Goal: Transaction & Acquisition: Purchase product/service

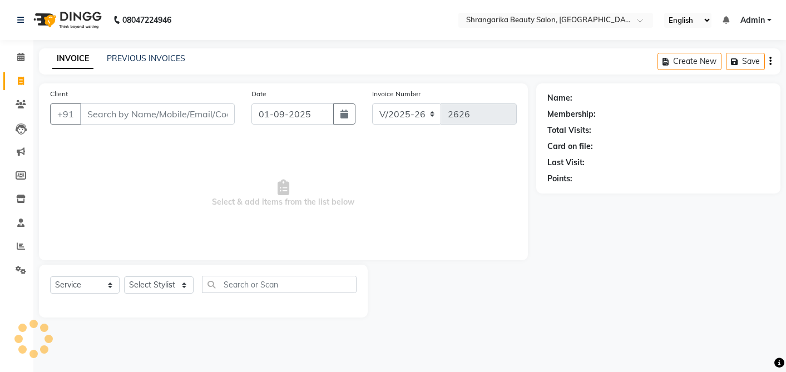
select select "5168"
select select "service"
click at [138, 113] on input "Client" at bounding box center [157, 113] width 155 height 21
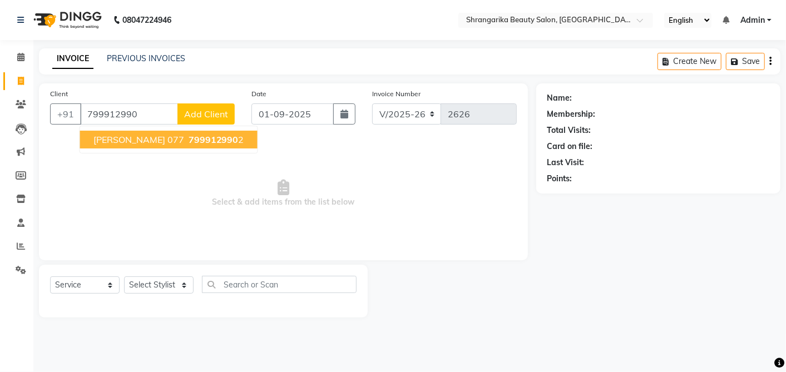
click at [131, 140] on span "[PERSON_NAME] 077" at bounding box center [138, 139] width 91 height 11
type input "7999129902"
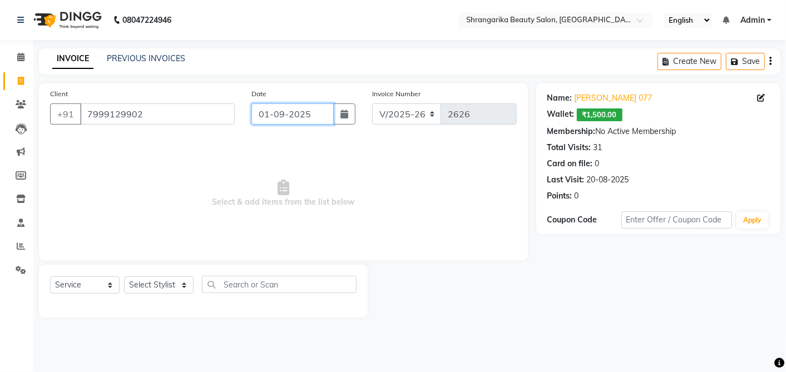
click at [271, 113] on input "01-09-2025" at bounding box center [292, 113] width 82 height 21
select select "9"
select select "2025"
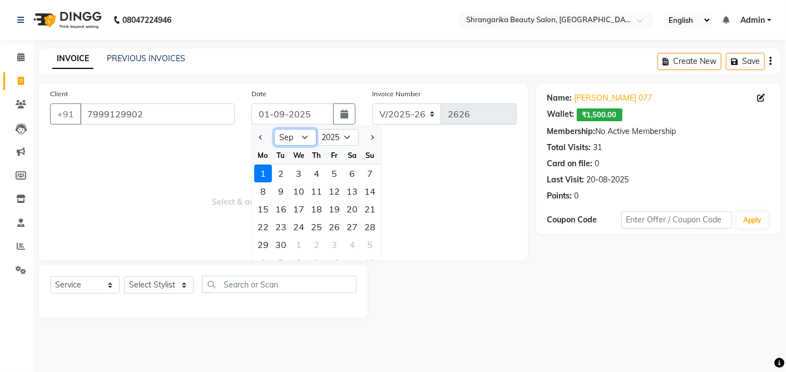
click at [303, 137] on select "Jan Feb Mar Apr May Jun [DATE] Aug Sep Oct Nov Dec" at bounding box center [295, 137] width 42 height 17
select select "8"
click at [274, 129] on select "Jan Feb Mar Apr May Jun [DATE] Aug Sep Oct Nov Dec" at bounding box center [295, 137] width 42 height 17
click at [369, 239] on div "31" at bounding box center [370, 245] width 18 height 18
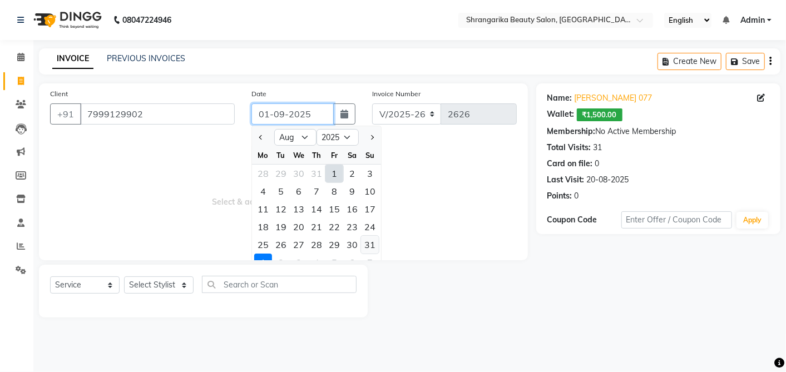
type input "31-08-2025"
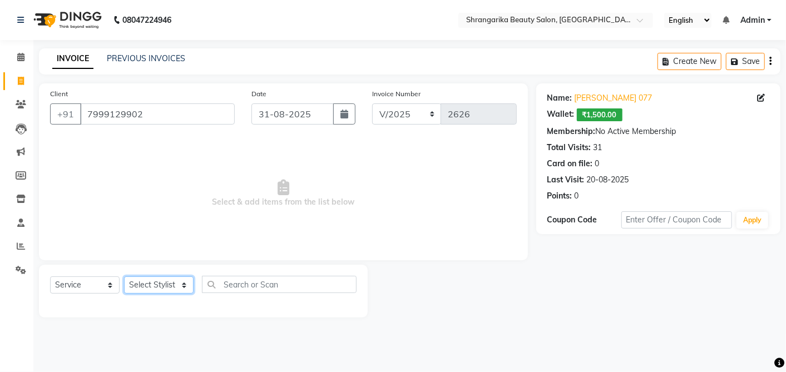
click at [169, 284] on select "Select Stylist aarti ANJALI [PERSON_NAME] [PERSON_NAME] [PERSON_NAME] Bhabhi [P…" at bounding box center [159, 284] width 70 height 17
select select "32943"
click at [124, 276] on select "Select Stylist aarti ANJALI [PERSON_NAME] [PERSON_NAME] [PERSON_NAME] Bhabhi [P…" at bounding box center [159, 284] width 70 height 17
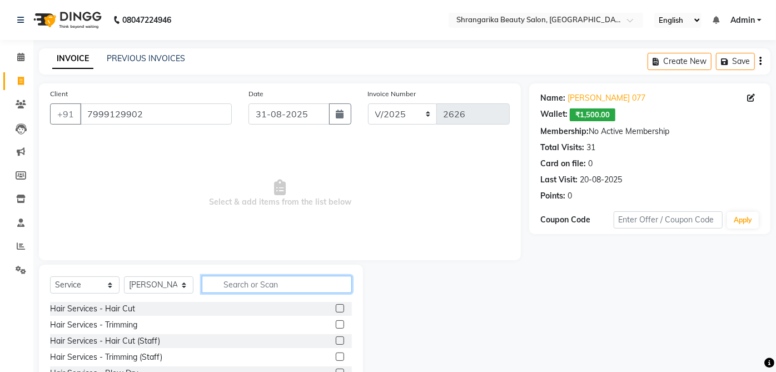
click at [274, 280] on input "text" at bounding box center [277, 284] width 150 height 17
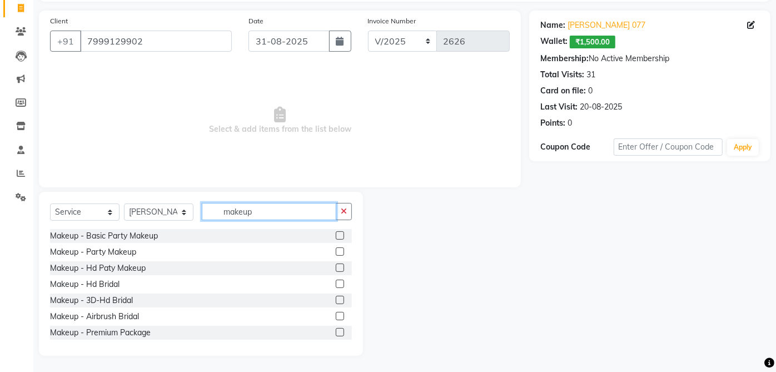
type input "makeup"
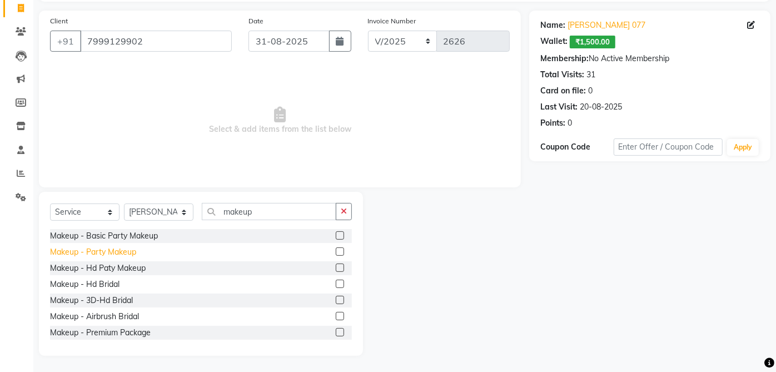
click at [131, 251] on div "Makeup - Party Makeup" at bounding box center [93, 252] width 86 height 12
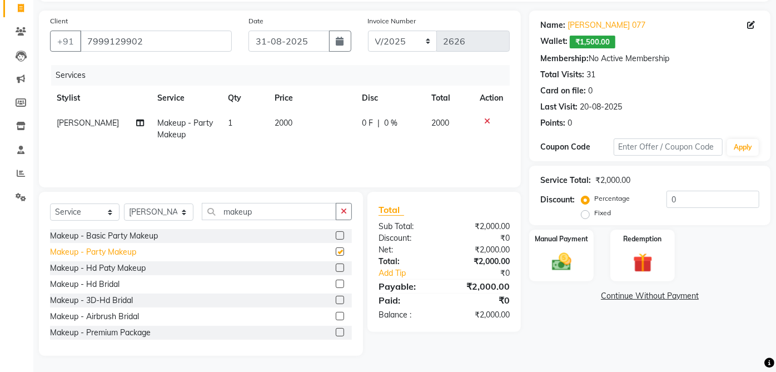
checkbox input "false"
click at [139, 269] on div "Makeup - Hd Paty Makeup" at bounding box center [98, 268] width 96 height 12
checkbox input "false"
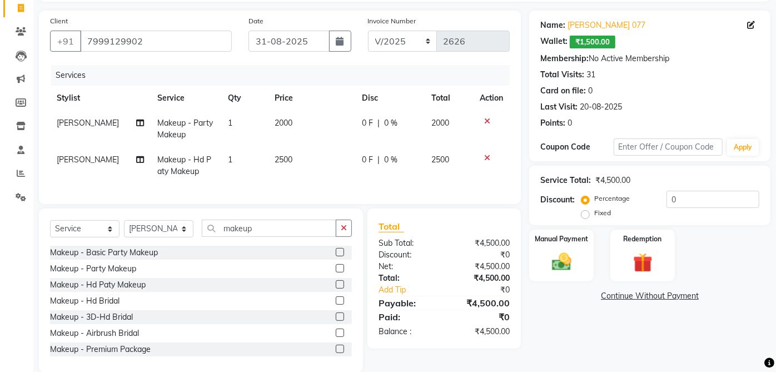
click at [502, 115] on td at bounding box center [491, 129] width 37 height 37
click at [486, 122] on icon at bounding box center [487, 121] width 6 height 8
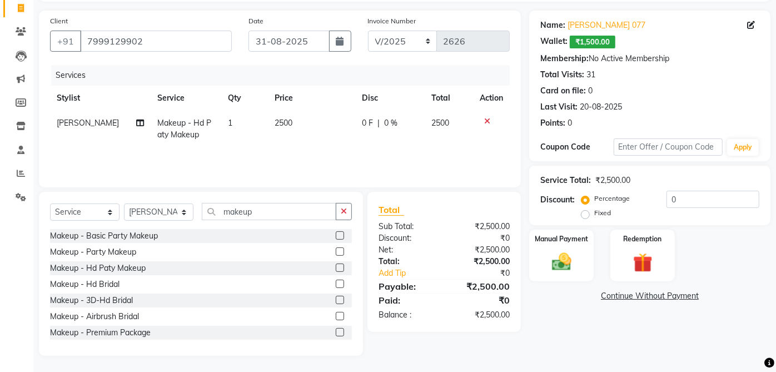
click at [666, 176] on div "Service Total: ₹2,500.00" at bounding box center [649, 181] width 219 height 12
click at [646, 262] on img at bounding box center [643, 262] width 33 height 25
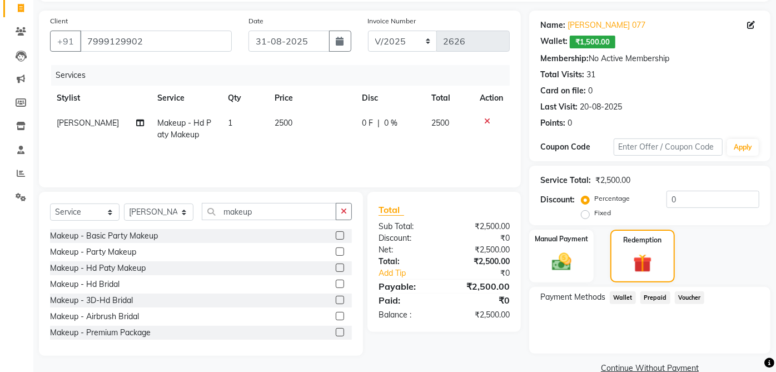
click at [622, 297] on span "Wallet" at bounding box center [623, 297] width 26 height 13
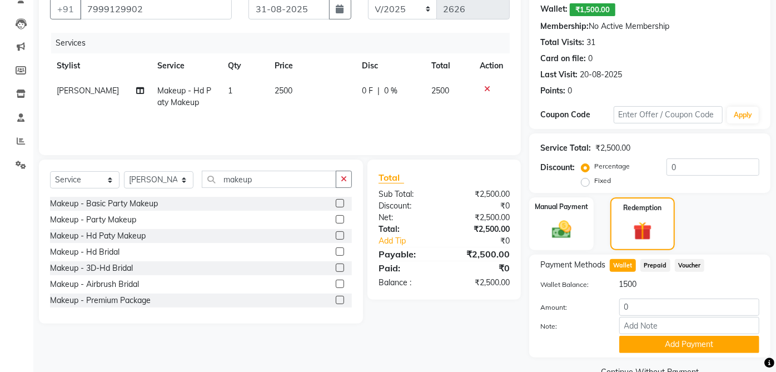
scroll to position [129, 0]
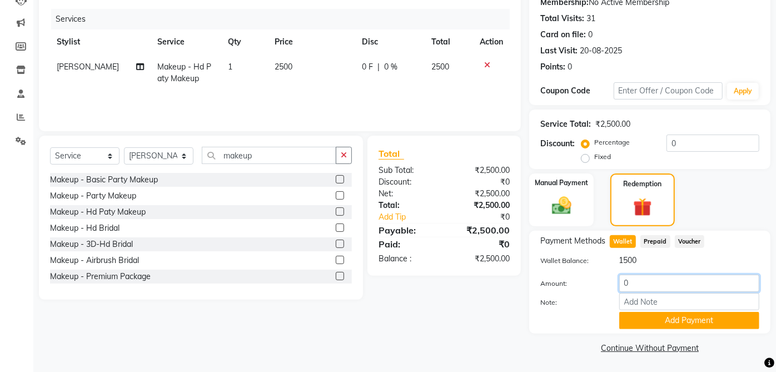
click at [686, 280] on input "0" at bounding box center [689, 283] width 140 height 17
type input "1500"
click at [710, 319] on button "Add Payment" at bounding box center [689, 320] width 140 height 17
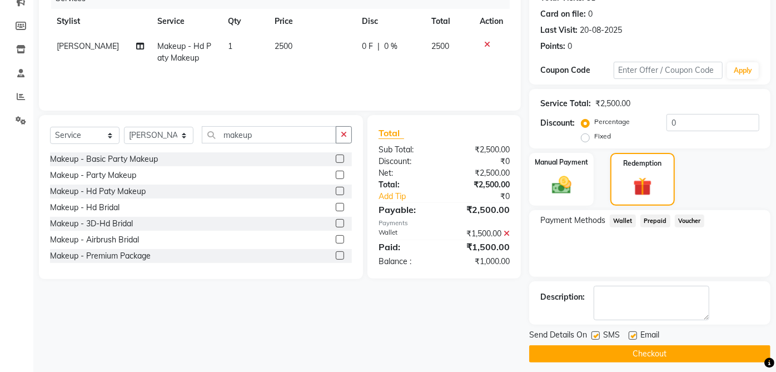
scroll to position [156, 0]
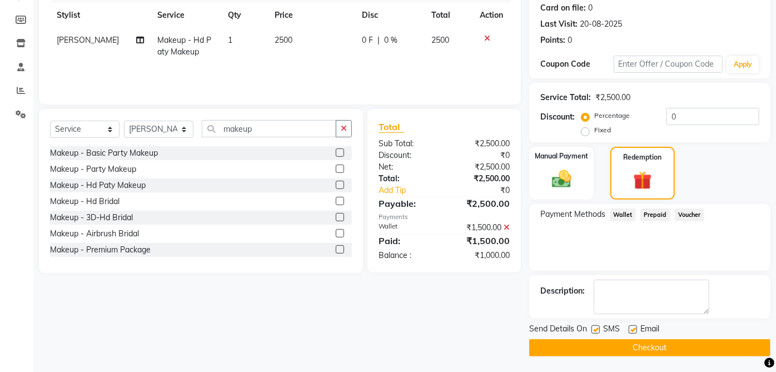
click at [633, 328] on label at bounding box center [633, 329] width 8 height 8
click at [633, 328] on input "checkbox" at bounding box center [632, 329] width 7 height 7
checkbox input "false"
click at [598, 327] on label at bounding box center [596, 329] width 8 height 8
click at [598, 327] on input "checkbox" at bounding box center [595, 329] width 7 height 7
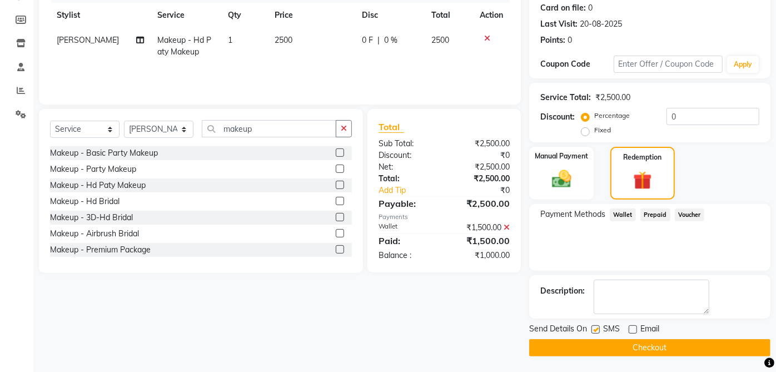
checkbox input "false"
click at [572, 168] on img at bounding box center [561, 178] width 33 height 23
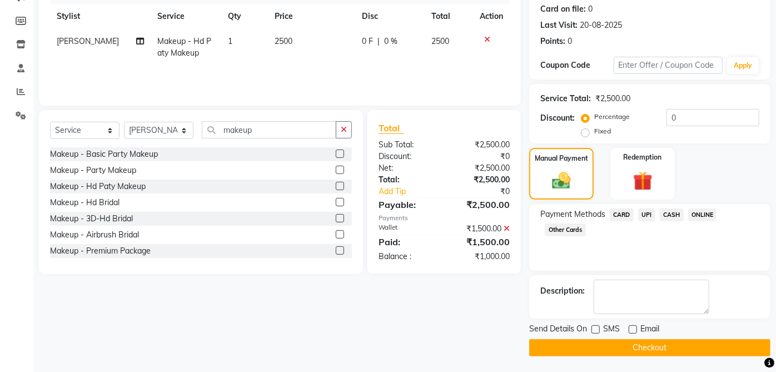
click at [702, 347] on button "Checkout" at bounding box center [649, 347] width 241 height 17
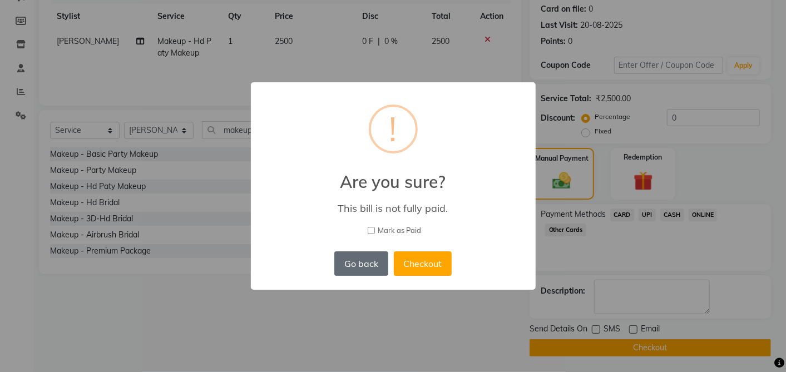
click at [370, 265] on button "Go back" at bounding box center [360, 263] width 53 height 24
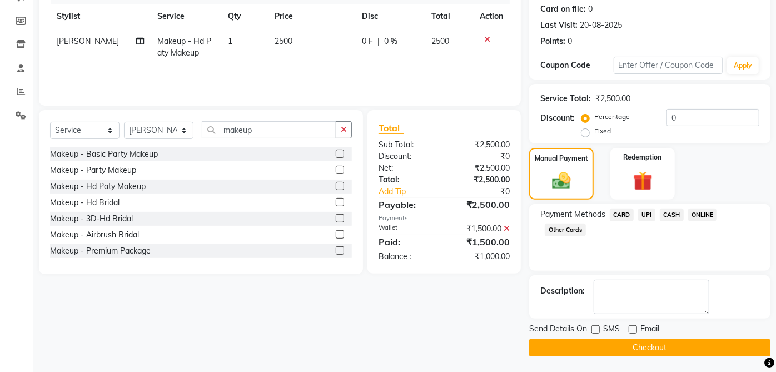
click at [670, 212] on span "CASH" at bounding box center [672, 215] width 24 height 13
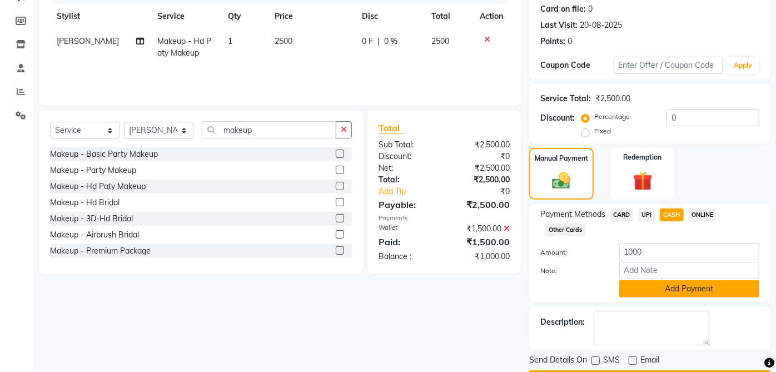
click at [681, 289] on button "Add Payment" at bounding box center [689, 288] width 140 height 17
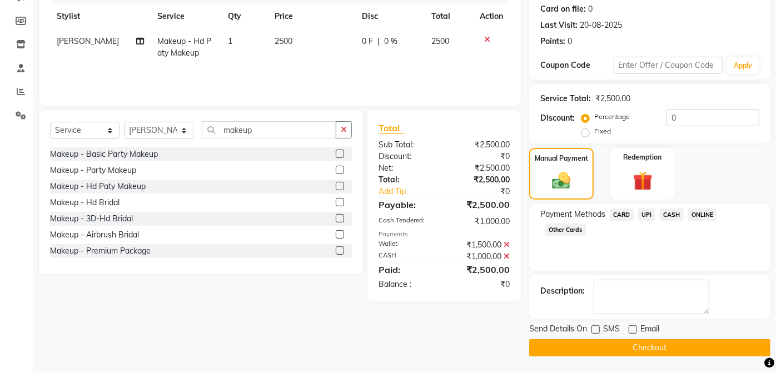
click at [664, 342] on button "Checkout" at bounding box center [649, 347] width 241 height 17
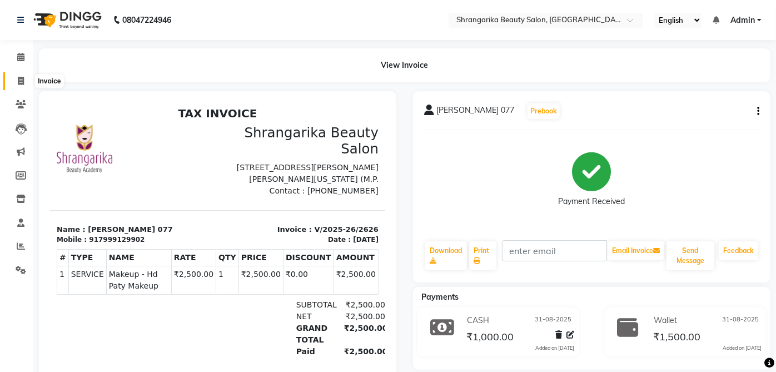
click at [25, 76] on span at bounding box center [20, 81] width 19 height 13
select select "service"
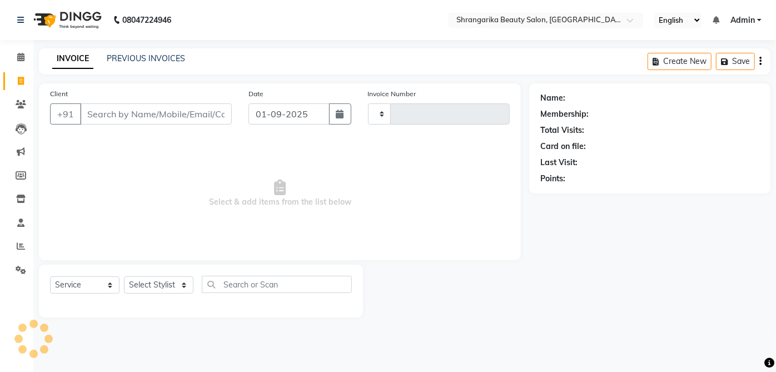
type input "2627"
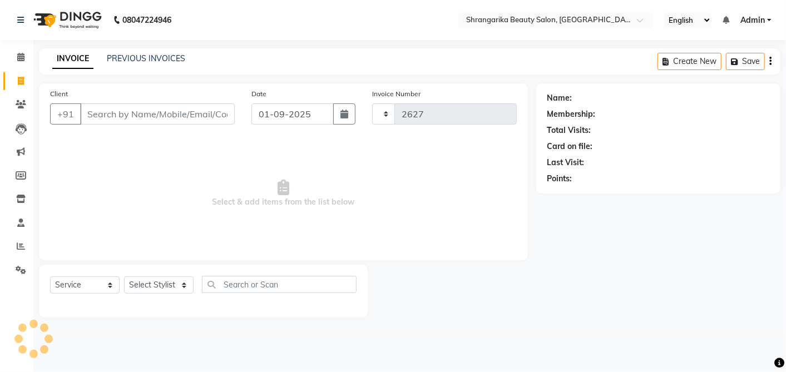
select select "5168"
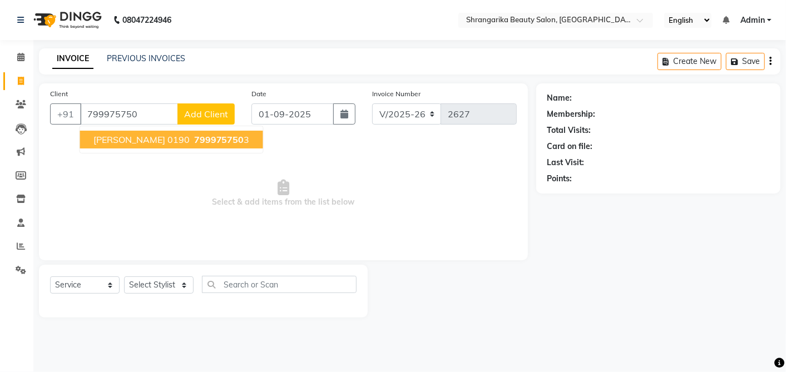
click at [138, 134] on span "[PERSON_NAME] 0190" at bounding box center [141, 139] width 96 height 11
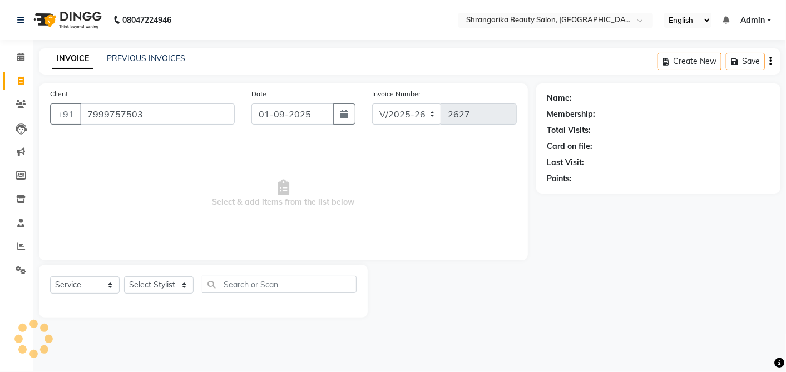
type input "7999757503"
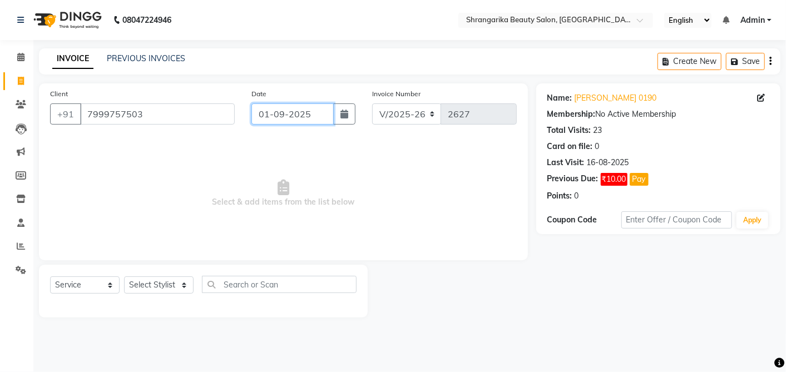
click at [285, 120] on input "01-09-2025" at bounding box center [292, 113] width 82 height 21
select select "9"
select select "2025"
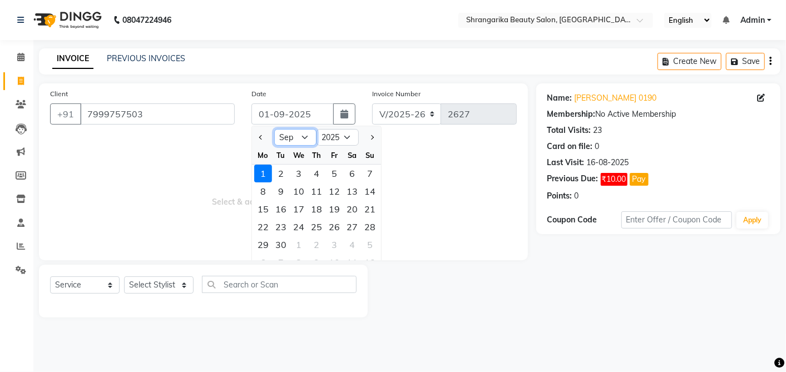
click at [294, 136] on select "Jan Feb Mar Apr May Jun [DATE] Aug Sep Oct Nov Dec" at bounding box center [295, 137] width 42 height 17
select select "8"
click at [274, 129] on select "Jan Feb Mar Apr May Jun [DATE] Aug Sep Oct Nov Dec" at bounding box center [295, 137] width 42 height 17
click at [368, 243] on div "31" at bounding box center [370, 245] width 18 height 18
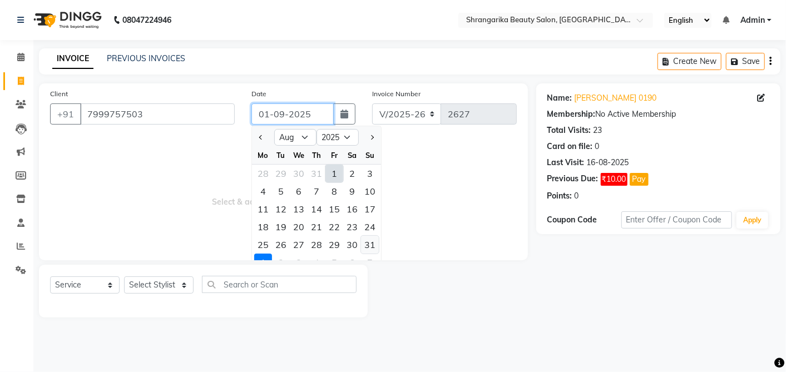
type input "31-08-2025"
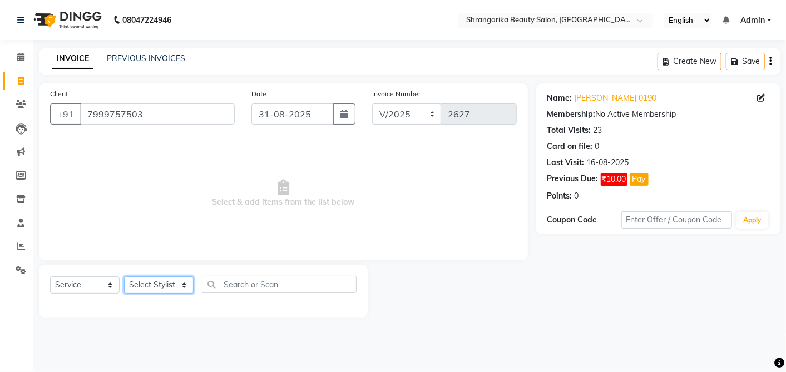
click at [147, 284] on select "Select Stylist aarti ANJALI [PERSON_NAME] [PERSON_NAME] [PERSON_NAME] Bhabhi [P…" at bounding box center [159, 284] width 70 height 17
select select "47061"
click at [124, 276] on select "Select Stylist aarti ANJALI [PERSON_NAME] [PERSON_NAME] [PERSON_NAME] Bhabhi [P…" at bounding box center [159, 284] width 70 height 17
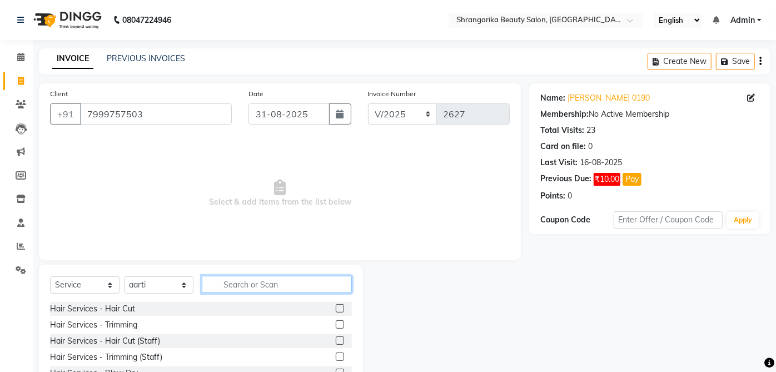
click at [243, 279] on input "text" at bounding box center [277, 284] width 150 height 17
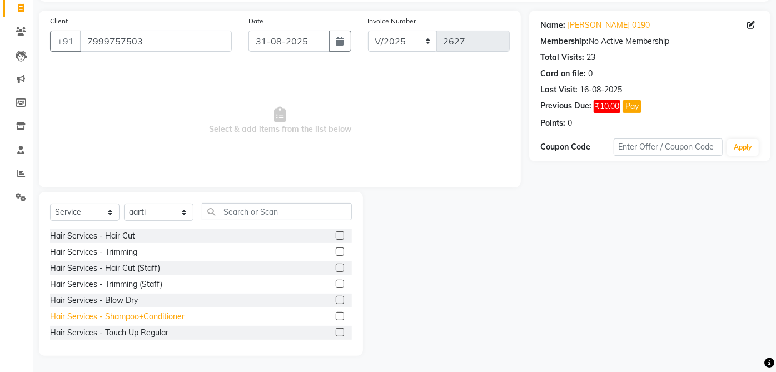
click at [173, 317] on div "Hair Services - Shampoo+Conditioner" at bounding box center [117, 317] width 135 height 12
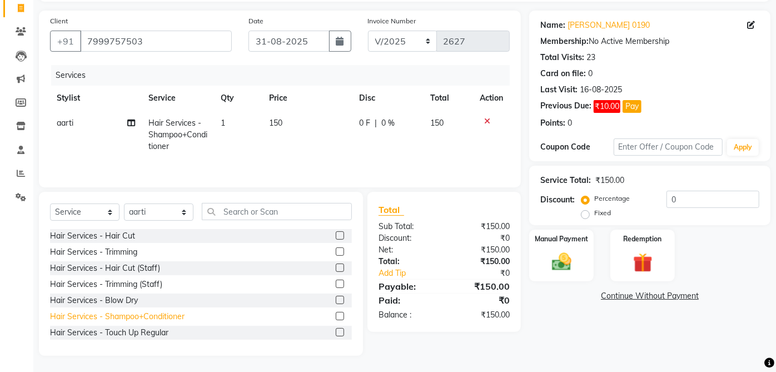
click at [171, 319] on div "Hair Services - Shampoo+Conditioner" at bounding box center [117, 317] width 135 height 12
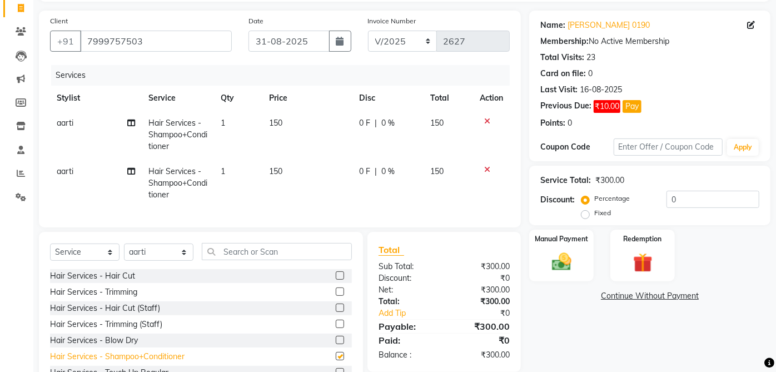
checkbox input "false"
click at [63, 168] on span "aarti" at bounding box center [65, 171] width 17 height 10
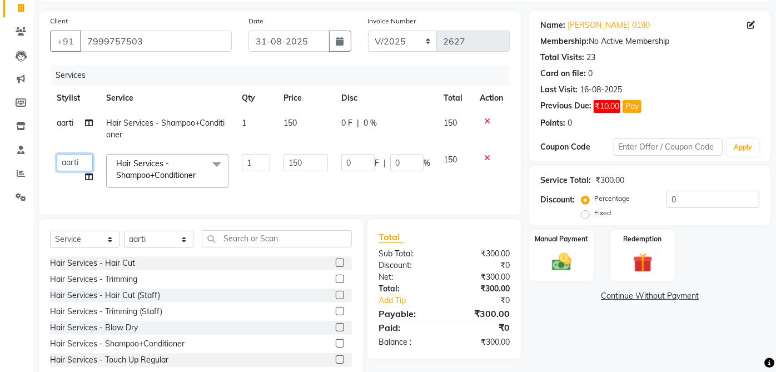
click at [76, 158] on select "aarti ANJALI [PERSON_NAME] [PERSON_NAME] [PERSON_NAME] Bhabhi [PERSON_NAME] OTH…" at bounding box center [75, 162] width 36 height 17
select select "32946"
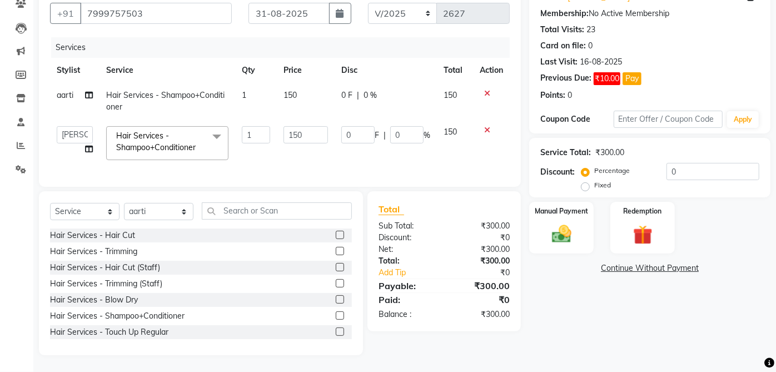
click at [563, 223] on img at bounding box center [562, 234] width 32 height 22
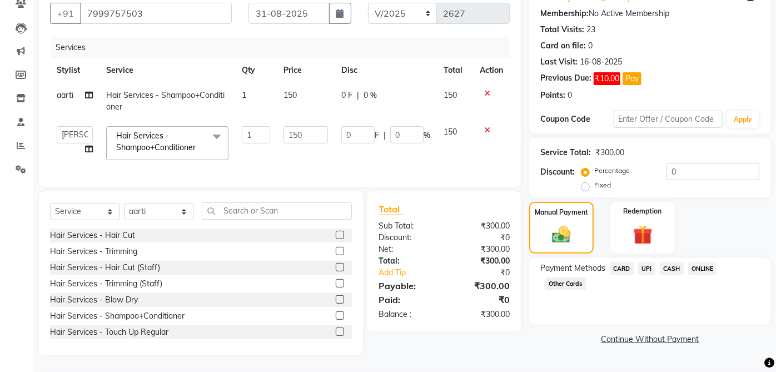
click at [678, 264] on span "CASH" at bounding box center [672, 268] width 24 height 13
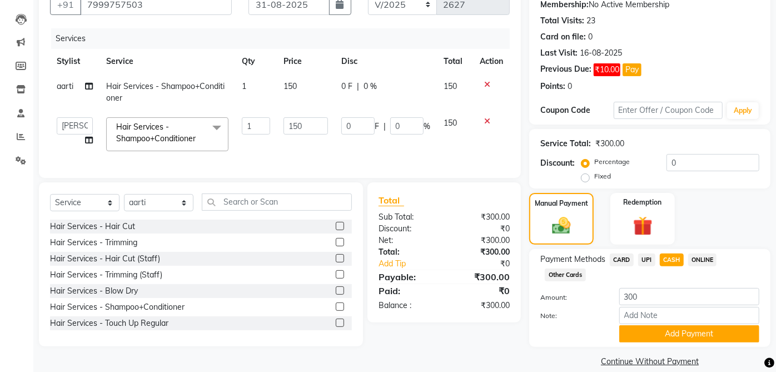
scroll to position [123, 0]
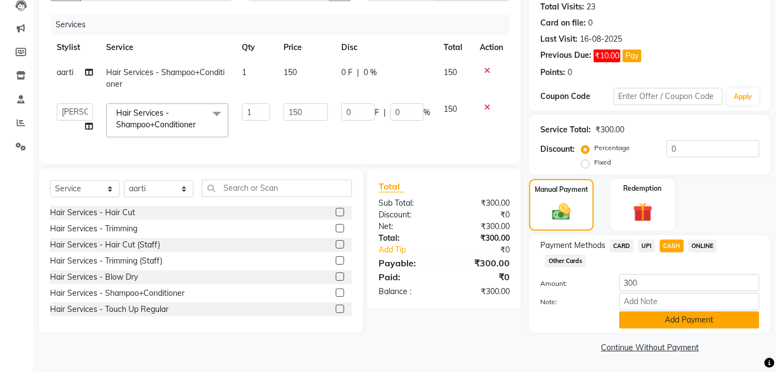
click at [708, 317] on button "Add Payment" at bounding box center [689, 319] width 140 height 17
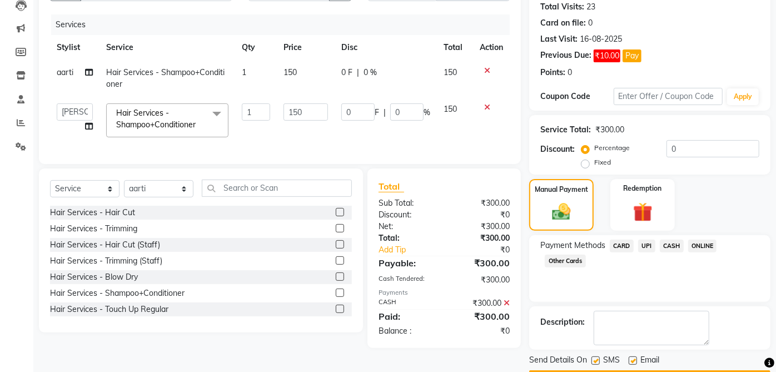
scroll to position [155, 0]
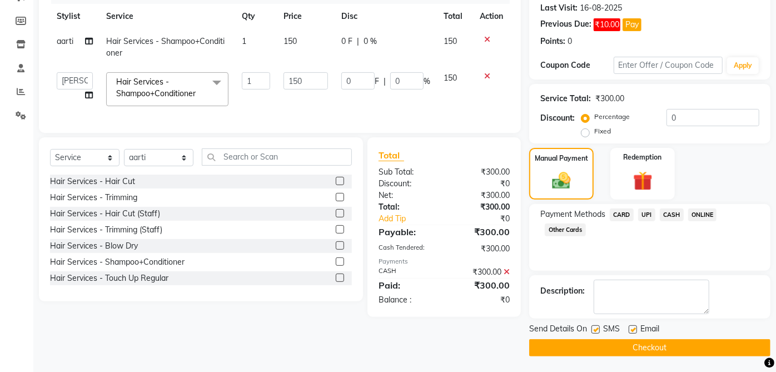
click at [633, 329] on label at bounding box center [633, 329] width 8 height 8
click at [633, 329] on input "checkbox" at bounding box center [632, 329] width 7 height 7
checkbox input "false"
click at [595, 325] on label at bounding box center [596, 329] width 8 height 8
click at [595, 326] on input "checkbox" at bounding box center [595, 329] width 7 height 7
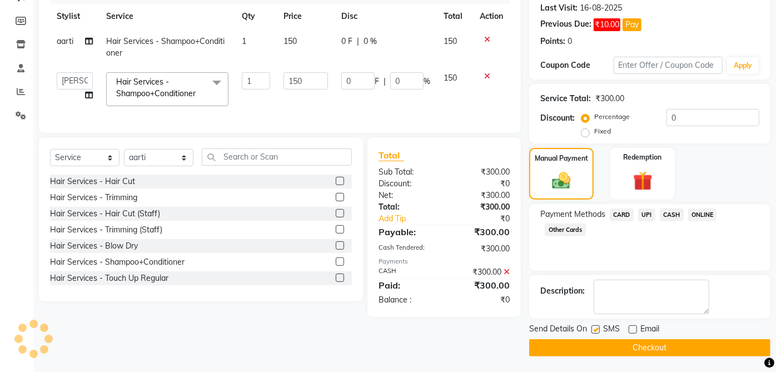
checkbox input "false"
click at [652, 353] on button "Checkout" at bounding box center [649, 347] width 241 height 17
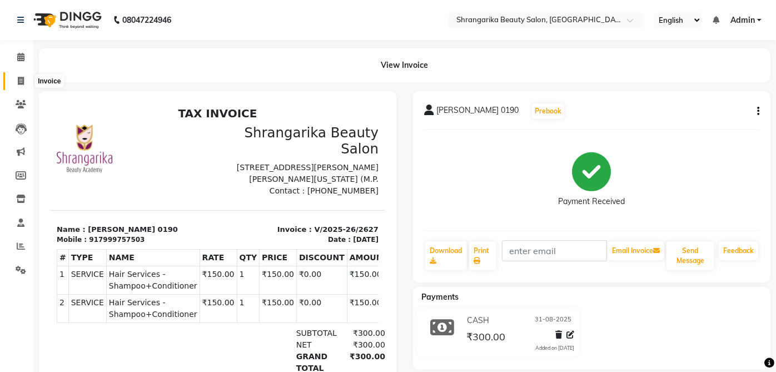
click at [21, 85] on icon at bounding box center [21, 81] width 6 height 8
select select "service"
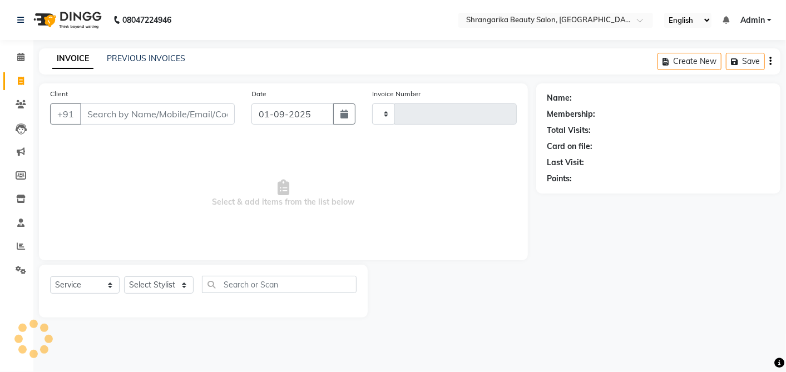
type input "2628"
select select "5168"
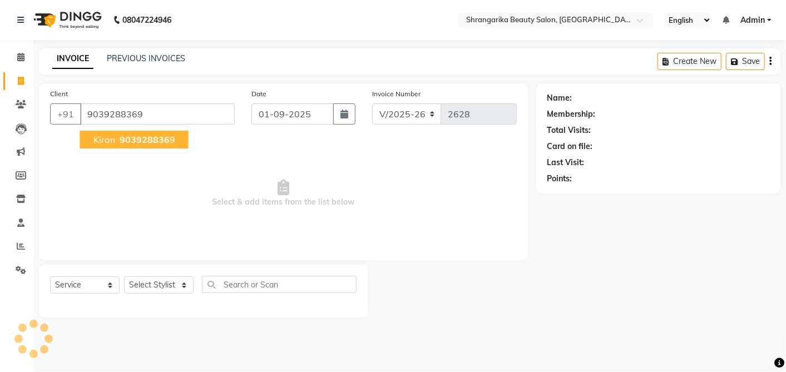
type input "9039288369"
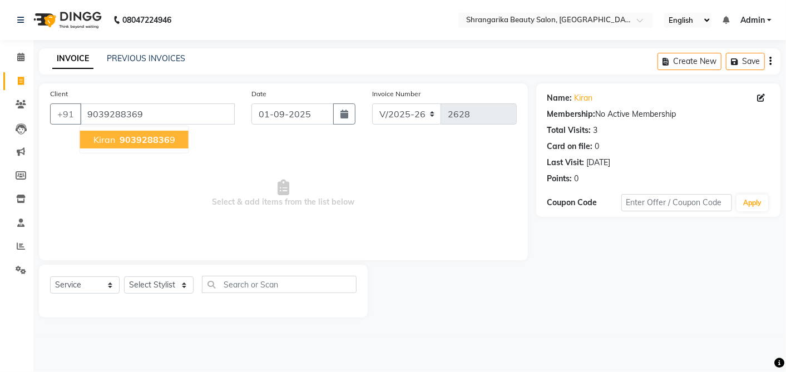
click at [115, 143] on button "kiran 903928836 9" at bounding box center [134, 140] width 108 height 18
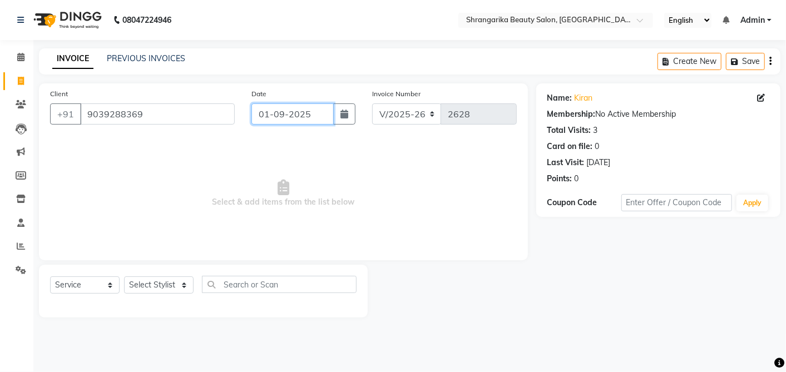
click at [259, 114] on input "01-09-2025" at bounding box center [292, 113] width 82 height 21
select select "9"
select select "2025"
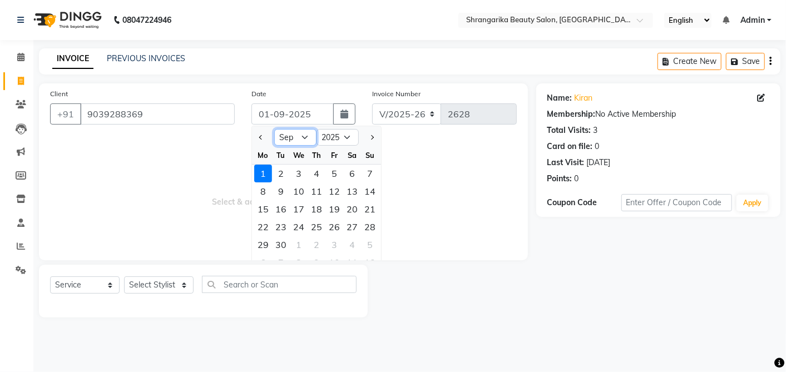
click at [281, 136] on select "Jan Feb Mar Apr May Jun [DATE] Aug Sep Oct Nov Dec" at bounding box center [295, 137] width 42 height 17
select select "8"
click at [274, 129] on select "Jan Feb Mar Apr May Jun [DATE] Aug Sep Oct Nov Dec" at bounding box center [295, 137] width 42 height 17
click at [368, 241] on div "31" at bounding box center [370, 245] width 18 height 18
type input "31-08-2025"
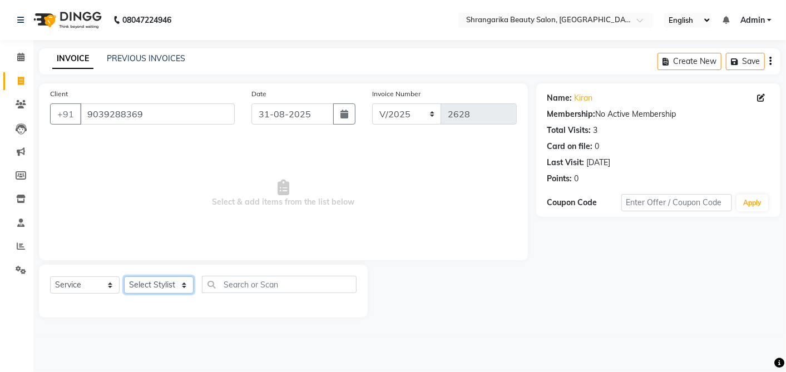
click at [165, 287] on select "Select Stylist aarti ANJALI [PERSON_NAME] [PERSON_NAME] [PERSON_NAME] Bhabhi [P…" at bounding box center [159, 284] width 70 height 17
select select "32949"
click at [124, 276] on select "Select Stylist aarti ANJALI [PERSON_NAME] [PERSON_NAME] [PERSON_NAME] Bhabhi [P…" at bounding box center [159, 284] width 70 height 17
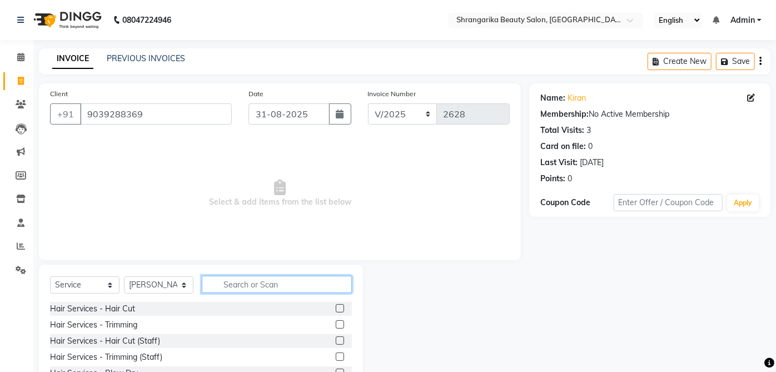
click at [249, 282] on input "text" at bounding box center [277, 284] width 150 height 17
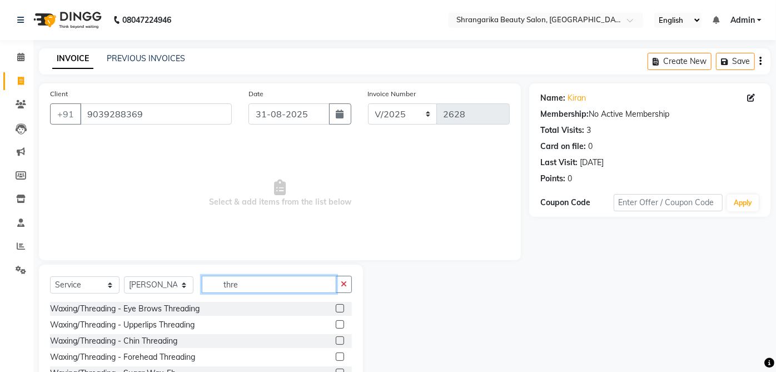
scroll to position [73, 0]
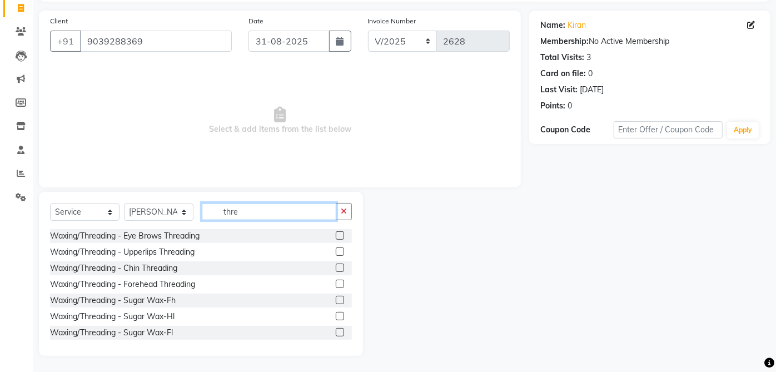
type input "thre"
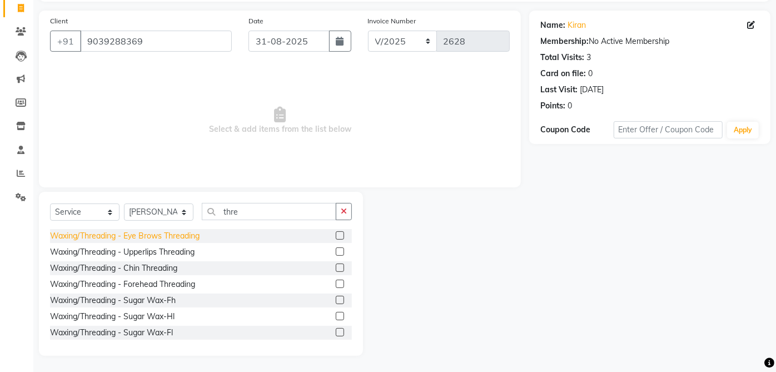
click at [200, 234] on div "Waxing/Threading - Eye Brows Threading" at bounding box center [125, 236] width 150 height 12
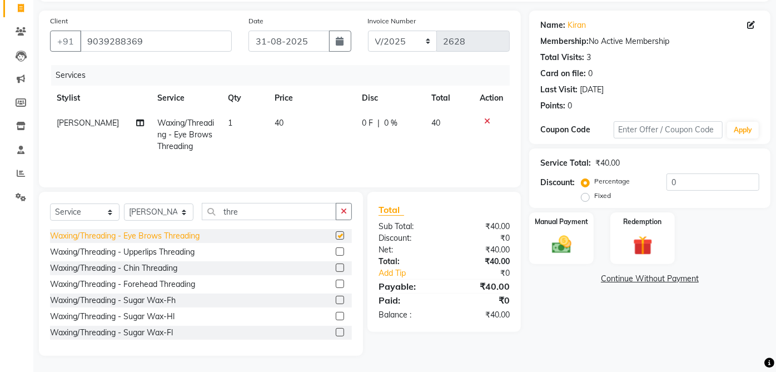
checkbox input "false"
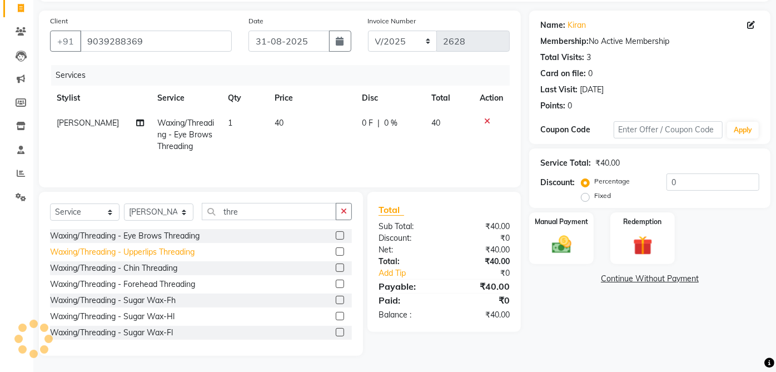
click at [184, 252] on div "Waxing/Threading - Upperlips Threading" at bounding box center [122, 252] width 145 height 12
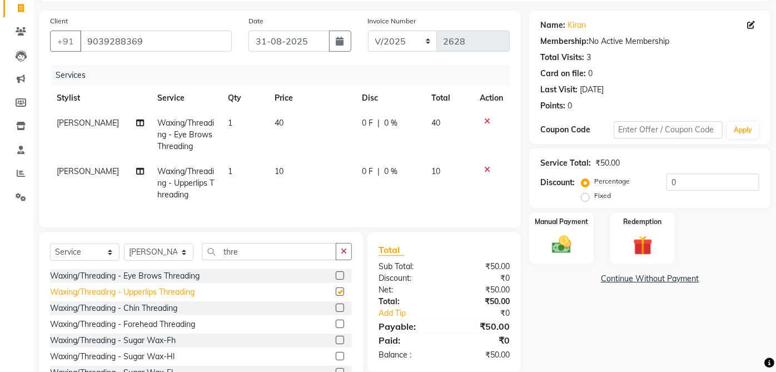
checkbox input "false"
click at [587, 229] on div "Manual Payment" at bounding box center [561, 238] width 67 height 54
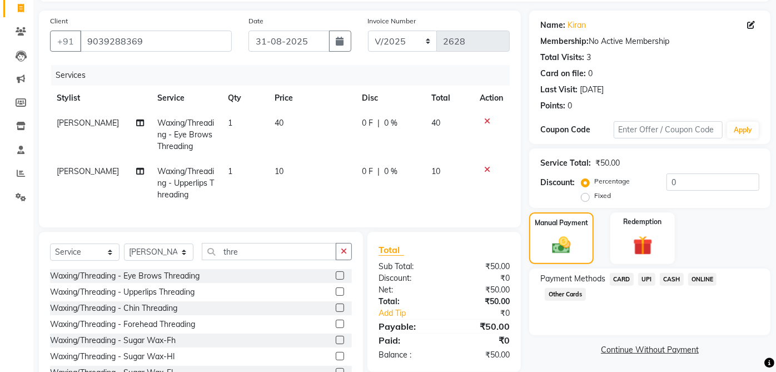
click at [648, 280] on span "UPI" at bounding box center [646, 279] width 17 height 13
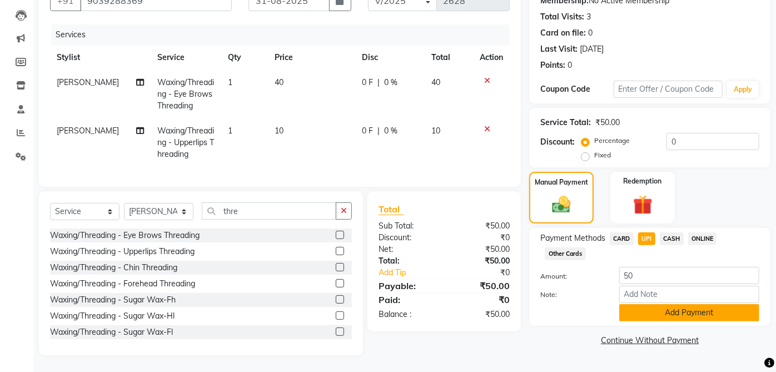
click at [699, 304] on button "Add Payment" at bounding box center [689, 312] width 140 height 17
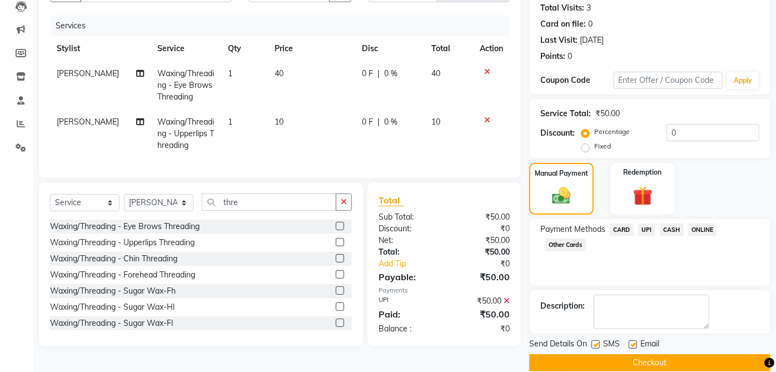
scroll to position [137, 0]
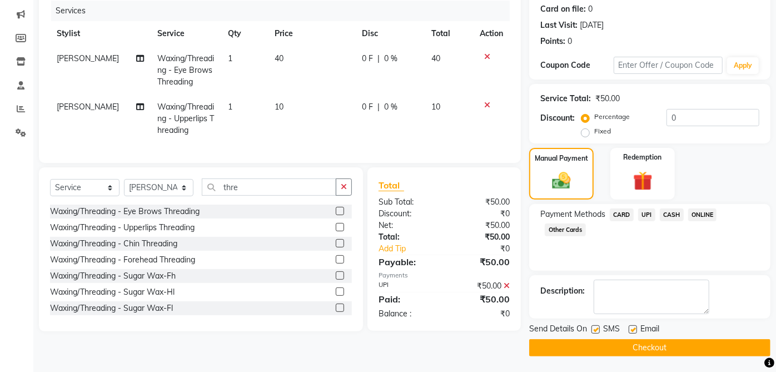
click at [632, 326] on label at bounding box center [633, 329] width 8 height 8
click at [632, 326] on input "checkbox" at bounding box center [632, 329] width 7 height 7
checkbox input "false"
click at [596, 329] on label at bounding box center [596, 329] width 8 height 8
click at [596, 329] on input "checkbox" at bounding box center [595, 329] width 7 height 7
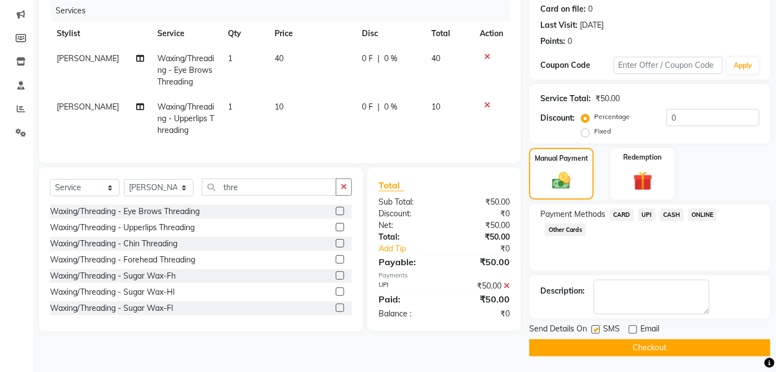
checkbox input "false"
click at [651, 344] on button "Checkout" at bounding box center [649, 347] width 241 height 17
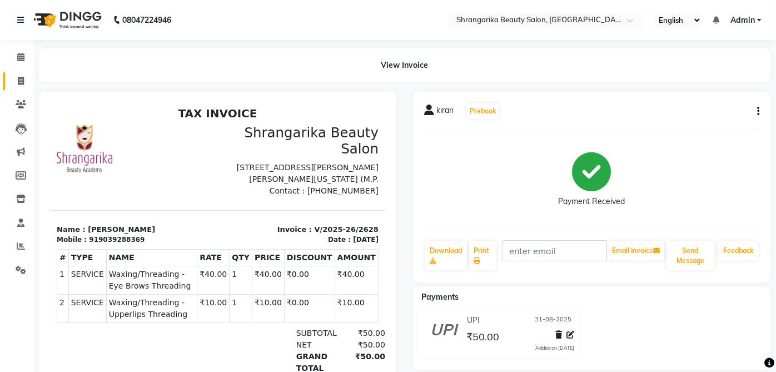
click at [28, 72] on link "Invoice" at bounding box center [16, 81] width 27 height 18
select select "service"
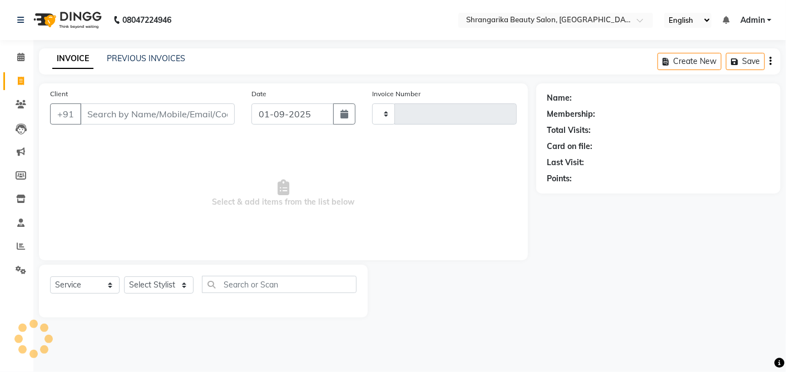
type input "2629"
select select "5168"
click at [125, 113] on input "Client" at bounding box center [157, 113] width 155 height 21
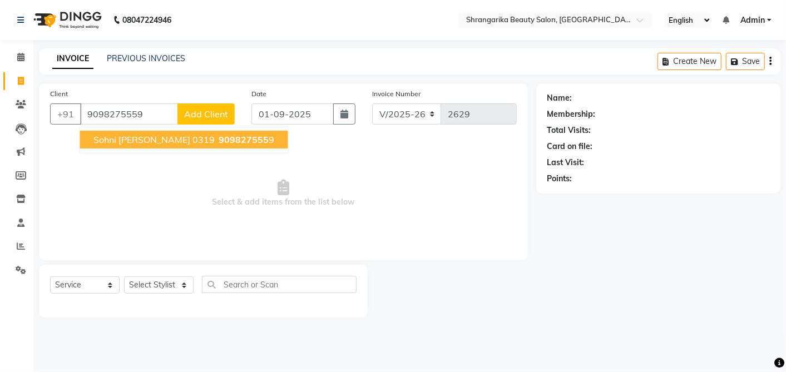
type input "9098275559"
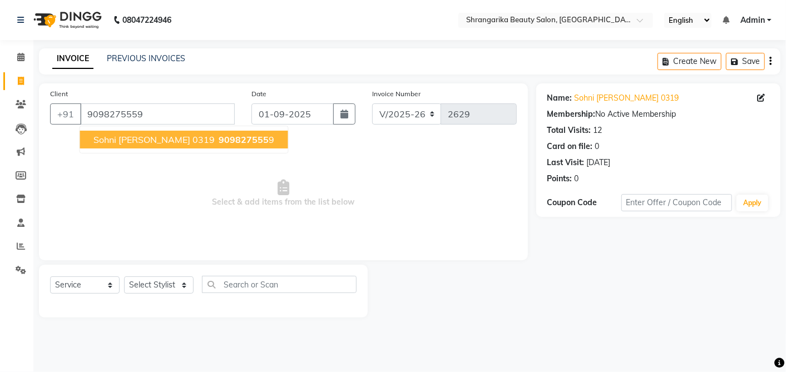
click at [117, 136] on span "Sohni [PERSON_NAME] 0319" at bounding box center [153, 139] width 121 height 11
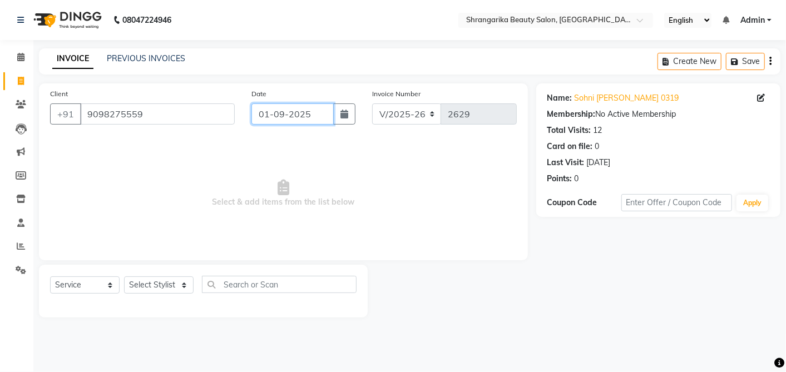
click at [289, 108] on input "01-09-2025" at bounding box center [292, 113] width 82 height 21
select select "9"
select select "2025"
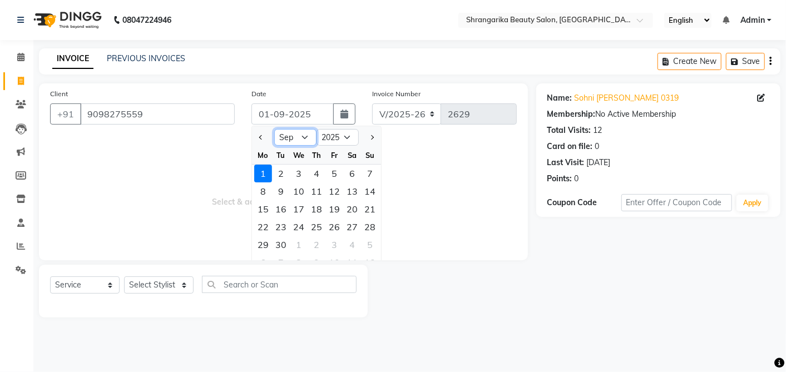
click at [299, 136] on select "Jan Feb Mar Apr May Jun [DATE] Aug Sep Oct Nov Dec" at bounding box center [295, 137] width 42 height 17
select select "8"
click at [274, 129] on select "Jan Feb Mar Apr May Jun [DATE] Aug Sep Oct Nov Dec" at bounding box center [295, 137] width 42 height 17
click at [370, 240] on div "31" at bounding box center [370, 245] width 18 height 18
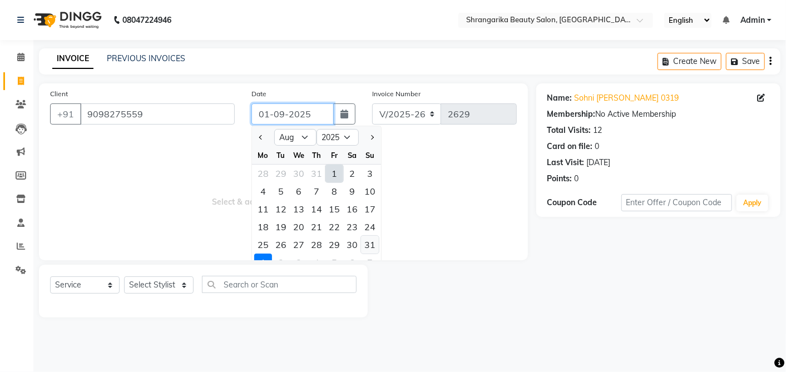
type input "31-08-2025"
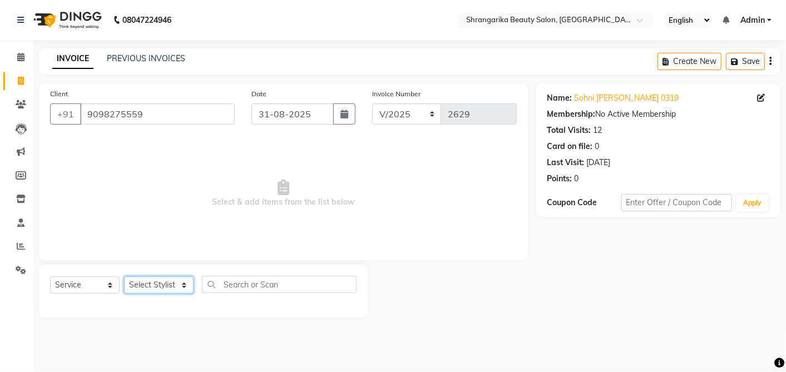
click at [162, 282] on select "Select Stylist aarti ANJALI [PERSON_NAME] [PERSON_NAME] [PERSON_NAME] Bhabhi [P…" at bounding box center [159, 284] width 70 height 17
click at [124, 276] on select "Select Stylist aarti ANJALI [PERSON_NAME] [PERSON_NAME] [PERSON_NAME] Bhabhi [P…" at bounding box center [159, 284] width 70 height 17
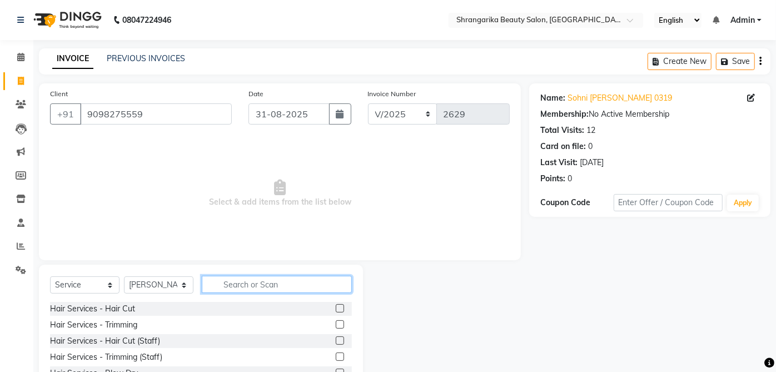
click at [228, 286] on input "text" at bounding box center [277, 284] width 150 height 17
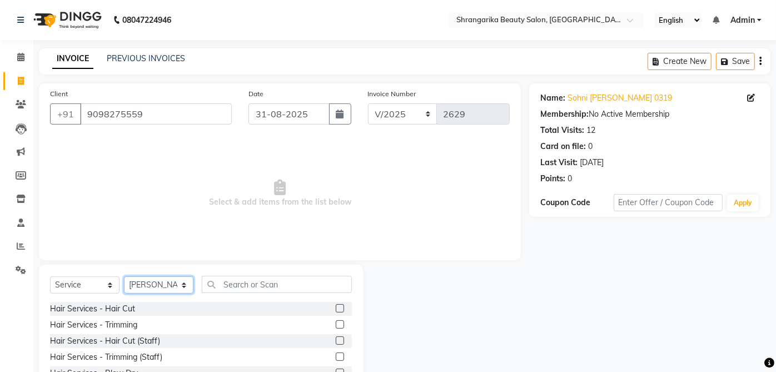
click at [158, 281] on select "Select Stylist aarti ANJALI [PERSON_NAME] [PERSON_NAME] [PERSON_NAME] Bhabhi [P…" at bounding box center [159, 284] width 70 height 17
select select "47063"
click at [124, 276] on select "Select Stylist aarti ANJALI [PERSON_NAME] [PERSON_NAME] [PERSON_NAME] Bhabhi [P…" at bounding box center [159, 284] width 70 height 17
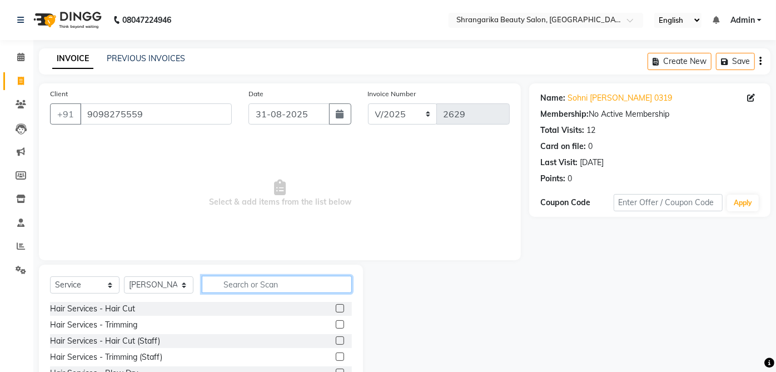
click at [297, 285] on input "text" at bounding box center [277, 284] width 150 height 17
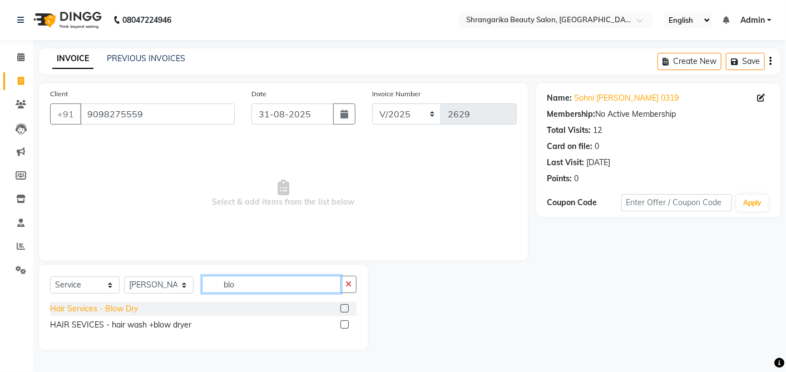
type input "blo"
click at [121, 312] on div "Hair Services - Blow Dry" at bounding box center [94, 309] width 88 height 12
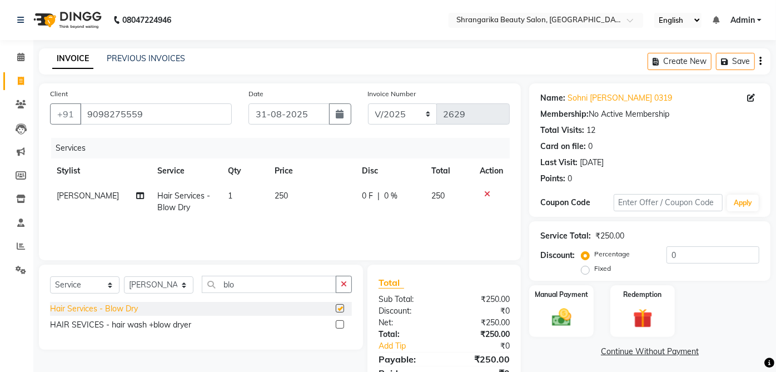
click at [116, 305] on div "Hair Services - Blow Dry" at bounding box center [94, 309] width 88 height 12
checkbox input "false"
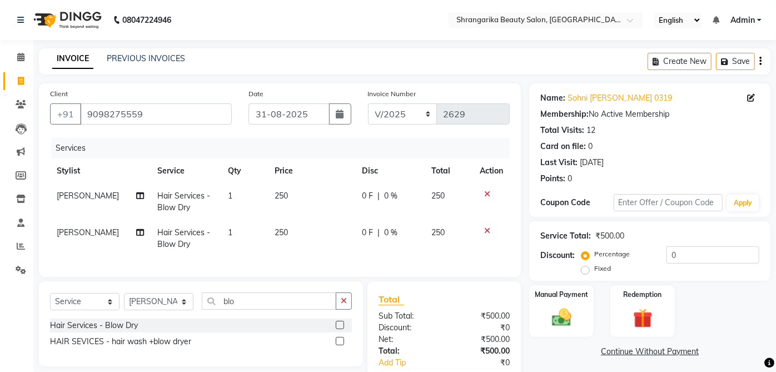
click at [486, 232] on icon at bounding box center [487, 231] width 6 height 8
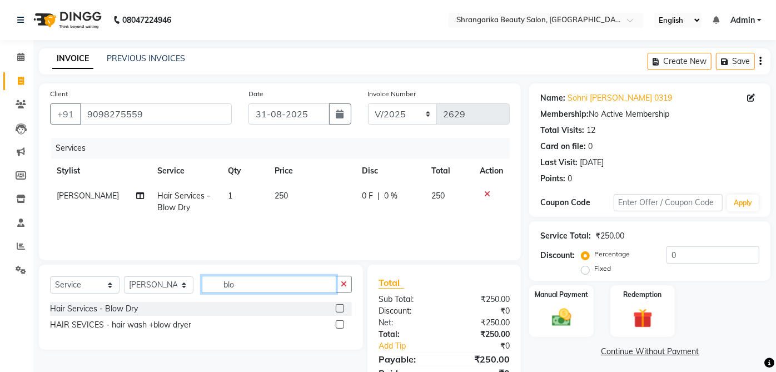
click at [275, 287] on input "blo" at bounding box center [269, 284] width 135 height 17
type input "b"
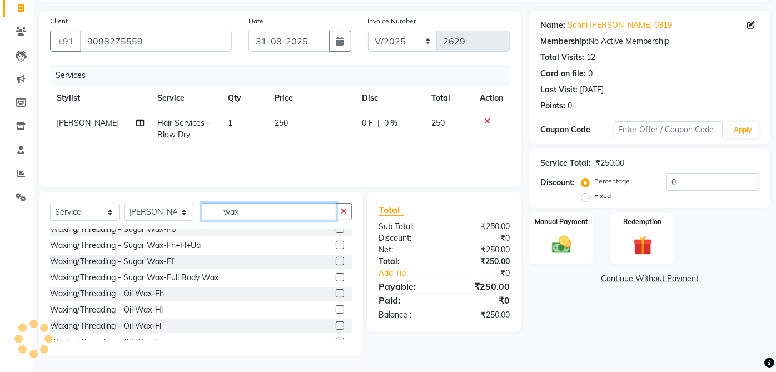
scroll to position [137, 0]
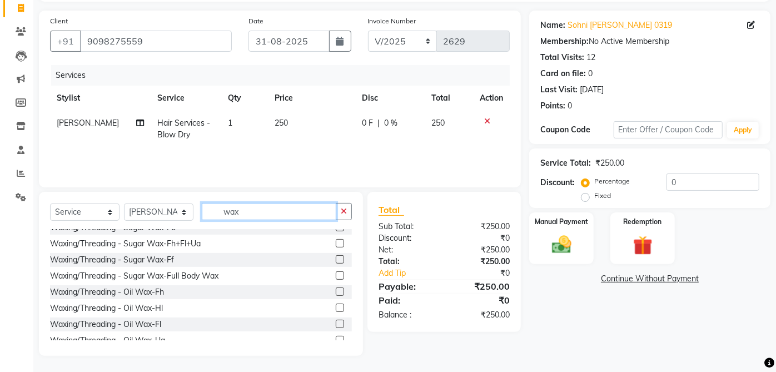
type input "wax"
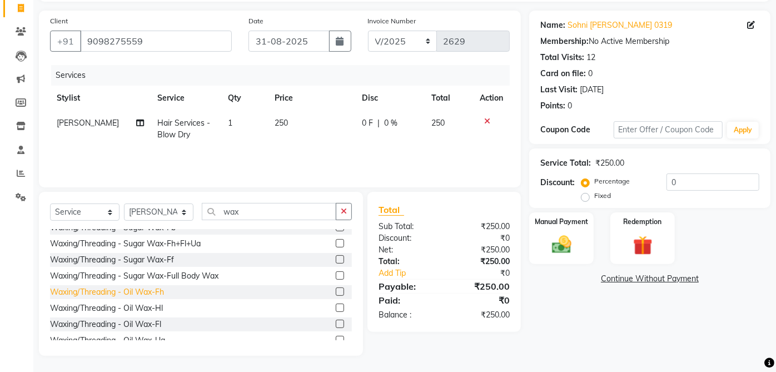
click at [164, 294] on div "Waxing/Threading - Oil Wax-Fh" at bounding box center [107, 292] width 114 height 12
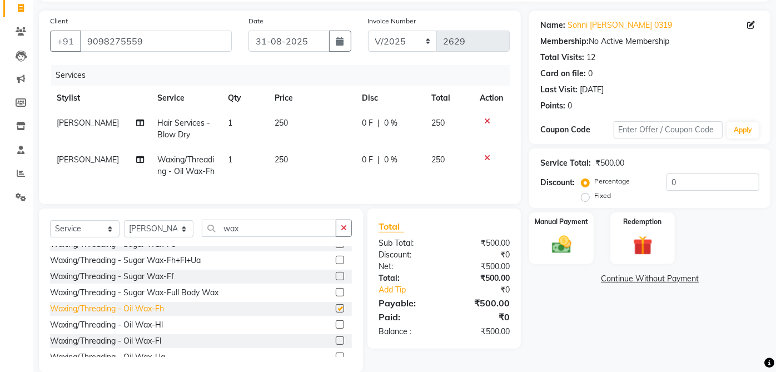
checkbox input "false"
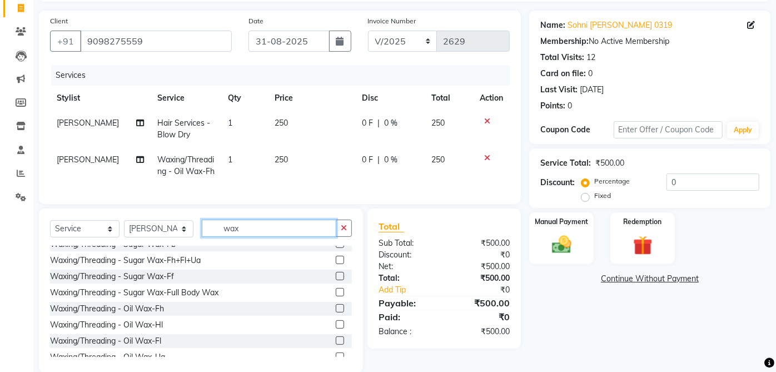
click at [286, 236] on input "wax" at bounding box center [269, 228] width 135 height 17
type input "w"
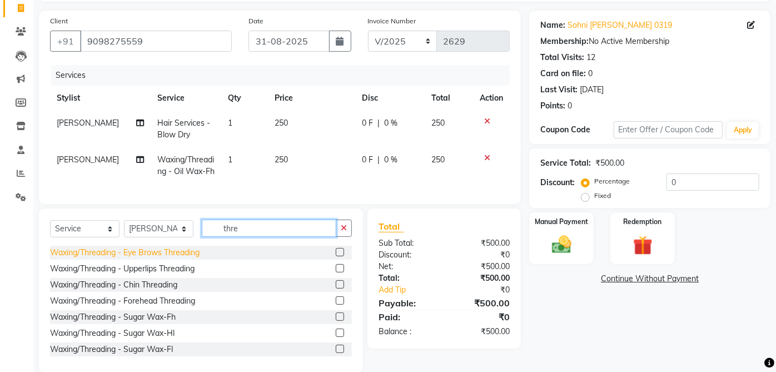
type input "thre"
click at [200, 259] on div "Waxing/Threading - Eye Brows Threading" at bounding box center [125, 253] width 150 height 12
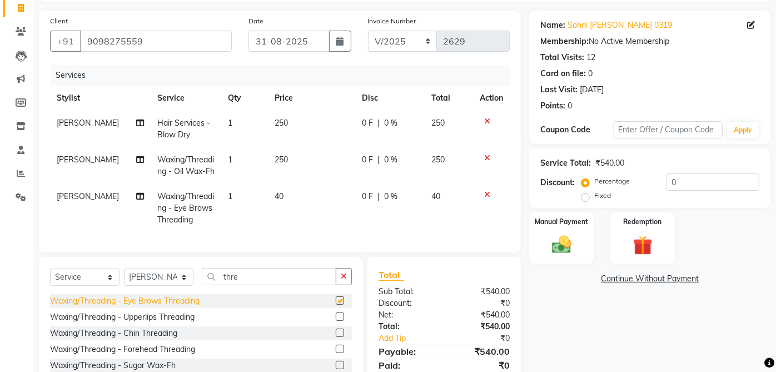
checkbox input "false"
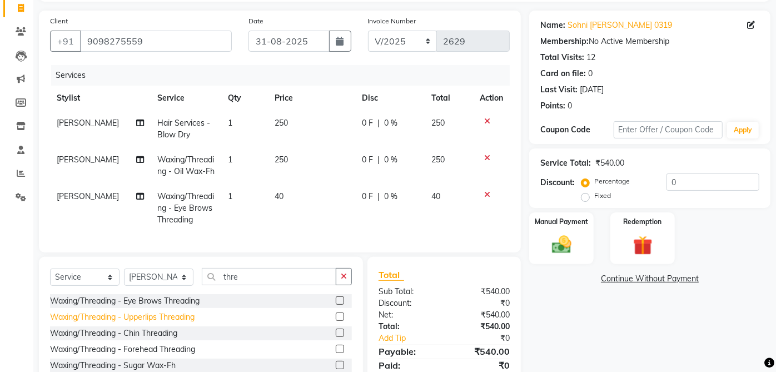
click at [195, 323] on div "Waxing/Threading - Upperlips Threading" at bounding box center [122, 317] width 145 height 12
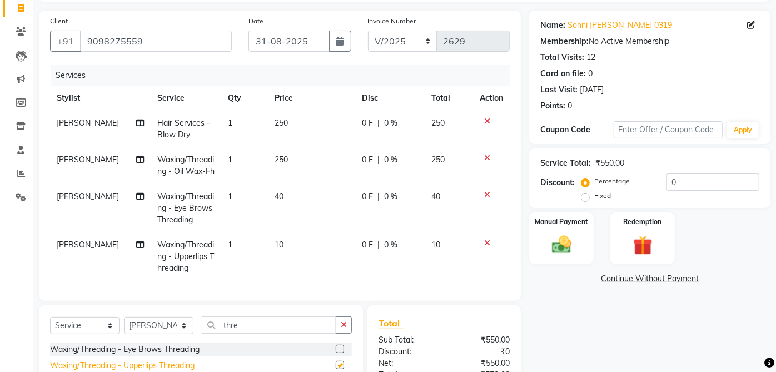
checkbox input "false"
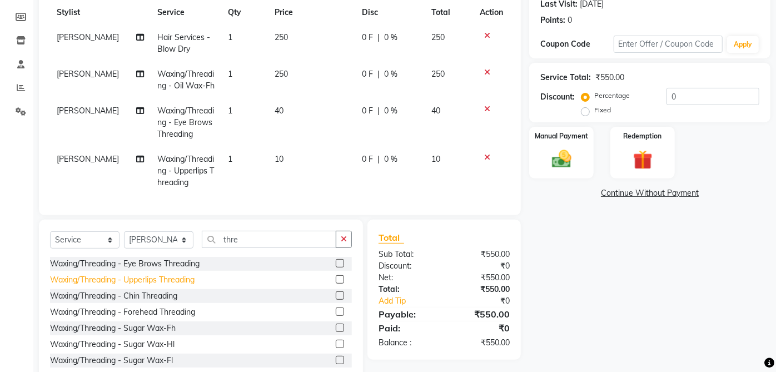
scroll to position [160, 0]
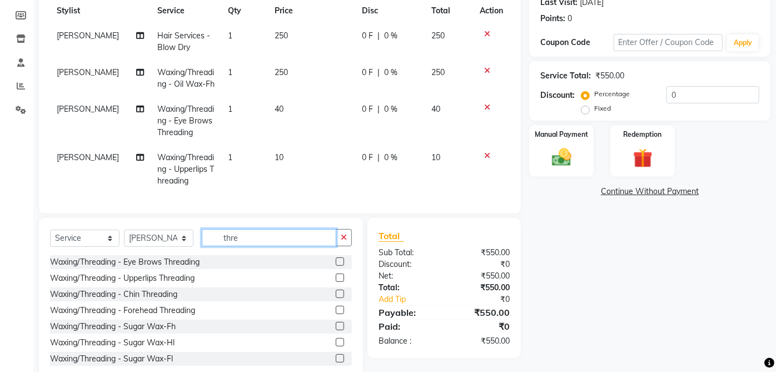
click at [268, 243] on input "thre" at bounding box center [269, 237] width 135 height 17
type input "t"
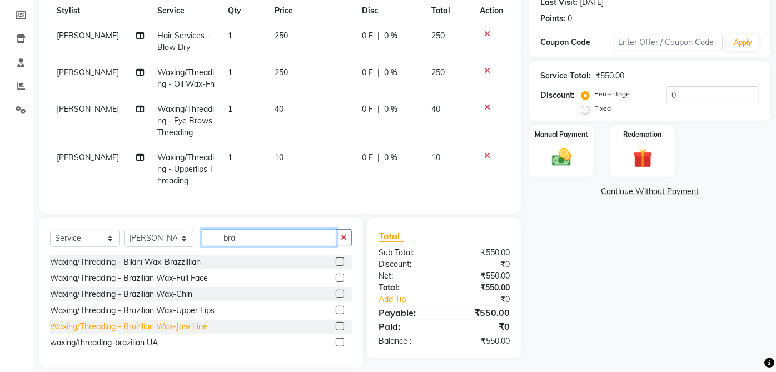
type input "bra"
click at [207, 332] on div "Waxing/Threading - Brazilian Wax-Jaw Line" at bounding box center [128, 327] width 157 height 12
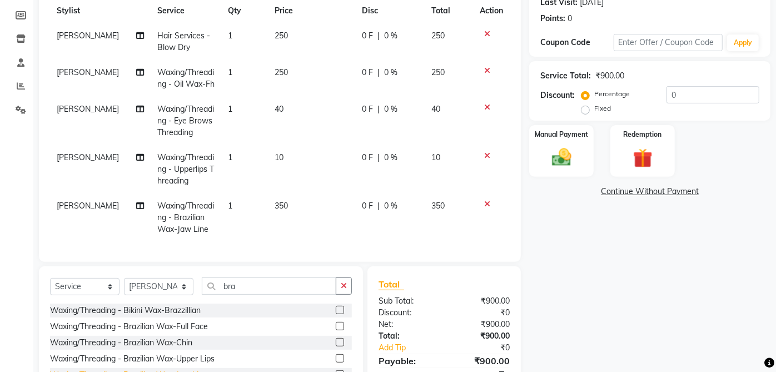
checkbox input "false"
click at [275, 211] on span "350" at bounding box center [281, 206] width 13 height 10
select select "47063"
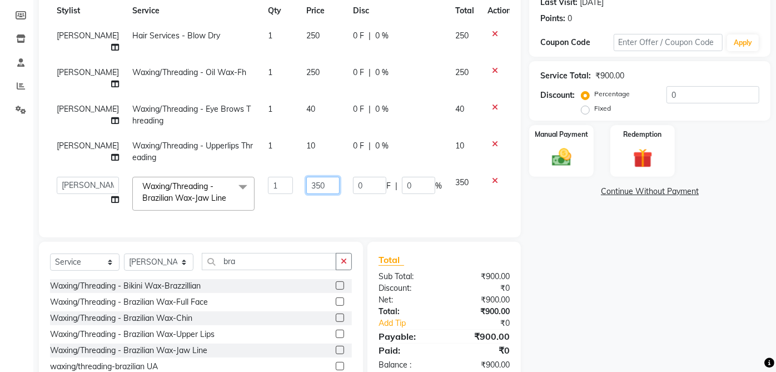
click at [306, 177] on input "350" at bounding box center [322, 185] width 33 height 17
type input "240"
click at [559, 260] on div "Name: [PERSON_NAME] 0319 Membership: No Active Membership Total Visits: 12 Card…" at bounding box center [654, 157] width 250 height 468
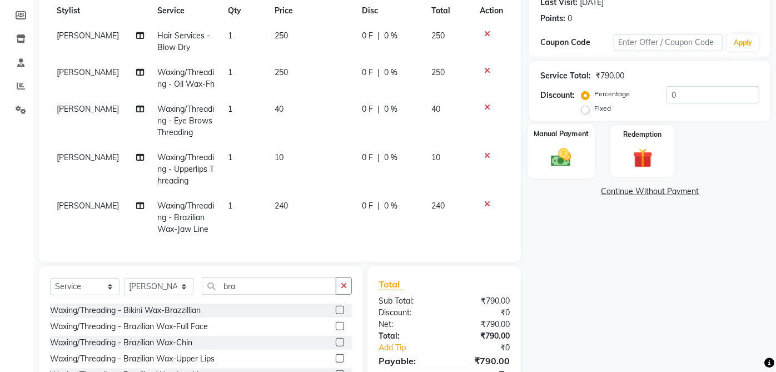
click at [582, 151] on div "Manual Payment" at bounding box center [561, 151] width 67 height 54
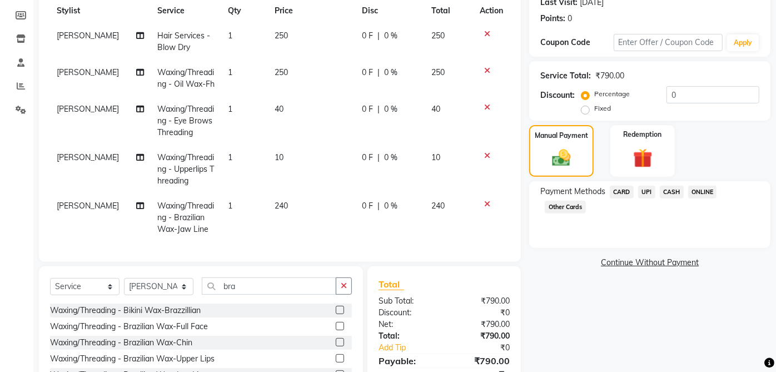
click at [673, 189] on span "CASH" at bounding box center [672, 192] width 24 height 13
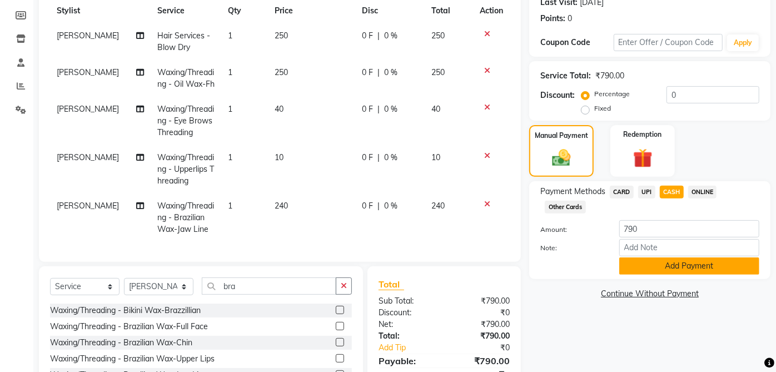
click at [701, 273] on button "Add Payment" at bounding box center [689, 265] width 140 height 17
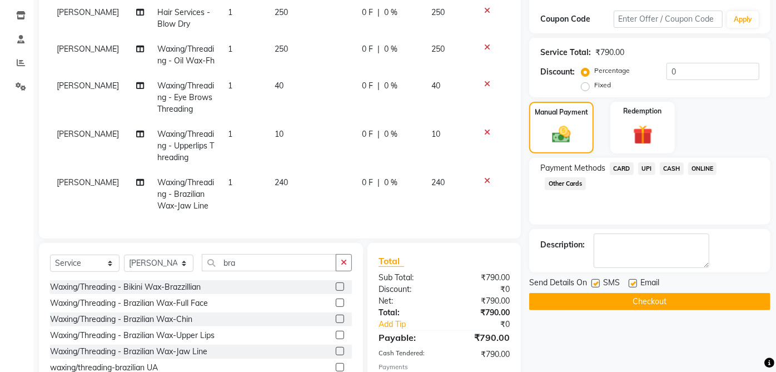
scroll to position [255, 0]
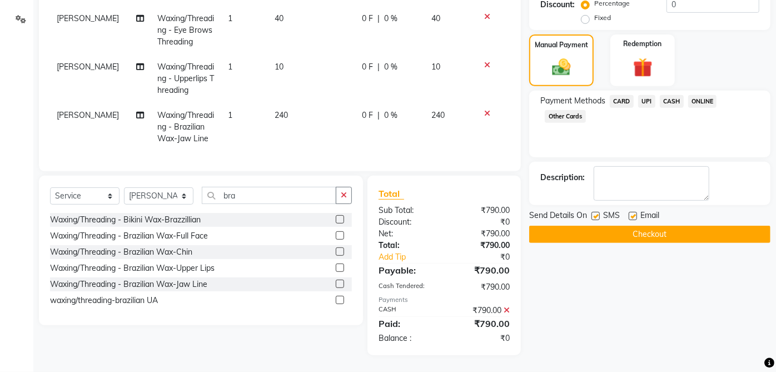
click at [633, 212] on label at bounding box center [633, 216] width 8 height 8
click at [633, 213] on input "checkbox" at bounding box center [632, 216] width 7 height 7
checkbox input "false"
click at [596, 212] on label at bounding box center [596, 216] width 8 height 8
click at [596, 213] on input "checkbox" at bounding box center [595, 216] width 7 height 7
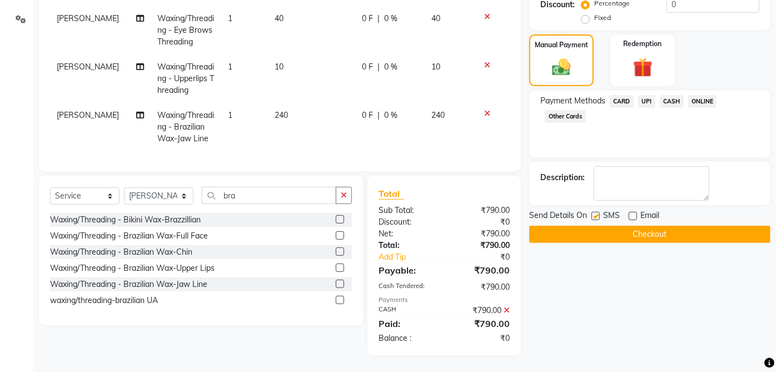
checkbox input "false"
click at [671, 226] on button "Checkout" at bounding box center [649, 234] width 241 height 17
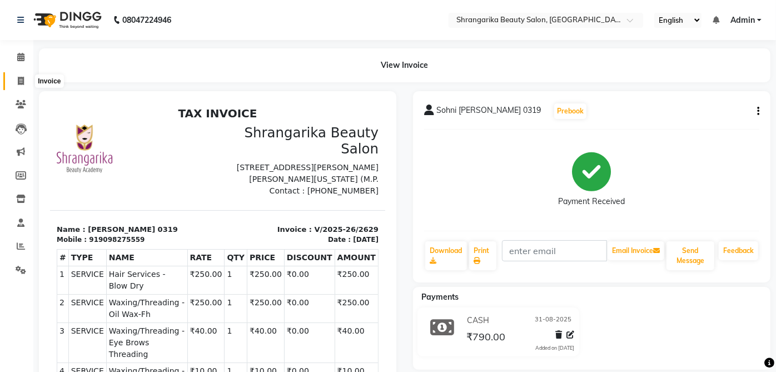
click at [16, 79] on span at bounding box center [20, 81] width 19 height 13
select select "service"
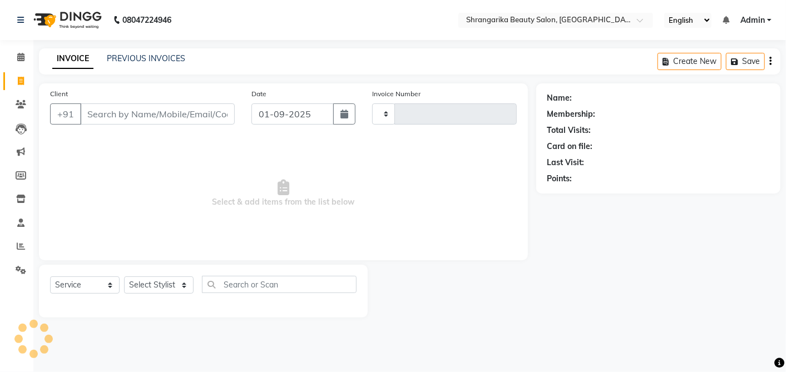
type input "2630"
select select "5168"
click at [110, 115] on input "Client" at bounding box center [157, 113] width 155 height 21
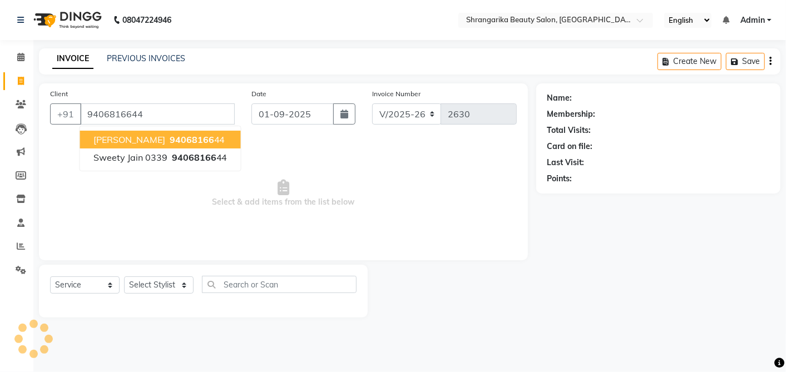
type input "9406816644"
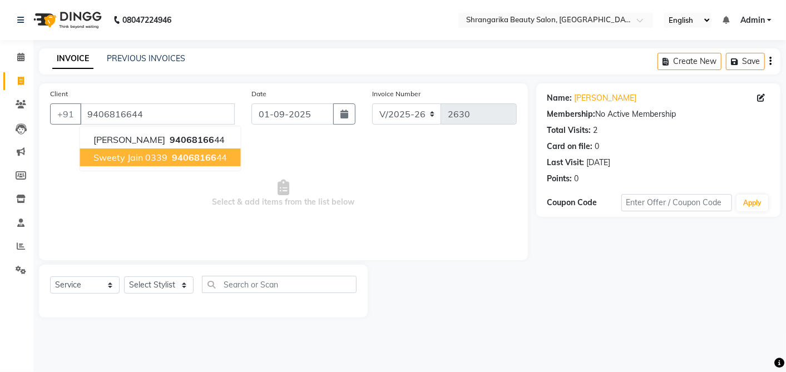
click at [116, 160] on span "Sweety Jain 0339" at bounding box center [130, 157] width 74 height 11
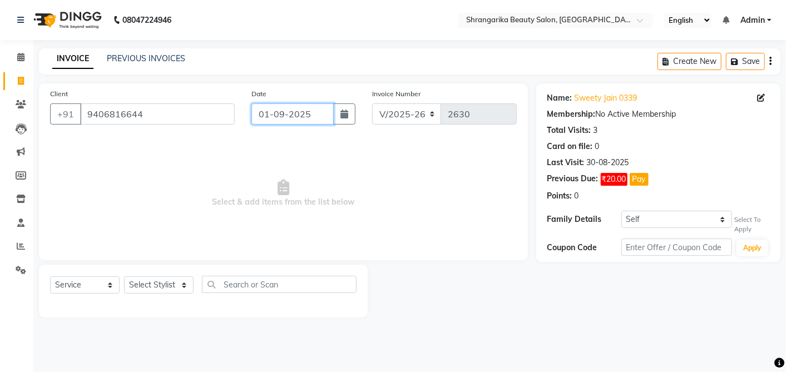
click at [278, 115] on input "01-09-2025" at bounding box center [292, 113] width 82 height 21
select select "9"
select select "2025"
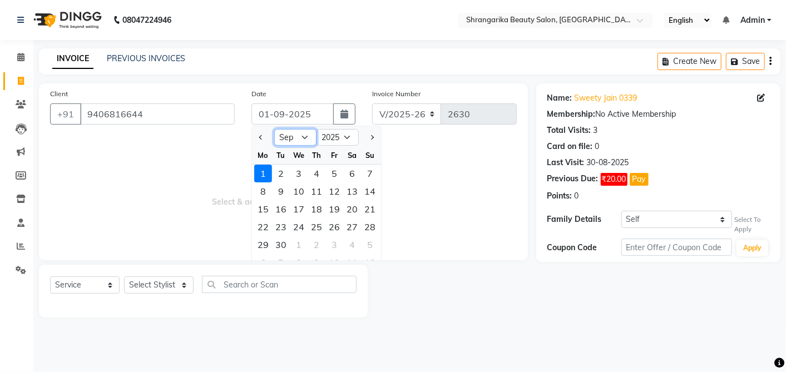
click at [306, 136] on select "Jan Feb Mar Apr May Jun [DATE] Aug Sep Oct Nov Dec" at bounding box center [295, 137] width 42 height 17
select select "8"
click at [274, 129] on select "Jan Feb Mar Apr May Jun [DATE] Aug Sep Oct Nov Dec" at bounding box center [295, 137] width 42 height 17
click at [369, 243] on div "31" at bounding box center [370, 245] width 18 height 18
type input "31-08-2025"
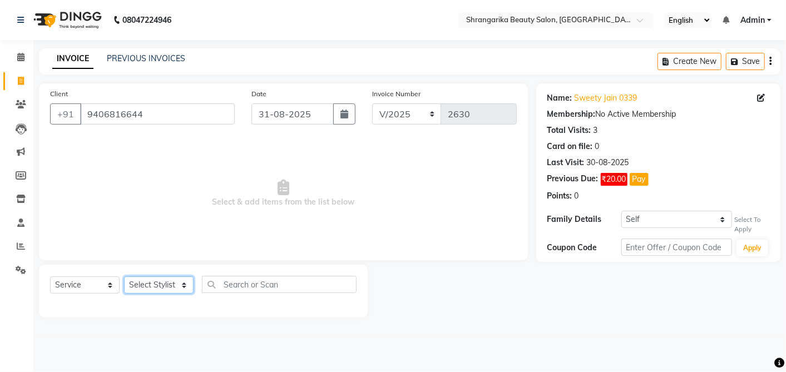
click at [151, 286] on select "Select Stylist aarti ANJALI [PERSON_NAME] [PERSON_NAME] [PERSON_NAME] Bhabhi [P…" at bounding box center [159, 284] width 70 height 17
select select "47060"
click at [124, 276] on select "Select Stylist aarti ANJALI [PERSON_NAME] [PERSON_NAME] [PERSON_NAME] Bhabhi [P…" at bounding box center [159, 284] width 70 height 17
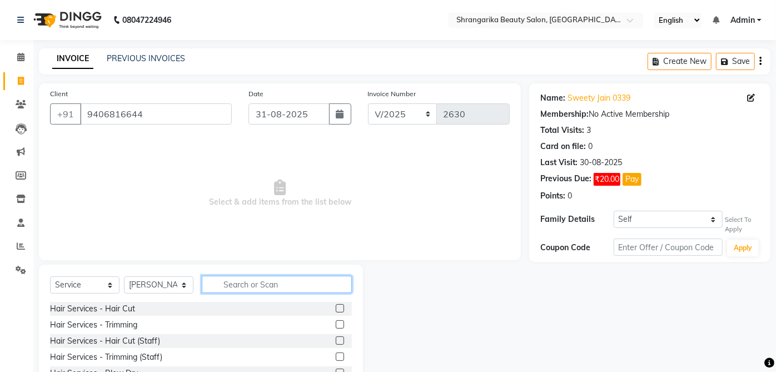
click at [226, 285] on input "text" at bounding box center [277, 284] width 150 height 17
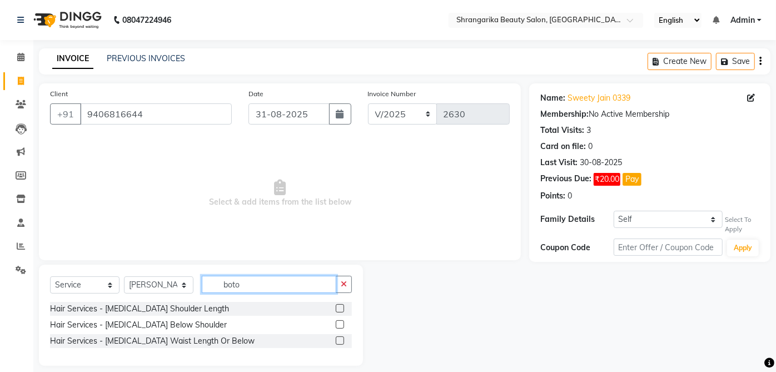
type input "boto"
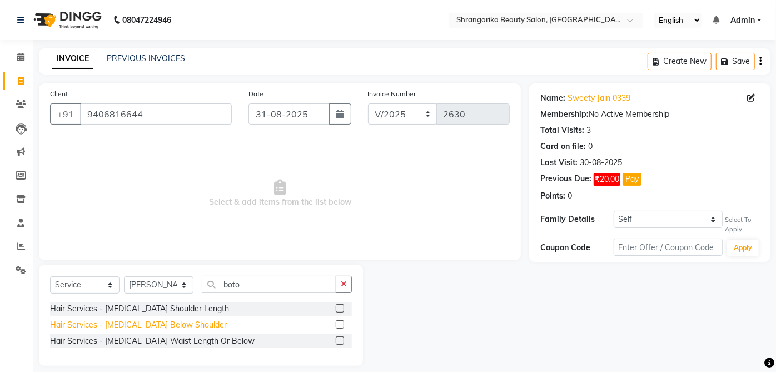
click at [125, 321] on div "Hair Services - [MEDICAL_DATA] Below Shoulder" at bounding box center [138, 325] width 177 height 12
checkbox input "false"
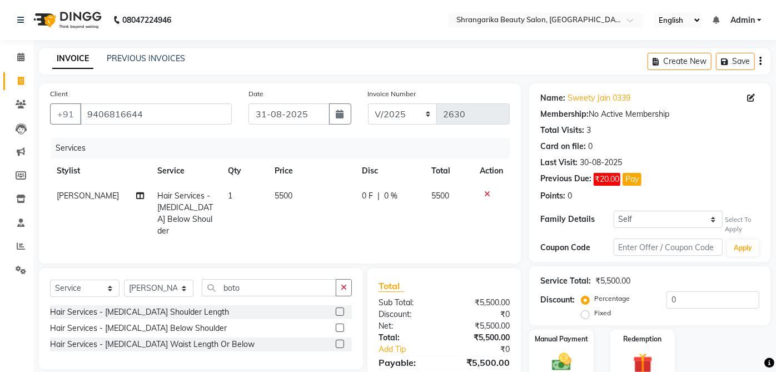
click at [278, 210] on td "5500" at bounding box center [311, 213] width 87 height 60
select select "47060"
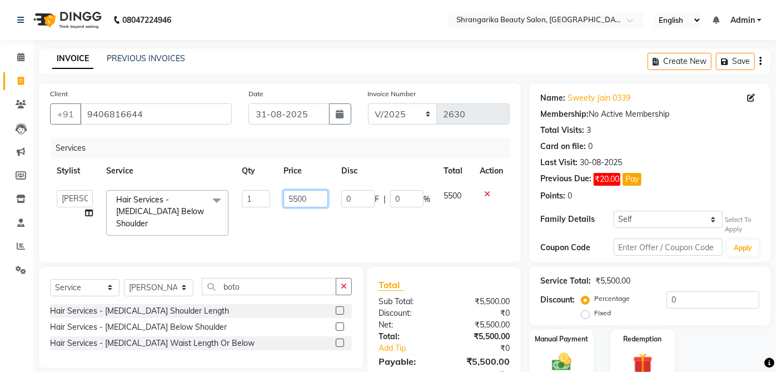
click at [293, 196] on input "5500" at bounding box center [306, 198] width 44 height 17
click at [301, 197] on input "5500" at bounding box center [306, 198] width 44 height 17
type input "5000"
click at [271, 282] on input "boto" at bounding box center [269, 286] width 135 height 17
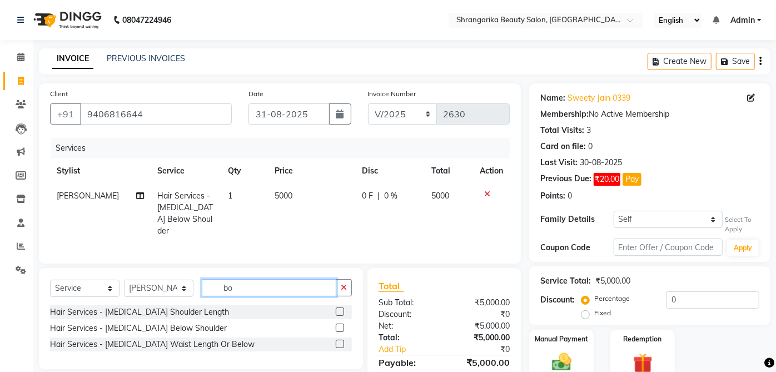
type input "b"
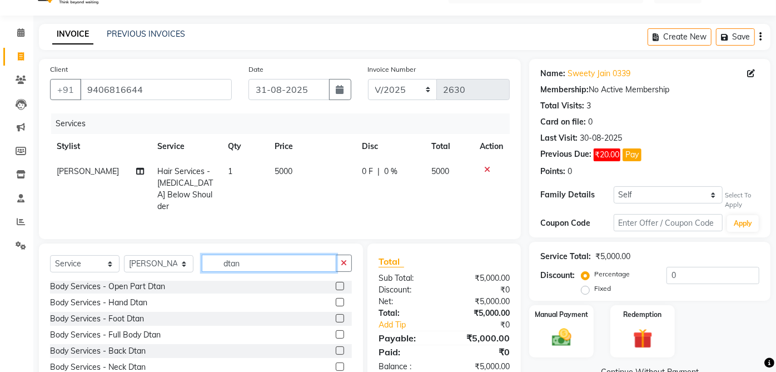
scroll to position [65, 0]
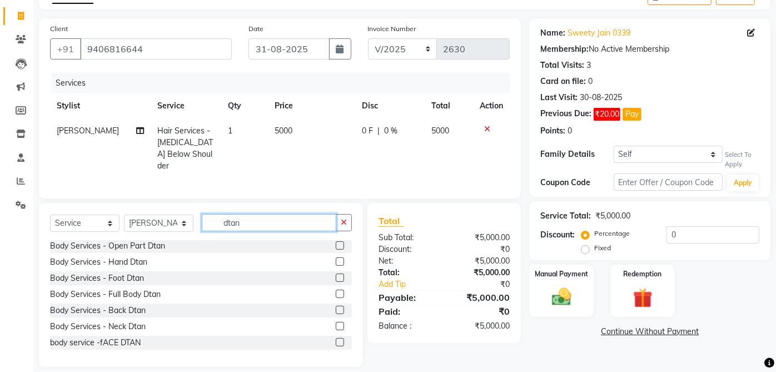
type input "dtan"
click at [144, 257] on div "Body Services - Hand Dtan" at bounding box center [98, 262] width 97 height 12
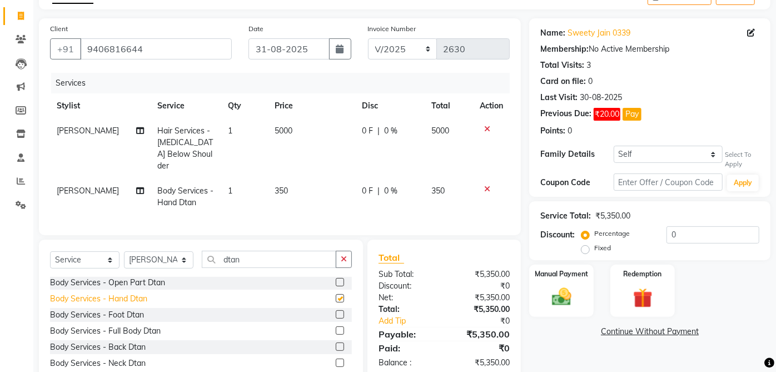
checkbox input "false"
click at [279, 186] on span "350" at bounding box center [281, 191] width 13 height 10
select select "47060"
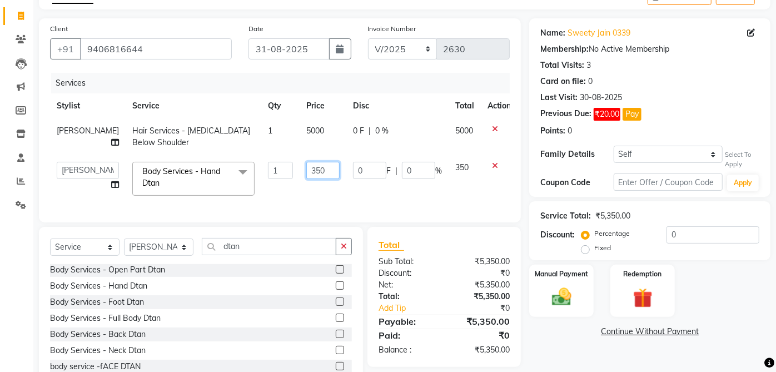
click at [306, 176] on input "350" at bounding box center [322, 170] width 33 height 17
type input "300"
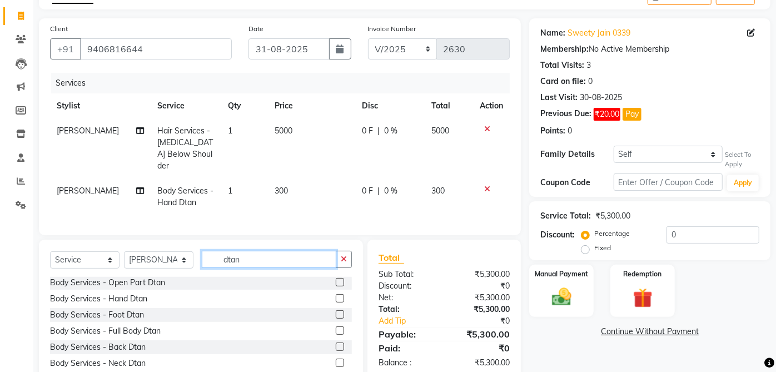
click at [267, 258] on input "dtan" at bounding box center [269, 259] width 135 height 17
type input "d"
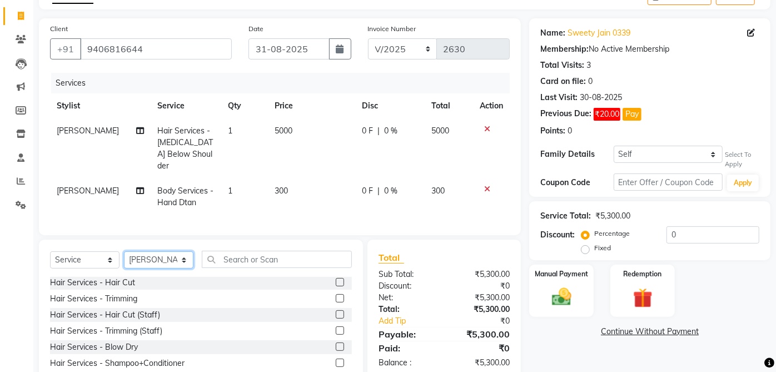
click at [148, 257] on select "Select Stylist aarti ANJALI [PERSON_NAME] [PERSON_NAME] [PERSON_NAME] Bhabhi [P…" at bounding box center [159, 259] width 70 height 17
select select "32878"
click at [124, 251] on select "Select Stylist aarti ANJALI [PERSON_NAME] [PERSON_NAME] [PERSON_NAME] Bhabhi [P…" at bounding box center [159, 259] width 70 height 17
click at [87, 255] on select "Select Service Product Membership Package Voucher Prepaid Gift Card" at bounding box center [85, 259] width 70 height 17
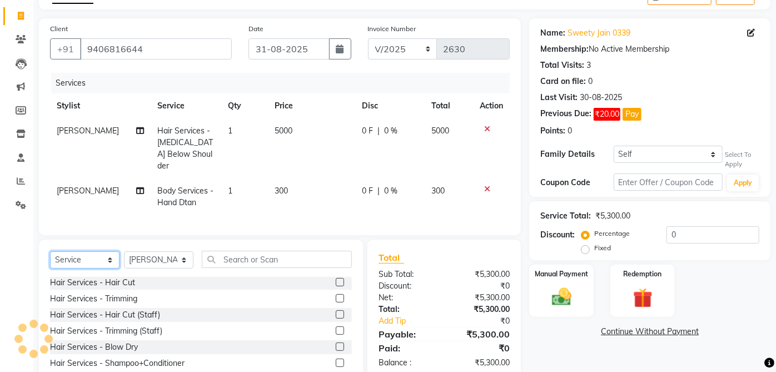
select select "product"
click at [50, 251] on select "Select Service Product Membership Package Voucher Prepaid Gift Card" at bounding box center [85, 259] width 70 height 17
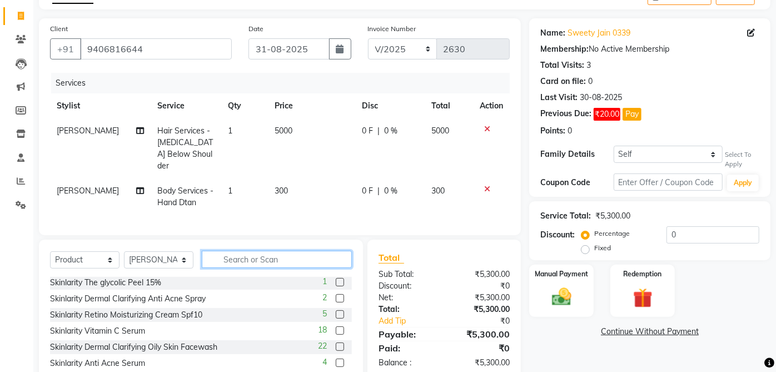
click at [265, 264] on input "text" at bounding box center [277, 259] width 150 height 17
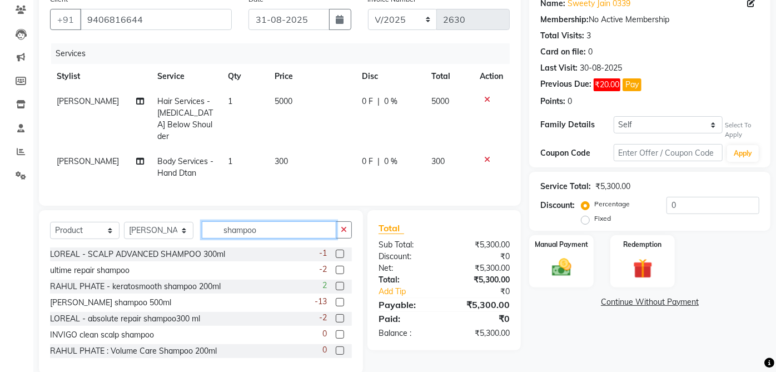
scroll to position [111, 0]
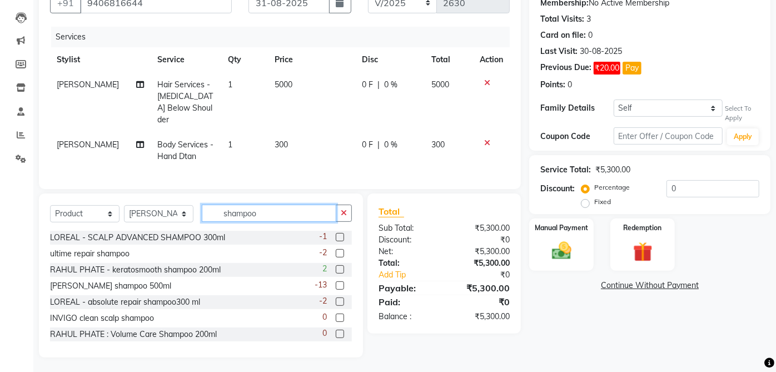
type input "shampoo"
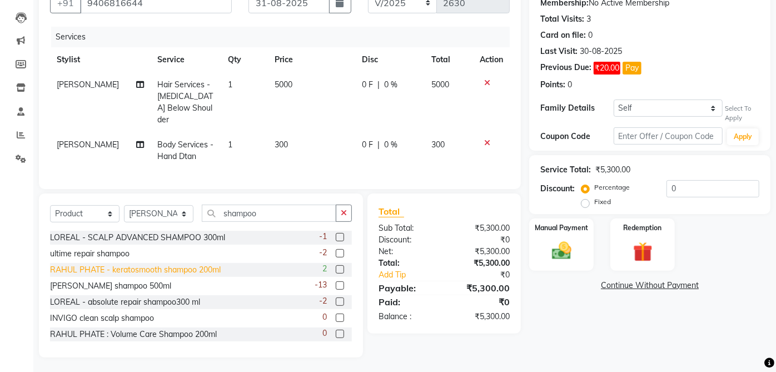
click at [203, 266] on div "RAHUL PHATE - keratosmooth shampoo 200ml" at bounding box center [135, 270] width 171 height 12
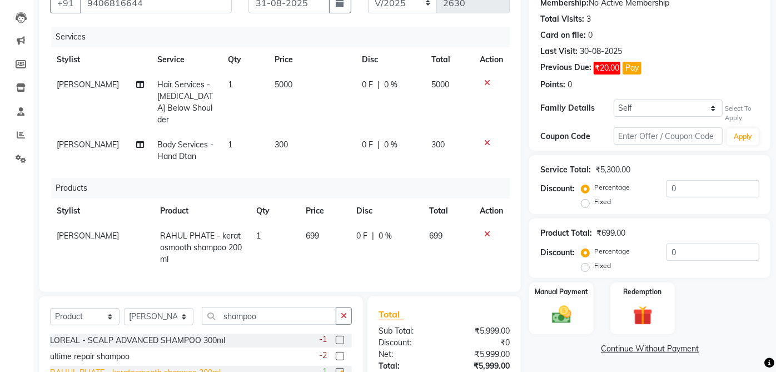
checkbox input "false"
click at [306, 231] on span "699" at bounding box center [312, 236] width 13 height 10
select select "32878"
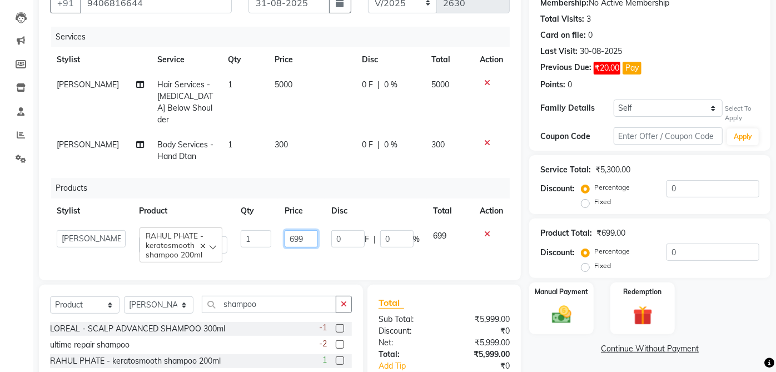
click at [310, 230] on input "699" at bounding box center [301, 238] width 33 height 17
type input "6"
type input "1200"
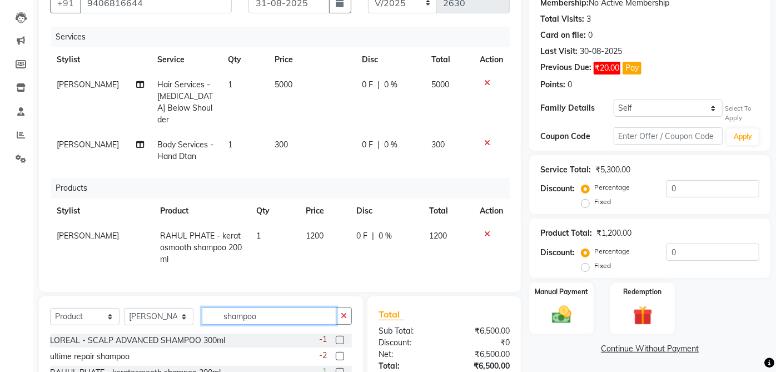
click at [269, 304] on div "Select Service Product Membership Package Voucher Prepaid Gift Card Select Styl…" at bounding box center [201, 378] width 324 height 164
type input "s"
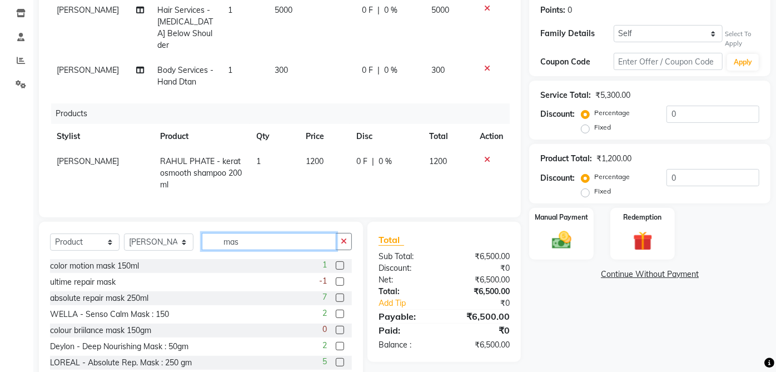
scroll to position [214, 0]
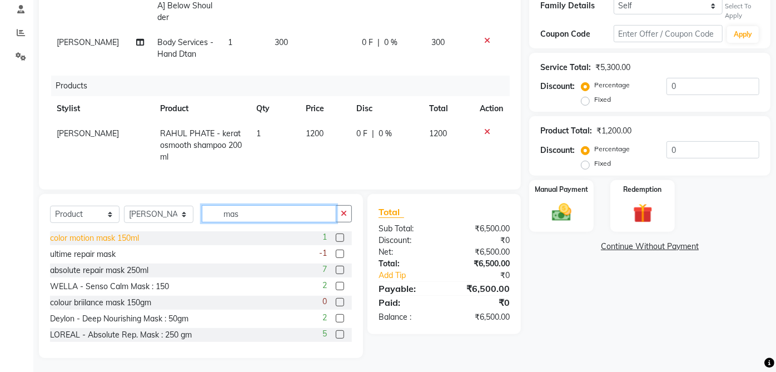
type input "mas"
click at [101, 238] on div "color motion mask 150ml" at bounding box center [94, 238] width 89 height 12
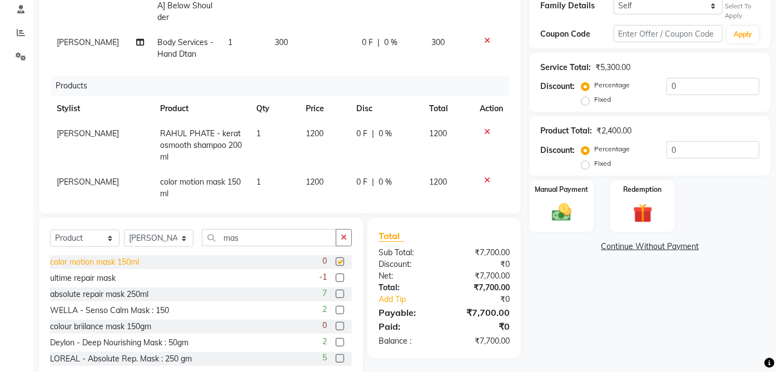
checkbox input "false"
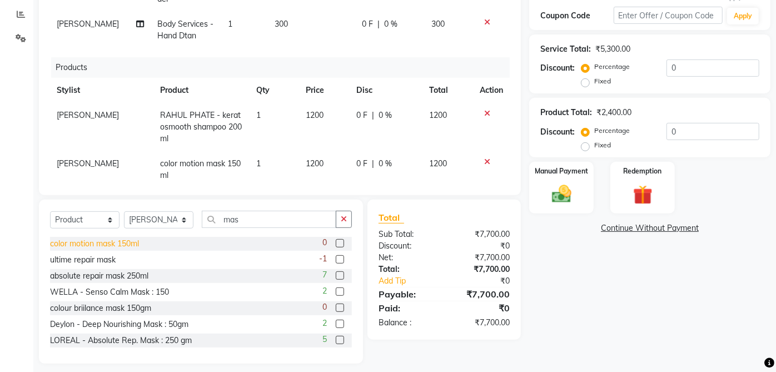
scroll to position [240, 0]
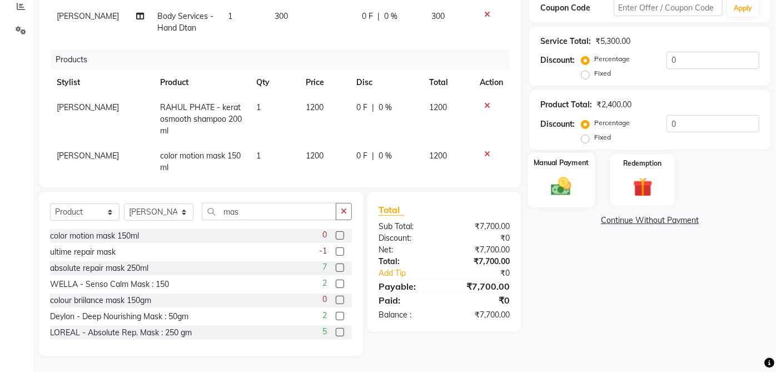
click at [561, 174] on div "Manual Payment" at bounding box center [561, 180] width 67 height 54
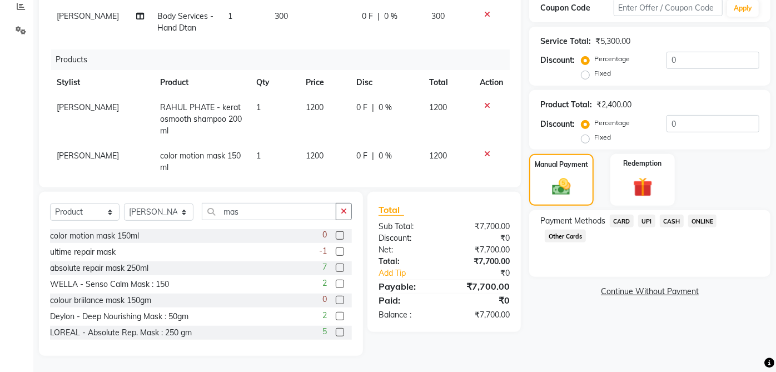
click at [676, 219] on span "CASH" at bounding box center [672, 221] width 24 height 13
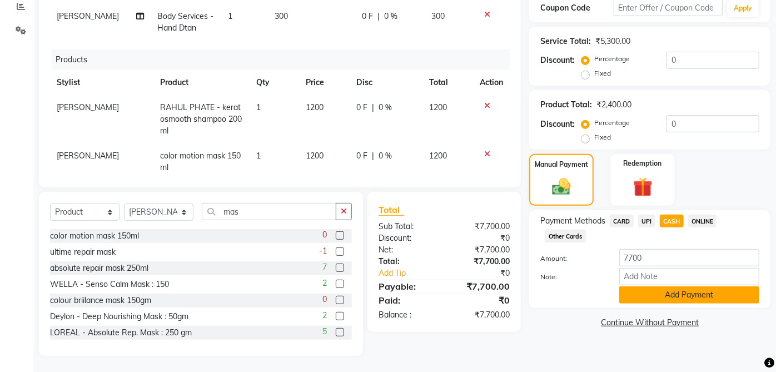
click at [714, 292] on button "Add Payment" at bounding box center [689, 294] width 140 height 17
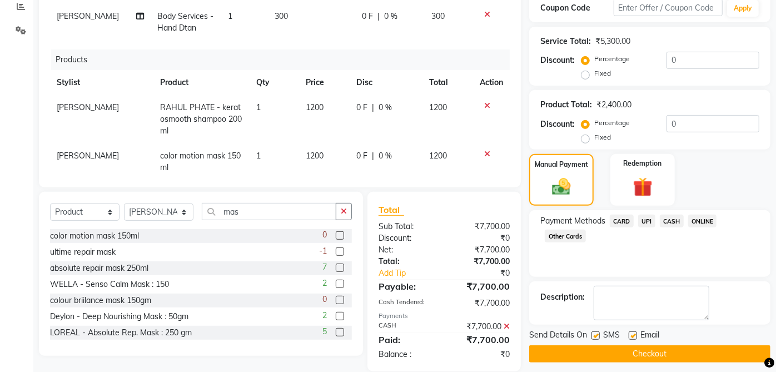
scroll to position [255, 0]
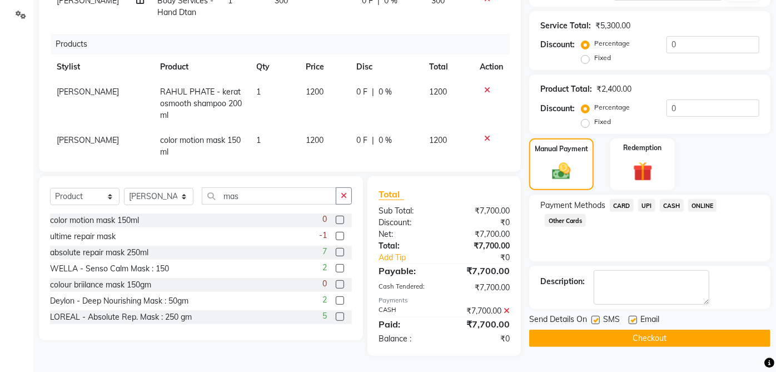
click at [633, 319] on label at bounding box center [633, 320] width 8 height 8
click at [633, 319] on input "checkbox" at bounding box center [632, 320] width 7 height 7
checkbox input "false"
click at [596, 319] on label at bounding box center [596, 320] width 8 height 8
click at [596, 319] on input "checkbox" at bounding box center [595, 320] width 7 height 7
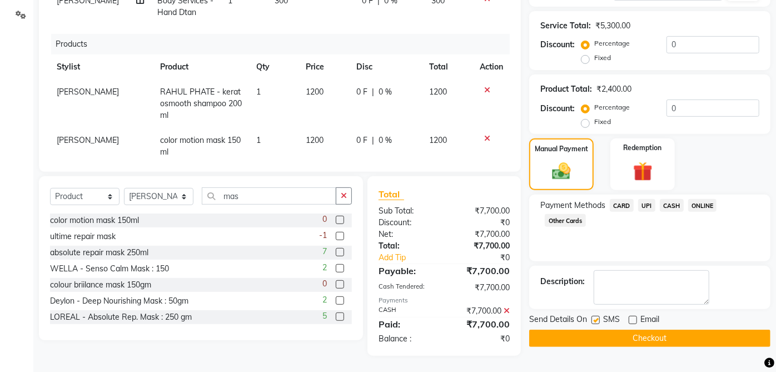
checkbox input "false"
click at [642, 336] on button "Checkout" at bounding box center [649, 338] width 241 height 17
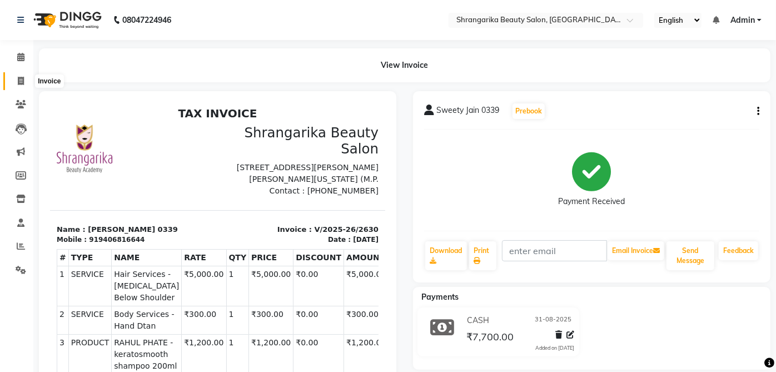
click at [26, 76] on span at bounding box center [20, 81] width 19 height 13
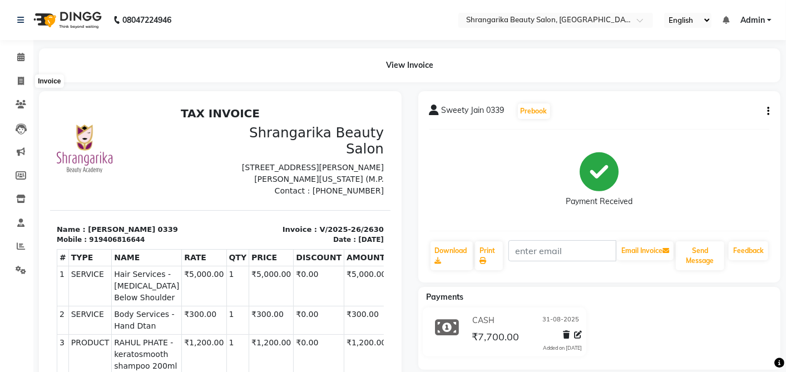
select select "5168"
select select "service"
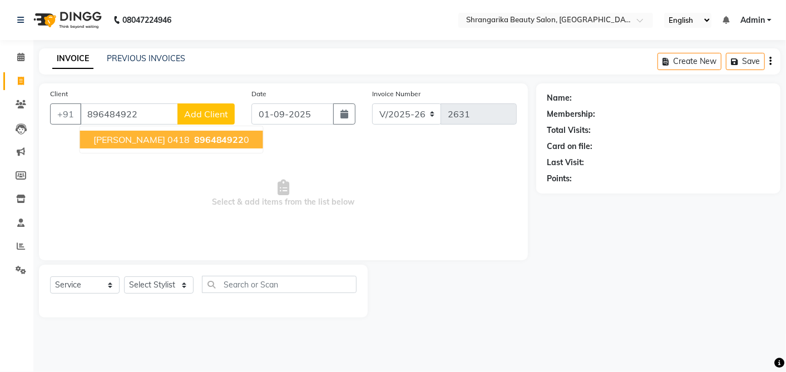
click at [103, 138] on span "[PERSON_NAME] 0418" at bounding box center [141, 139] width 96 height 11
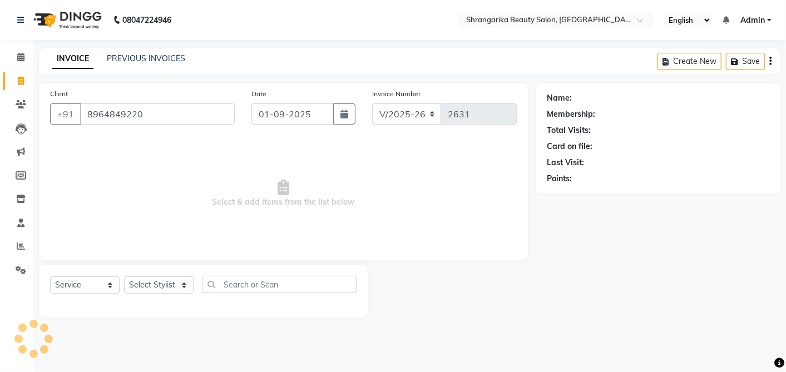
type input "8964849220"
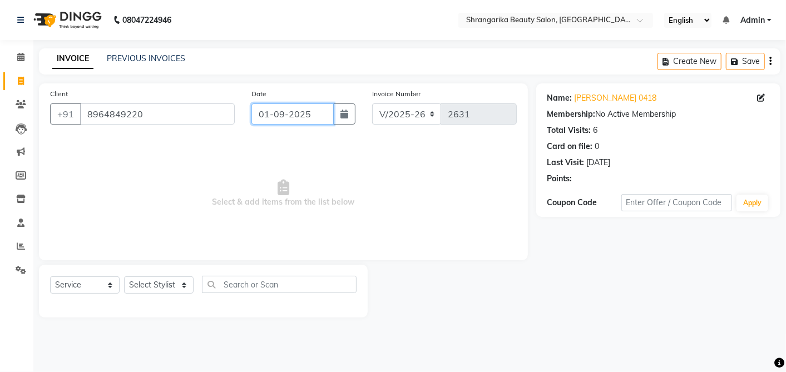
click at [282, 118] on input "01-09-2025" at bounding box center [292, 113] width 82 height 21
select select "9"
select select "2025"
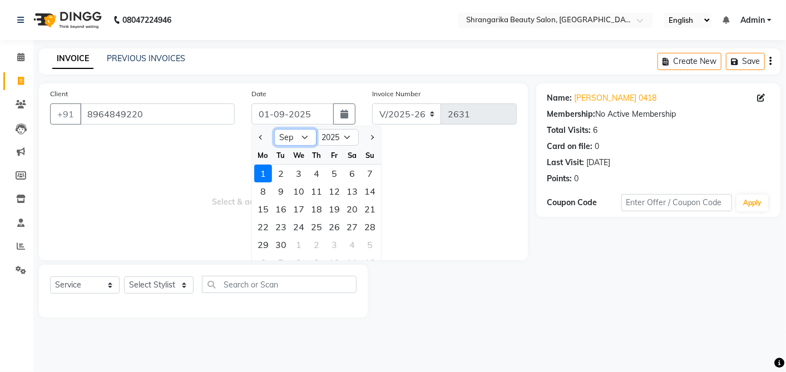
click at [289, 140] on select "Jan Feb Mar Apr May Jun [DATE] Aug Sep Oct Nov Dec" at bounding box center [295, 137] width 42 height 17
select select "8"
click at [274, 129] on select "Jan Feb Mar Apr May Jun [DATE] Aug Sep Oct Nov Dec" at bounding box center [295, 137] width 42 height 17
click at [370, 246] on div "31" at bounding box center [370, 245] width 18 height 18
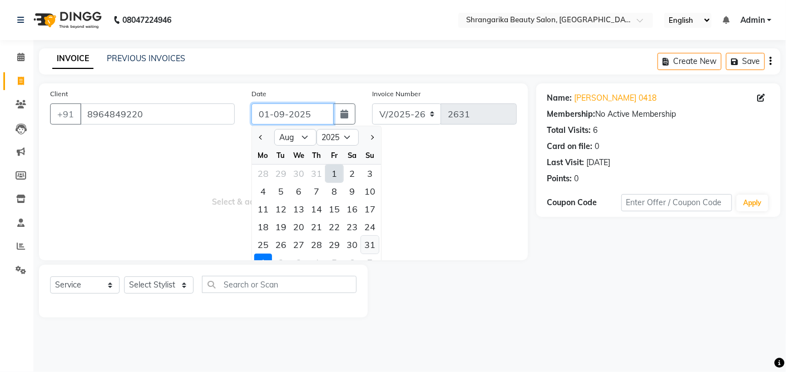
type input "31-08-2025"
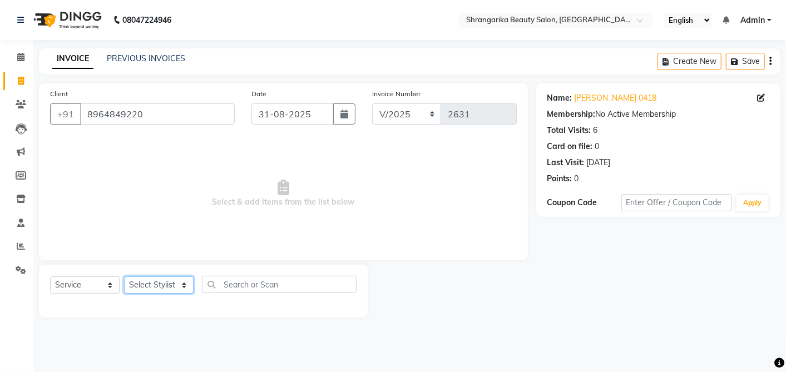
click at [175, 280] on select "Select Stylist aarti ANJALI [PERSON_NAME] [PERSON_NAME] [PERSON_NAME] Bhabhi [P…" at bounding box center [159, 284] width 70 height 17
select select "47062"
click at [124, 276] on select "Select Stylist aarti ANJALI [PERSON_NAME] [PERSON_NAME] [PERSON_NAME] Bhabhi [P…" at bounding box center [159, 284] width 70 height 17
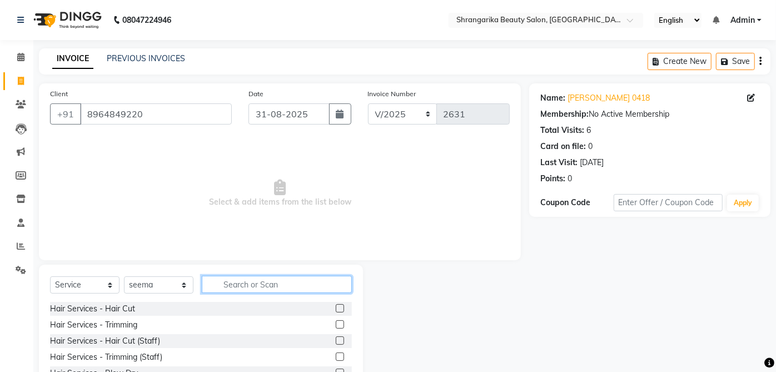
click at [277, 282] on input "text" at bounding box center [277, 284] width 150 height 17
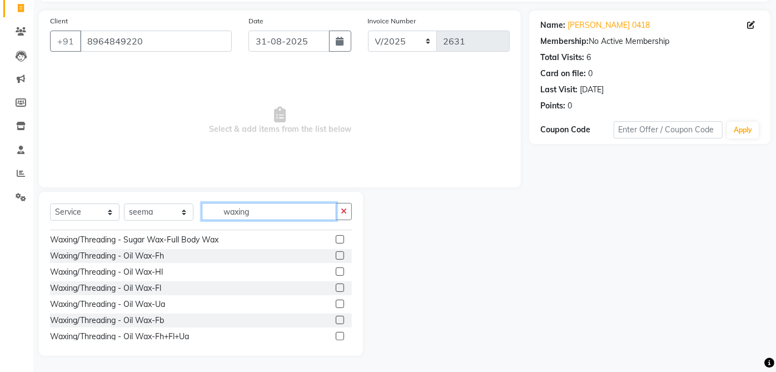
scroll to position [180, 0]
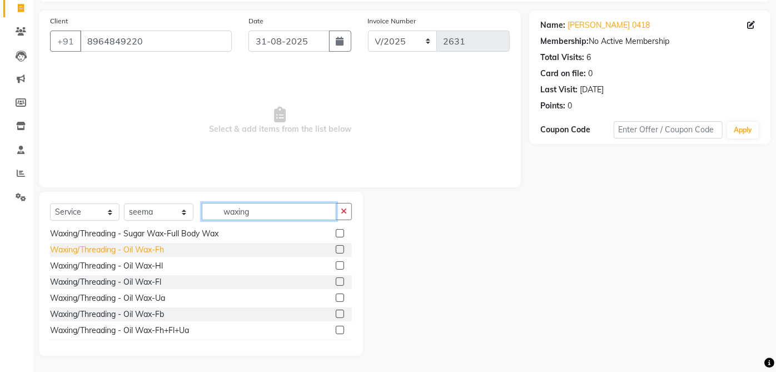
type input "waxing"
click at [161, 247] on div "Waxing/Threading - Oil Wax-Fh" at bounding box center [107, 250] width 114 height 12
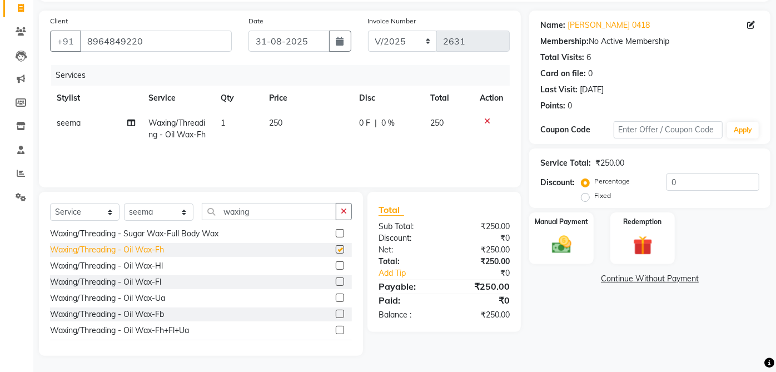
checkbox input "false"
click at [158, 281] on div "Waxing/Threading - Oil Wax-Fl" at bounding box center [105, 282] width 111 height 12
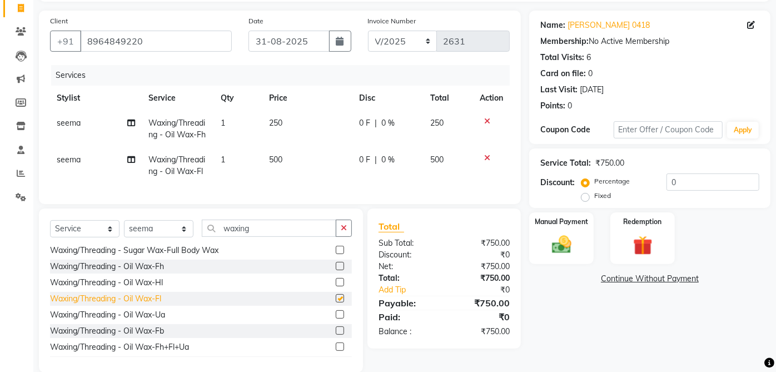
checkbox input "false"
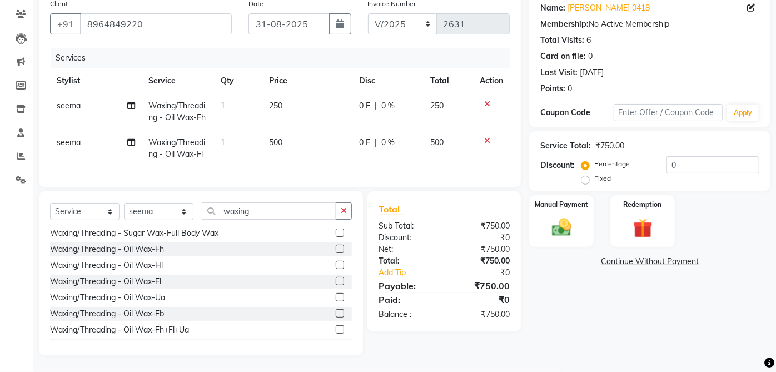
click at [487, 100] on icon at bounding box center [487, 104] width 6 height 8
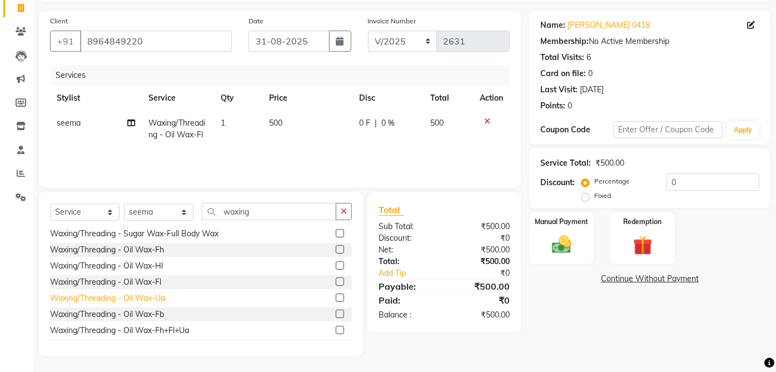
click at [165, 294] on div "Waxing/Threading - Oil Wax-Ua" at bounding box center [107, 298] width 115 height 12
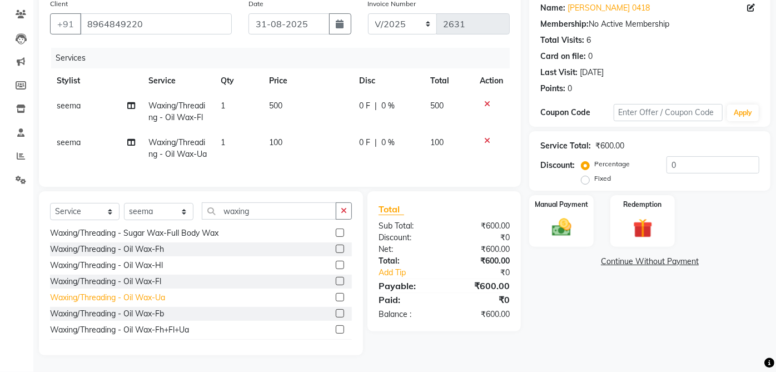
checkbox input "false"
click at [160, 255] on div "Waxing/Threading - Oil Wax-Fh" at bounding box center [107, 250] width 114 height 12
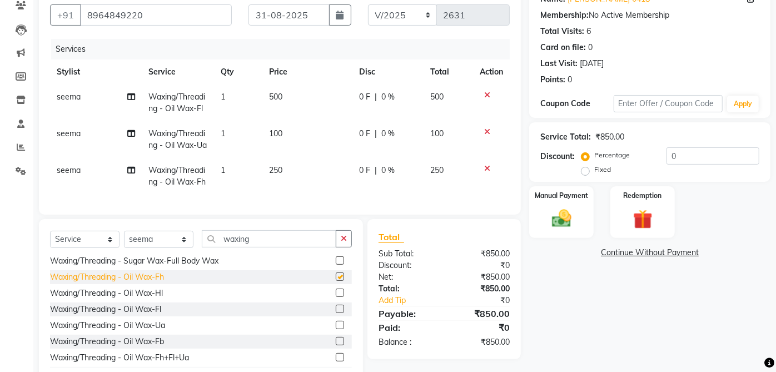
checkbox input "false"
click at [163, 299] on div "Waxing/Threading - Oil Wax-Hl" at bounding box center [106, 293] width 113 height 12
checkbox input "false"
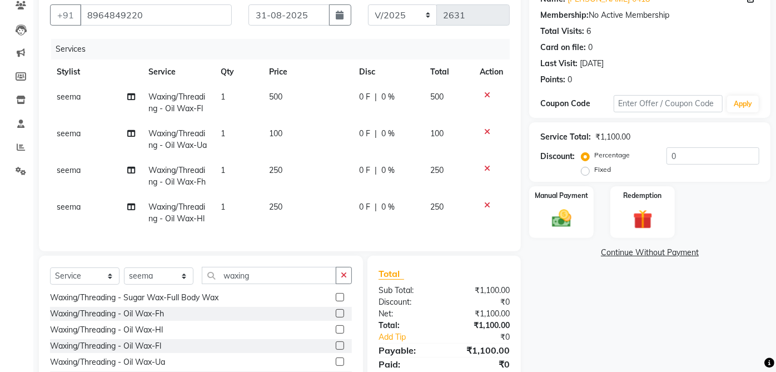
click at [486, 93] on icon at bounding box center [487, 95] width 6 height 8
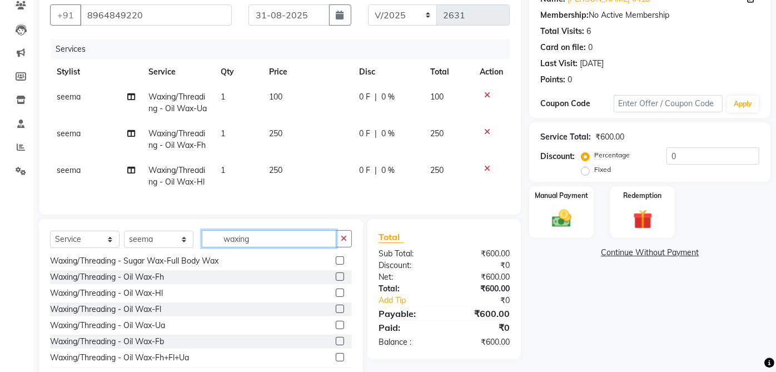
click at [285, 247] on input "waxing" at bounding box center [269, 238] width 135 height 17
type input "w"
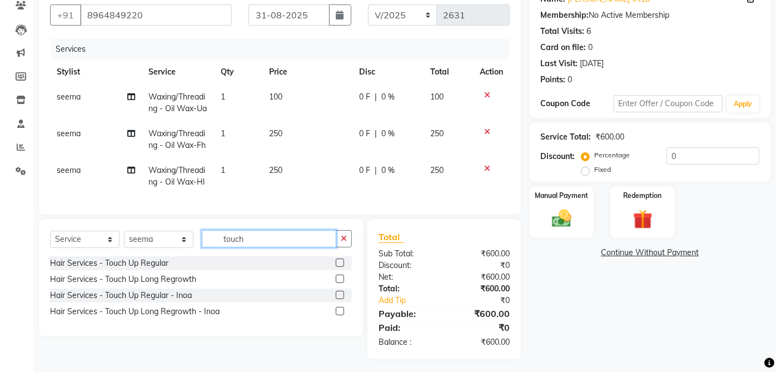
scroll to position [123, 0]
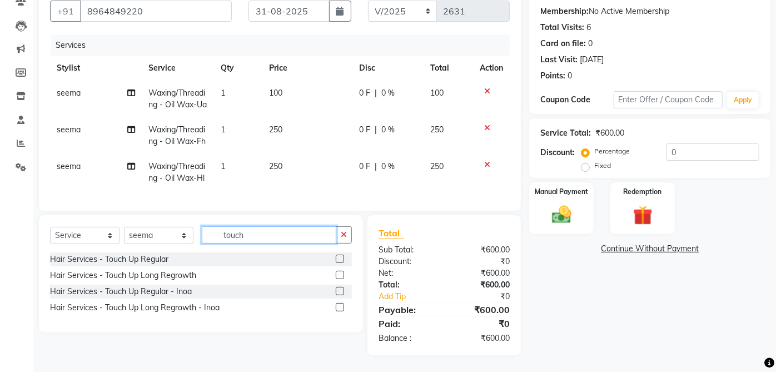
type input "touch"
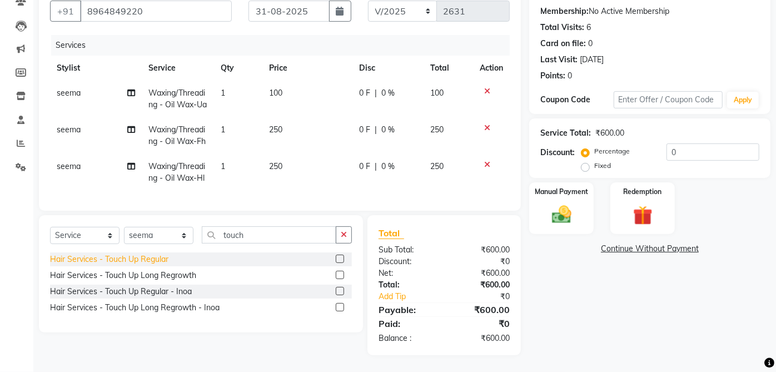
click at [152, 257] on div "Hair Services - Touch Up Regular" at bounding box center [109, 260] width 118 height 12
checkbox input "false"
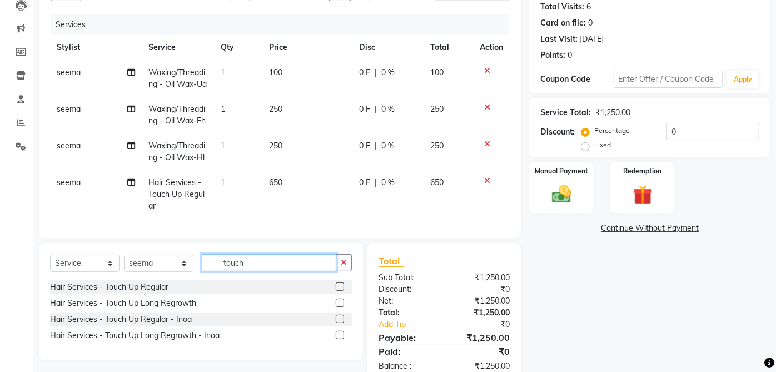
click at [256, 271] on input "touch" at bounding box center [269, 262] width 135 height 17
type input "t"
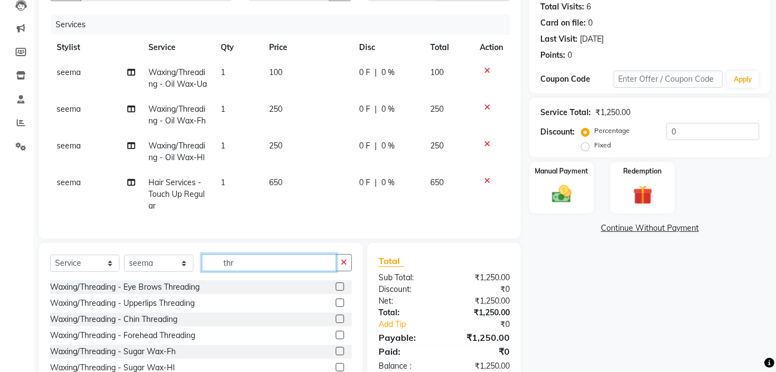
type input "thr"
click at [184, 293] on div "Waxing/Threading - Eye Brows Threading" at bounding box center [125, 287] width 150 height 12
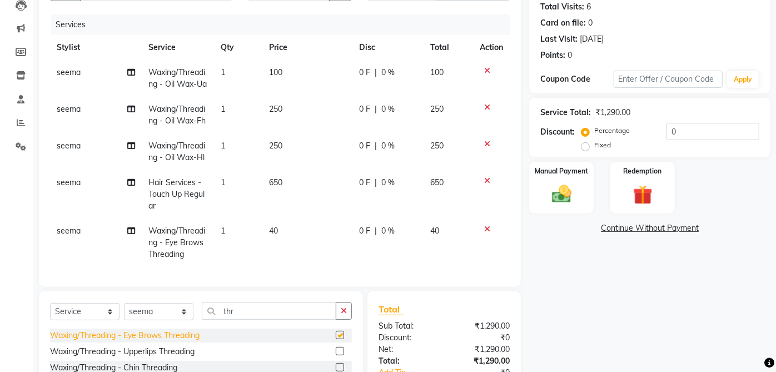
checkbox input "false"
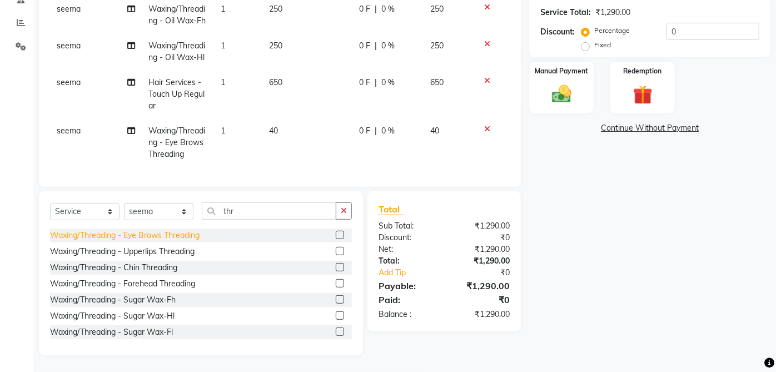
scroll to position [239, 0]
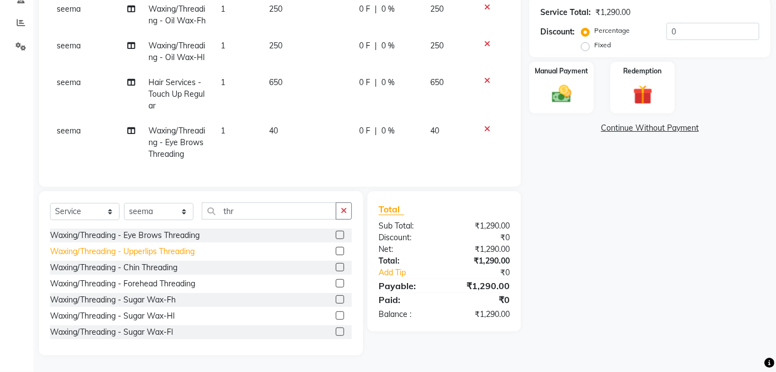
click at [195, 252] on div "Waxing/Threading - Upperlips Threading" at bounding box center [122, 252] width 145 height 12
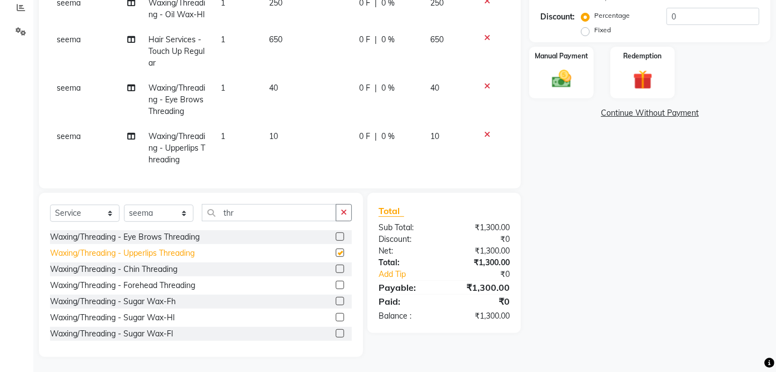
checkbox input "false"
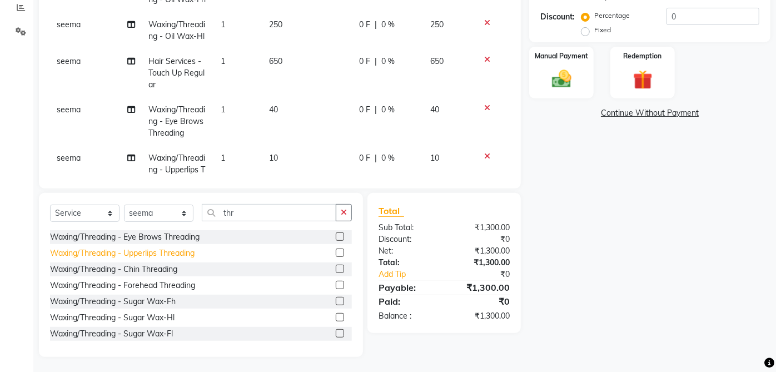
scroll to position [3, 0]
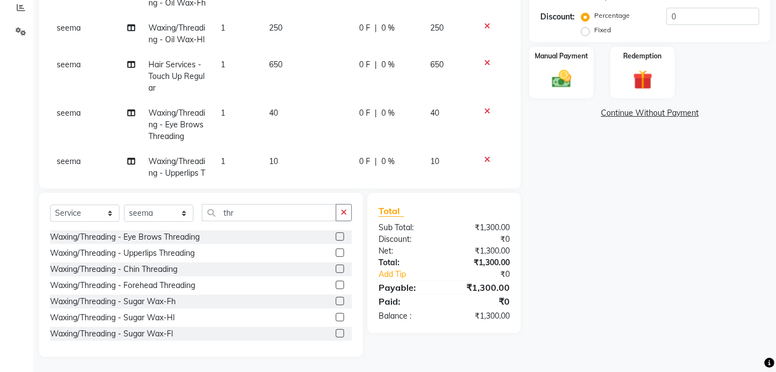
click at [70, 101] on td "seema" at bounding box center [96, 76] width 92 height 48
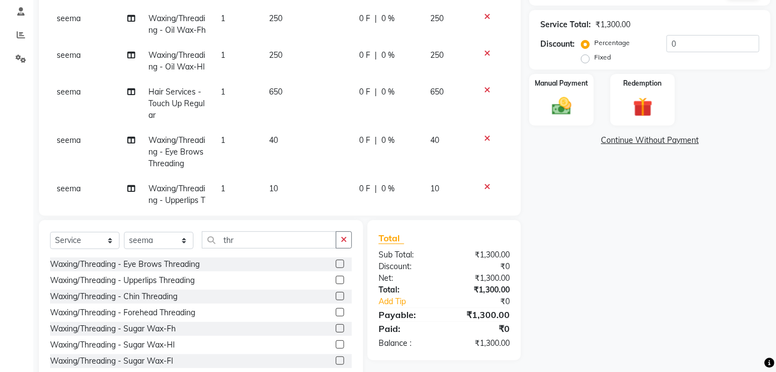
scroll to position [0, 0]
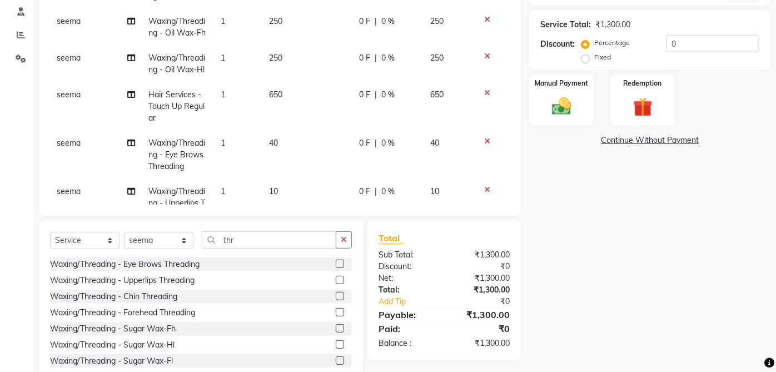
select select "47062"
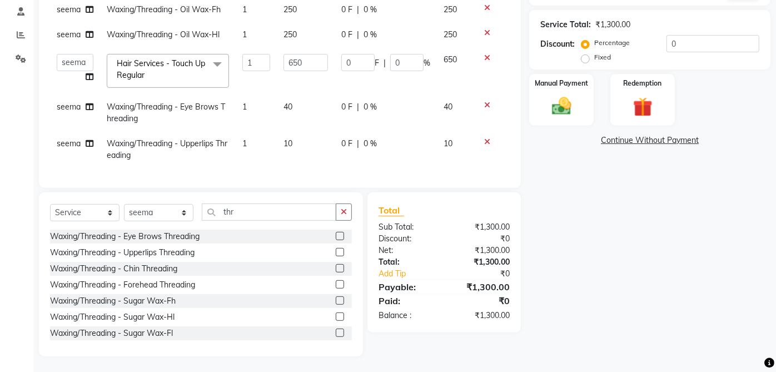
click at [74, 113] on td "seema" at bounding box center [75, 113] width 50 height 37
select select "47062"
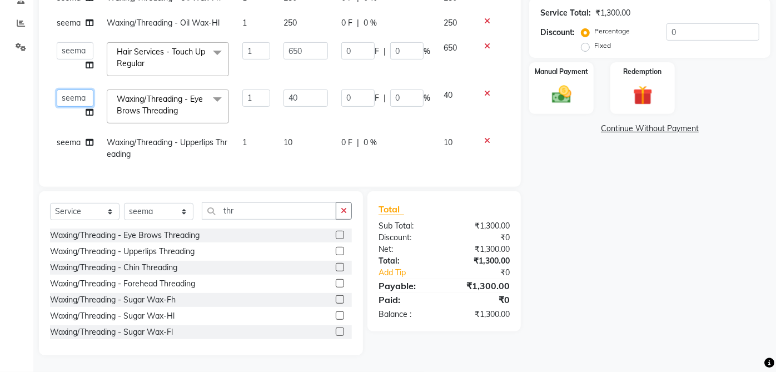
click at [73, 93] on select "aarti ANJALI [PERSON_NAME] [PERSON_NAME] [PERSON_NAME] Bhabhi [PERSON_NAME] OTH…" at bounding box center [75, 98] width 37 height 17
select select "33304"
click at [72, 106] on select "aarti ANJALI [PERSON_NAME] [PERSON_NAME] [PERSON_NAME] Bhabhi [PERSON_NAME] OTH…" at bounding box center [75, 99] width 37 height 17
select select "32949"
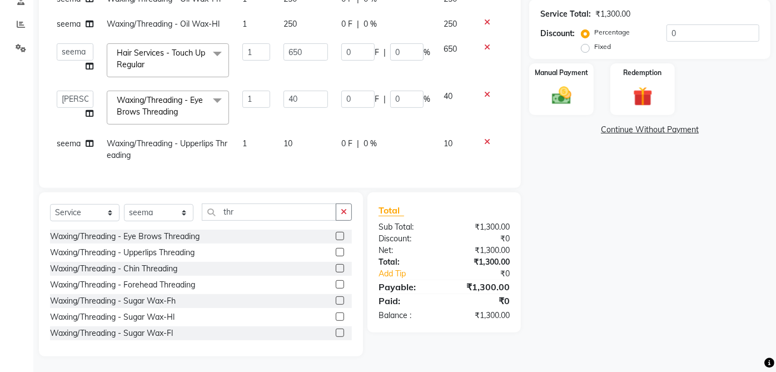
click at [71, 148] on td "seema" at bounding box center [75, 149] width 50 height 37
select select "47062"
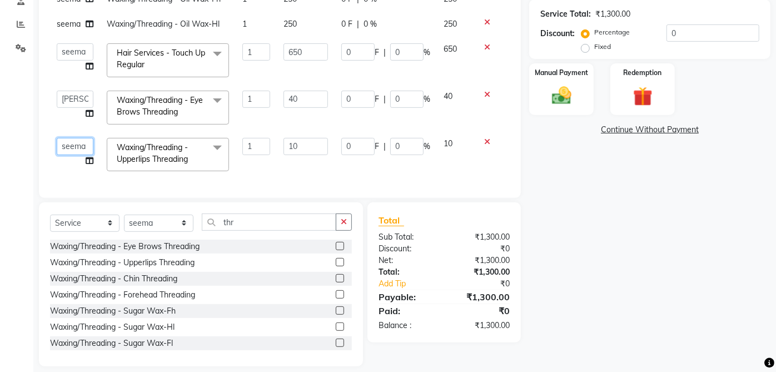
click at [75, 146] on select "aarti ANJALI [PERSON_NAME] [PERSON_NAME] [PERSON_NAME] Bhabhi [PERSON_NAME] OTH…" at bounding box center [75, 146] width 37 height 17
select select "32949"
click at [569, 91] on img at bounding box center [561, 95] width 33 height 23
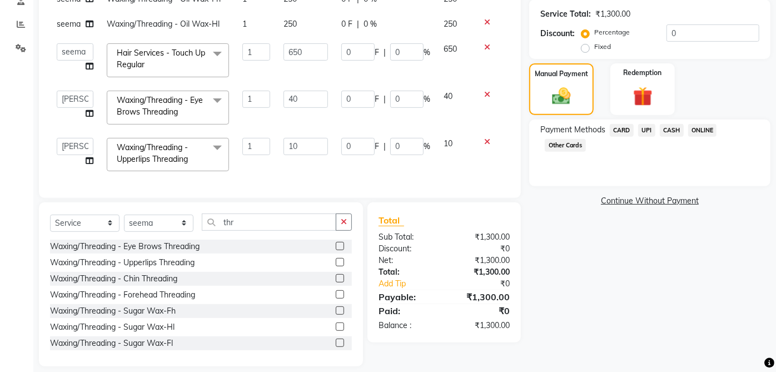
click at [653, 136] on span "UPI" at bounding box center [646, 130] width 17 height 13
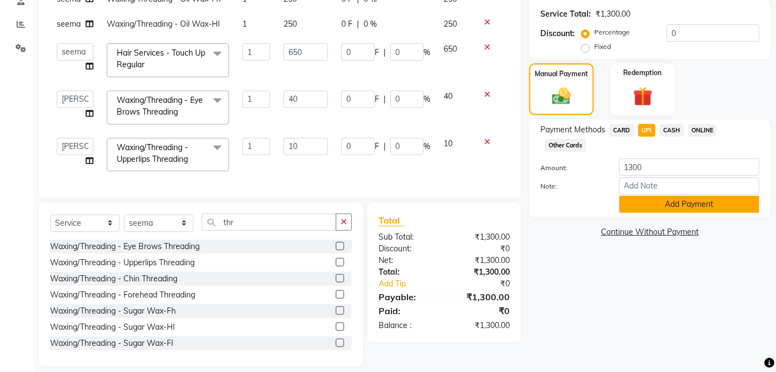
click at [711, 196] on button "Add Payment" at bounding box center [689, 204] width 140 height 17
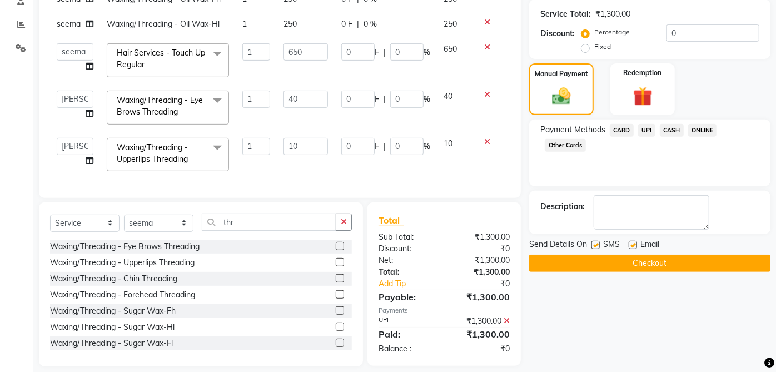
scroll to position [232, 0]
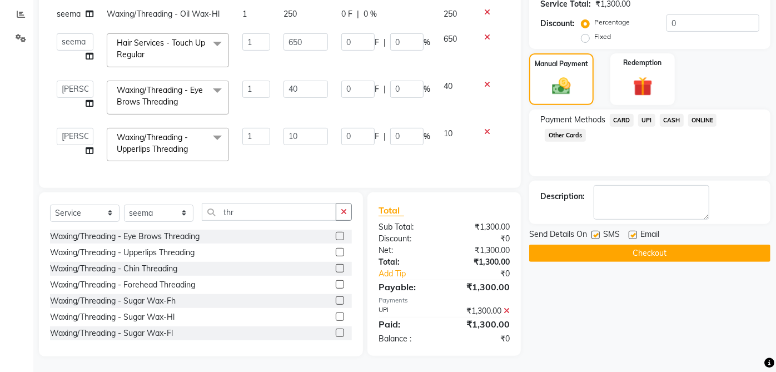
click at [633, 234] on label at bounding box center [633, 235] width 8 height 8
click at [633, 234] on input "checkbox" at bounding box center [632, 235] width 7 height 7
checkbox input "false"
click at [596, 234] on label at bounding box center [596, 235] width 8 height 8
click at [596, 234] on input "checkbox" at bounding box center [595, 235] width 7 height 7
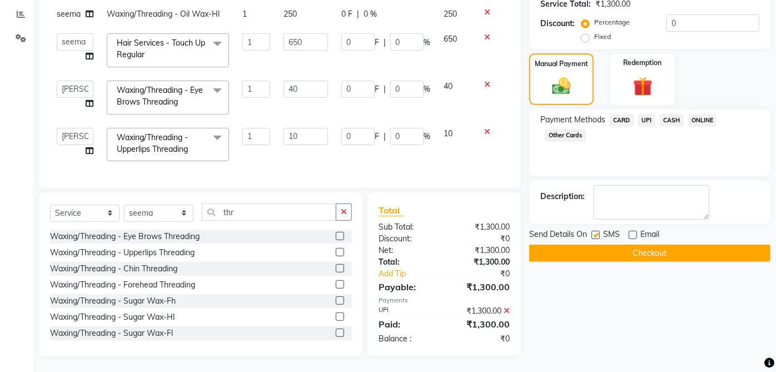
checkbox input "false"
click at [677, 250] on button "Checkout" at bounding box center [649, 253] width 241 height 17
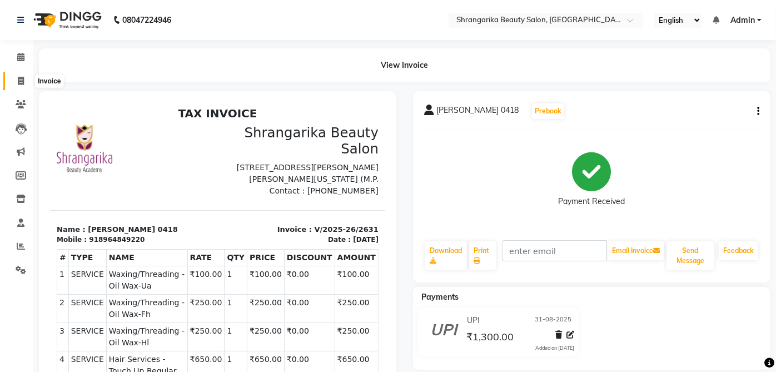
click at [18, 86] on span at bounding box center [20, 81] width 19 height 13
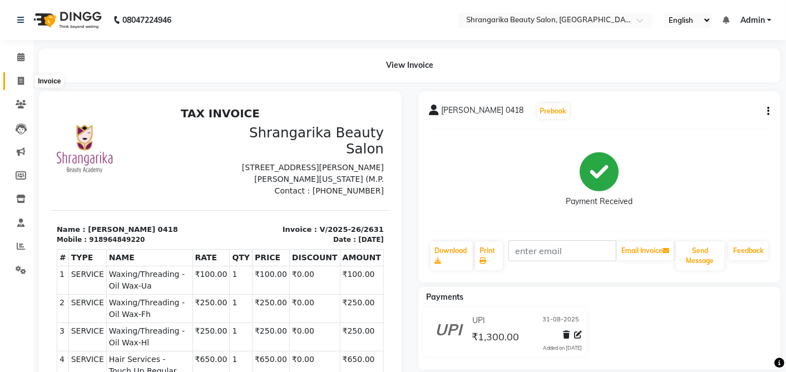
select select "service"
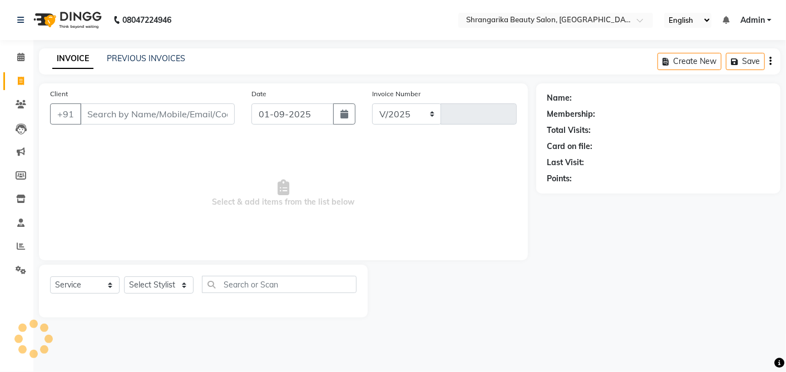
select select "5168"
type input "2632"
click at [107, 116] on input "Client" at bounding box center [157, 113] width 155 height 21
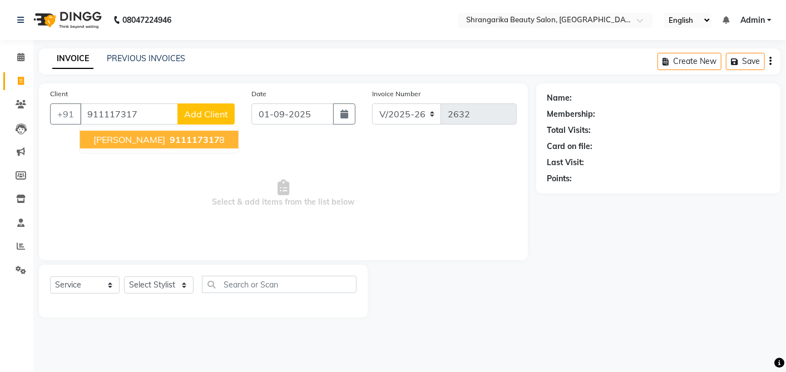
click at [135, 144] on span "[PERSON_NAME]" at bounding box center [129, 139] width 72 height 11
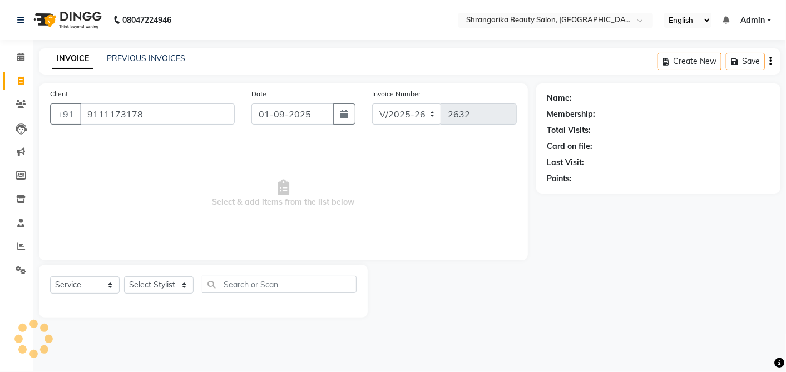
type input "9111173178"
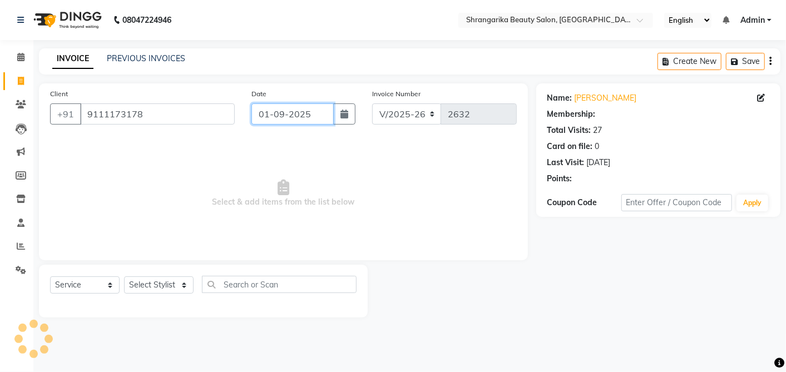
click at [286, 114] on input "01-09-2025" at bounding box center [292, 113] width 82 height 21
select select "9"
select select "2025"
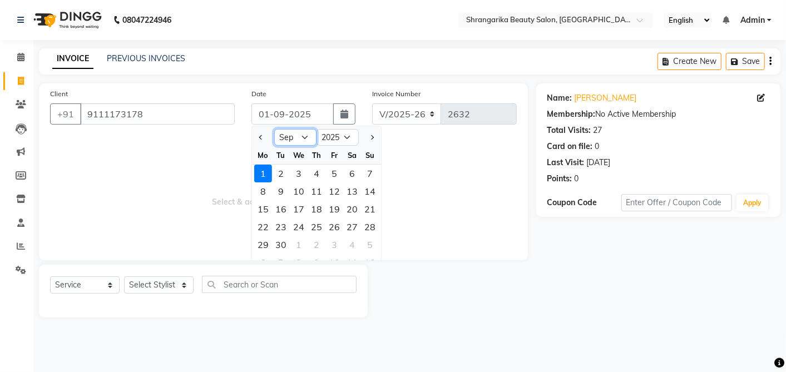
click at [289, 135] on select "Jan Feb Mar Apr May Jun [DATE] Aug Sep Oct Nov Dec" at bounding box center [295, 137] width 42 height 17
select select "8"
click at [274, 129] on select "Jan Feb Mar Apr May Jun [DATE] Aug Sep Oct Nov Dec" at bounding box center [295, 137] width 42 height 17
click at [368, 245] on div "31" at bounding box center [370, 245] width 18 height 18
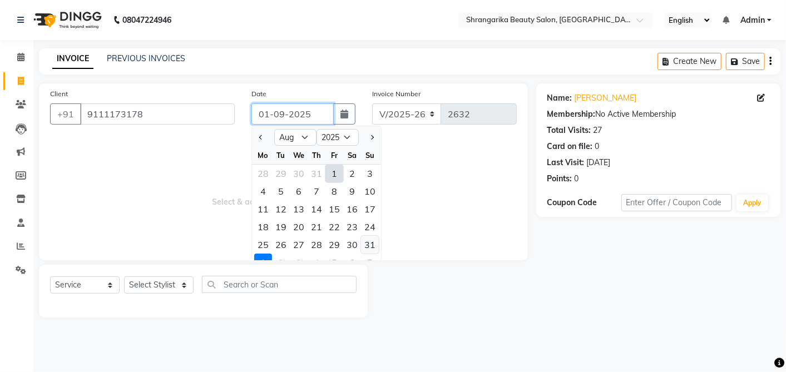
type input "31-08-2025"
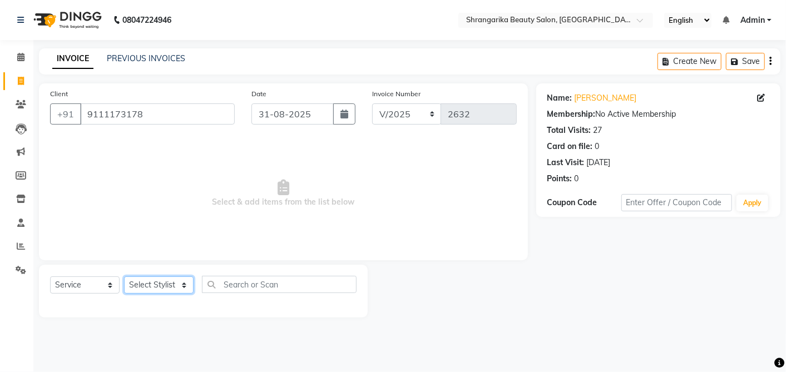
click at [165, 286] on select "Select Stylist aarti ANJALI [PERSON_NAME] [PERSON_NAME] [PERSON_NAME] Bhabhi [P…" at bounding box center [159, 284] width 70 height 17
select select "47063"
click at [124, 276] on select "Select Stylist aarti ANJALI [PERSON_NAME] [PERSON_NAME] [PERSON_NAME] Bhabhi [P…" at bounding box center [159, 284] width 70 height 17
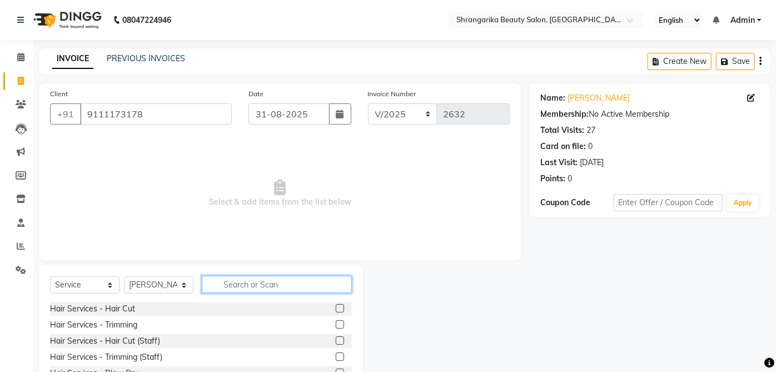
click at [270, 285] on input "text" at bounding box center [277, 284] width 150 height 17
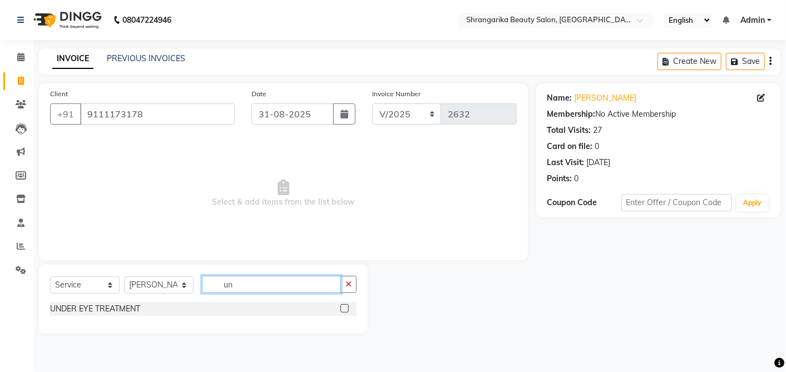
type input "u"
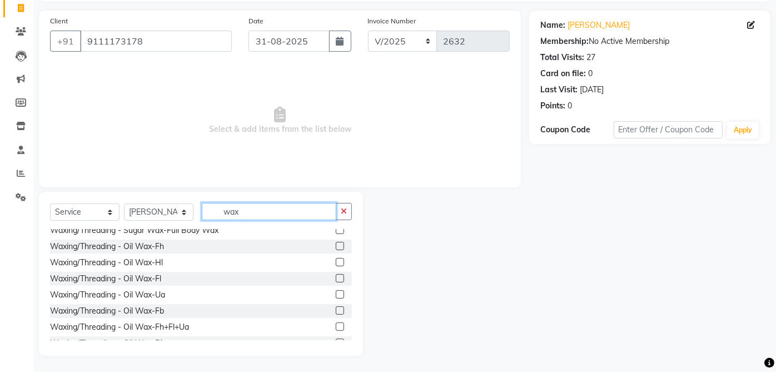
scroll to position [189, 0]
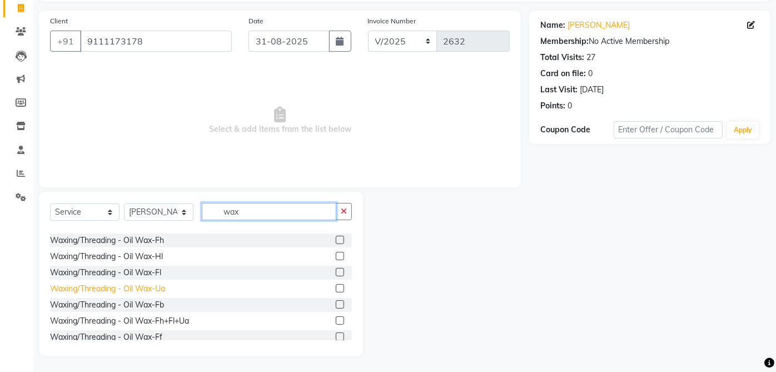
type input "wax"
click at [162, 289] on div "Waxing/Threading - Oil Wax-Ua" at bounding box center [107, 289] width 115 height 12
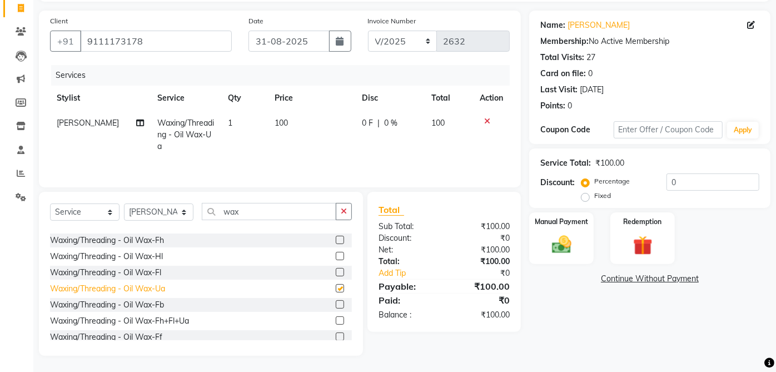
checkbox input "false"
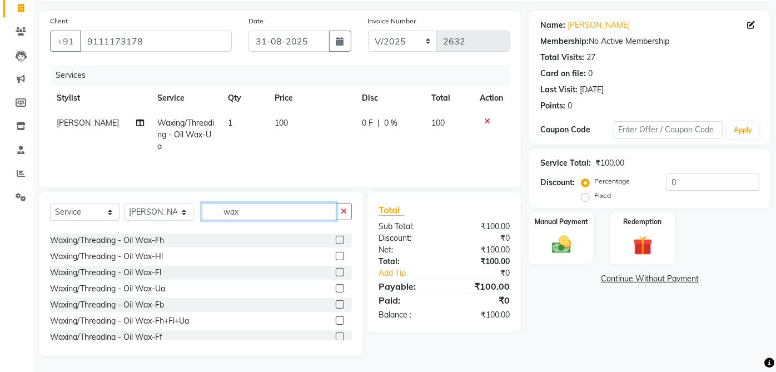
click at [229, 209] on input "wax" at bounding box center [269, 211] width 135 height 17
click at [261, 210] on input "wax" at bounding box center [269, 211] width 135 height 17
type input "w"
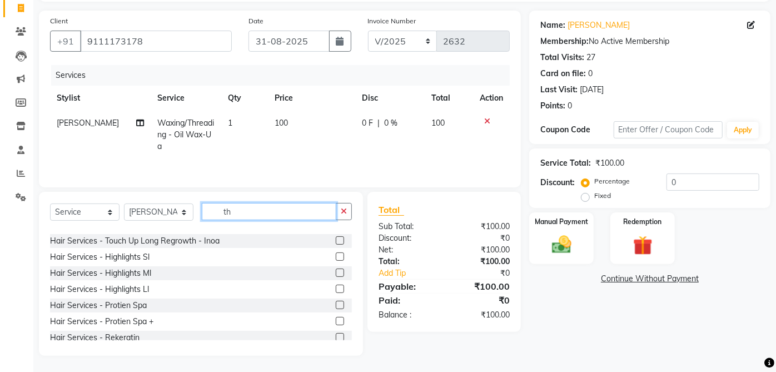
scroll to position [11, 0]
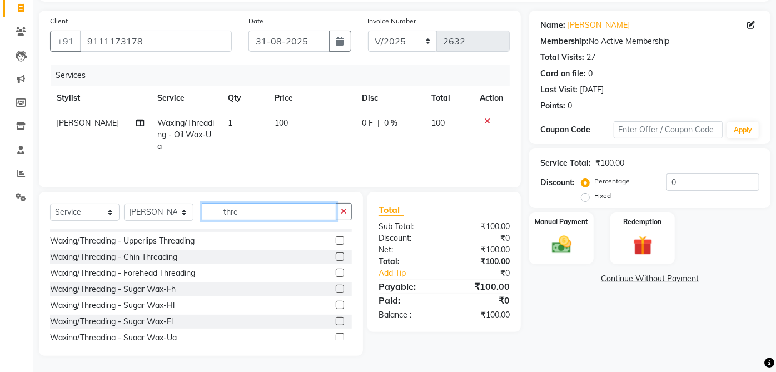
type input "thre"
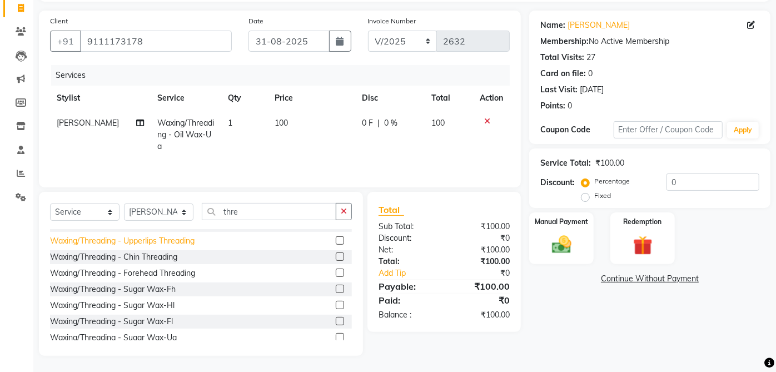
click at [192, 246] on div "Waxing/Threading - Upperlips Threading" at bounding box center [122, 241] width 145 height 12
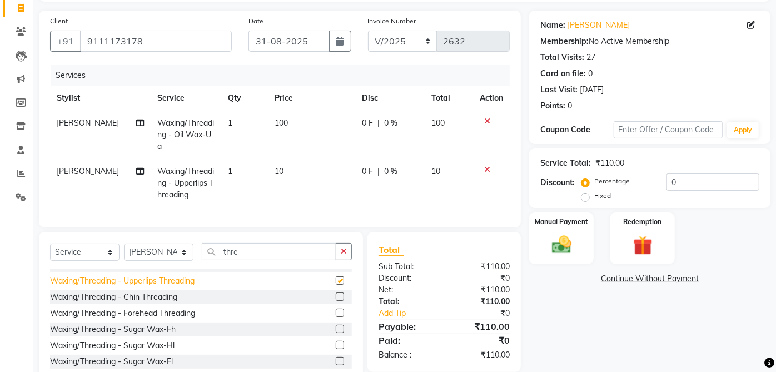
checkbox input "false"
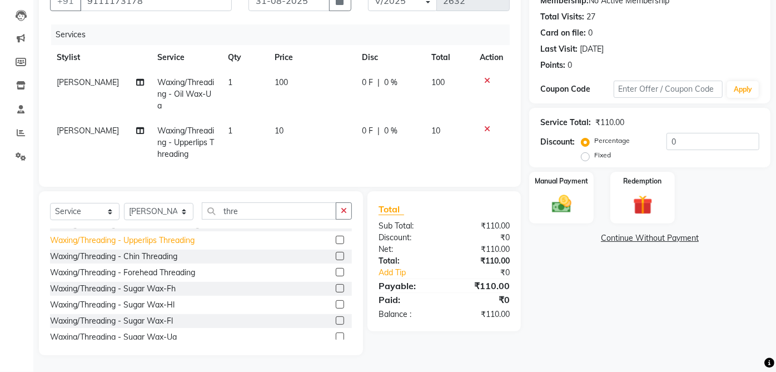
scroll to position [0, 0]
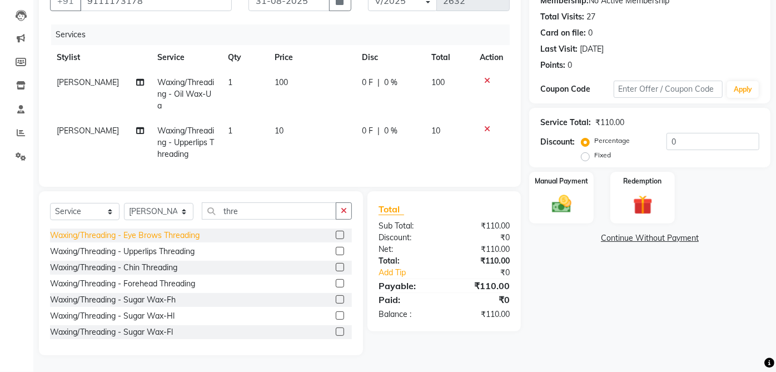
click at [193, 235] on div "Waxing/Threading - Eye Brows Threading" at bounding box center [125, 236] width 150 height 12
checkbox input "false"
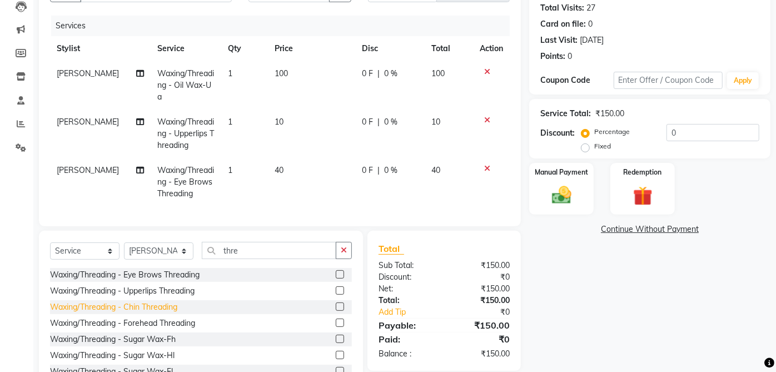
click at [173, 313] on div "Waxing/Threading - Chin Threading" at bounding box center [113, 307] width 127 height 12
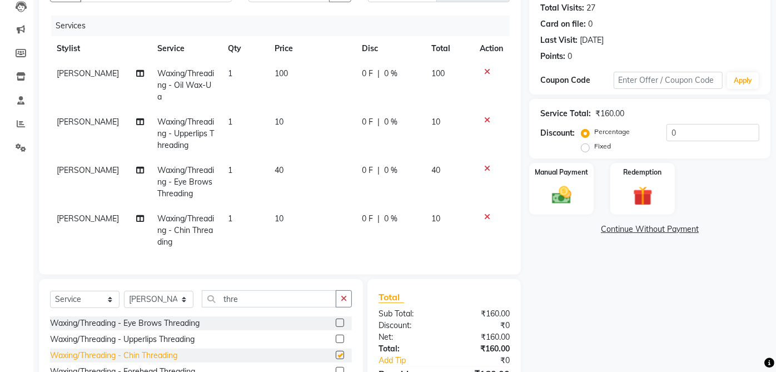
checkbox input "false"
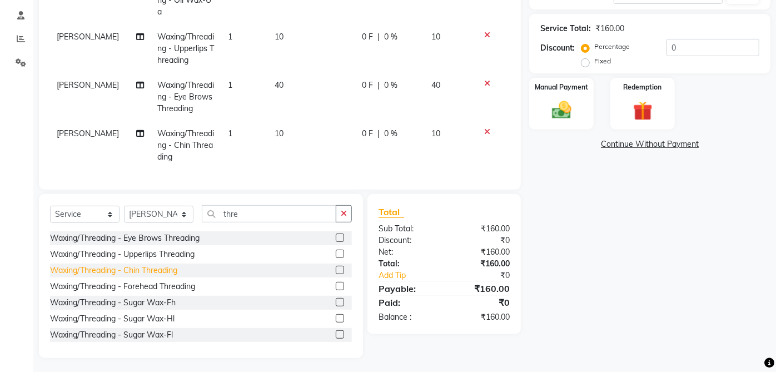
scroll to position [219, 0]
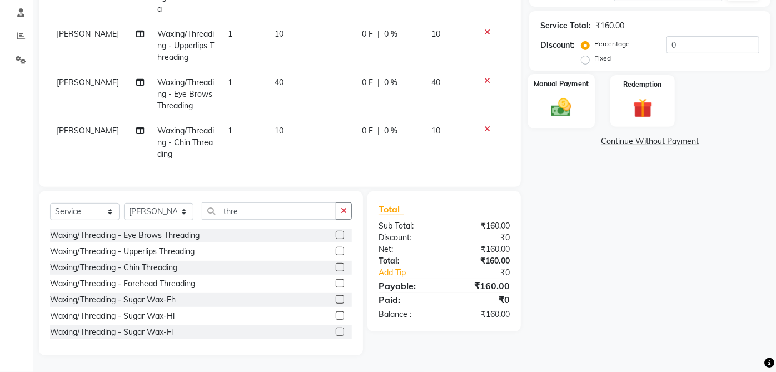
click at [564, 101] on img at bounding box center [561, 107] width 33 height 23
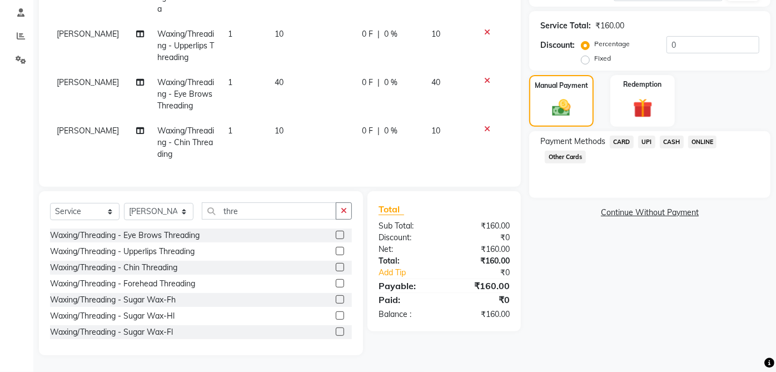
click at [670, 136] on span "CASH" at bounding box center [672, 142] width 24 height 13
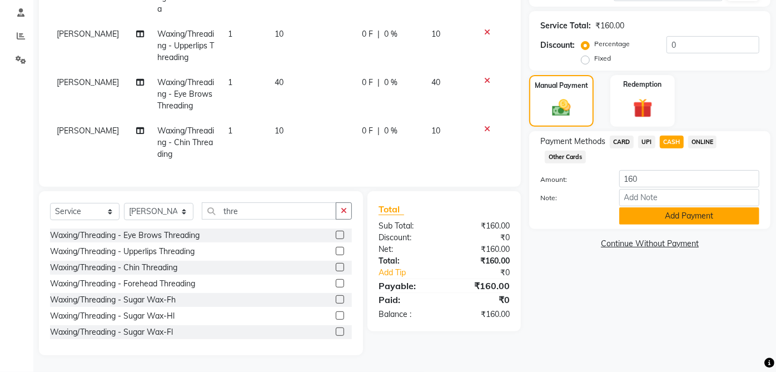
click at [695, 207] on button "Add Payment" at bounding box center [689, 215] width 140 height 17
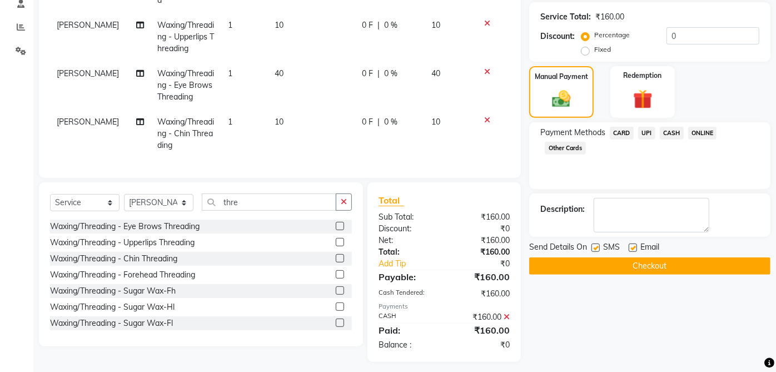
click at [634, 249] on label at bounding box center [633, 248] width 8 height 8
click at [634, 249] on input "checkbox" at bounding box center [632, 248] width 7 height 7
checkbox input "false"
click at [596, 246] on label at bounding box center [596, 248] width 8 height 8
click at [596, 246] on input "checkbox" at bounding box center [595, 248] width 7 height 7
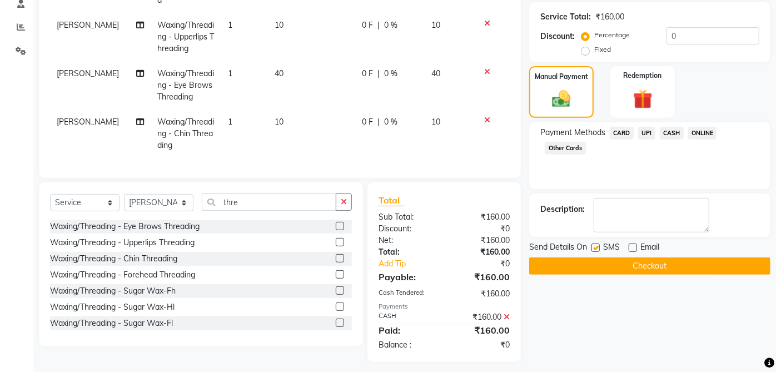
checkbox input "false"
click at [666, 259] on button "Checkout" at bounding box center [649, 265] width 241 height 17
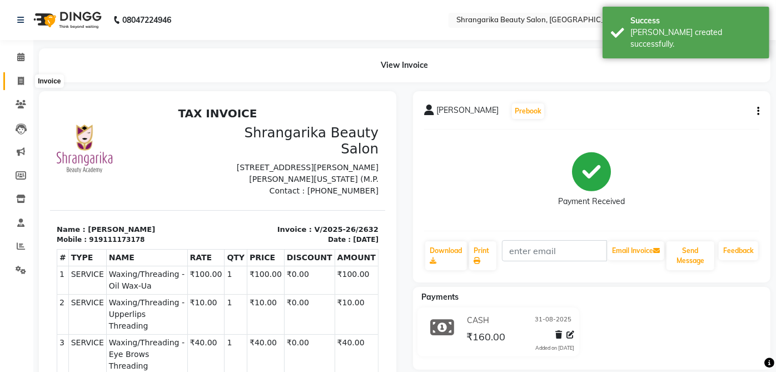
click at [14, 76] on span at bounding box center [20, 81] width 19 height 13
select select "service"
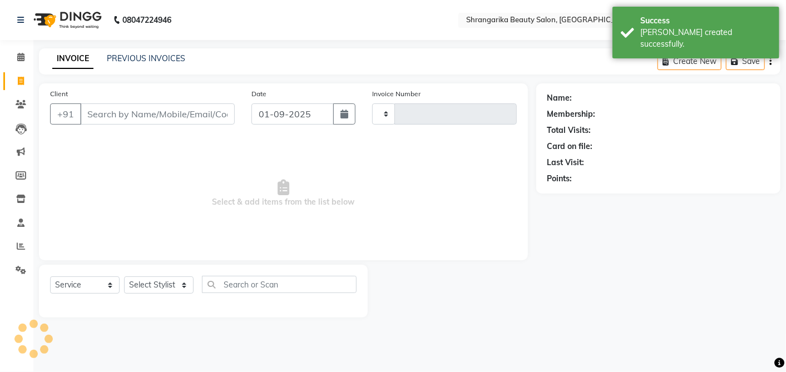
type input "2633"
select select "5168"
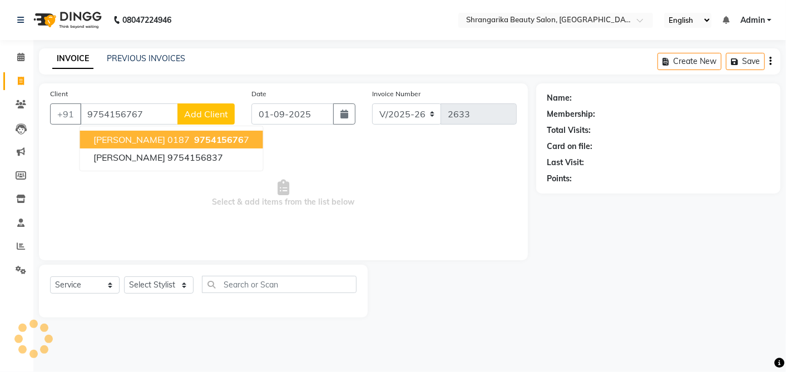
type input "9754156767"
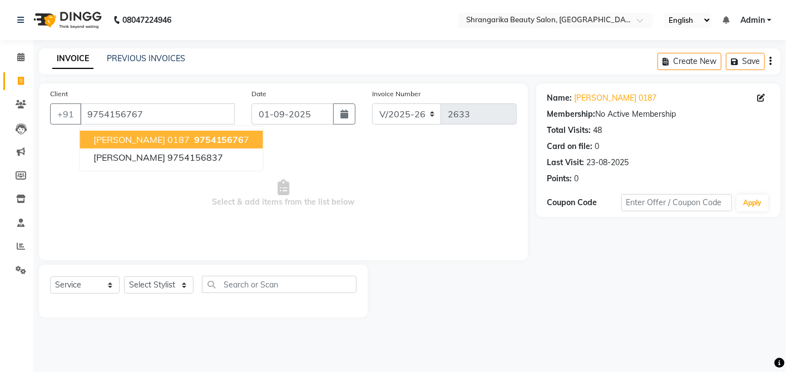
click at [145, 145] on button "[PERSON_NAME] 0187 975415676 7" at bounding box center [171, 140] width 183 height 18
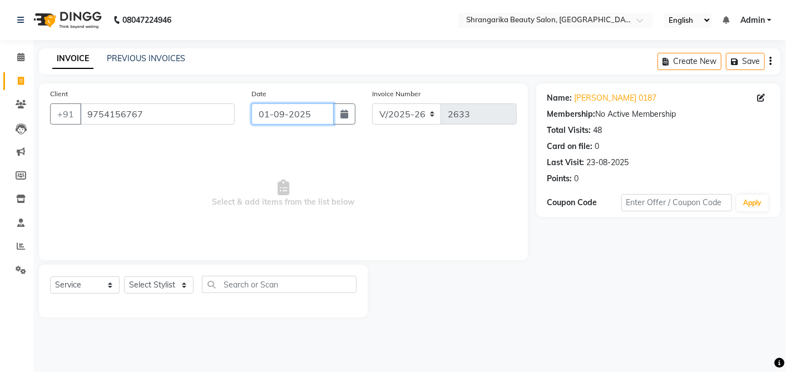
click at [271, 110] on input "01-09-2025" at bounding box center [292, 113] width 82 height 21
select select "9"
select select "2025"
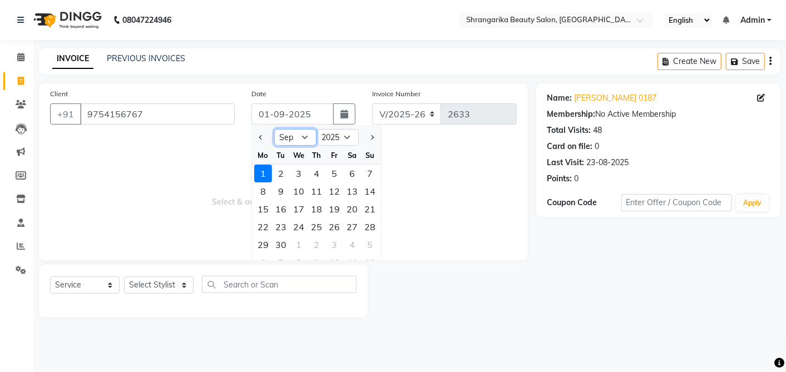
click at [296, 137] on select "Jan Feb Mar Apr May Jun [DATE] Aug Sep Oct Nov Dec" at bounding box center [295, 137] width 42 height 17
select select "8"
click at [274, 129] on select "Jan Feb Mar Apr May Jun [DATE] Aug Sep Oct Nov Dec" at bounding box center [295, 137] width 42 height 17
click at [366, 245] on div "31" at bounding box center [370, 245] width 18 height 18
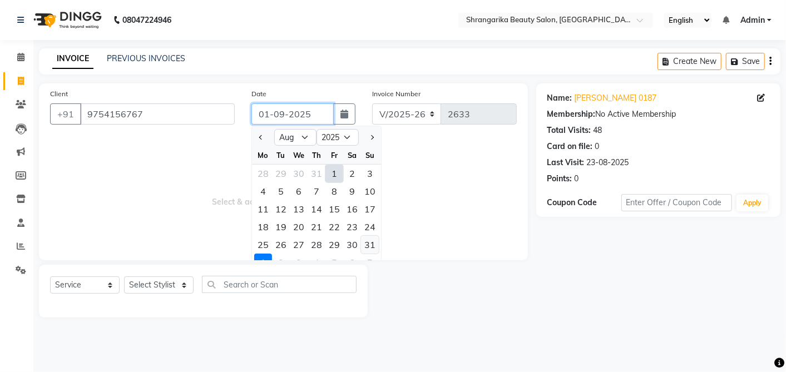
type input "31-08-2025"
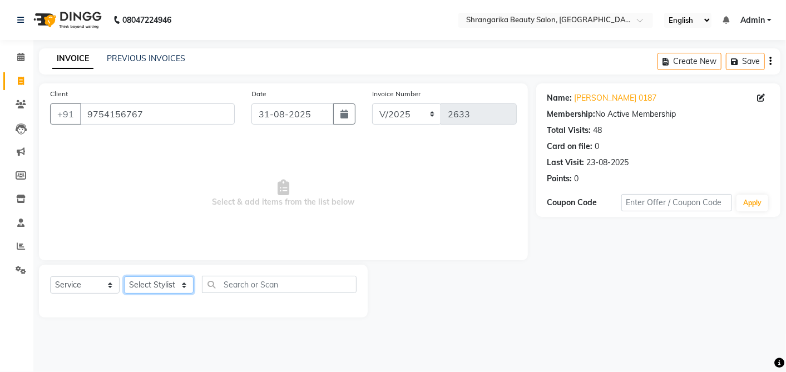
click at [150, 286] on select "Select Stylist aarti ANJALI [PERSON_NAME] [PERSON_NAME] [PERSON_NAME] Bhabhi [P…" at bounding box center [159, 284] width 70 height 17
select select "47060"
click at [124, 276] on select "Select Stylist aarti ANJALI [PERSON_NAME] [PERSON_NAME] [PERSON_NAME] Bhabhi [P…" at bounding box center [159, 284] width 70 height 17
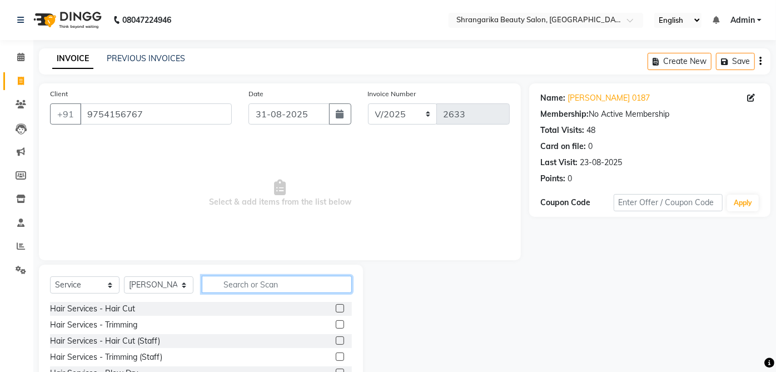
click at [232, 284] on input "text" at bounding box center [277, 284] width 150 height 17
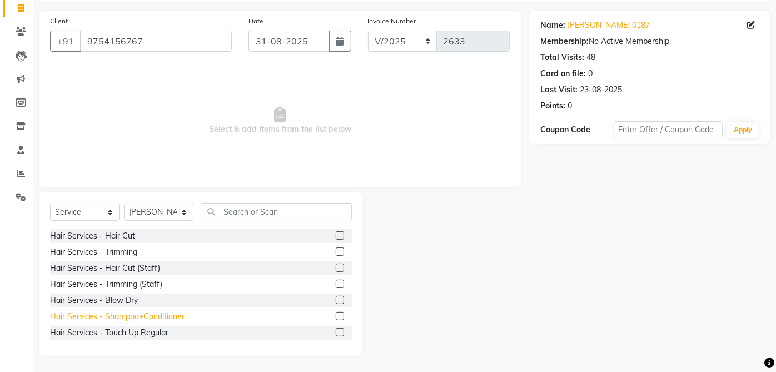
click at [157, 316] on div "Hair Services - Shampoo+Conditioner" at bounding box center [117, 317] width 135 height 12
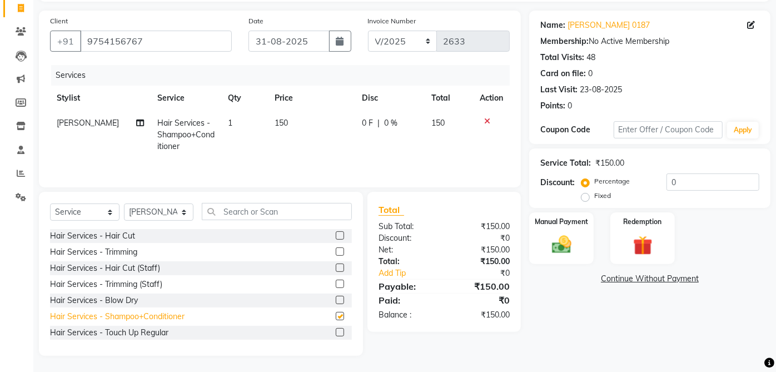
checkbox input "false"
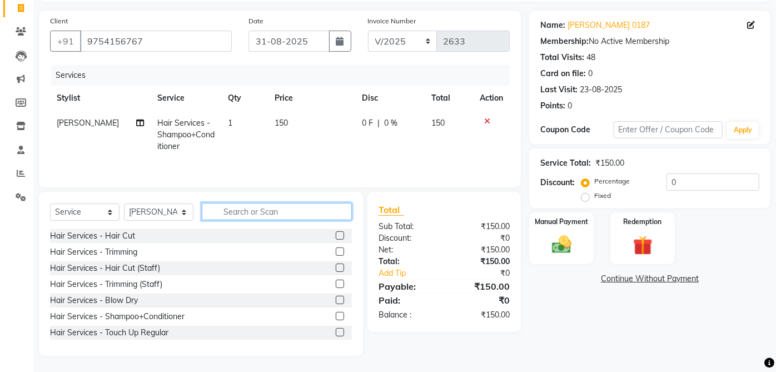
click at [266, 212] on input "text" at bounding box center [277, 211] width 150 height 17
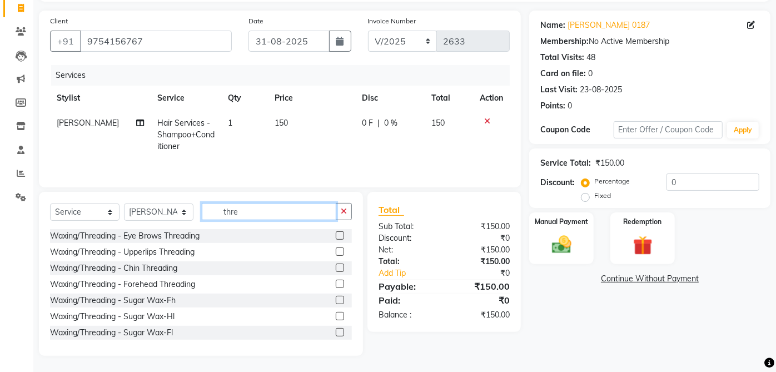
type input "thre"
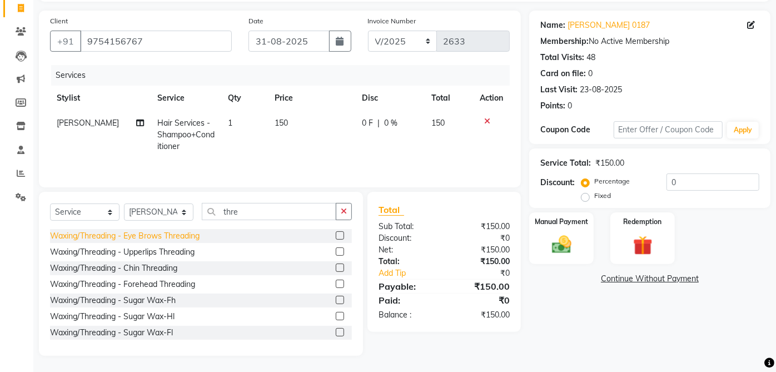
click at [193, 238] on div "Waxing/Threading - Eye Brows Threading" at bounding box center [125, 236] width 150 height 12
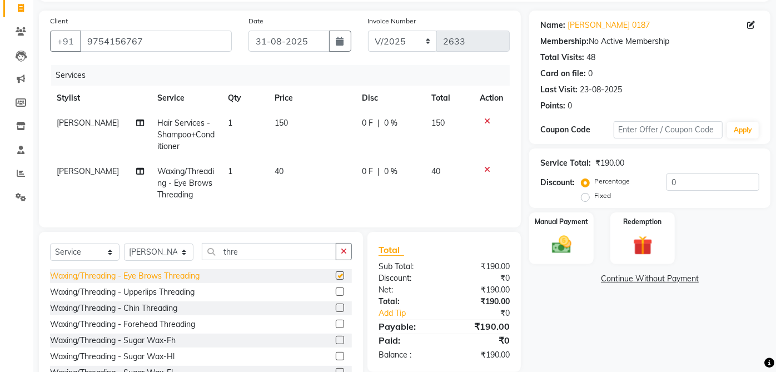
checkbox input "false"
click at [578, 236] on div "Manual Payment" at bounding box center [561, 238] width 67 height 54
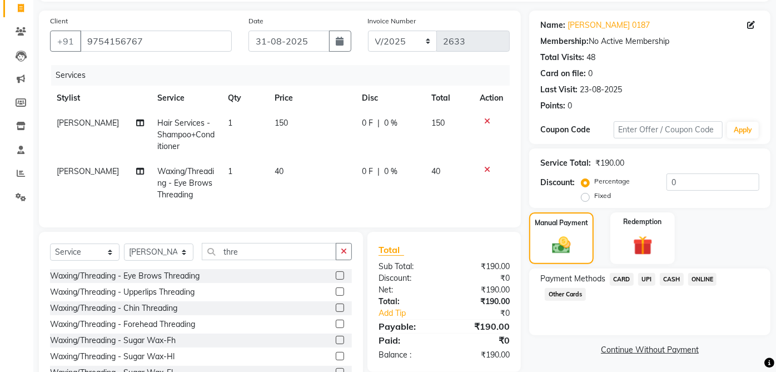
click at [679, 273] on span "CASH" at bounding box center [672, 279] width 24 height 13
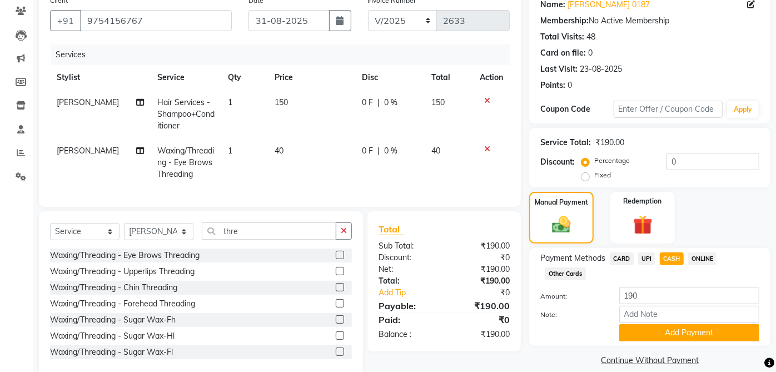
scroll to position [122, 0]
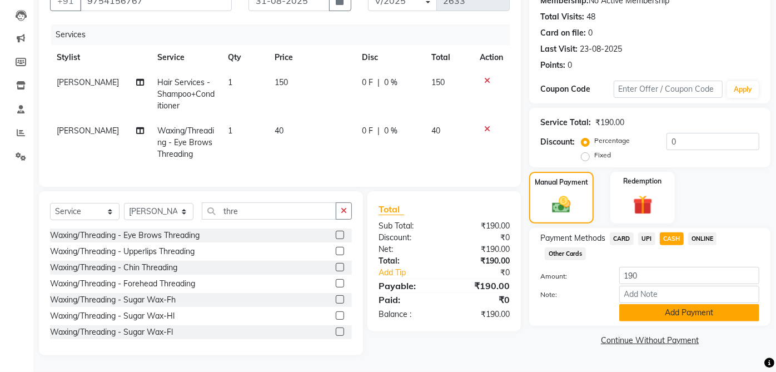
click at [692, 308] on button "Add Payment" at bounding box center [689, 312] width 140 height 17
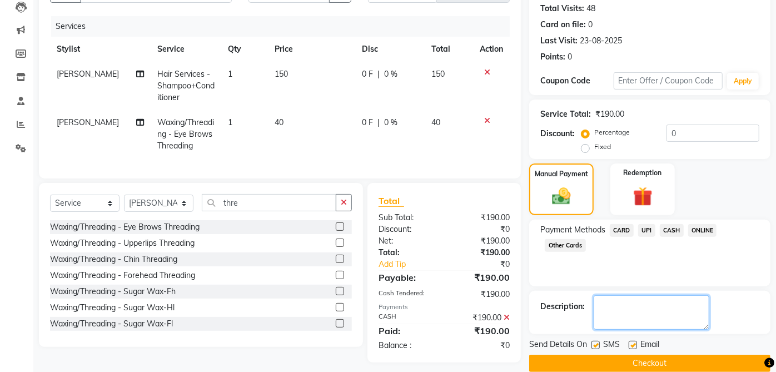
click at [636, 329] on textarea at bounding box center [652, 312] width 116 height 34
click at [596, 344] on label at bounding box center [596, 345] width 8 height 8
click at [596, 344] on input "checkbox" at bounding box center [595, 345] width 7 height 7
checkbox input "false"
click at [635, 344] on label at bounding box center [633, 345] width 8 height 8
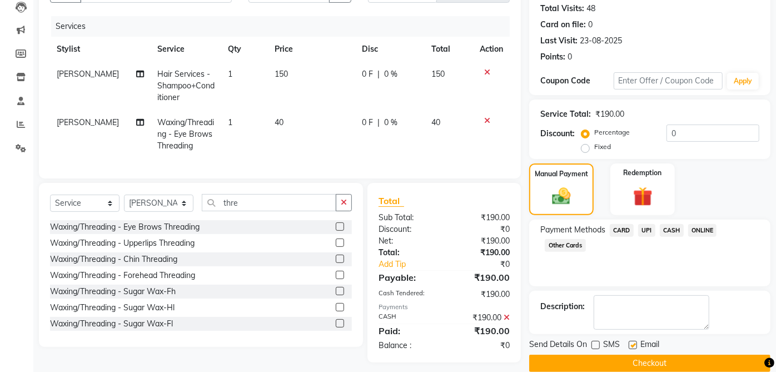
click at [635, 344] on input "checkbox" at bounding box center [632, 345] width 7 height 7
checkbox input "false"
click at [666, 360] on button "Checkout" at bounding box center [649, 363] width 241 height 17
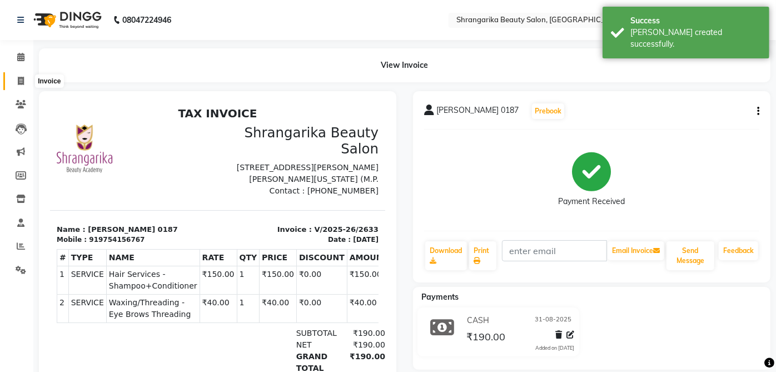
click at [15, 81] on span at bounding box center [20, 81] width 19 height 13
select select "service"
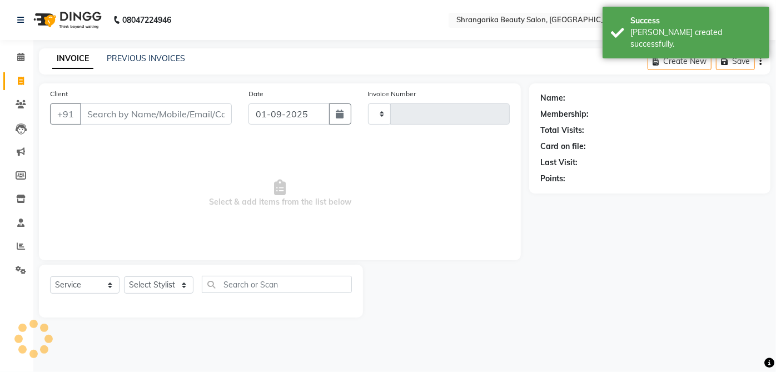
type input "2634"
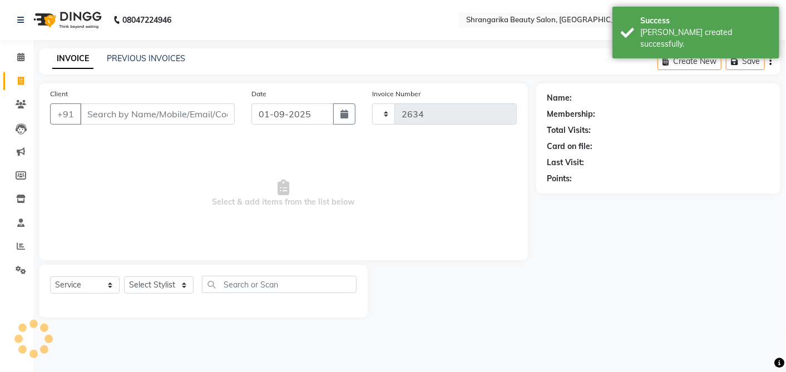
select select "5168"
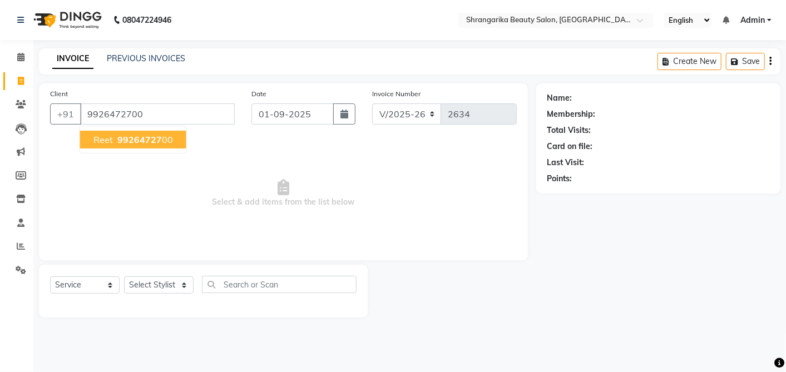
type input "9926472700"
click at [112, 135] on button "reet 99264727 00" at bounding box center [133, 140] width 106 height 18
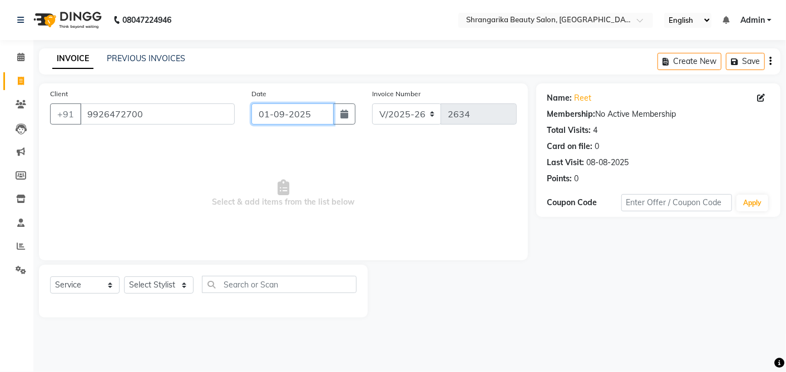
click at [269, 116] on input "01-09-2025" at bounding box center [292, 113] width 82 height 21
select select "9"
select select "2025"
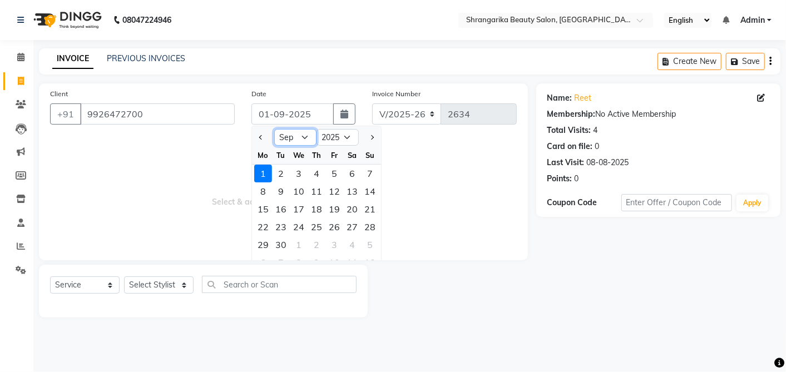
click at [294, 140] on select "Jan Feb Mar Apr May Jun [DATE] Aug Sep Oct Nov Dec" at bounding box center [295, 137] width 42 height 17
select select "8"
click at [274, 129] on select "Jan Feb Mar Apr May Jun [DATE] Aug Sep Oct Nov Dec" at bounding box center [295, 137] width 42 height 17
click at [369, 247] on div "31" at bounding box center [370, 245] width 18 height 18
type input "31-08-2025"
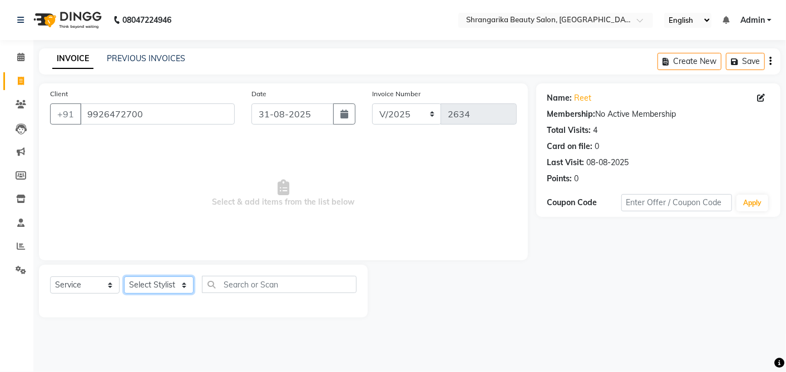
click at [147, 281] on select "Select Stylist aarti ANJALI [PERSON_NAME] [PERSON_NAME] [PERSON_NAME] Bhabhi [P…" at bounding box center [159, 284] width 70 height 17
select select "32942"
click at [124, 276] on select "Select Stylist aarti ANJALI [PERSON_NAME] [PERSON_NAME] [PERSON_NAME] Bhabhi [P…" at bounding box center [159, 284] width 70 height 17
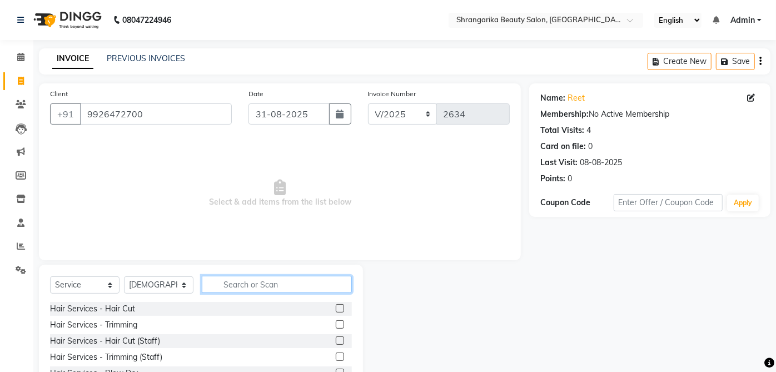
click at [262, 281] on input "text" at bounding box center [277, 284] width 150 height 17
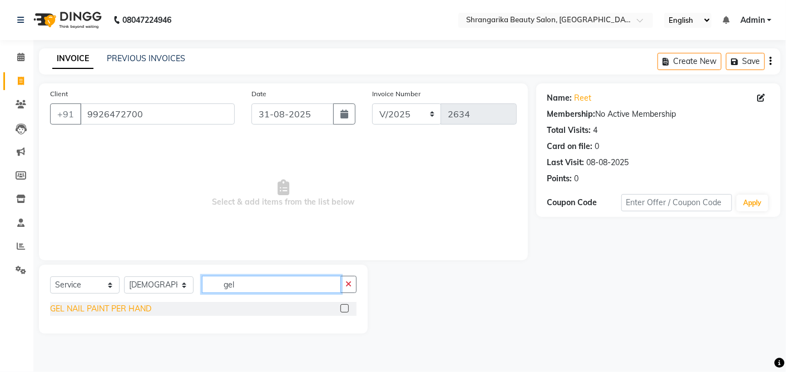
type input "gel"
click at [121, 306] on div "GEL NAIL PAINT PER HAND" at bounding box center [100, 309] width 101 height 12
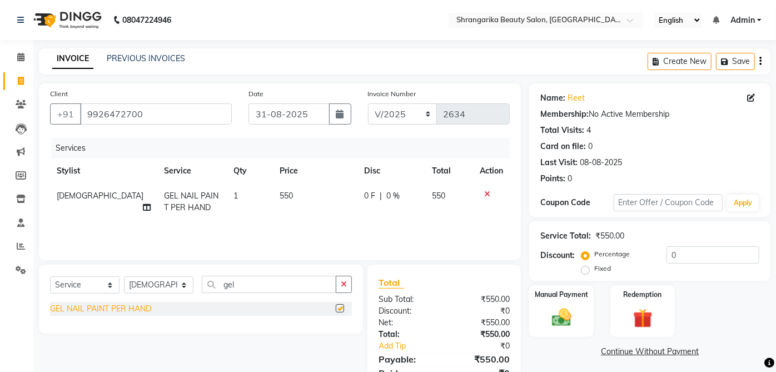
checkbox input "false"
click at [280, 194] on span "550" at bounding box center [286, 196] width 13 height 10
select select "32942"
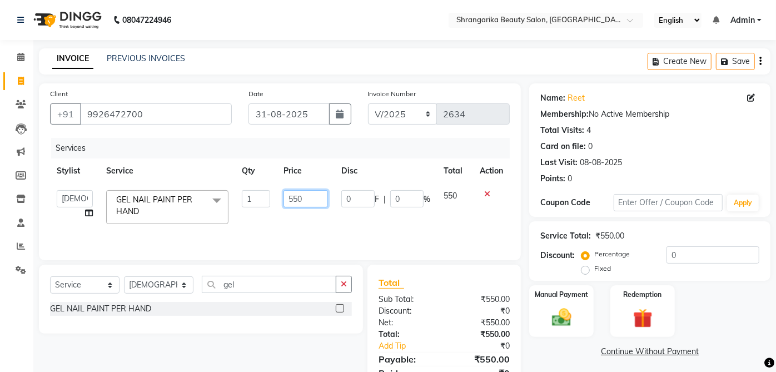
click at [294, 200] on input "550" at bounding box center [306, 198] width 44 height 17
type input "650"
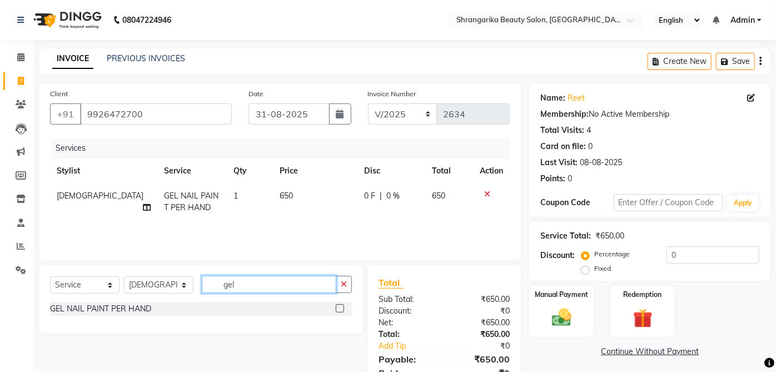
click at [263, 284] on input "gel" at bounding box center [269, 284] width 135 height 17
type input "g"
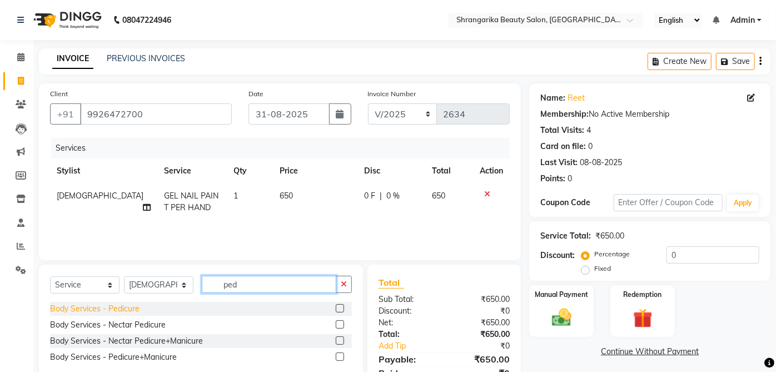
type input "ped"
click at [135, 308] on div "Body Services - Pedicure" at bounding box center [95, 309] width 90 height 12
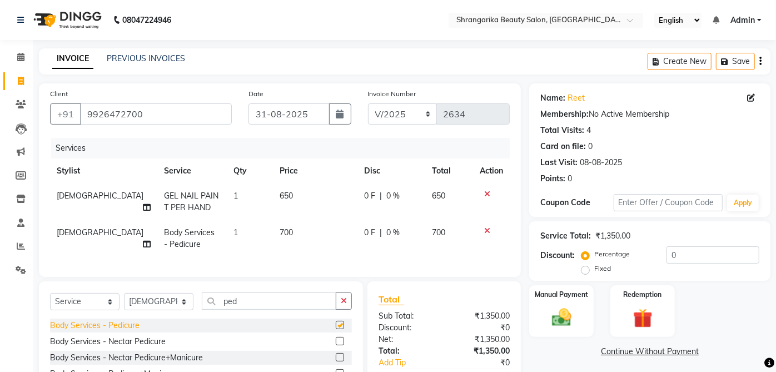
checkbox input "false"
click at [256, 308] on input "ped" at bounding box center [269, 300] width 135 height 17
type input "p"
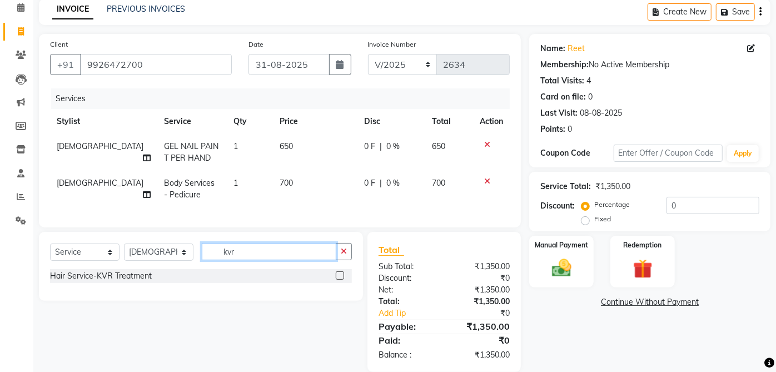
scroll to position [75, 0]
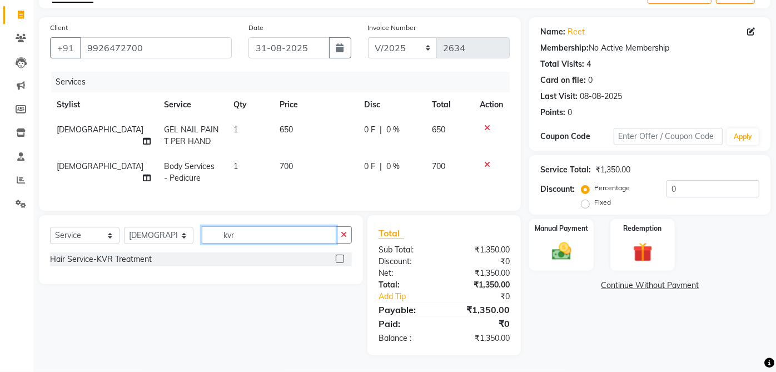
type input "kvr"
click at [141, 257] on div "Hair Service-KVR Treatment" at bounding box center [101, 260] width 102 height 12
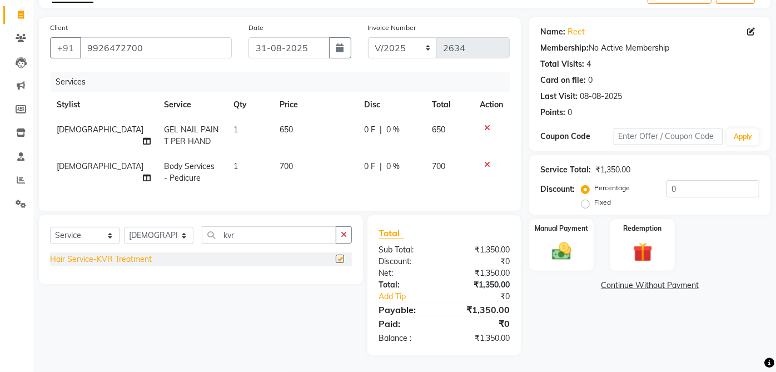
checkbox input "false"
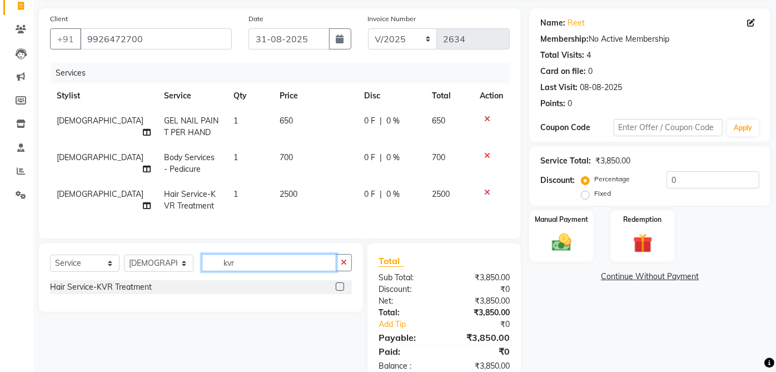
click at [262, 268] on input "kvr" at bounding box center [269, 262] width 135 height 17
type input "k"
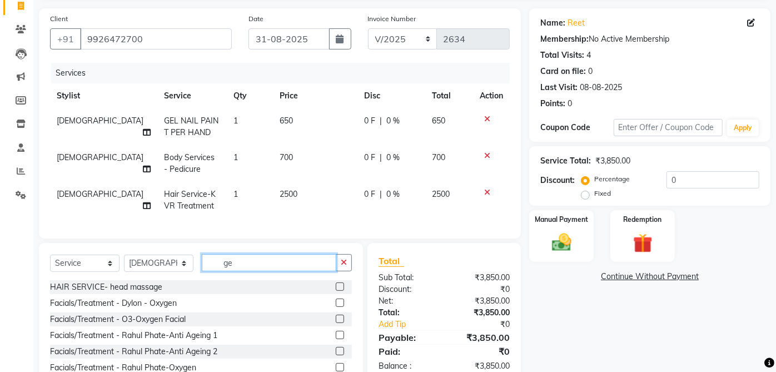
type input "g"
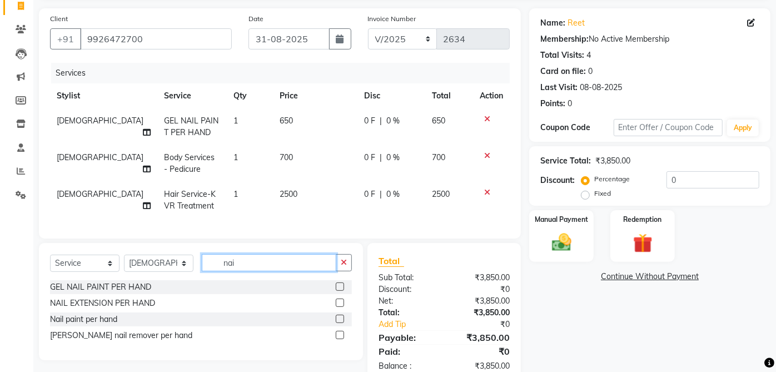
type input "nai"
click at [124, 341] on div "[PERSON_NAME] nail remover per hand" at bounding box center [121, 336] width 142 height 12
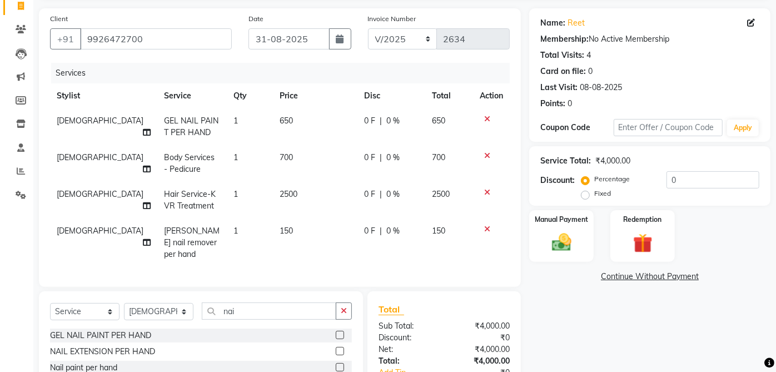
checkbox input "false"
click at [279, 220] on td "150" at bounding box center [315, 243] width 85 height 48
select select "32942"
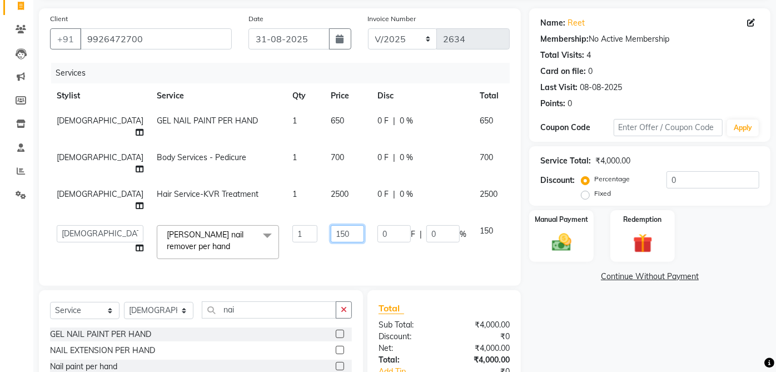
click at [331, 225] on input "150" at bounding box center [347, 233] width 33 height 17
type input "200"
click at [602, 321] on div "Name: Reet Membership: No Active Membership Total Visits: 4 Card on file: 0 Las…" at bounding box center [654, 219] width 250 height 422
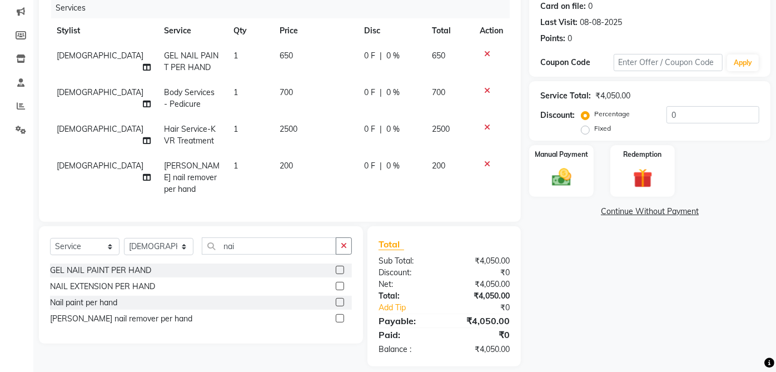
scroll to position [148, 0]
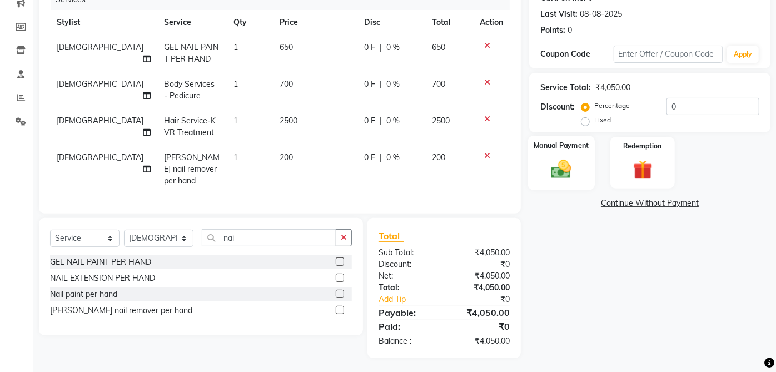
click at [572, 165] on img at bounding box center [561, 168] width 33 height 23
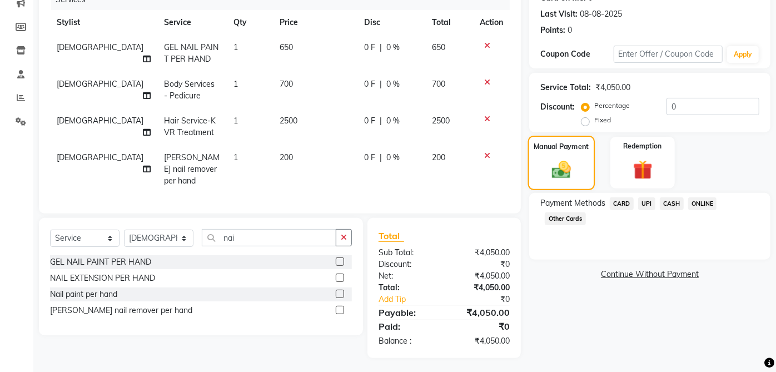
click at [675, 205] on span "CASH" at bounding box center [672, 203] width 24 height 13
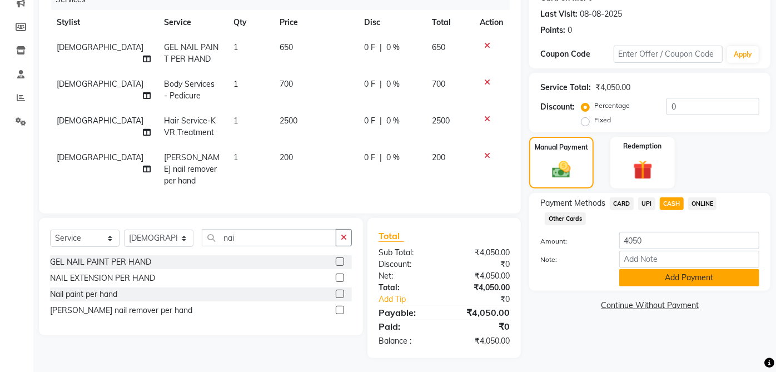
click at [691, 281] on button "Add Payment" at bounding box center [689, 277] width 140 height 17
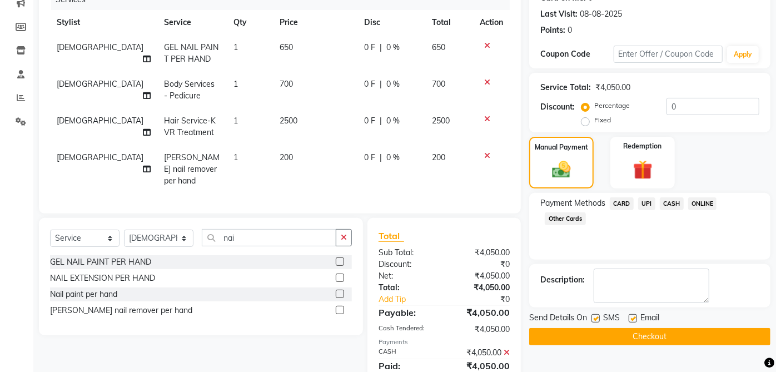
click at [633, 317] on label at bounding box center [633, 318] width 8 height 8
click at [633, 317] on input "checkbox" at bounding box center [632, 318] width 7 height 7
checkbox input "false"
click at [595, 316] on label at bounding box center [596, 318] width 8 height 8
click at [595, 316] on input "checkbox" at bounding box center [595, 318] width 7 height 7
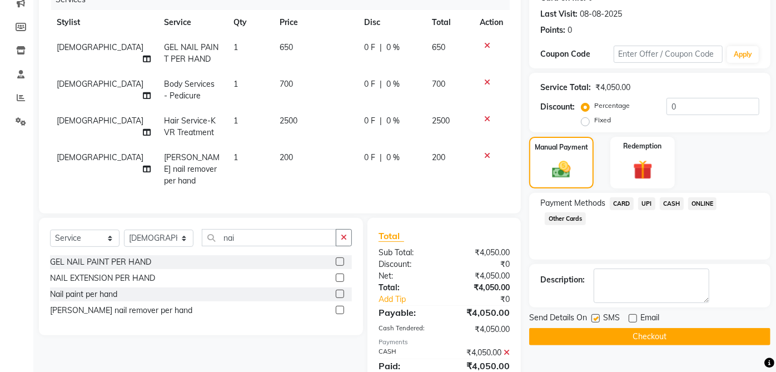
checkbox input "false"
click at [671, 334] on button "Checkout" at bounding box center [649, 336] width 241 height 17
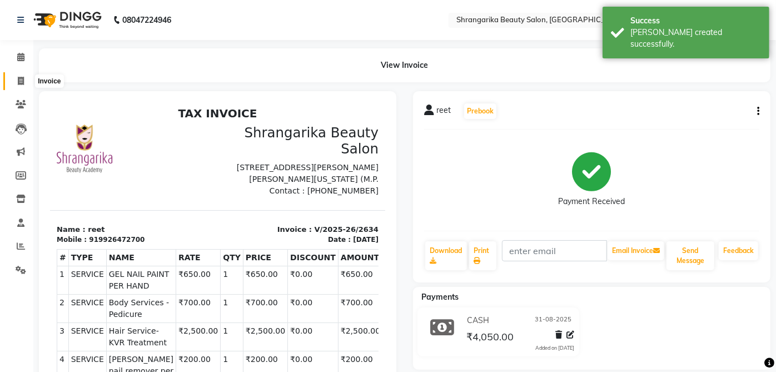
click at [16, 86] on span at bounding box center [20, 81] width 19 height 13
select select "service"
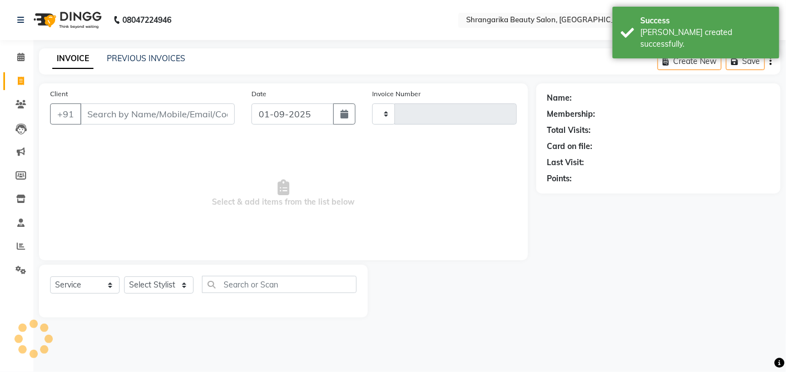
type input "2635"
select select "5168"
click at [105, 116] on input "Client" at bounding box center [157, 113] width 155 height 21
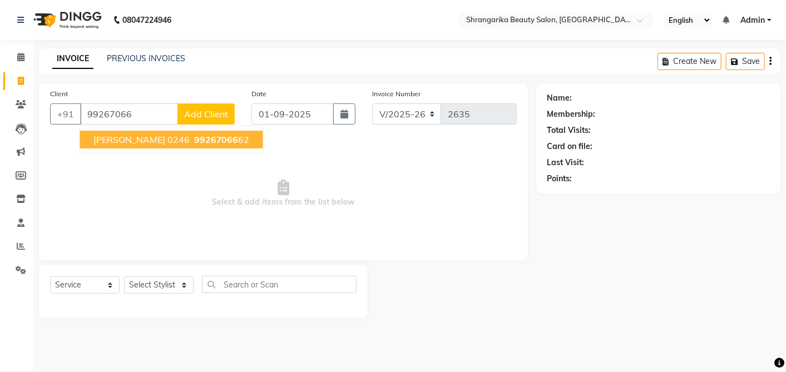
click at [148, 136] on span "[PERSON_NAME] 0246" at bounding box center [141, 139] width 96 height 11
type input "9926706662"
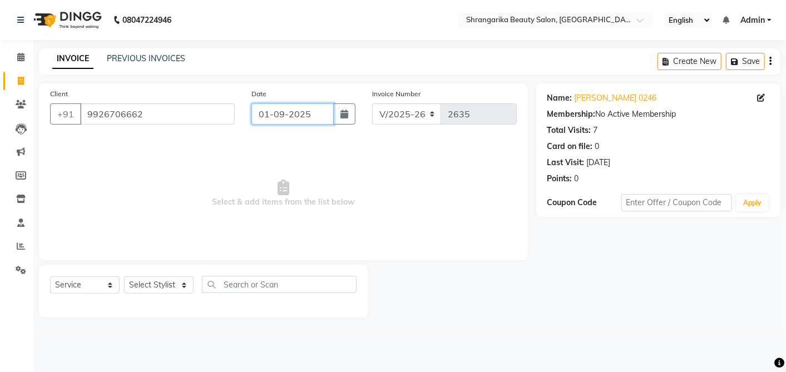
click at [281, 117] on input "01-09-2025" at bounding box center [292, 113] width 82 height 21
select select "9"
select select "2025"
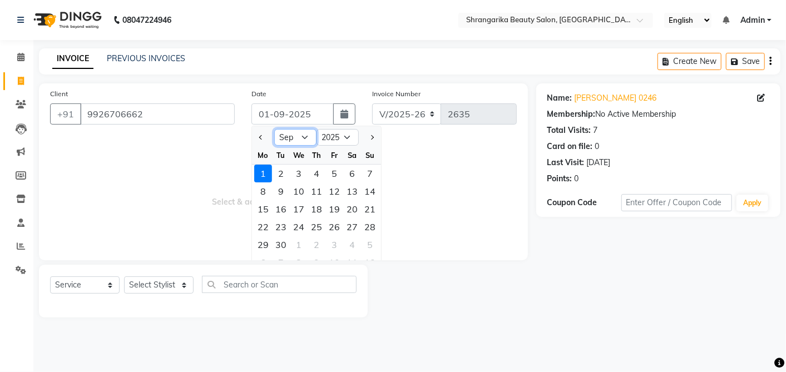
click at [300, 142] on select "Jan Feb Mar Apr May Jun [DATE] Aug Sep Oct Nov Dec" at bounding box center [295, 137] width 42 height 17
select select "8"
click at [274, 129] on select "Jan Feb Mar Apr May Jun [DATE] Aug Sep Oct Nov Dec" at bounding box center [295, 137] width 42 height 17
click at [368, 244] on div "31" at bounding box center [370, 245] width 18 height 18
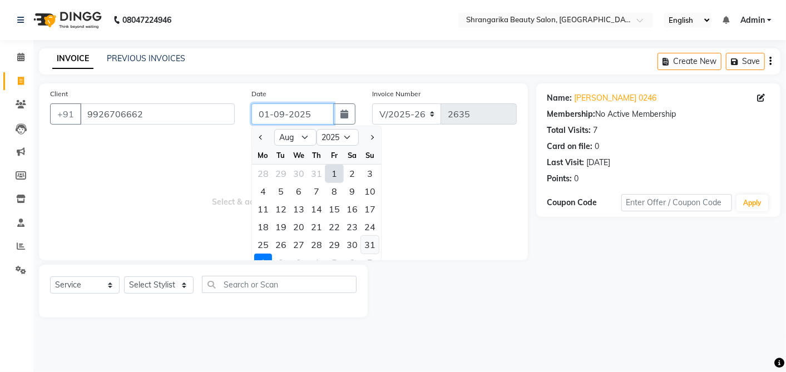
type input "31-08-2025"
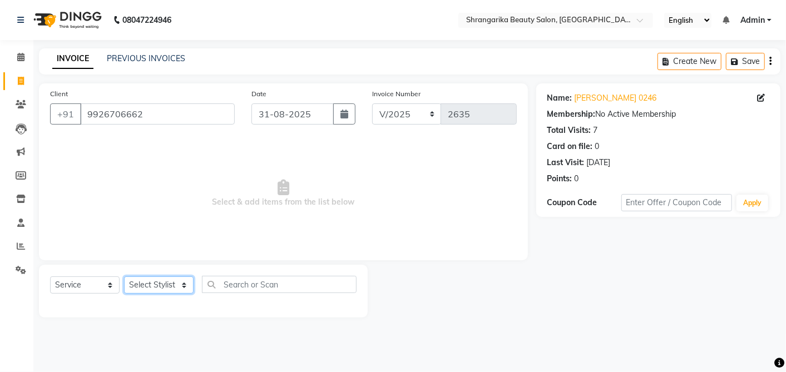
click at [170, 285] on select "Select Stylist aarti ANJALI [PERSON_NAME] [PERSON_NAME] [PERSON_NAME] Bhabhi [P…" at bounding box center [159, 284] width 70 height 17
select select "32943"
click at [124, 276] on select "Select Stylist aarti ANJALI [PERSON_NAME] [PERSON_NAME] [PERSON_NAME] Bhabhi [P…" at bounding box center [159, 284] width 70 height 17
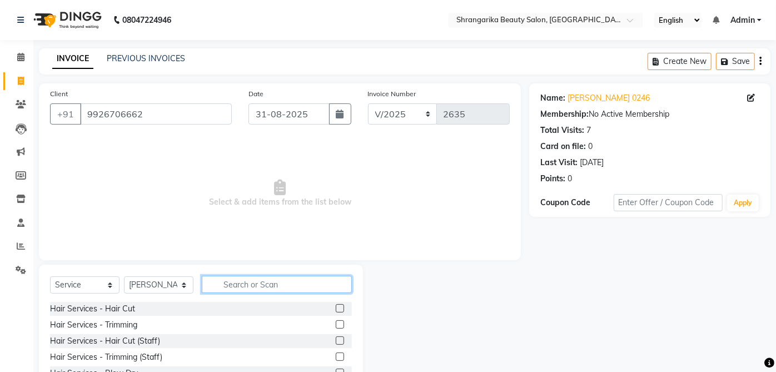
click at [236, 287] on input "text" at bounding box center [277, 284] width 150 height 17
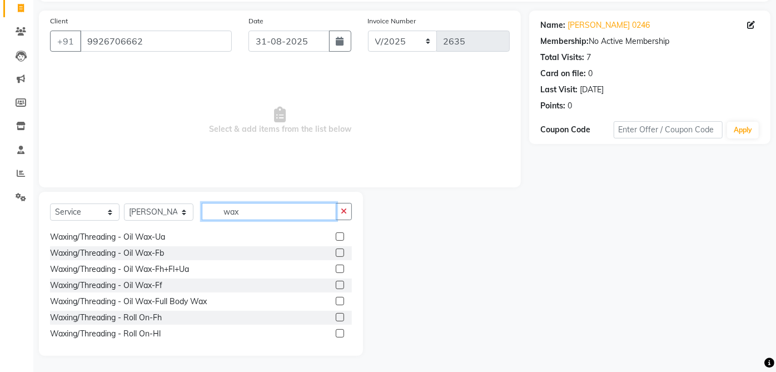
scroll to position [243, 0]
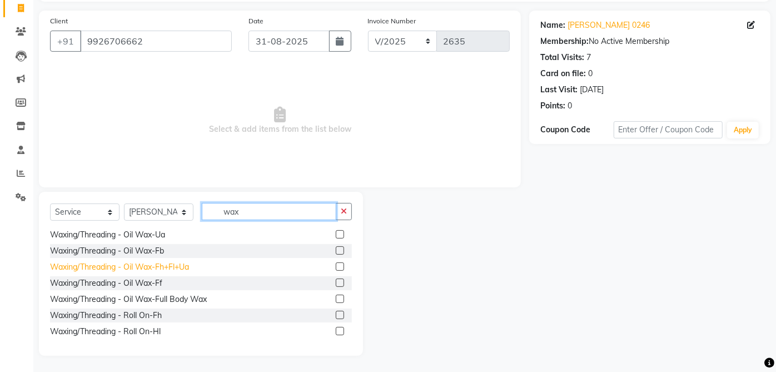
type input "wax"
click at [181, 268] on div "Waxing/Threading - Oil Wax-Fh+Fl+Ua" at bounding box center [119, 267] width 139 height 12
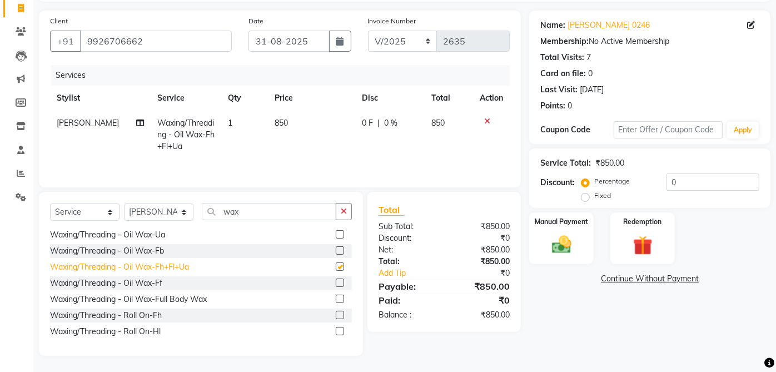
checkbox input "false"
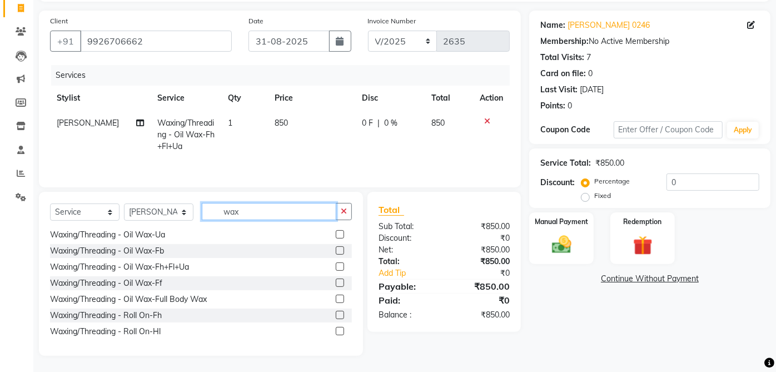
click at [257, 215] on input "wax" at bounding box center [269, 211] width 135 height 17
type input "w"
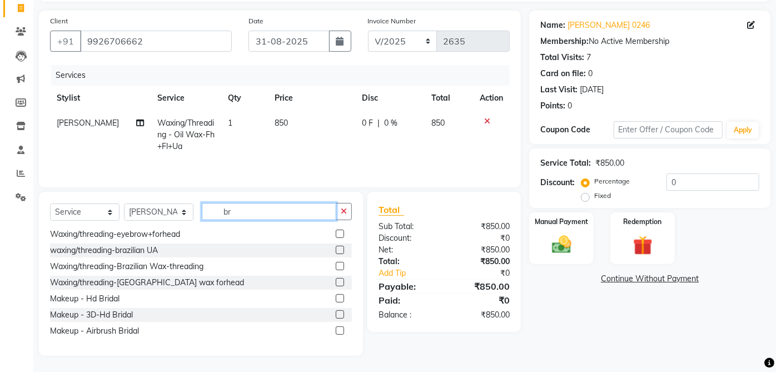
scroll to position [0, 0]
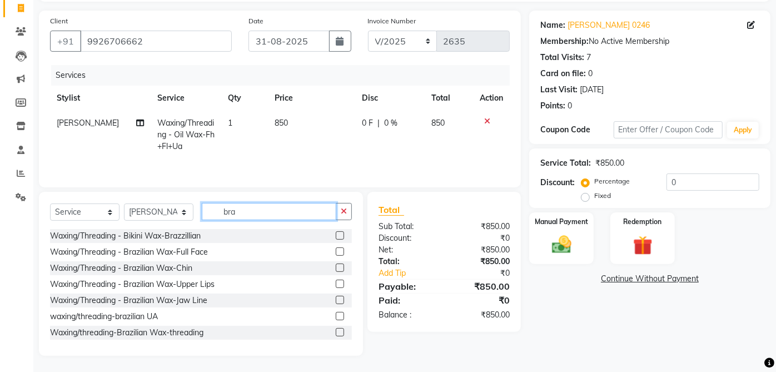
type input "bra"
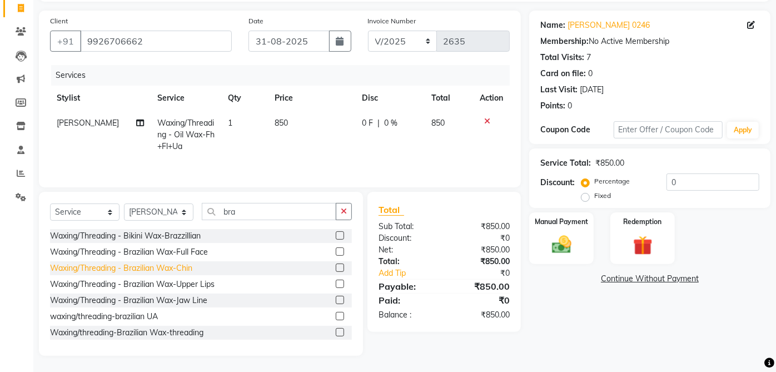
click at [183, 265] on div "Waxing/Threading - Brazilian Wax-Chin" at bounding box center [121, 268] width 142 height 12
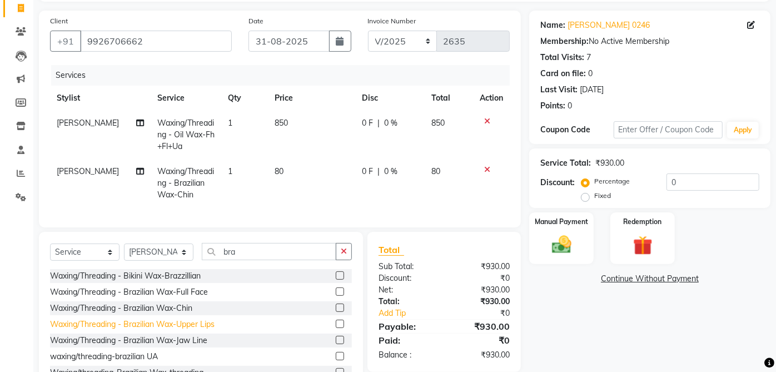
click at [209, 330] on div "Waxing/Threading - Brazilian Wax-Upper Lips" at bounding box center [132, 325] width 165 height 12
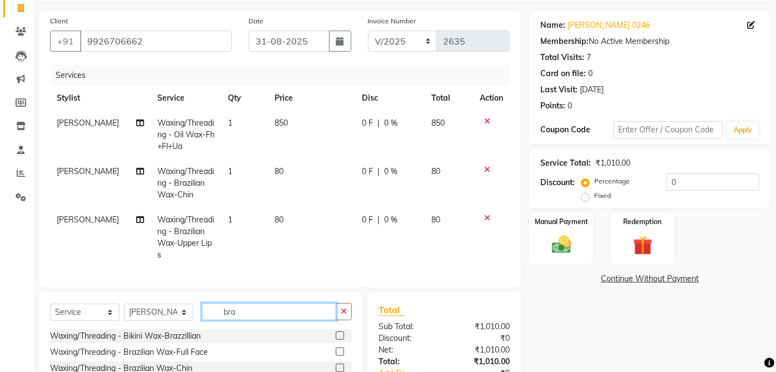
click at [277, 318] on input "bra" at bounding box center [269, 311] width 135 height 17
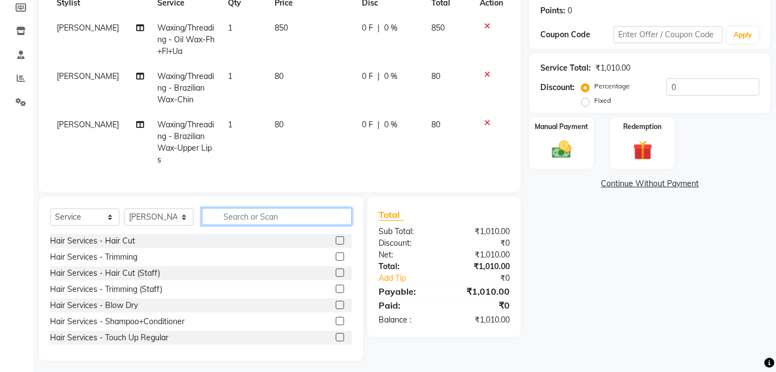
scroll to position [168, 0]
click at [278, 225] on input "text" at bounding box center [277, 216] width 150 height 17
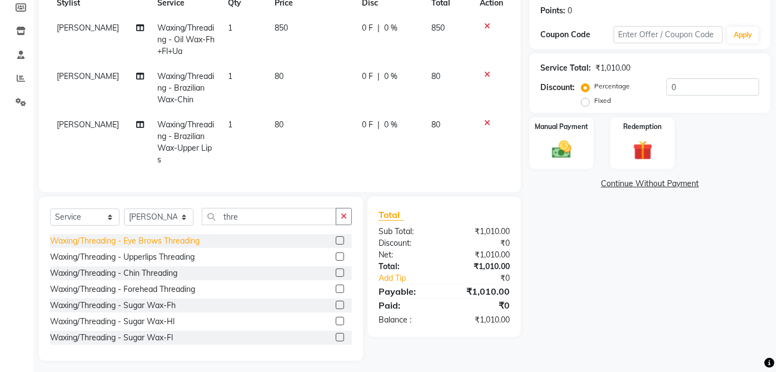
click at [192, 247] on div "Waxing/Threading - Eye Brows Threading" at bounding box center [125, 241] width 150 height 12
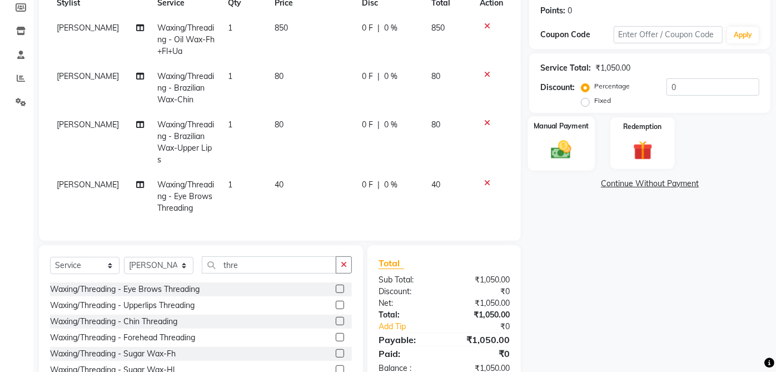
click at [568, 135] on div "Manual Payment" at bounding box center [561, 143] width 67 height 54
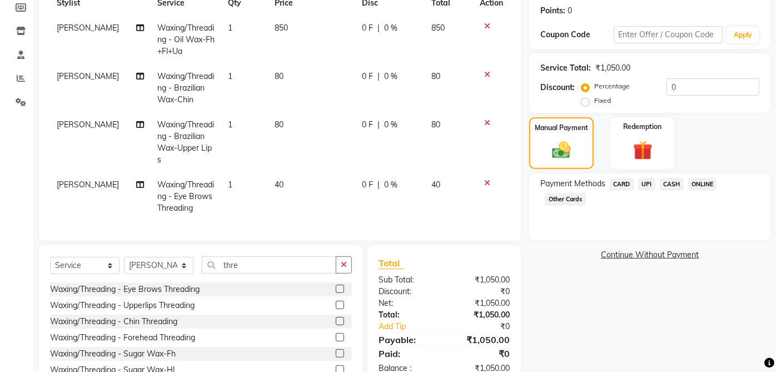
click at [647, 186] on span "UPI" at bounding box center [646, 184] width 17 height 13
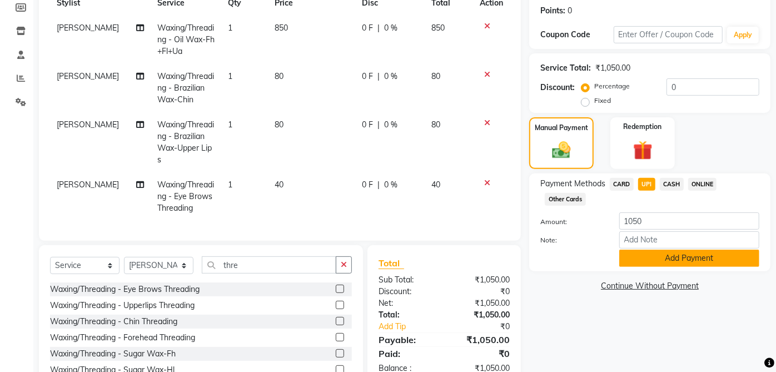
click at [697, 259] on button "Add Payment" at bounding box center [689, 258] width 140 height 17
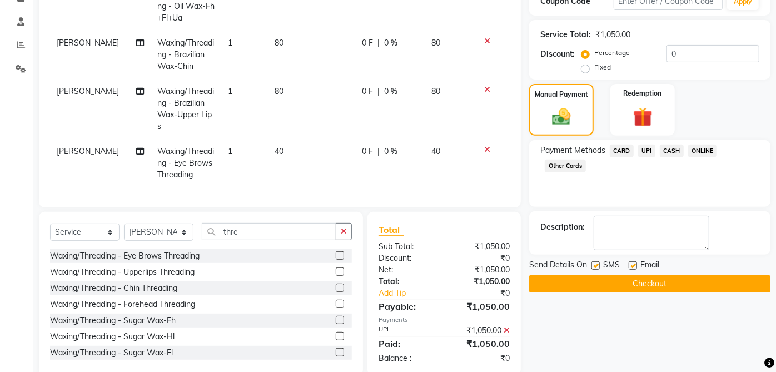
scroll to position [231, 0]
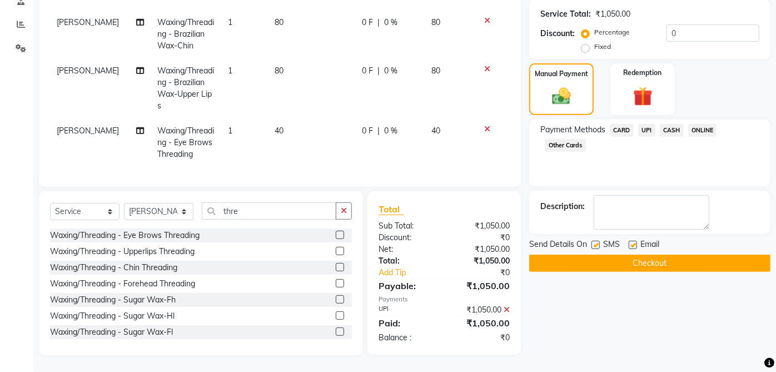
click at [633, 241] on label at bounding box center [633, 245] width 8 height 8
click at [633, 242] on input "checkbox" at bounding box center [632, 245] width 7 height 7
click at [604, 255] on button "Checkout" at bounding box center [649, 263] width 241 height 17
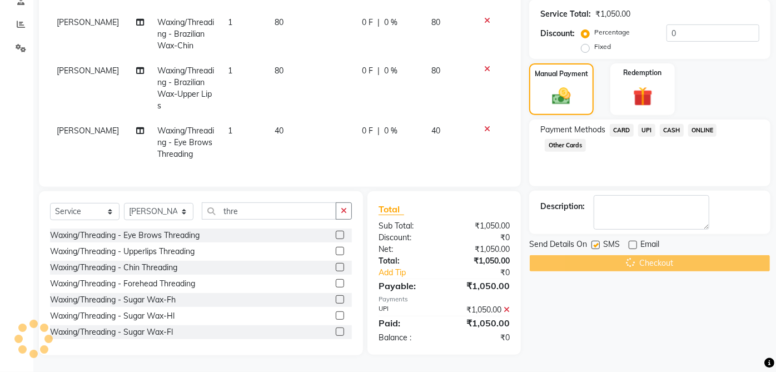
click at [596, 235] on div "08047224946 Select Location × Shrangarika Beauty Salon, Shell Tower English ENG…" at bounding box center [388, 75] width 776 height 594
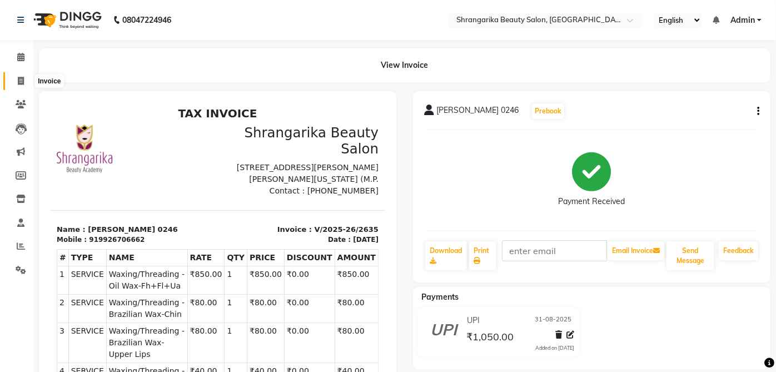
click at [19, 82] on icon at bounding box center [21, 81] width 6 height 8
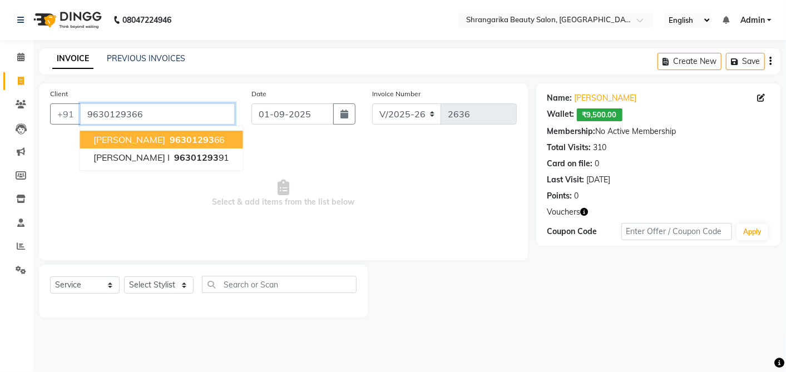
click at [154, 105] on input "9630129366" at bounding box center [157, 113] width 155 height 21
click at [154, 119] on input "9630129366" at bounding box center [157, 113] width 155 height 21
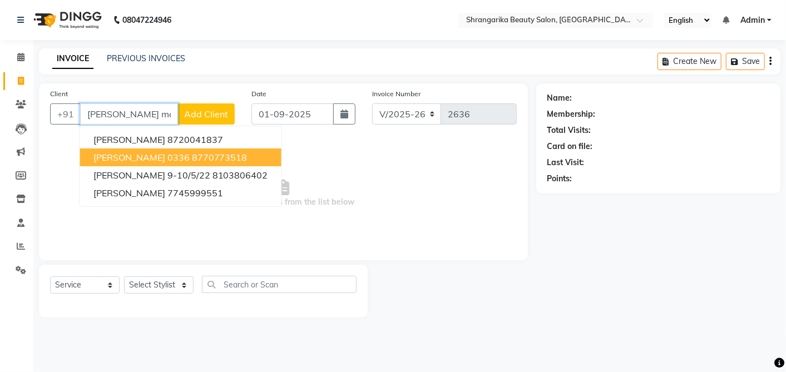
click at [189, 154] on span "[PERSON_NAME] 0336" at bounding box center [141, 157] width 96 height 11
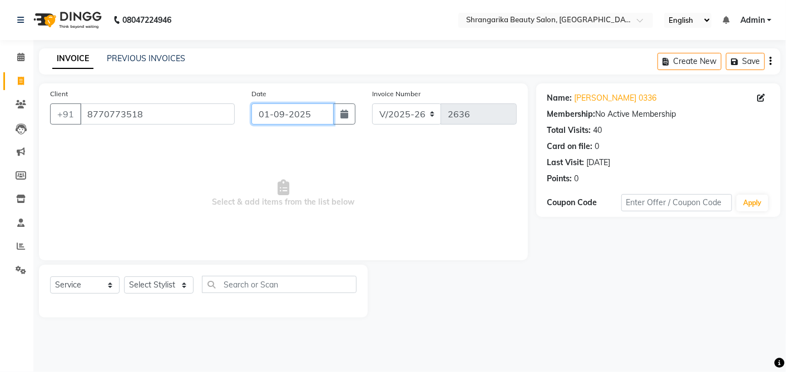
click at [270, 117] on input "01-09-2025" at bounding box center [292, 113] width 82 height 21
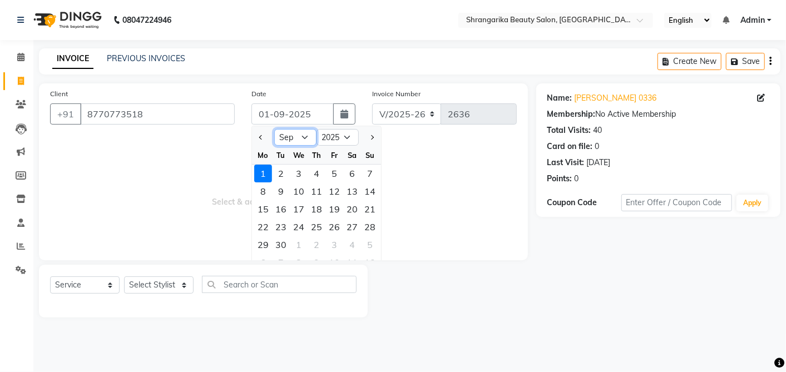
click at [287, 135] on select "Jan Feb Mar Apr May Jun [DATE] Aug Sep Oct Nov Dec" at bounding box center [295, 137] width 42 height 17
click at [274, 129] on select "Jan Feb Mar Apr May Jun [DATE] Aug Sep Oct Nov Dec" at bounding box center [295, 137] width 42 height 17
click at [373, 244] on div "31" at bounding box center [370, 245] width 18 height 18
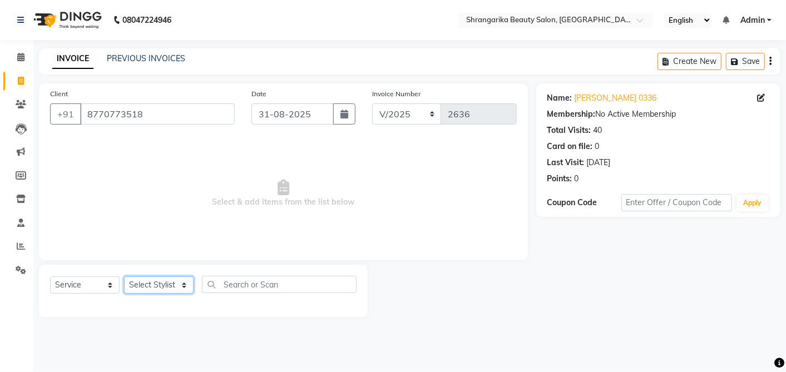
click at [162, 282] on select "Select Stylist aarti ANJALI [PERSON_NAME] [PERSON_NAME] [PERSON_NAME] Bhabhi [P…" at bounding box center [159, 284] width 70 height 17
click at [124, 276] on select "Select Stylist aarti ANJALI [PERSON_NAME] [PERSON_NAME] [PERSON_NAME] Bhabhi [P…" at bounding box center [159, 284] width 70 height 17
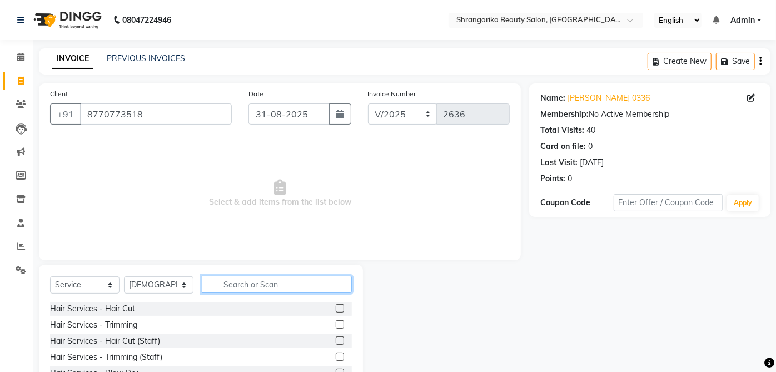
click at [227, 284] on input "text" at bounding box center [277, 284] width 150 height 17
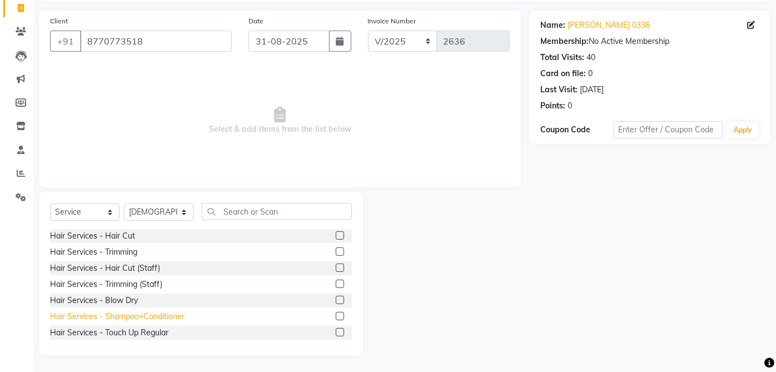
click at [163, 316] on div "Hair Services - Shampoo+Conditioner" at bounding box center [117, 317] width 135 height 12
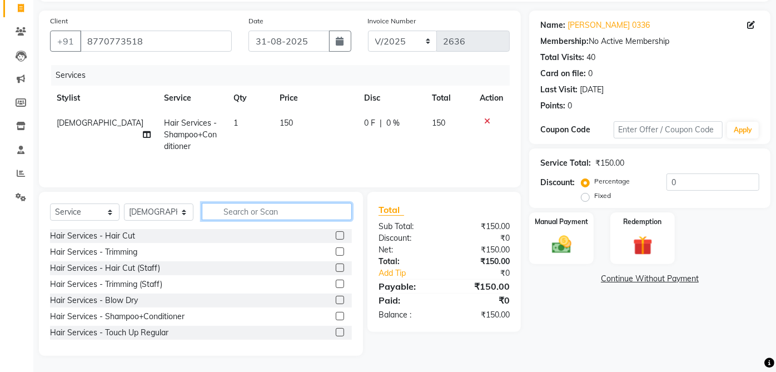
click at [277, 204] on input "text" at bounding box center [277, 211] width 150 height 17
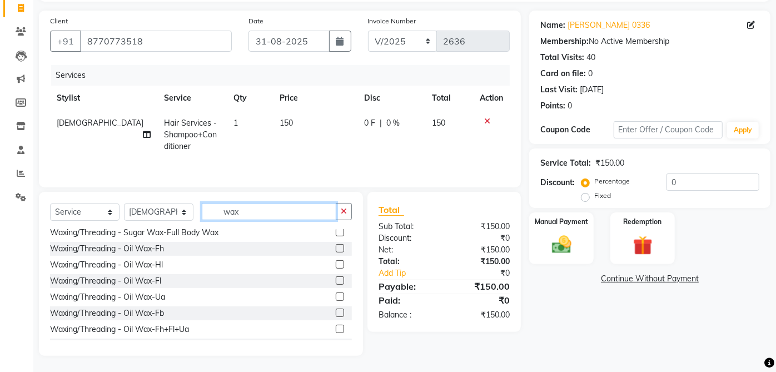
scroll to position [186, 0]
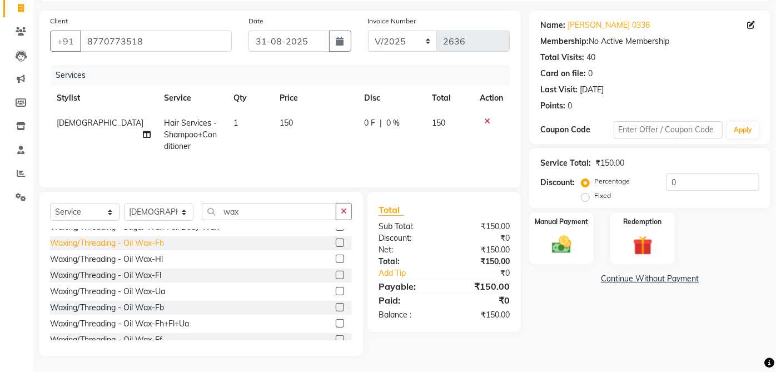
click at [155, 247] on div "Waxing/Threading - Oil Wax-Fh" at bounding box center [107, 243] width 114 height 12
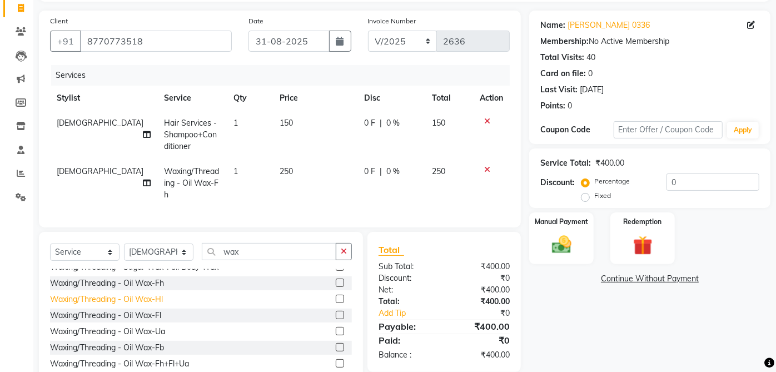
click at [160, 295] on div "Waxing/Threading - Oil Wax-Hl" at bounding box center [106, 300] width 113 height 12
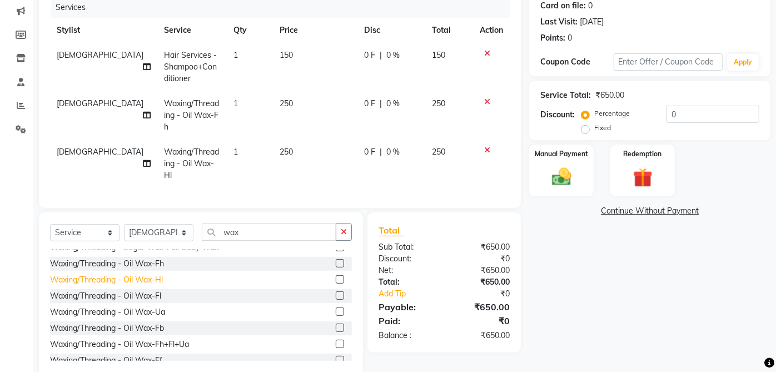
scroll to position [147, 0]
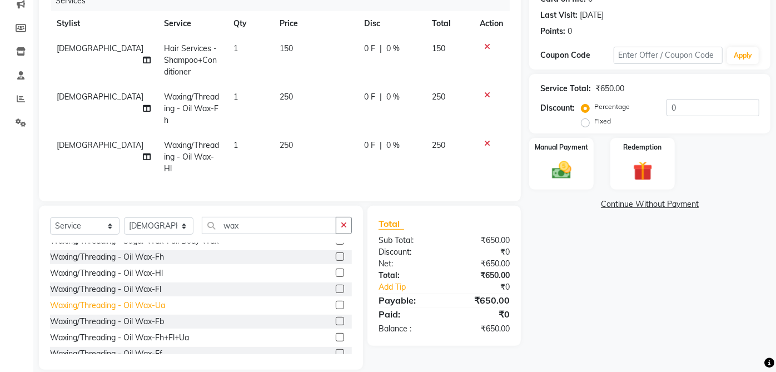
click at [163, 300] on div "Waxing/Threading - Oil Wax-Ua" at bounding box center [107, 306] width 115 height 12
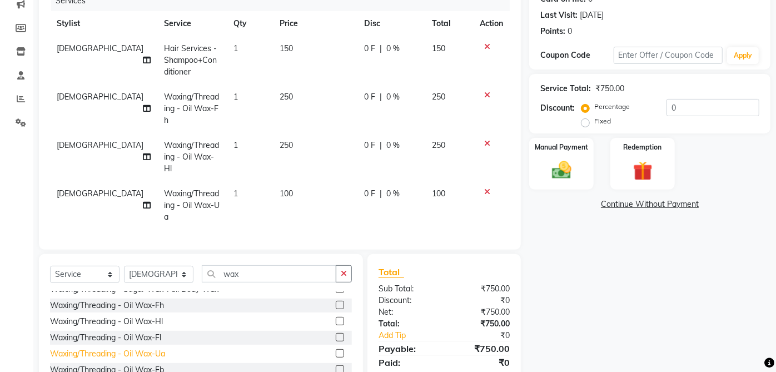
click at [566, 165] on img at bounding box center [562, 170] width 32 height 22
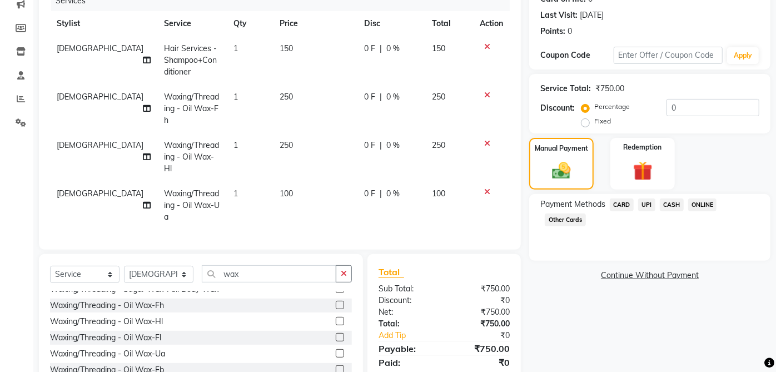
click at [649, 200] on span "UPI" at bounding box center [646, 204] width 17 height 13
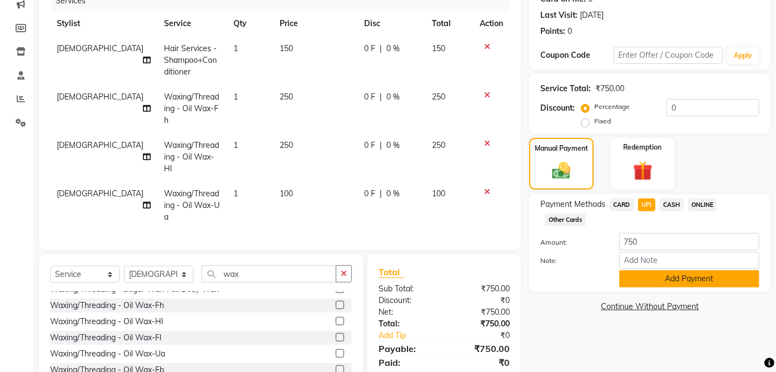
click at [689, 275] on button "Add Payment" at bounding box center [689, 278] width 140 height 17
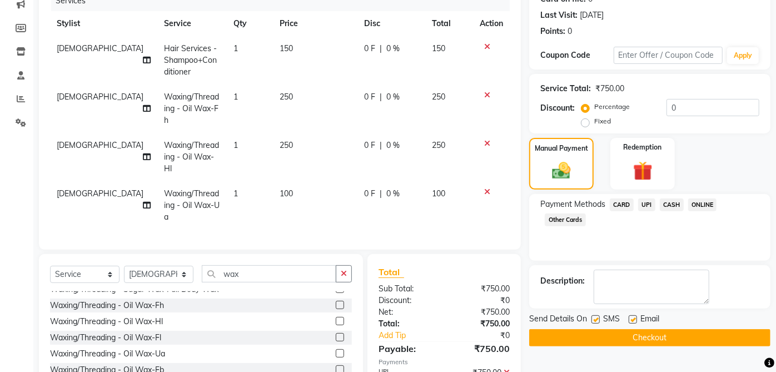
click at [635, 315] on label at bounding box center [633, 319] width 8 height 8
click at [635, 316] on input "checkbox" at bounding box center [632, 319] width 7 height 7
click at [596, 318] on label at bounding box center [596, 319] width 8 height 8
click at [596, 318] on input "checkbox" at bounding box center [595, 319] width 7 height 7
click at [661, 351] on div "Name: [PERSON_NAME] 0336 Membership: No Active Membership Total Visits: 40 Card…" at bounding box center [654, 177] width 250 height 482
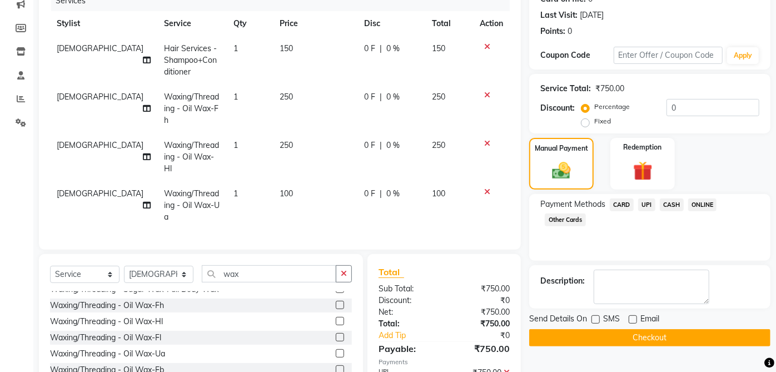
click at [675, 336] on button "Checkout" at bounding box center [649, 337] width 241 height 17
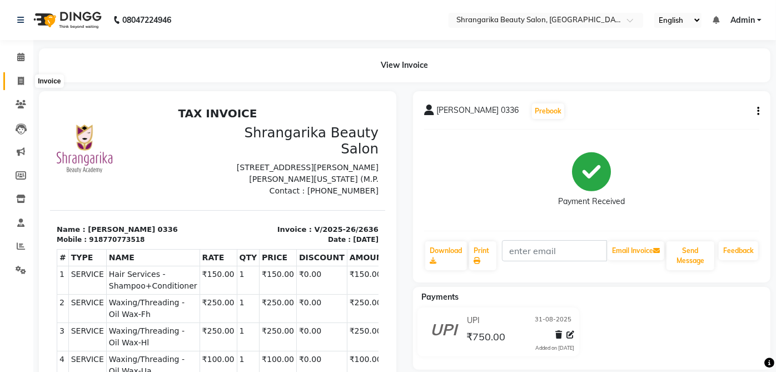
click at [21, 82] on icon at bounding box center [21, 81] width 6 height 8
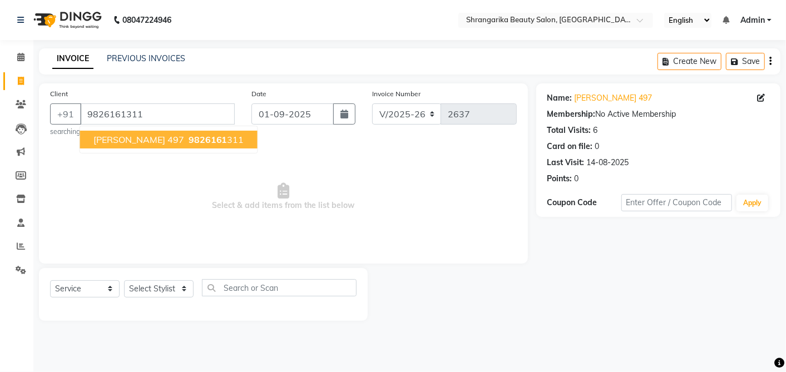
click at [112, 138] on span "[PERSON_NAME] 497" at bounding box center [138, 139] width 91 height 11
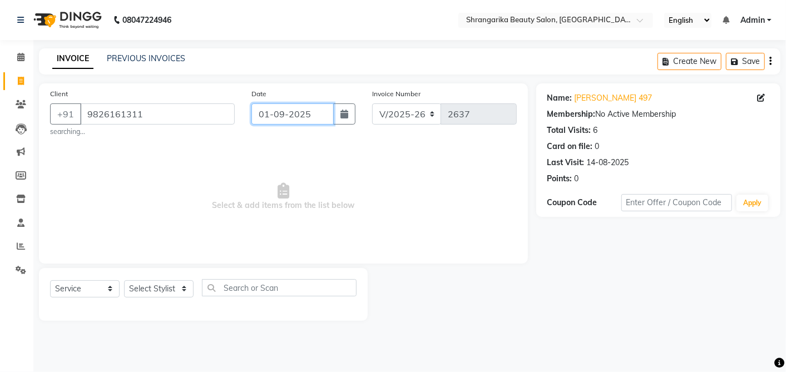
click at [274, 121] on input "01-09-2025" at bounding box center [292, 113] width 82 height 21
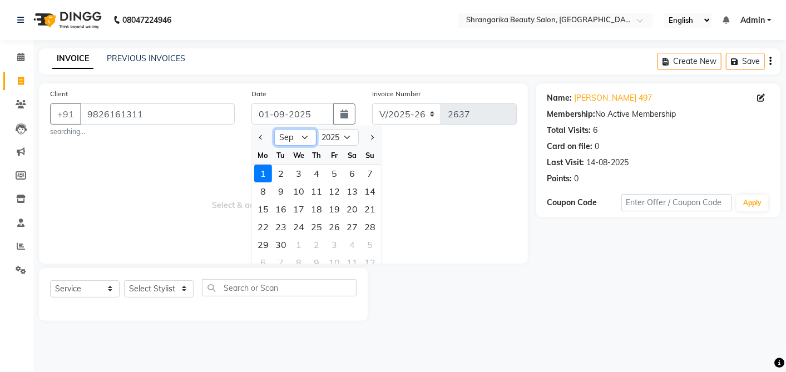
click at [289, 136] on select "Jan Feb Mar Apr May Jun [DATE] Aug Sep Oct Nov Dec" at bounding box center [295, 137] width 42 height 17
click at [274, 129] on select "Jan Feb Mar Apr May Jun [DATE] Aug Sep Oct Nov Dec" at bounding box center [295, 137] width 42 height 17
click at [368, 245] on div "31" at bounding box center [370, 245] width 18 height 18
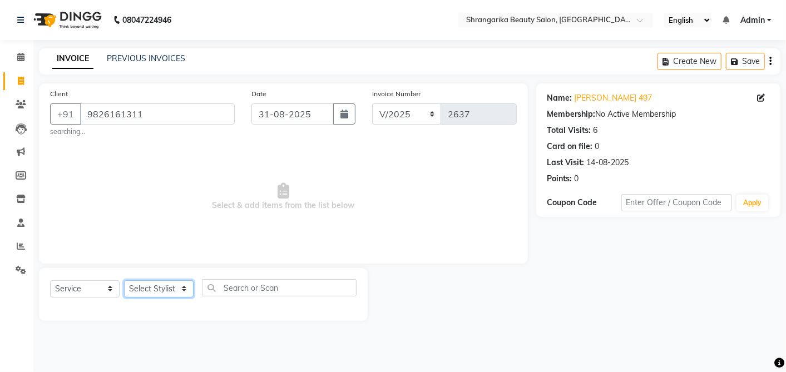
click at [173, 287] on select "Select Stylist aarti ANJALI [PERSON_NAME] [PERSON_NAME] [PERSON_NAME] Bhabhi [P…" at bounding box center [159, 288] width 70 height 17
click at [124, 280] on select "Select Stylist aarti ANJALI [PERSON_NAME] [PERSON_NAME] [PERSON_NAME] Bhabhi [P…" at bounding box center [159, 288] width 70 height 17
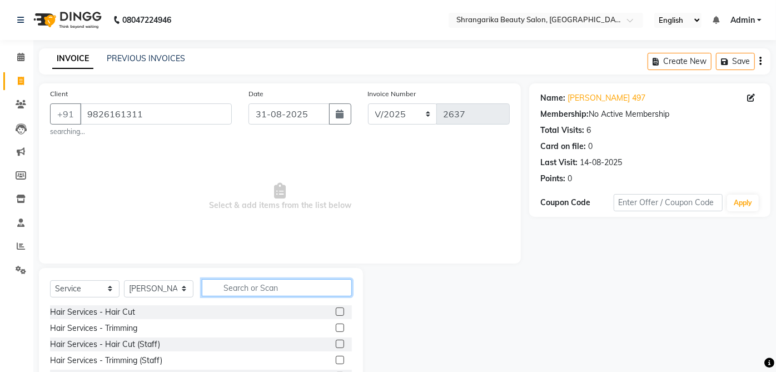
click at [230, 282] on input "text" at bounding box center [277, 287] width 150 height 17
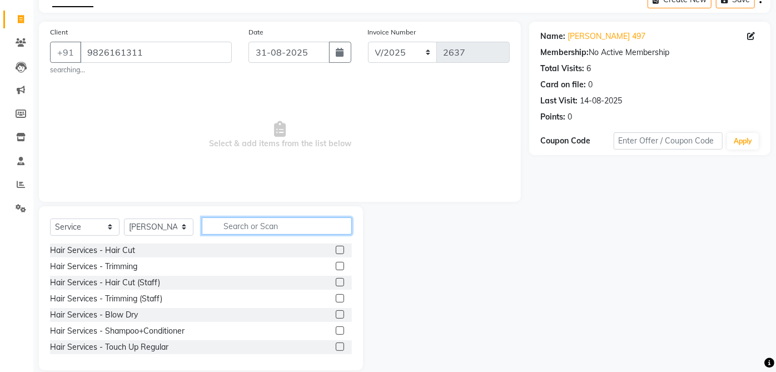
scroll to position [76, 0]
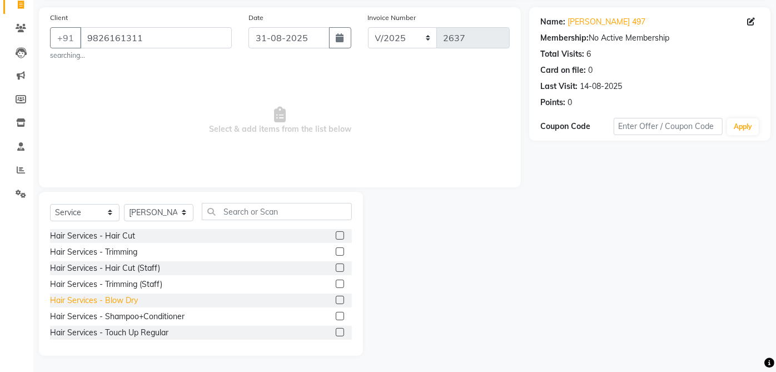
click at [132, 301] on div "Hair Services - Blow Dry" at bounding box center [94, 301] width 88 height 12
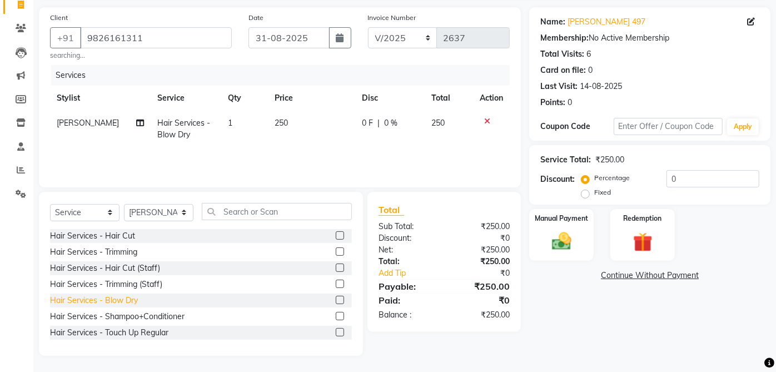
click at [127, 298] on div "Hair Services - Blow Dry" at bounding box center [94, 301] width 88 height 12
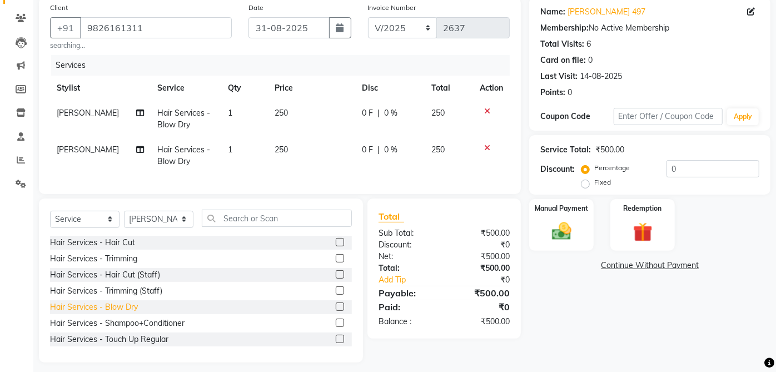
scroll to position [103, 0]
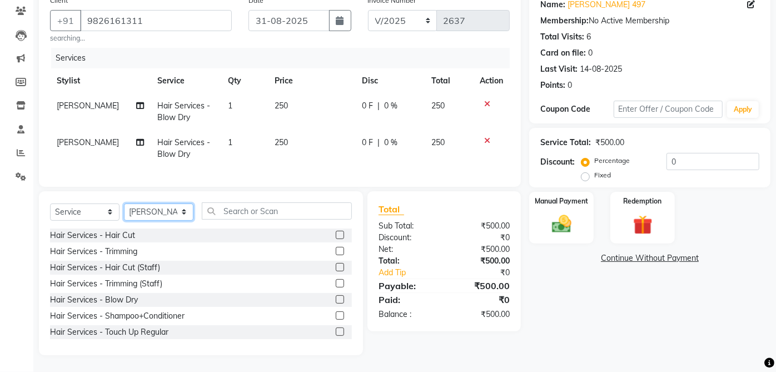
click at [148, 213] on select "Select Stylist aarti ANJALI [PERSON_NAME] [PERSON_NAME] [PERSON_NAME] Bhabhi [P…" at bounding box center [159, 211] width 70 height 17
click at [124, 203] on select "Select Stylist aarti ANJALI [PERSON_NAME] [PERSON_NAME] [PERSON_NAME] Bhabhi [P…" at bounding box center [159, 211] width 70 height 17
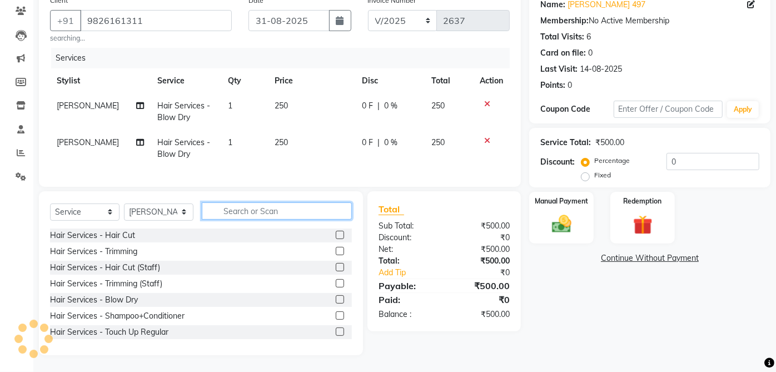
click at [275, 206] on input "text" at bounding box center [277, 210] width 150 height 17
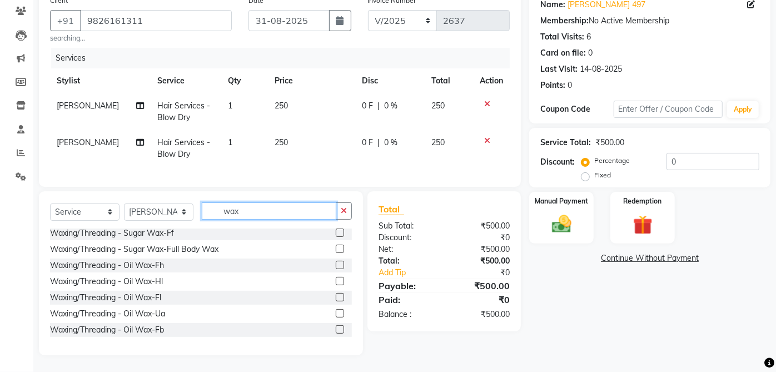
scroll to position [165, 0]
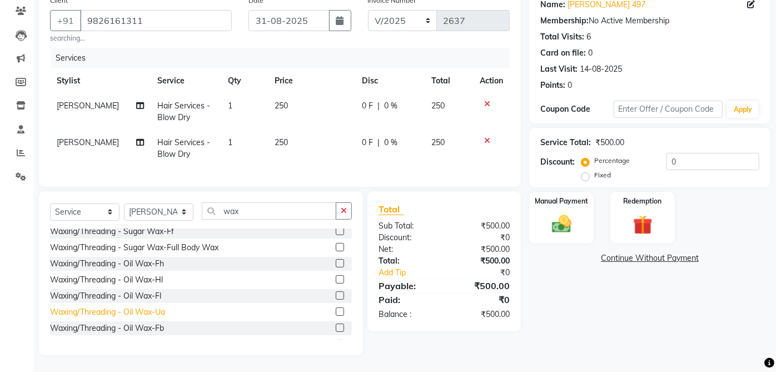
click at [162, 311] on div "Waxing/Threading - Oil Wax-Ua" at bounding box center [107, 312] width 115 height 12
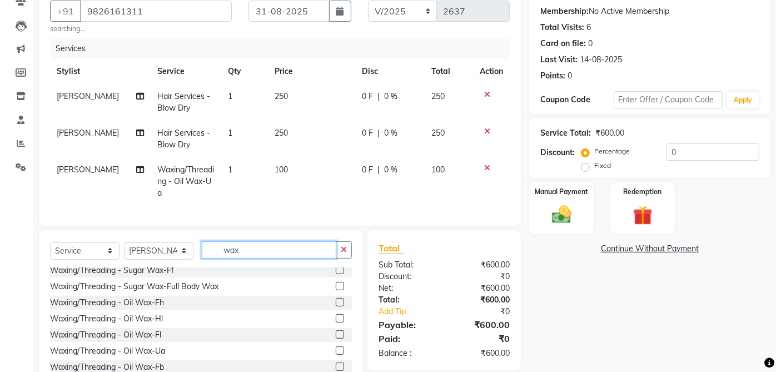
click at [260, 256] on input "wax" at bounding box center [269, 249] width 135 height 17
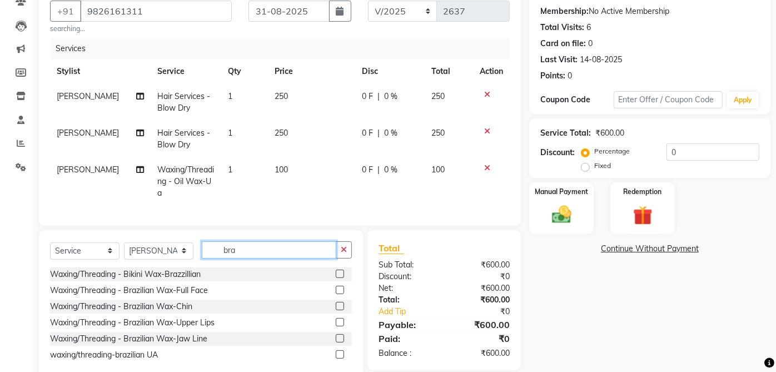
scroll to position [136, 0]
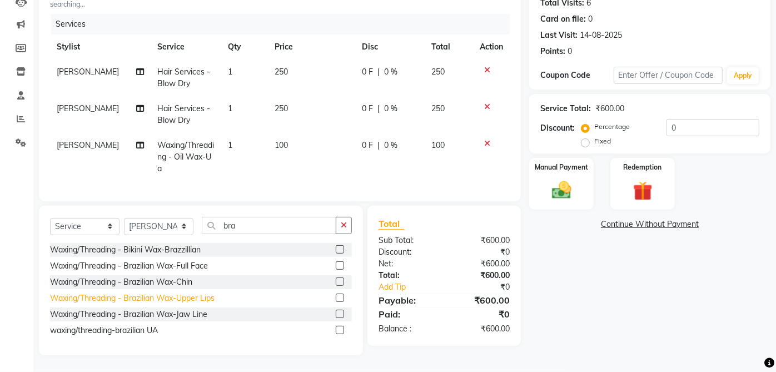
click at [211, 299] on div "Waxing/Threading - Brazilian Wax-Upper Lips" at bounding box center [132, 298] width 165 height 12
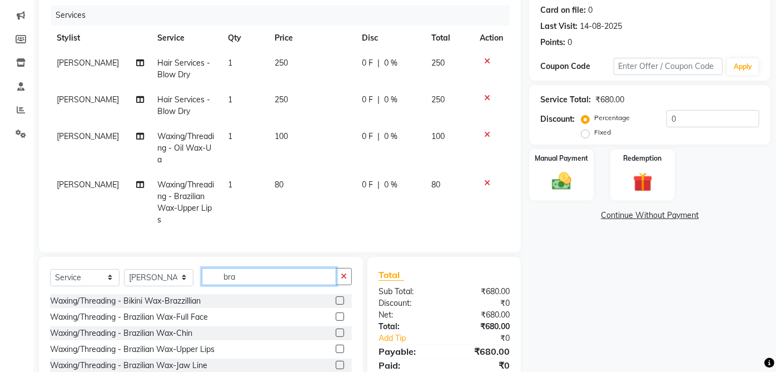
click at [260, 282] on input "bra" at bounding box center [269, 276] width 135 height 17
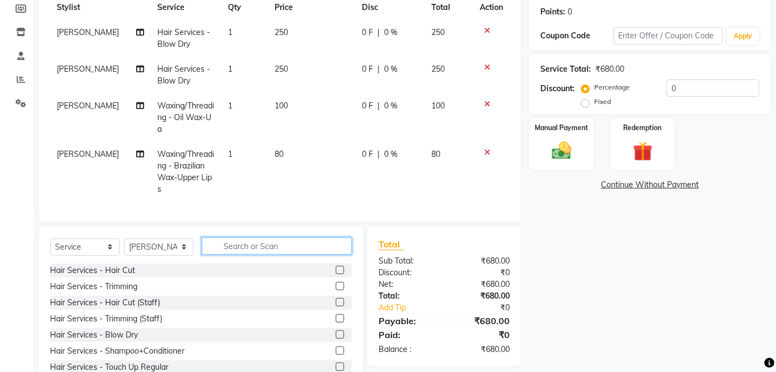
scroll to position [211, 0]
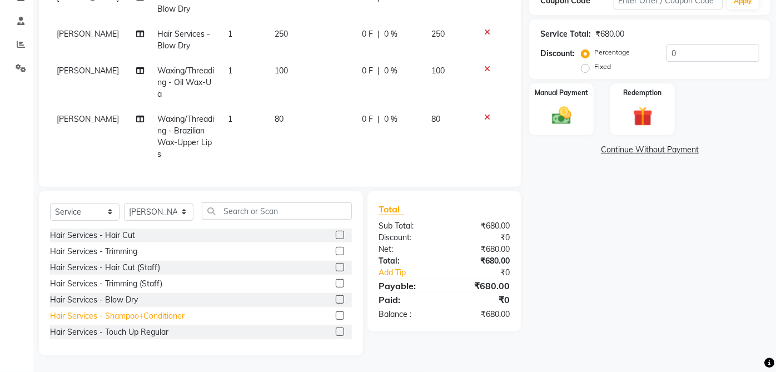
click at [157, 314] on div "Hair Services - Shampoo+Conditioner" at bounding box center [117, 316] width 135 height 12
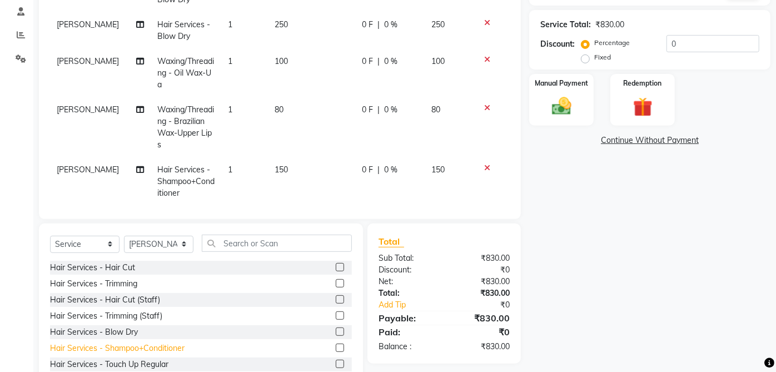
scroll to position [16, 0]
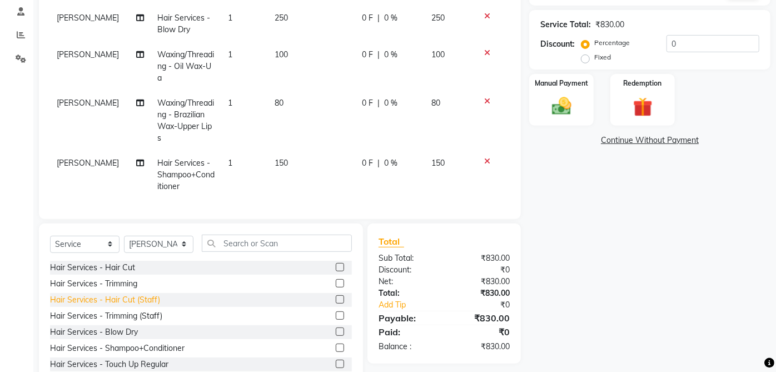
click at [150, 304] on div "Hair Services - Hair Cut (Staff)" at bounding box center [105, 300] width 110 height 12
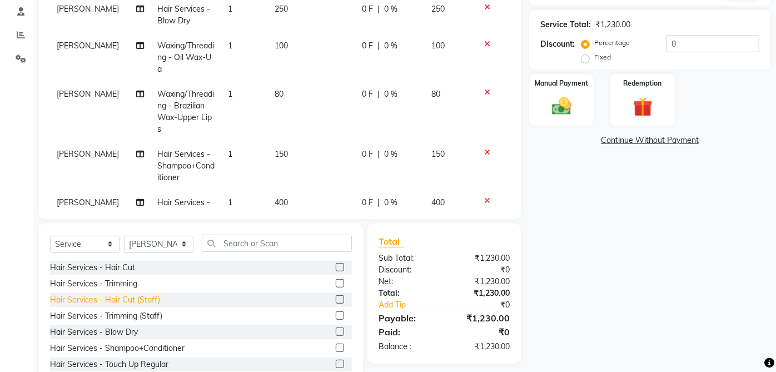
scroll to position [52, 0]
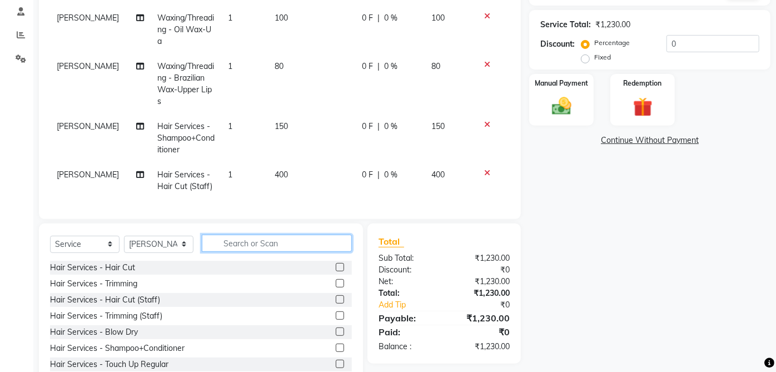
click at [280, 238] on input "text" at bounding box center [277, 243] width 150 height 17
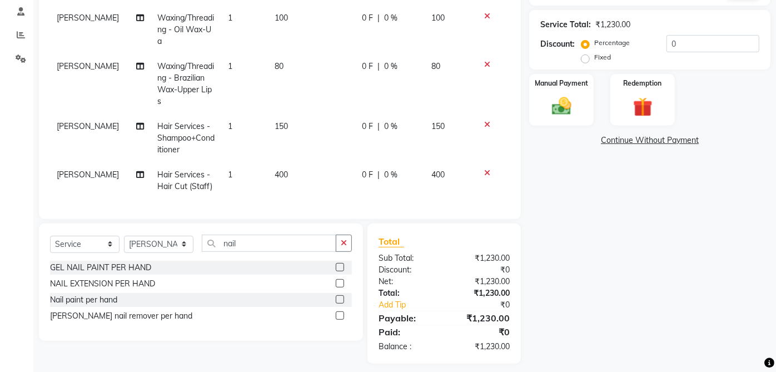
click at [157, 267] on div "GEL NAIL PAINT PER HAND" at bounding box center [201, 268] width 302 height 14
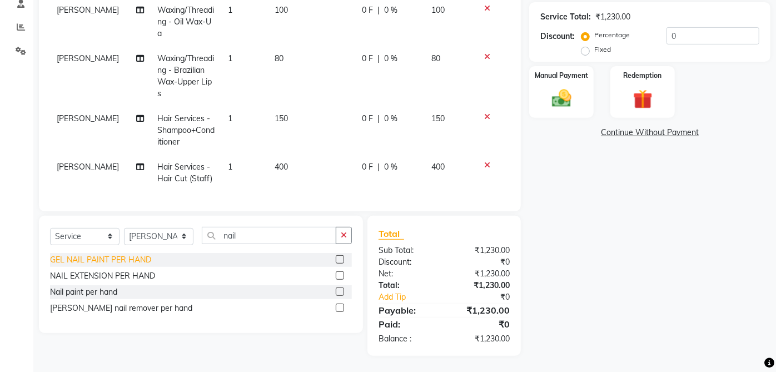
click at [142, 260] on div "GEL NAIL PAINT PER HAND" at bounding box center [100, 260] width 101 height 12
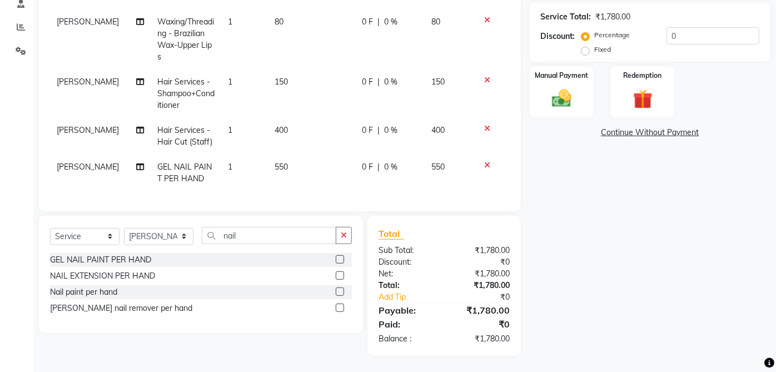
click at [268, 155] on td "550" at bounding box center [311, 173] width 87 height 37
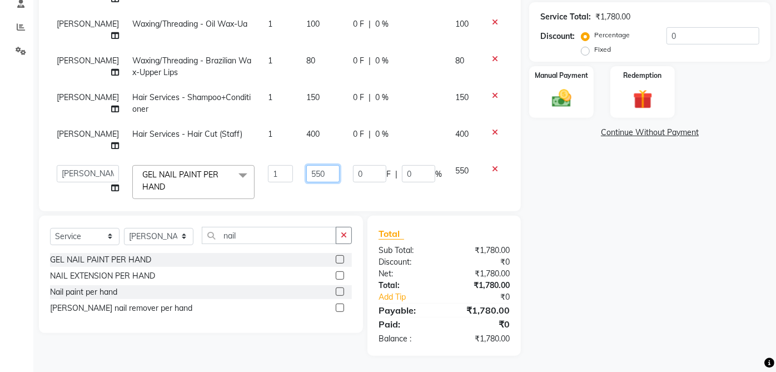
click at [306, 165] on input "550" at bounding box center [322, 173] width 33 height 17
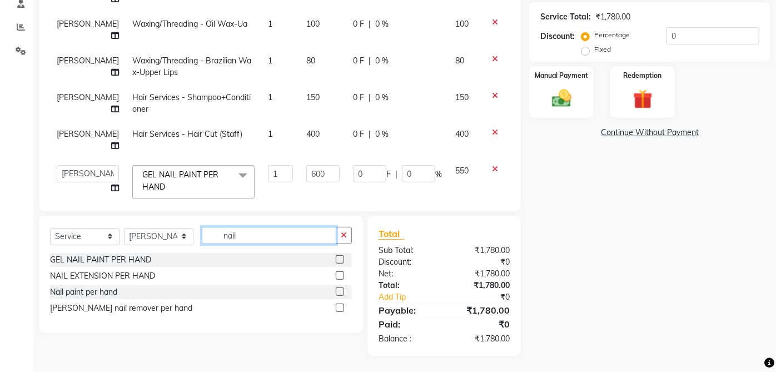
click at [263, 240] on input "nail" at bounding box center [269, 235] width 135 height 17
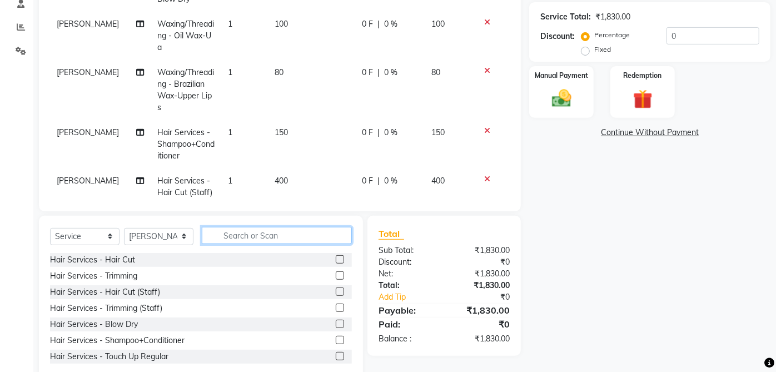
scroll to position [89, 0]
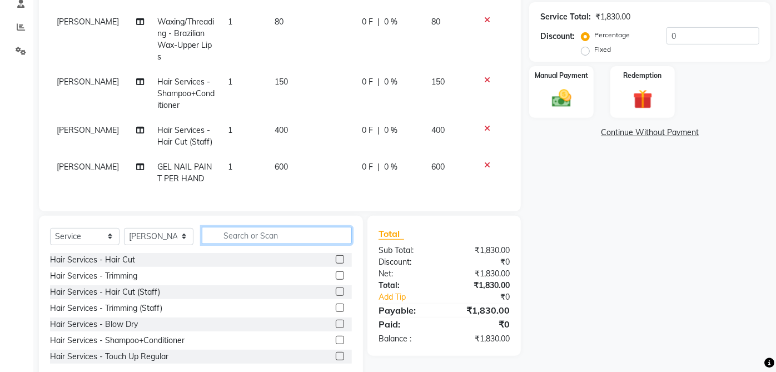
click at [250, 238] on input "text" at bounding box center [277, 235] width 150 height 17
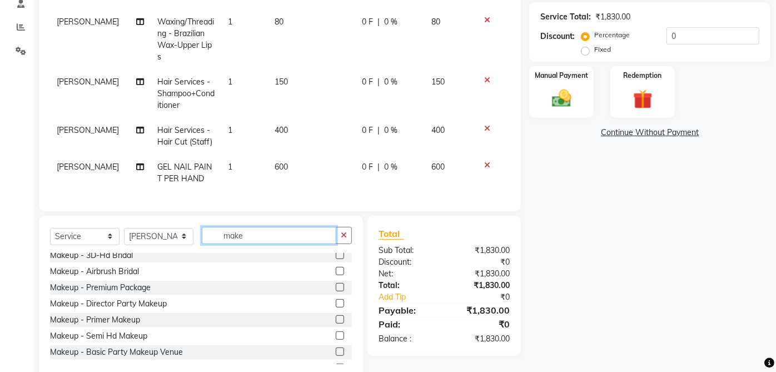
scroll to position [0, 0]
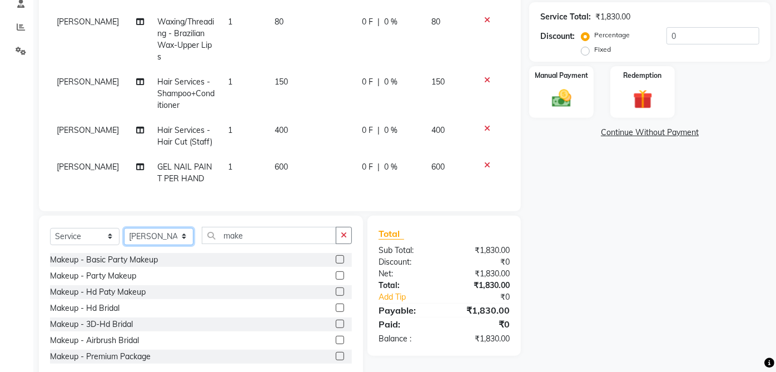
click at [145, 243] on select "Select Stylist aarti ANJALI [PERSON_NAME] [PERSON_NAME] [PERSON_NAME] Bhabhi [P…" at bounding box center [159, 236] width 70 height 17
click at [150, 259] on div "Makeup - Basic Party Makeup" at bounding box center [104, 260] width 108 height 12
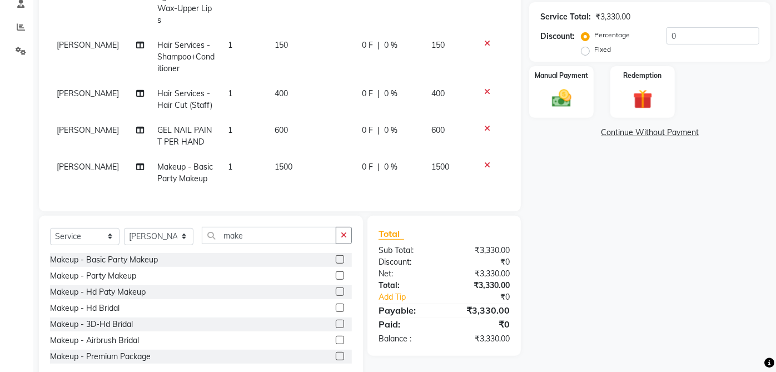
click at [275, 162] on span "1500" at bounding box center [284, 167] width 18 height 10
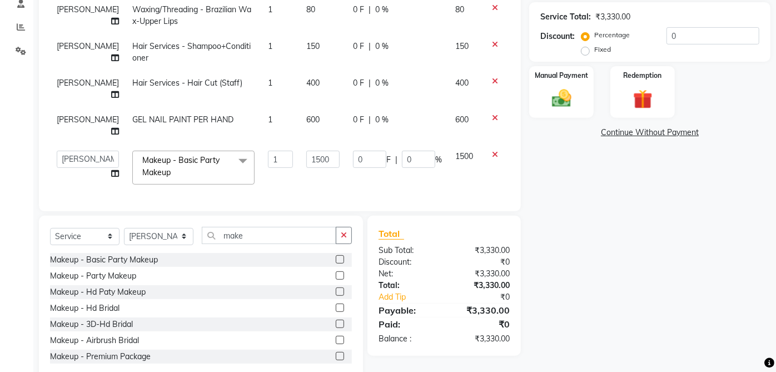
scroll to position [66, 0]
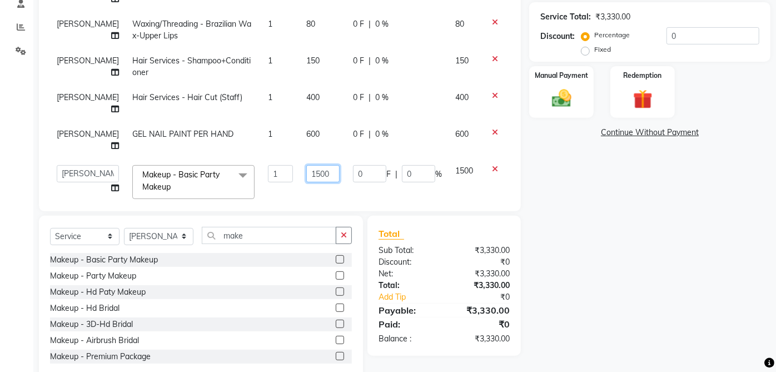
click at [306, 165] on input "1500" at bounding box center [322, 173] width 33 height 17
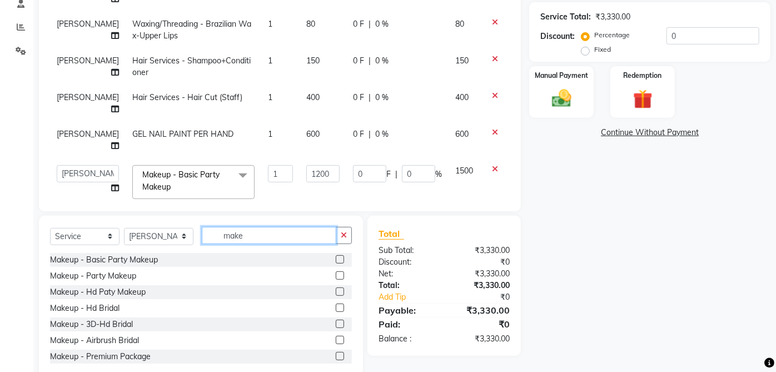
click at [279, 236] on input "make" at bounding box center [269, 235] width 135 height 17
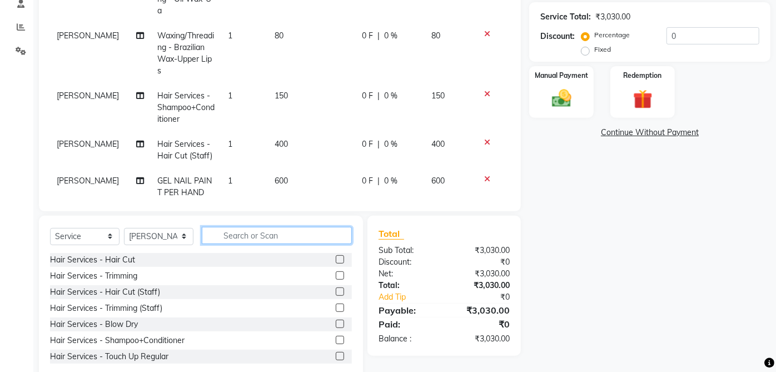
scroll to position [126, 0]
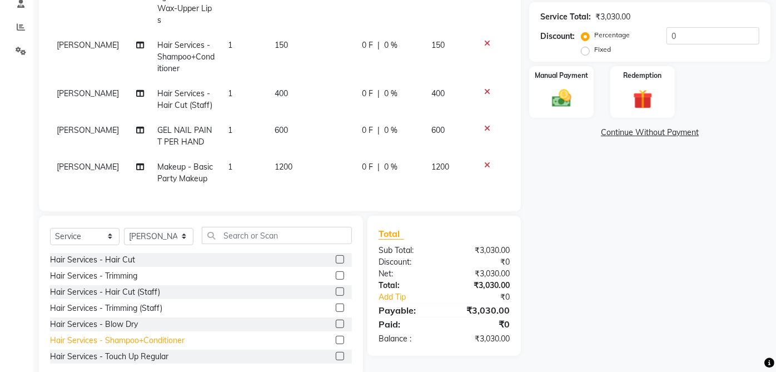
click at [171, 337] on div "Hair Services - Shampoo+Conditioner" at bounding box center [117, 341] width 135 height 12
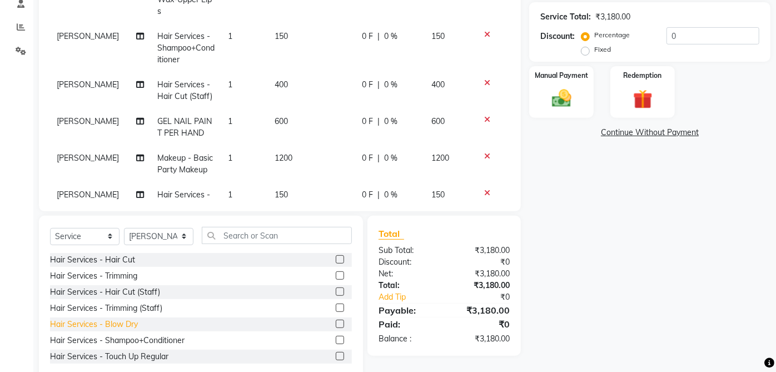
click at [134, 325] on div "Hair Services - Blow Dry" at bounding box center [94, 325] width 88 height 12
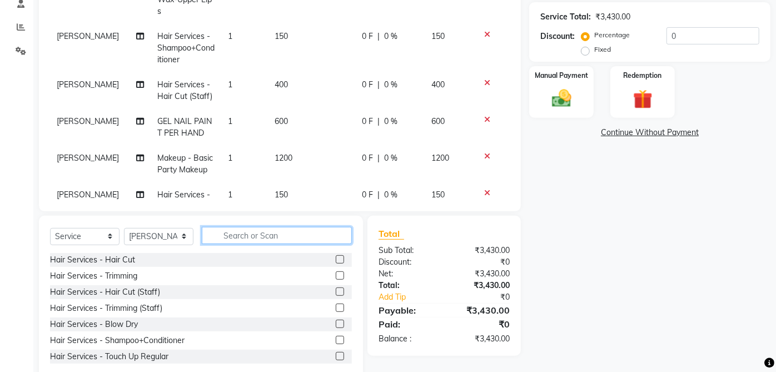
click at [277, 237] on input "text" at bounding box center [277, 235] width 150 height 17
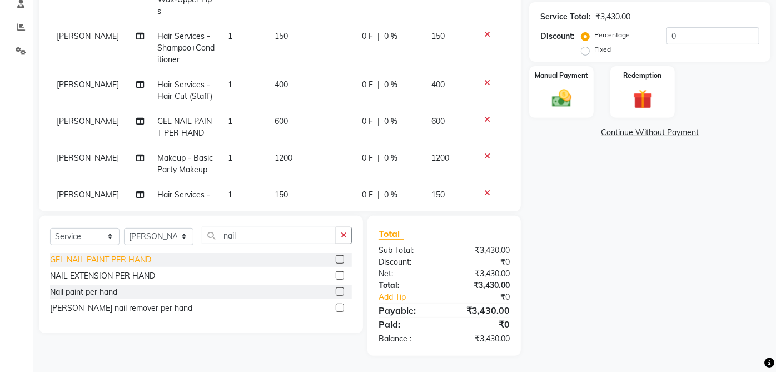
click at [148, 258] on div "GEL NAIL PAINT PER HAND" at bounding box center [100, 260] width 101 height 12
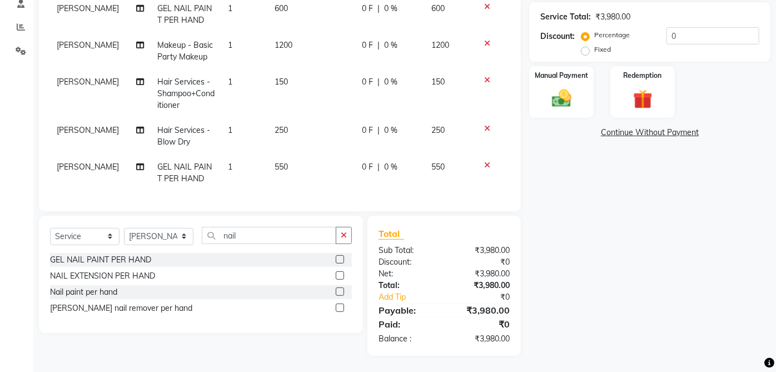
click at [275, 163] on span "550" at bounding box center [281, 167] width 13 height 10
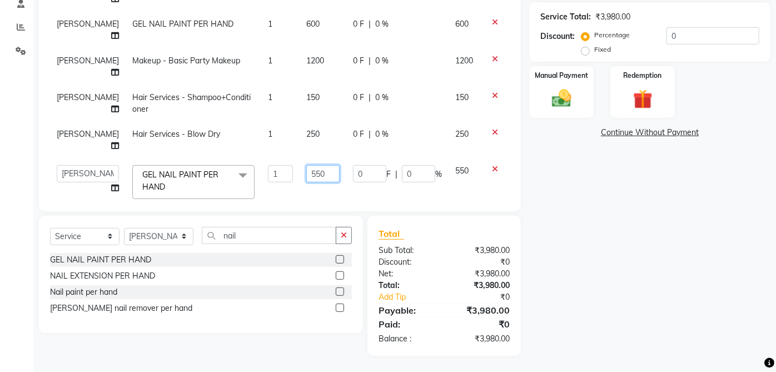
click at [306, 165] on input "550" at bounding box center [322, 173] width 33 height 17
click at [595, 253] on div "Name: [PERSON_NAME] 497 Membership: No Active Membership Total Visits: 6 Card o…" at bounding box center [654, 110] width 250 height 492
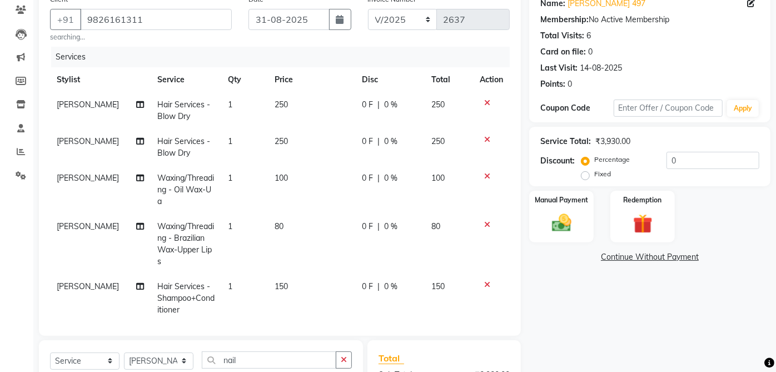
scroll to position [94, 0]
click at [65, 146] on span "[PERSON_NAME]" at bounding box center [88, 142] width 62 height 10
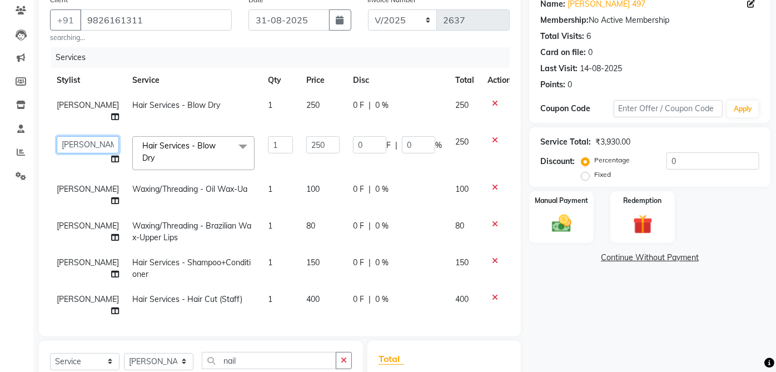
click at [77, 136] on select "aarti ANJALI [PERSON_NAME] [PERSON_NAME] [PERSON_NAME] Bhabhi [PERSON_NAME] OTH…" at bounding box center [88, 144] width 62 height 17
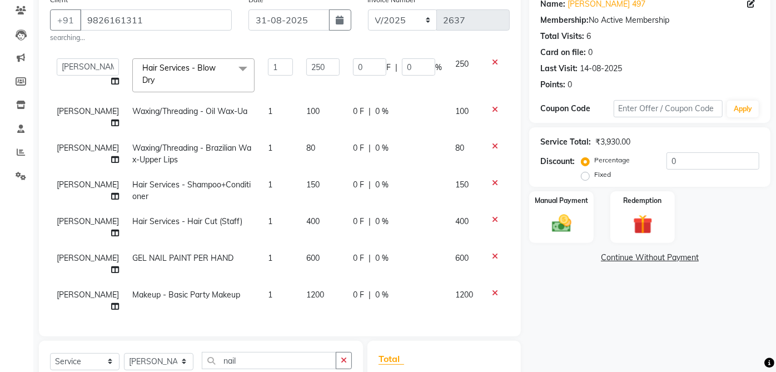
scroll to position [78, 0]
click at [66, 216] on span "[PERSON_NAME]" at bounding box center [88, 221] width 62 height 10
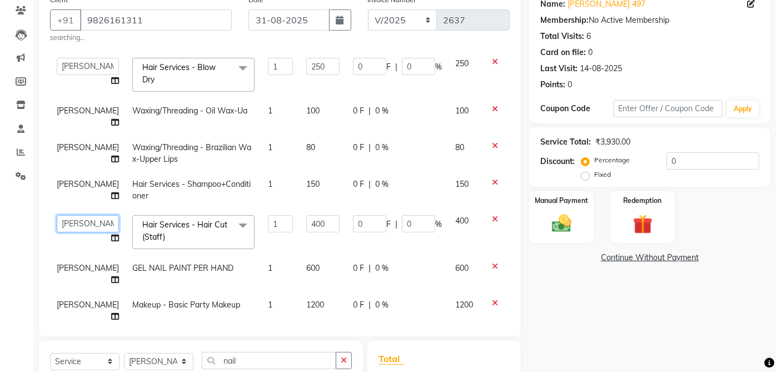
click at [76, 216] on select "aarti ANJALI [PERSON_NAME] [PERSON_NAME] [PERSON_NAME] Bhabhi [PERSON_NAME] OTH…" at bounding box center [88, 223] width 62 height 17
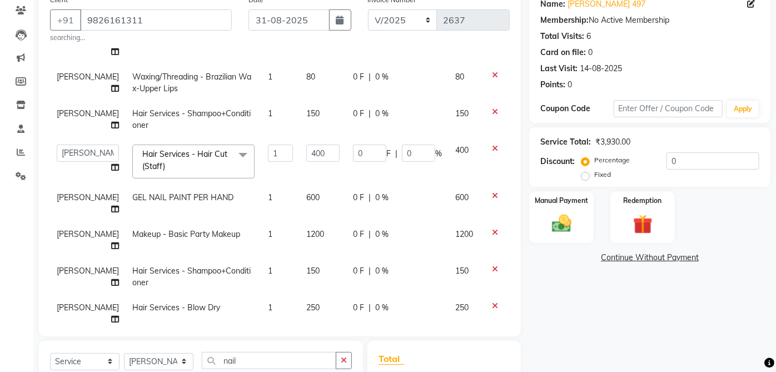
scroll to position [150, 0]
click at [63, 192] on span "[PERSON_NAME]" at bounding box center [88, 197] width 62 height 10
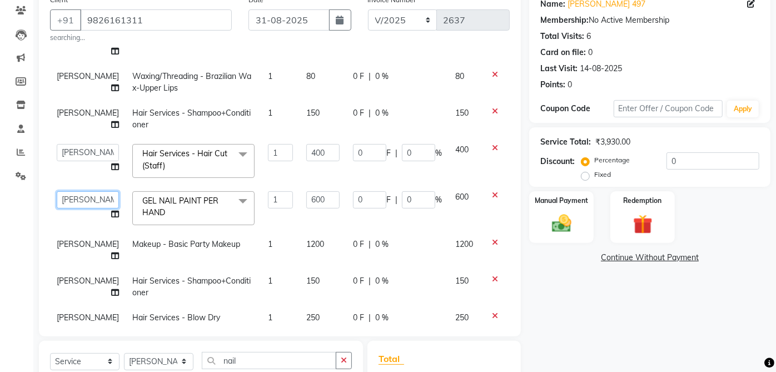
click at [82, 191] on select "aarti ANJALI [PERSON_NAME] [PERSON_NAME] [PERSON_NAME] Bhabhi [PERSON_NAME] OTH…" at bounding box center [88, 199] width 62 height 17
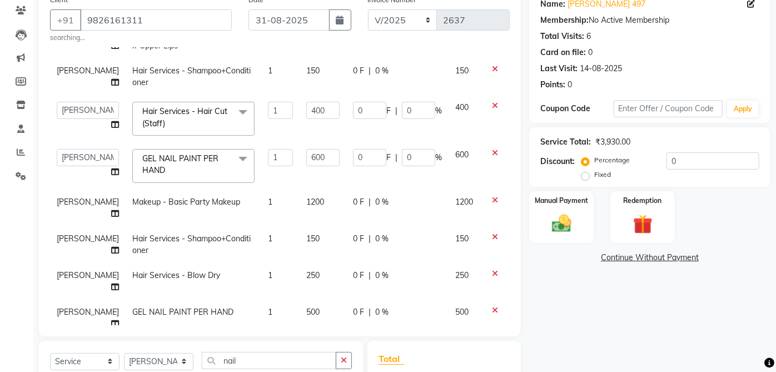
scroll to position [192, 0]
click at [72, 233] on span "[PERSON_NAME]" at bounding box center [88, 238] width 62 height 10
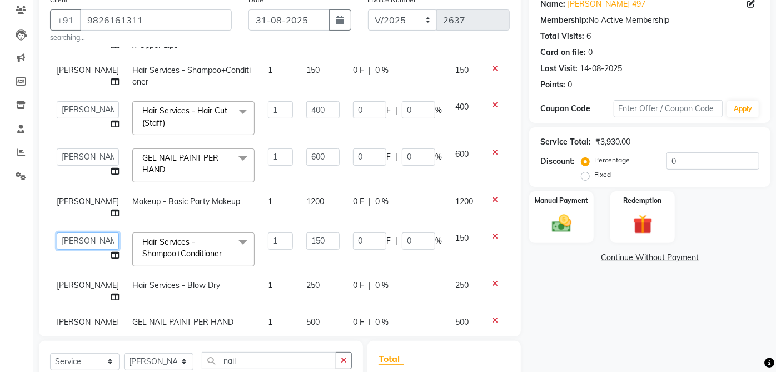
click at [73, 232] on select "aarti ANJALI [PERSON_NAME] [PERSON_NAME] [PERSON_NAME] Bhabhi [PERSON_NAME] OTH…" at bounding box center [88, 240] width 62 height 17
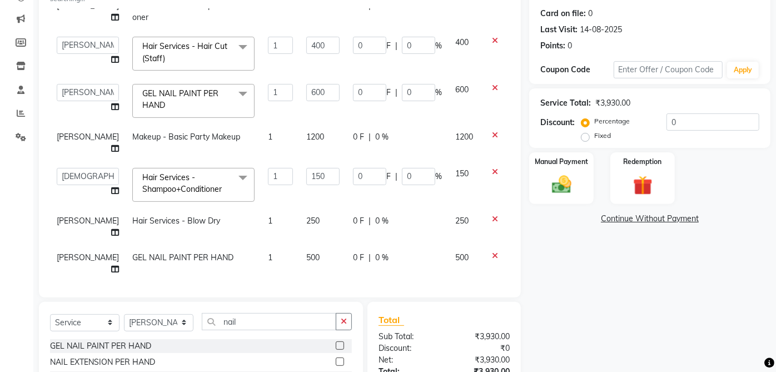
scroll to position [136, 0]
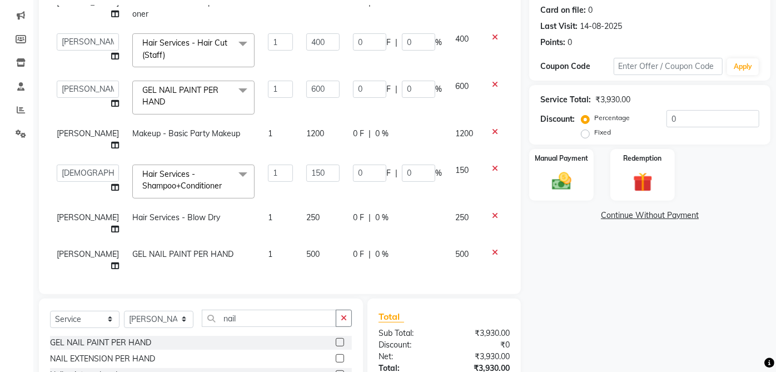
click at [58, 212] on span "[PERSON_NAME]" at bounding box center [88, 217] width 62 height 10
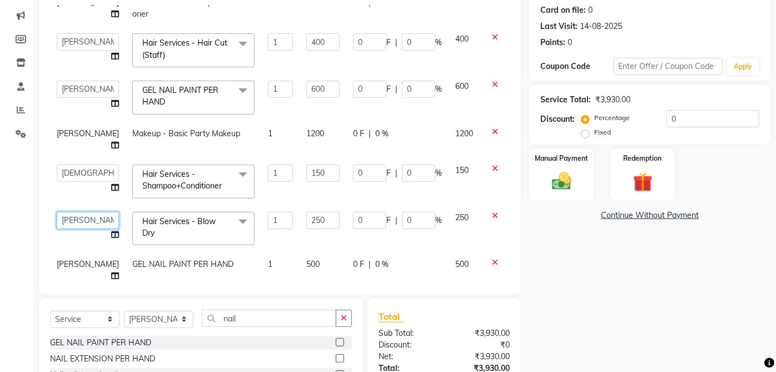
click at [82, 212] on select "aarti ANJALI [PERSON_NAME] [PERSON_NAME] [PERSON_NAME] Bhabhi [PERSON_NAME] OTH…" at bounding box center [88, 220] width 62 height 17
click at [73, 259] on span "[PERSON_NAME]" at bounding box center [88, 264] width 62 height 10
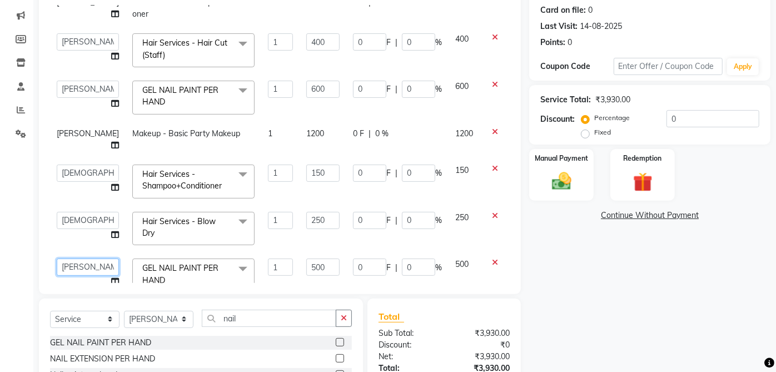
click at [79, 259] on select "aarti ANJALI [PERSON_NAME] [PERSON_NAME] [PERSON_NAME] Bhabhi [PERSON_NAME] OTH…" at bounding box center [88, 267] width 62 height 17
click at [88, 259] on select "aarti ANJALI [PERSON_NAME] [PERSON_NAME] [PERSON_NAME] Bhabhi [PERSON_NAME] OTH…" at bounding box center [88, 267] width 62 height 17
click at [572, 170] on img at bounding box center [562, 181] width 32 height 22
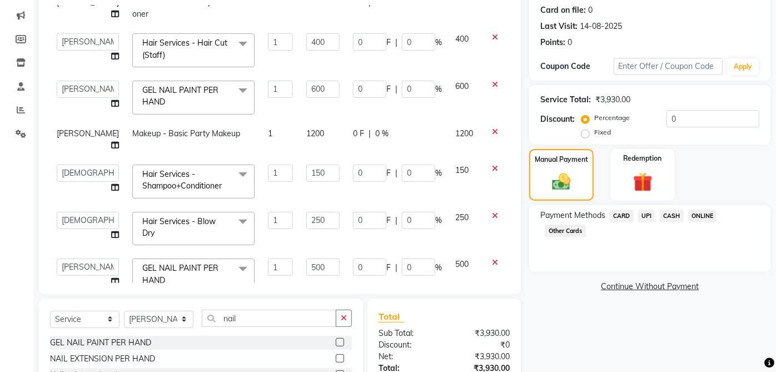
click at [646, 217] on span "UPI" at bounding box center [646, 216] width 17 height 13
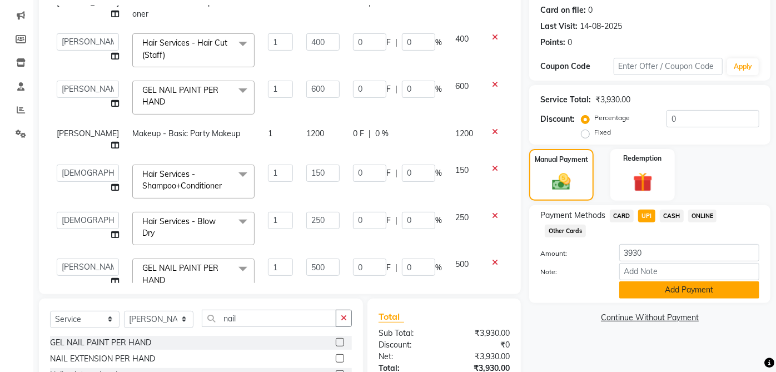
click at [679, 296] on button "Add Payment" at bounding box center [689, 289] width 140 height 17
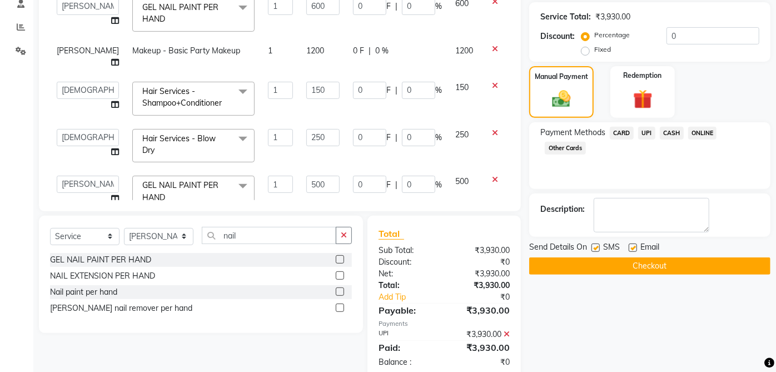
scroll to position [220, 0]
click at [633, 246] on label at bounding box center [633, 247] width 8 height 8
click at [633, 246] on input "checkbox" at bounding box center [632, 247] width 7 height 7
click at [596, 246] on label at bounding box center [596, 247] width 8 height 8
click at [596, 246] on input "checkbox" at bounding box center [595, 247] width 7 height 7
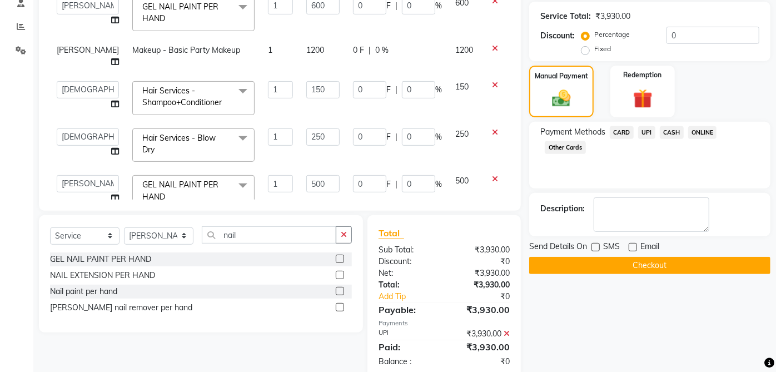
click at [647, 260] on button "Checkout" at bounding box center [649, 265] width 241 height 17
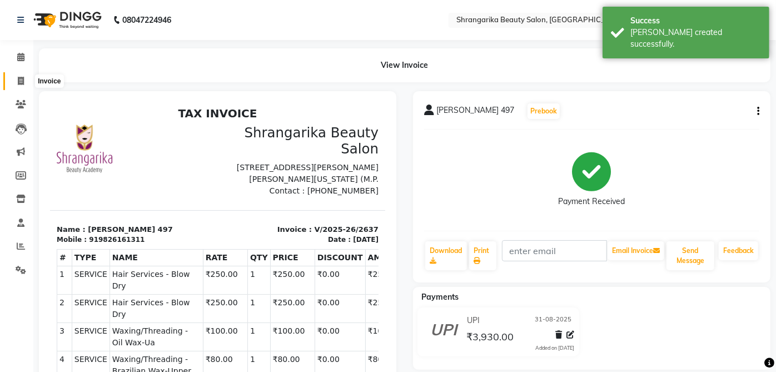
click at [19, 78] on icon at bounding box center [21, 81] width 6 height 8
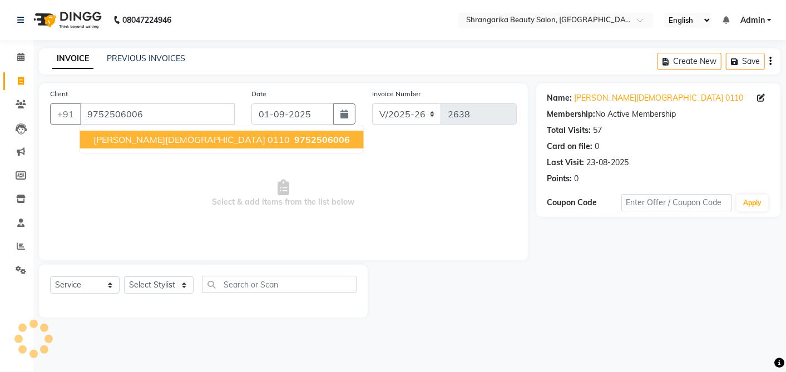
click at [127, 137] on span "[PERSON_NAME][DEMOGRAPHIC_DATA] 0110" at bounding box center [191, 139] width 197 height 11
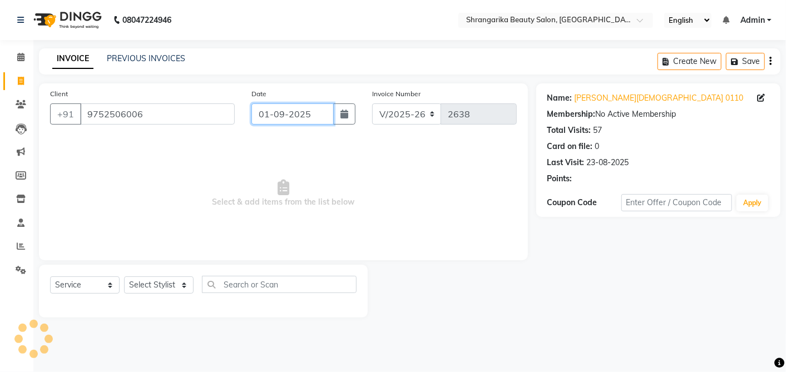
click at [260, 117] on input "01-09-2025" at bounding box center [292, 113] width 82 height 21
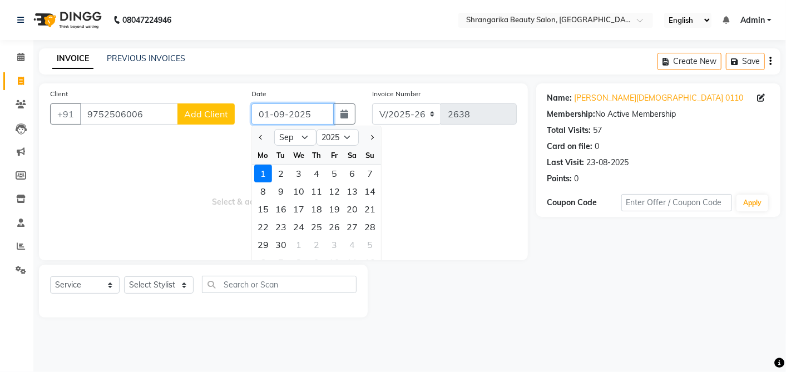
click at [275, 115] on input "01-09-2025" at bounding box center [292, 113] width 82 height 21
click at [291, 140] on select "Jan Feb Mar Apr May Jun [DATE] Aug Sep Oct Nov Dec" at bounding box center [295, 137] width 42 height 17
click at [274, 129] on select "Jan Feb Mar Apr May Jun [DATE] Aug Sep Oct Nov Dec" at bounding box center [295, 137] width 42 height 17
click at [365, 241] on div "31" at bounding box center [370, 245] width 18 height 18
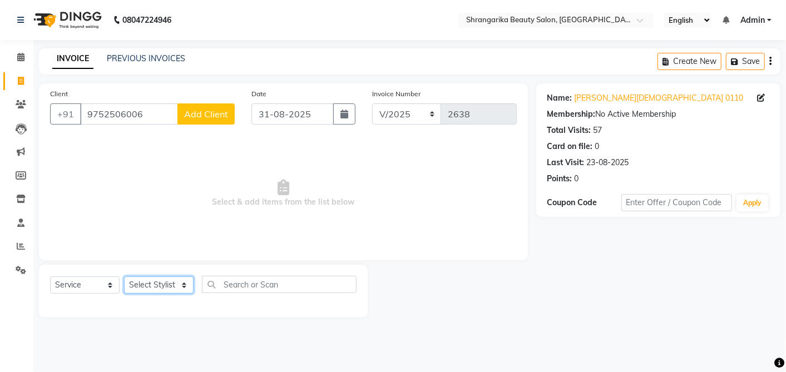
click at [172, 282] on select "Select Stylist aarti ANJALI [PERSON_NAME] [PERSON_NAME] [PERSON_NAME] Bhabhi [P…" at bounding box center [159, 284] width 70 height 17
click at [124, 276] on select "Select Stylist aarti ANJALI [PERSON_NAME] [PERSON_NAME] [PERSON_NAME] Bhabhi [P…" at bounding box center [159, 284] width 70 height 17
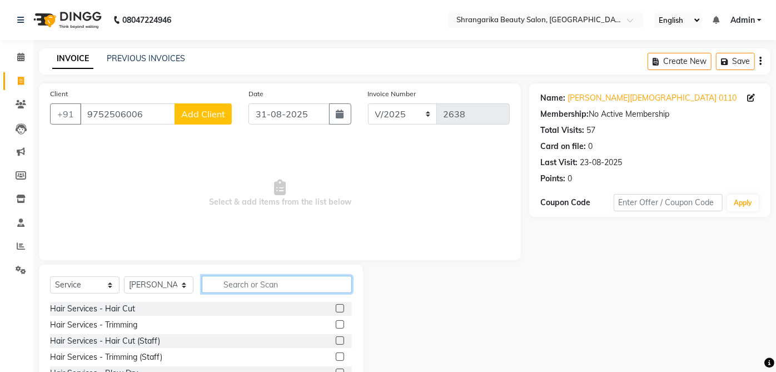
click at [276, 286] on input "text" at bounding box center [277, 284] width 150 height 17
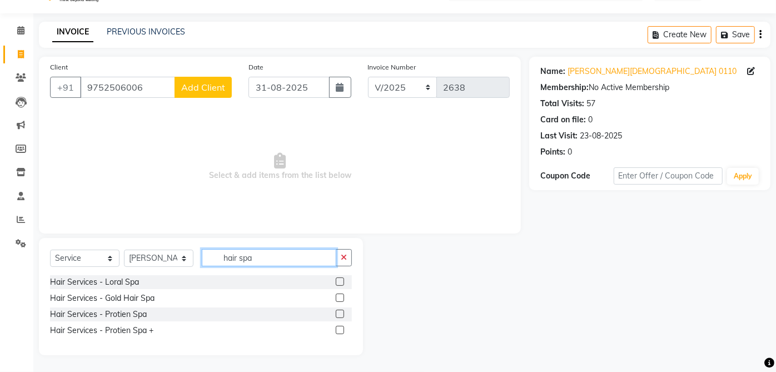
scroll to position [26, 0]
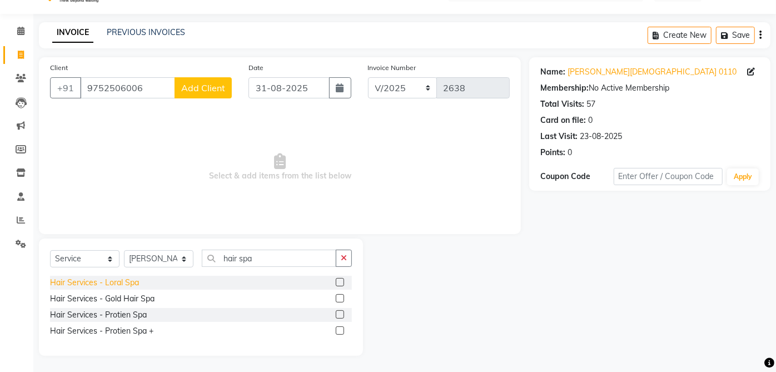
click at [137, 282] on div "Hair Services - Loral Spa" at bounding box center [94, 283] width 89 height 12
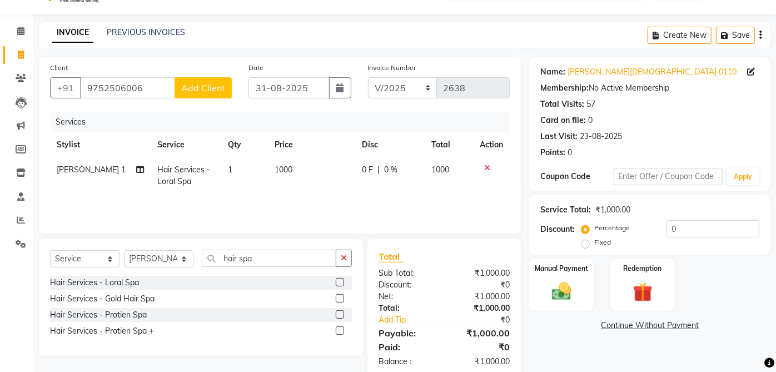
click at [279, 168] on span "1000" at bounding box center [284, 170] width 18 height 10
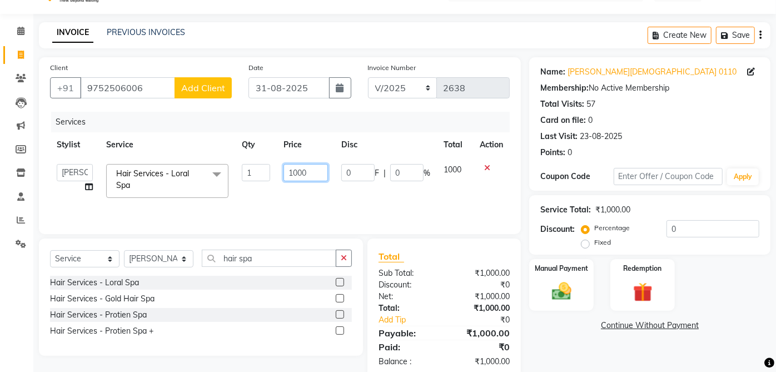
click at [297, 170] on input "1000" at bounding box center [306, 172] width 44 height 17
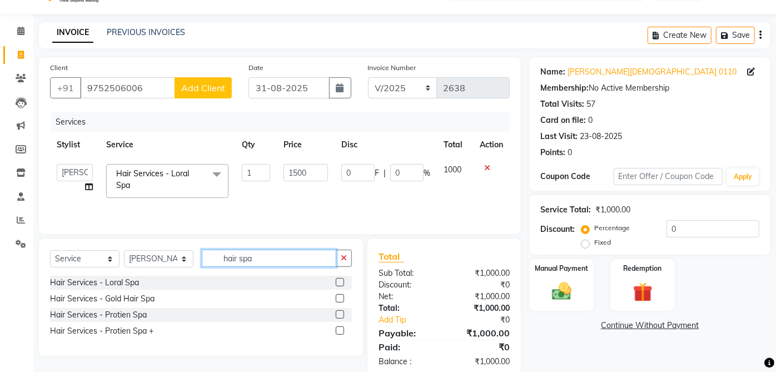
click at [255, 256] on input "hair spa" at bounding box center [269, 258] width 135 height 17
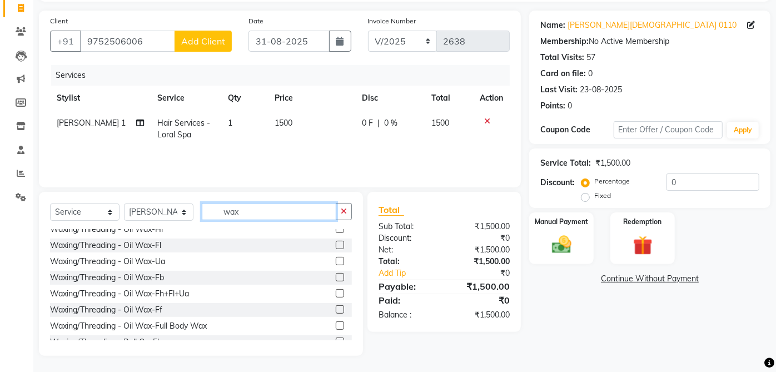
scroll to position [217, 0]
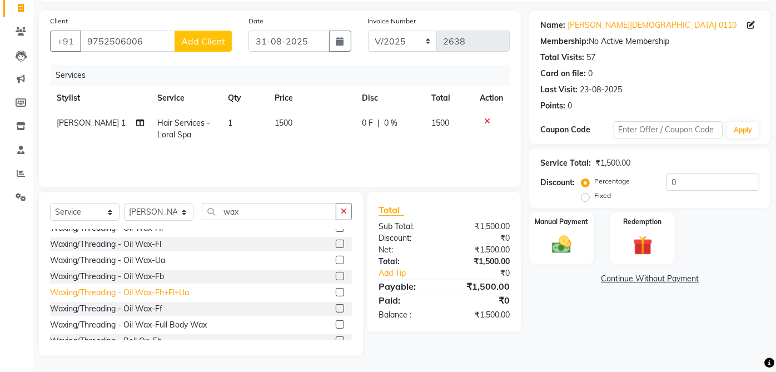
click at [189, 291] on div "Waxing/Threading - Oil Wax-Fh+Fl+Ua" at bounding box center [119, 293] width 139 height 12
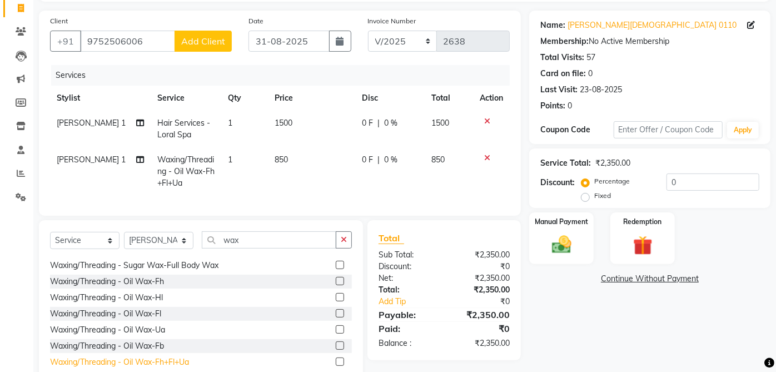
scroll to position [176, 0]
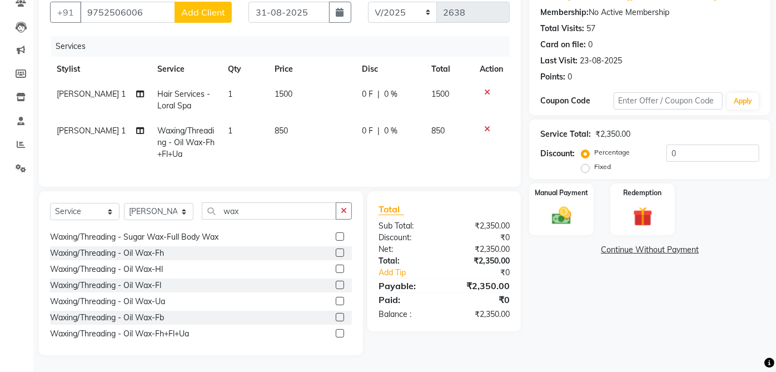
click at [485, 125] on icon at bounding box center [487, 129] width 6 height 8
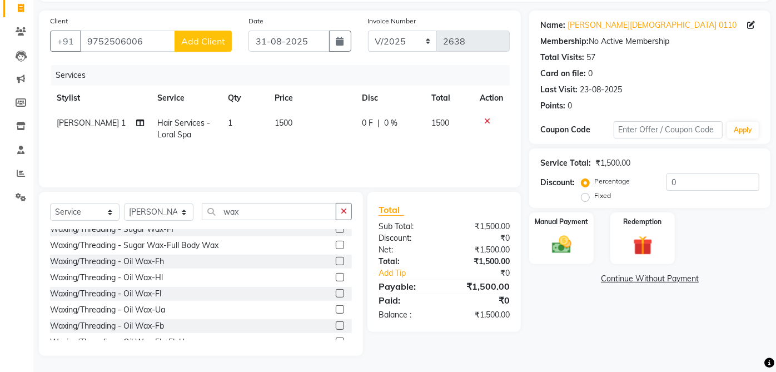
scroll to position [167, 0]
click at [159, 259] on div "Waxing/Threading - Oil Wax-Fh" at bounding box center [107, 262] width 114 height 12
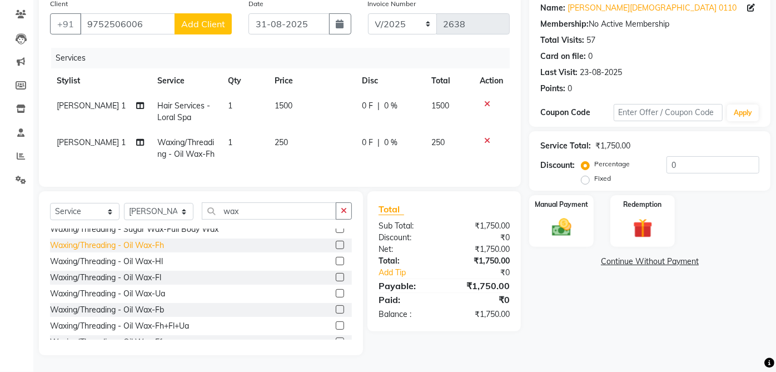
scroll to position [184, 0]
click at [162, 259] on div "Waxing/Threading - Oil Wax-Hl" at bounding box center [106, 261] width 113 height 12
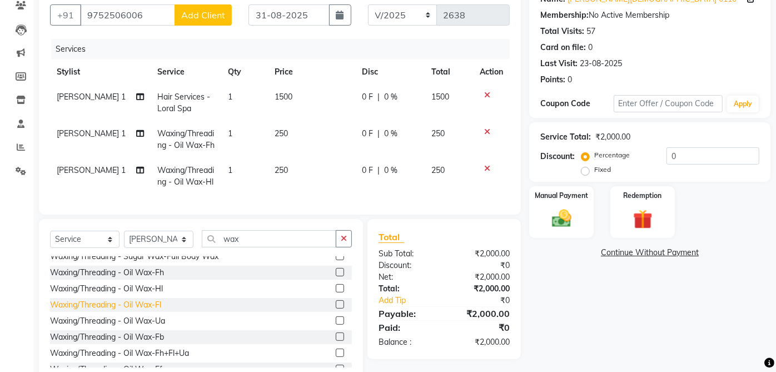
click at [160, 311] on div "Waxing/Threading - Oil Wax-Fl" at bounding box center [105, 305] width 111 height 12
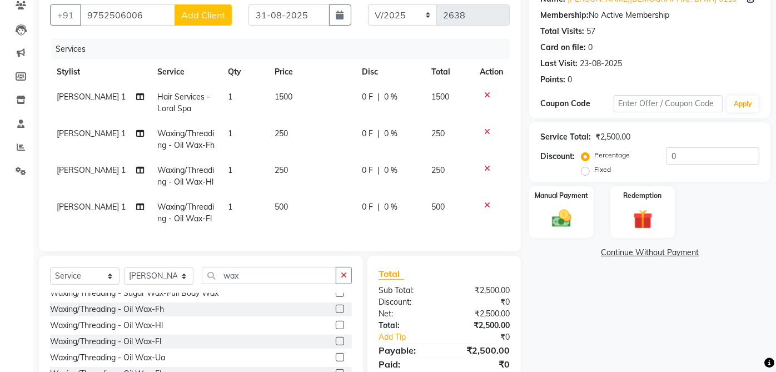
click at [486, 166] on icon at bounding box center [487, 169] width 6 height 8
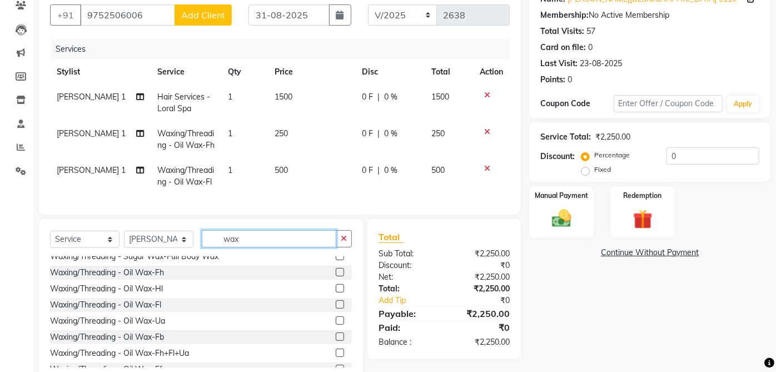
click at [272, 247] on input "wax" at bounding box center [269, 238] width 135 height 17
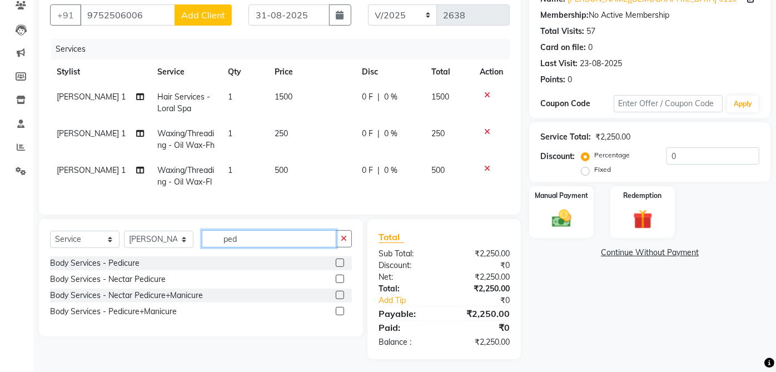
scroll to position [0, 0]
click at [128, 268] on div "Body Services - Pedicure" at bounding box center [95, 263] width 90 height 12
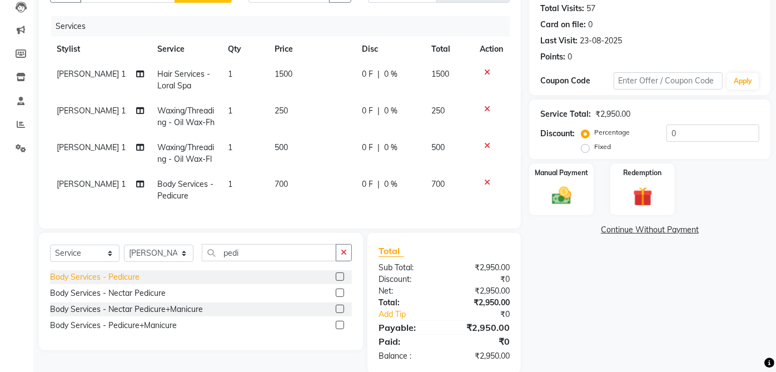
scroll to position [148, 0]
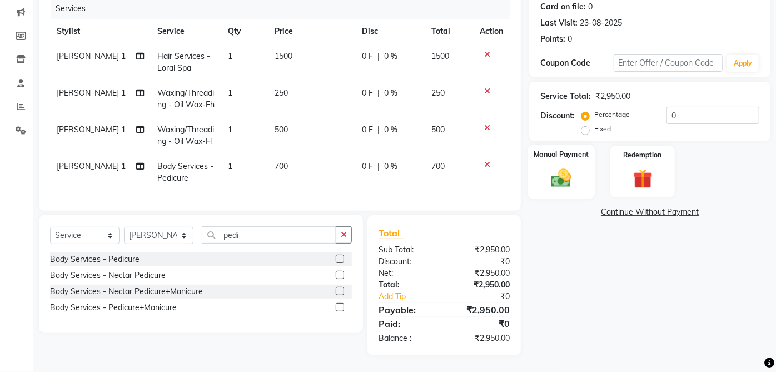
click at [578, 157] on div "Manual Payment" at bounding box center [561, 172] width 67 height 54
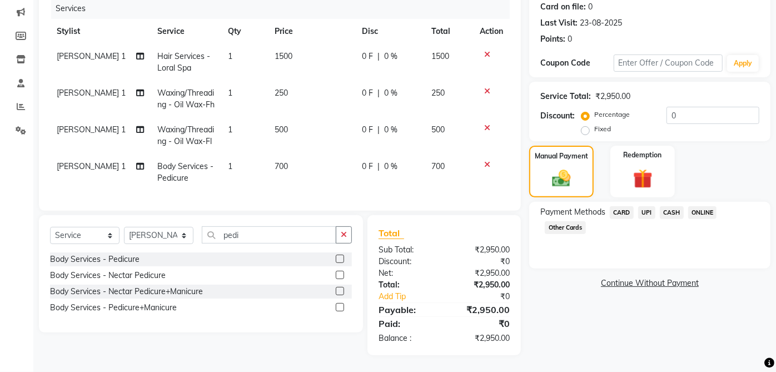
click at [652, 206] on span "UPI" at bounding box center [646, 212] width 17 height 13
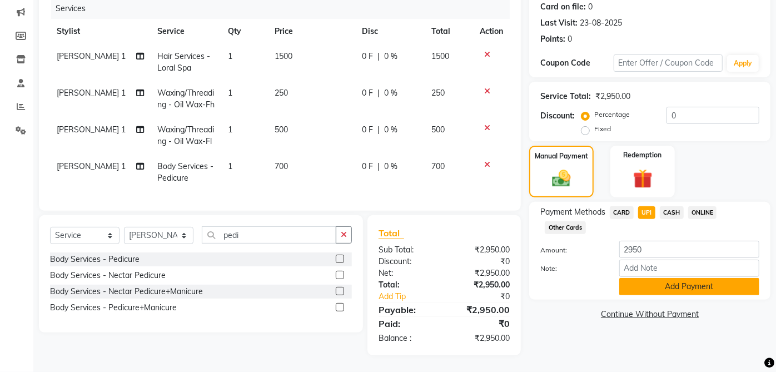
click at [675, 281] on button "Add Payment" at bounding box center [689, 286] width 140 height 17
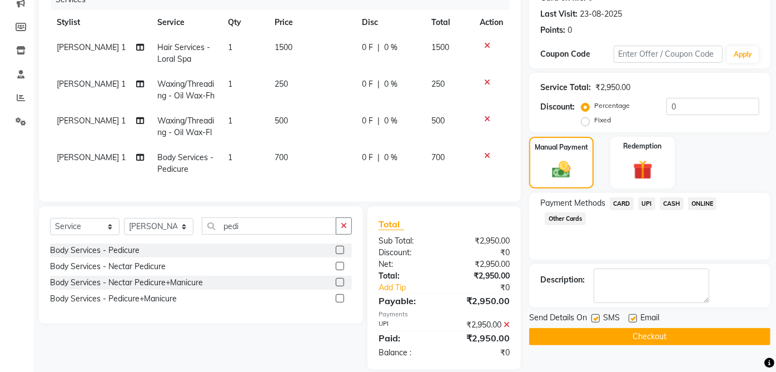
click at [633, 317] on label at bounding box center [633, 318] width 8 height 8
click at [633, 317] on input "checkbox" at bounding box center [632, 318] width 7 height 7
click at [596, 317] on label at bounding box center [596, 318] width 8 height 8
click at [596, 317] on input "checkbox" at bounding box center [595, 318] width 7 height 7
click at [649, 334] on button "Checkout" at bounding box center [649, 336] width 241 height 17
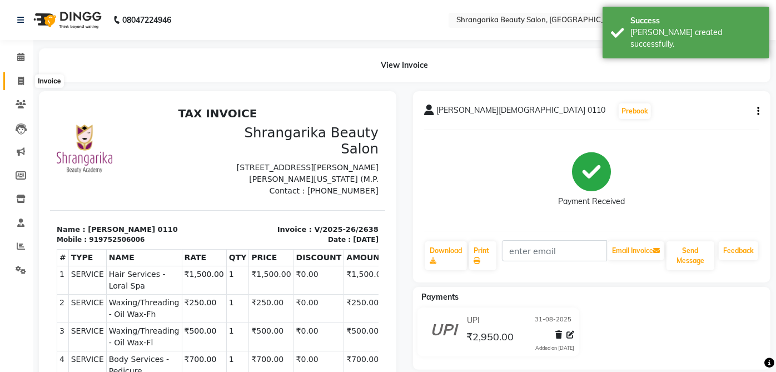
click at [24, 81] on span at bounding box center [20, 81] width 19 height 13
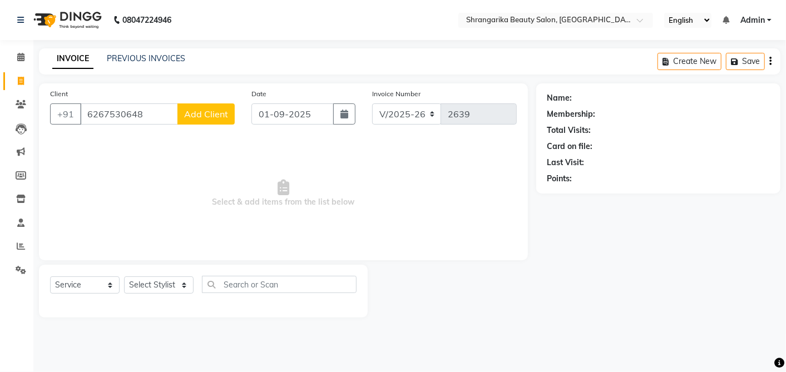
click at [189, 116] on span "Add Client" at bounding box center [206, 113] width 44 height 11
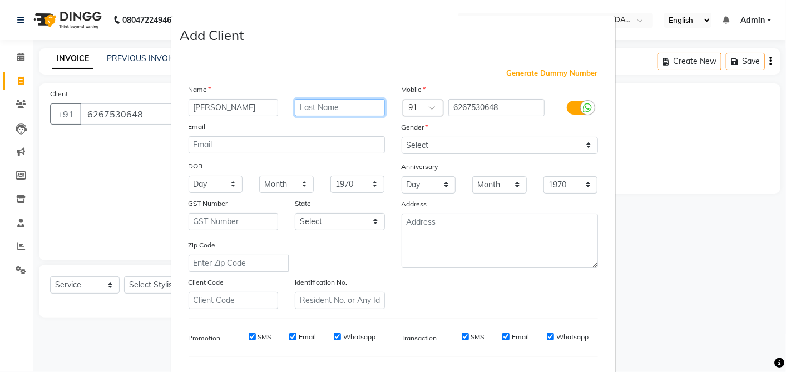
click at [300, 108] on input "text" at bounding box center [340, 107] width 90 height 17
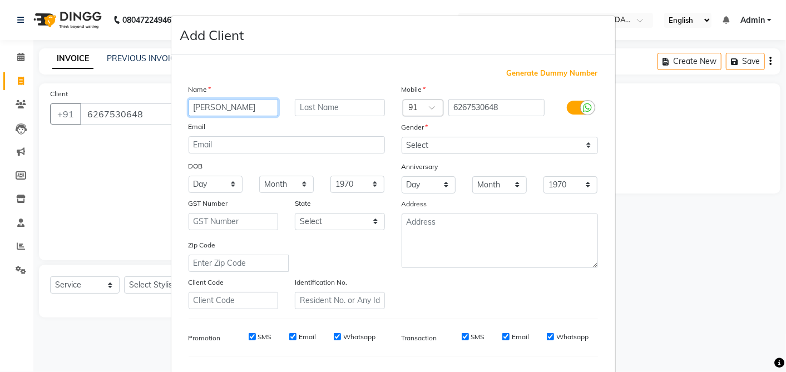
click at [206, 111] on input "[PERSON_NAME]" at bounding box center [233, 107] width 90 height 17
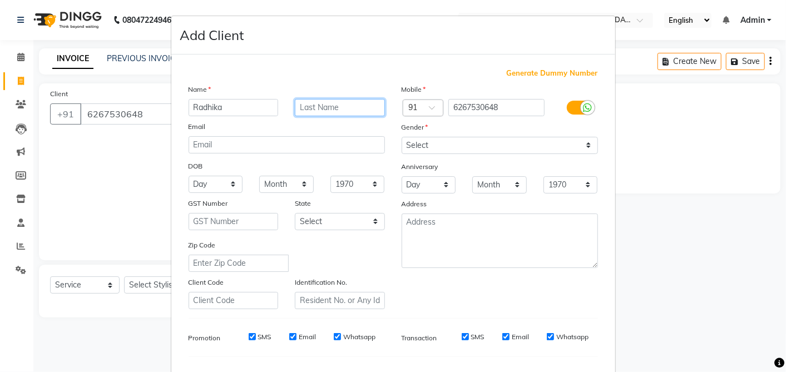
click at [298, 108] on input "text" at bounding box center [340, 107] width 90 height 17
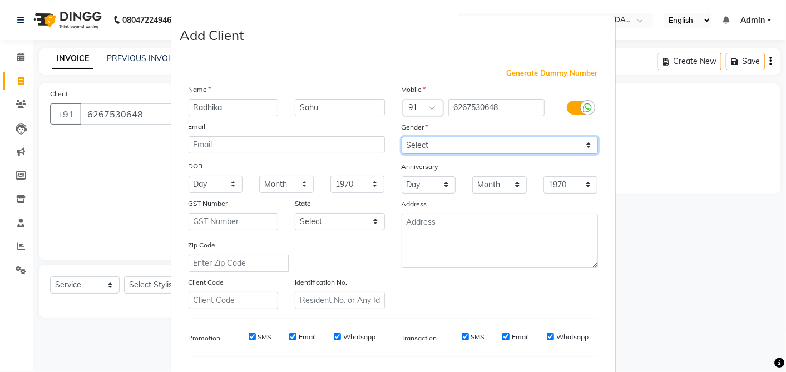
click at [438, 145] on select "Select [DEMOGRAPHIC_DATA] [DEMOGRAPHIC_DATA] Other Prefer Not To Say" at bounding box center [499, 145] width 196 height 17
click at [401, 137] on select "Select [DEMOGRAPHIC_DATA] [DEMOGRAPHIC_DATA] Other Prefer Not To Say" at bounding box center [499, 145] width 196 height 17
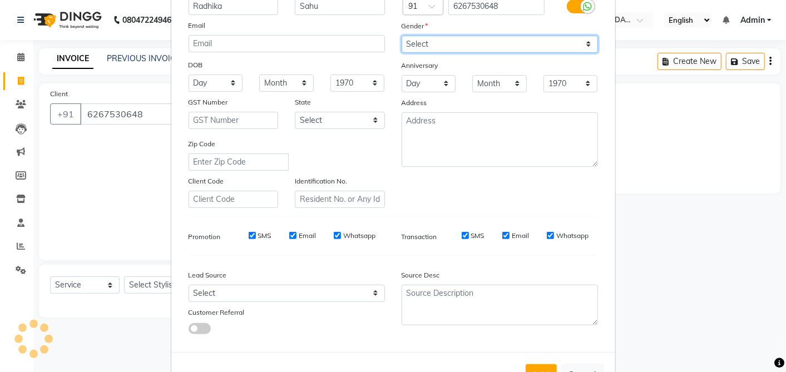
scroll to position [141, 0]
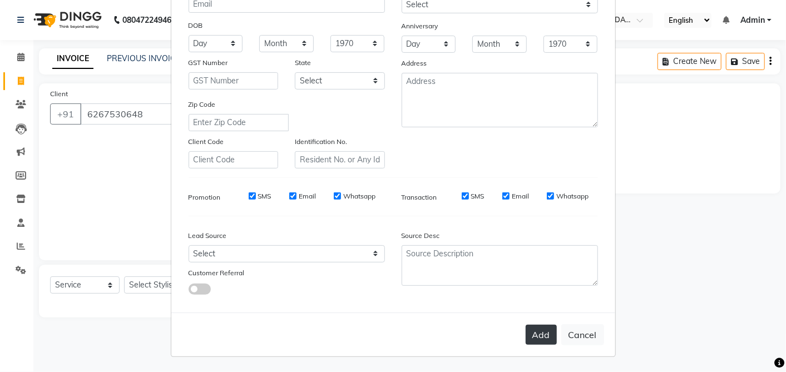
click at [537, 332] on button "Add" at bounding box center [540, 335] width 31 height 20
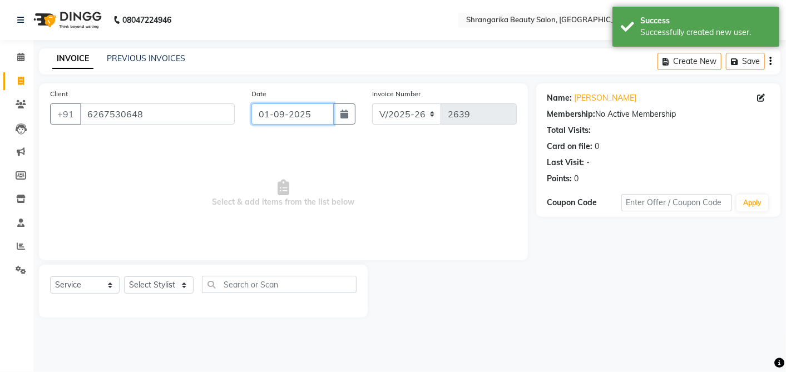
click at [295, 112] on input "01-09-2025" at bounding box center [292, 113] width 82 height 21
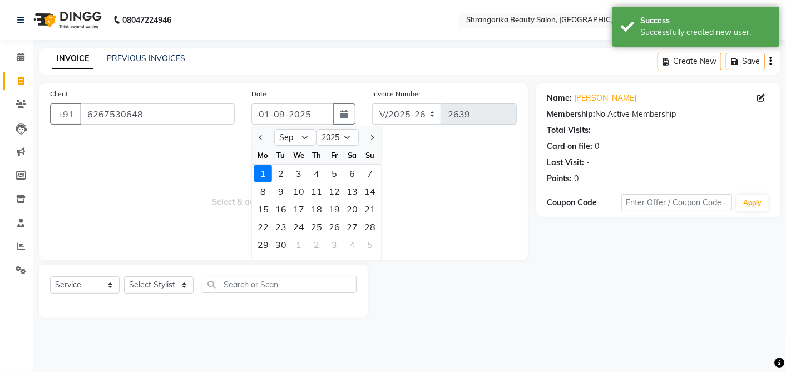
click at [267, 170] on div "1" at bounding box center [263, 174] width 18 height 18
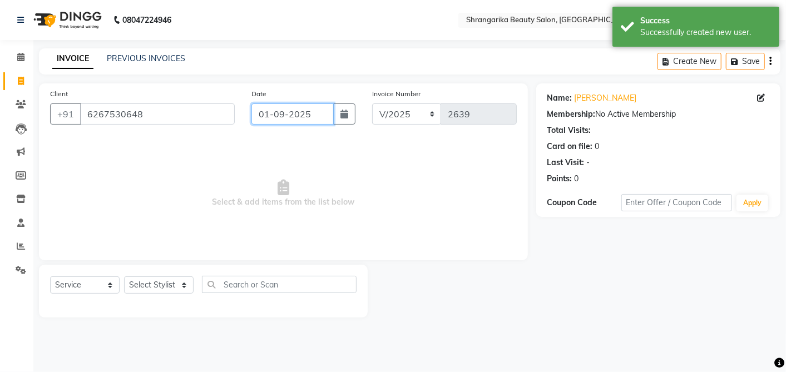
click at [267, 119] on input "01-09-2025" at bounding box center [292, 113] width 82 height 21
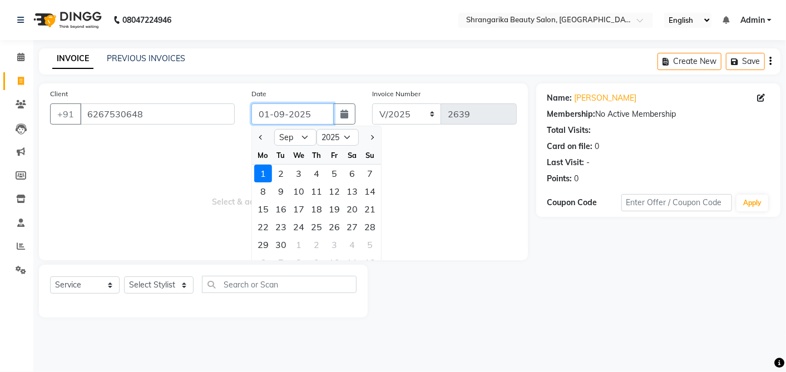
click at [269, 117] on input "01-09-2025" at bounding box center [292, 113] width 82 height 21
click at [221, 140] on span "Select & add items from the list below" at bounding box center [283, 193] width 466 height 111
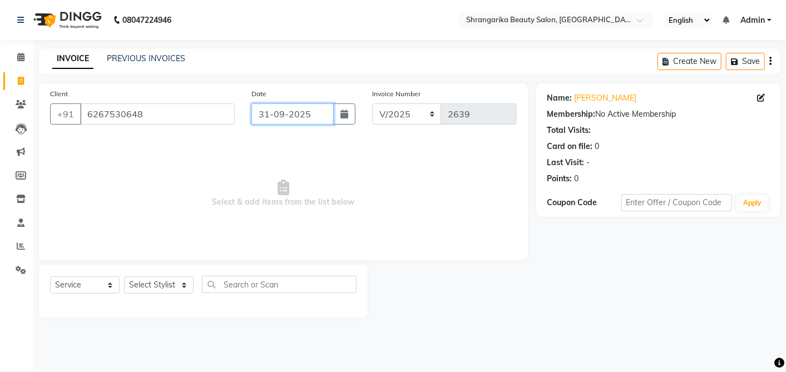
click at [283, 117] on input "31-09-2025" at bounding box center [292, 113] width 82 height 21
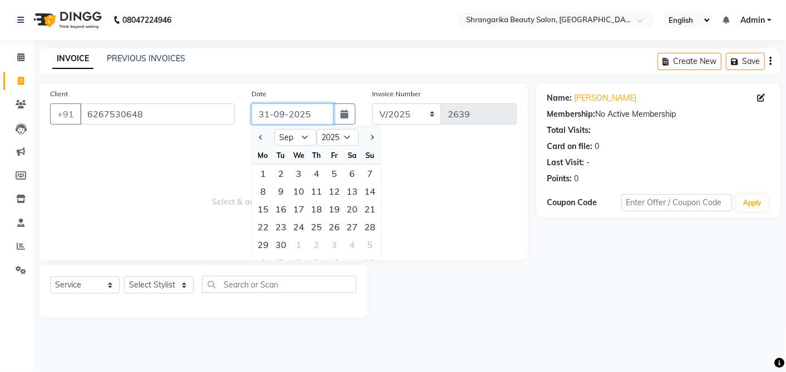
click at [285, 119] on input "31-09-2025" at bounding box center [292, 113] width 82 height 21
click at [220, 141] on span "Select & add items from the list below" at bounding box center [283, 193] width 466 height 111
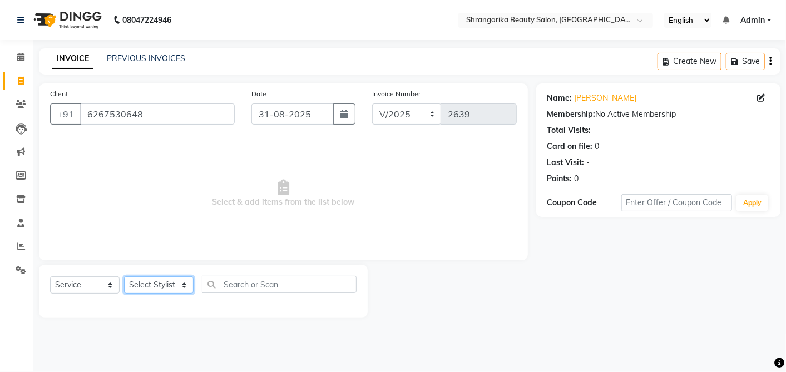
click at [151, 289] on select "Select Stylist aarti ANJALI [PERSON_NAME] [PERSON_NAME] [PERSON_NAME] Bhabhi [P…" at bounding box center [159, 284] width 70 height 17
click at [124, 276] on select "Select Stylist aarti ANJALI [PERSON_NAME] [PERSON_NAME] [PERSON_NAME] Bhabhi [P…" at bounding box center [159, 284] width 70 height 17
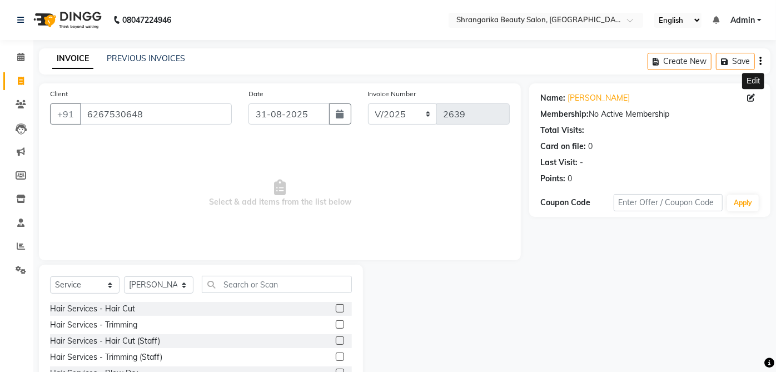
click at [751, 97] on icon at bounding box center [751, 98] width 8 height 8
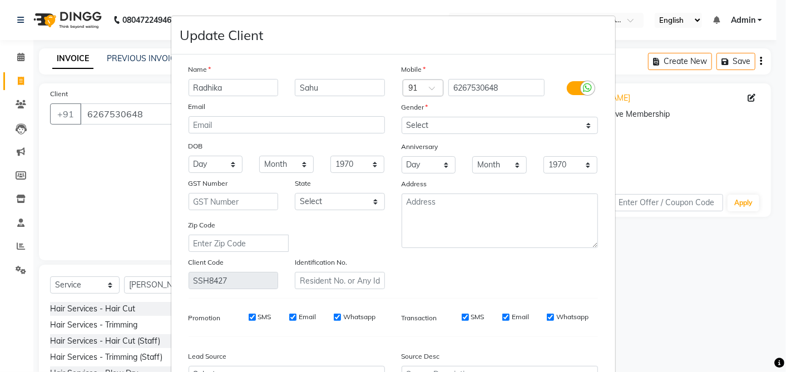
click at [662, 299] on ngb-modal-window "Update Client Name [PERSON_NAME] Email DOB Day 01 02 03 04 05 06 07 08 09 10 11…" at bounding box center [393, 186] width 786 height 372
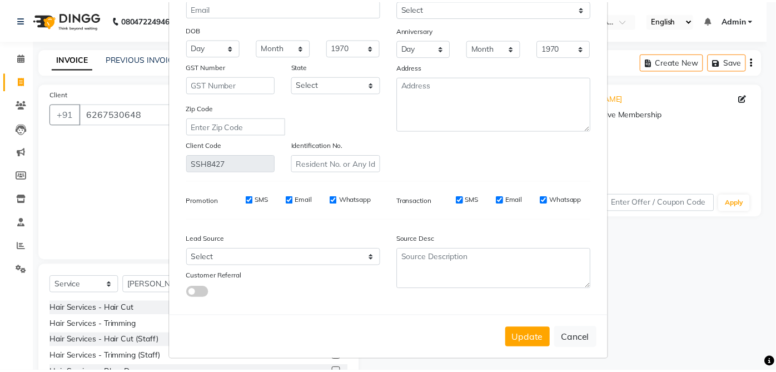
scroll to position [121, 0]
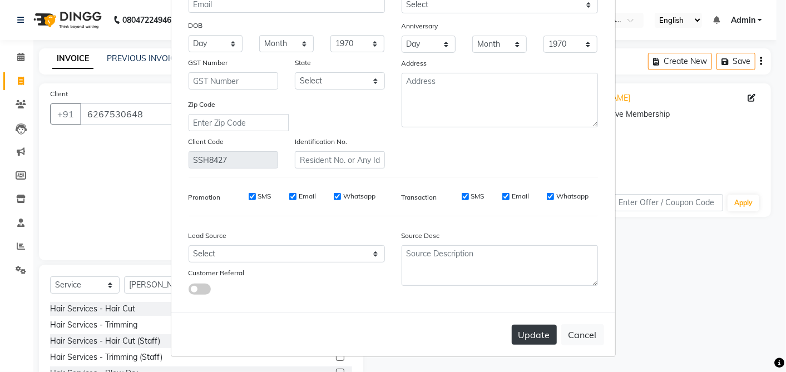
click at [533, 338] on button "Update" at bounding box center [534, 335] width 45 height 20
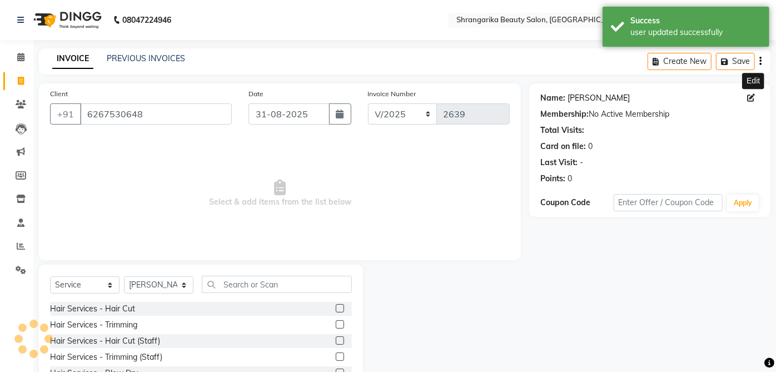
click at [586, 98] on link "[PERSON_NAME]" at bounding box center [599, 98] width 62 height 12
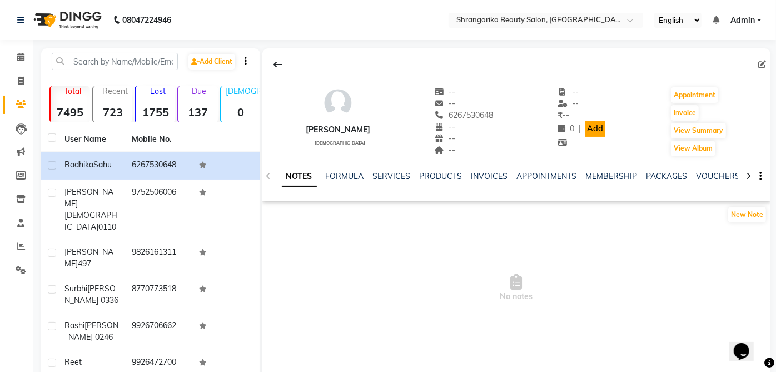
click at [599, 133] on link "Add" at bounding box center [594, 129] width 19 height 16
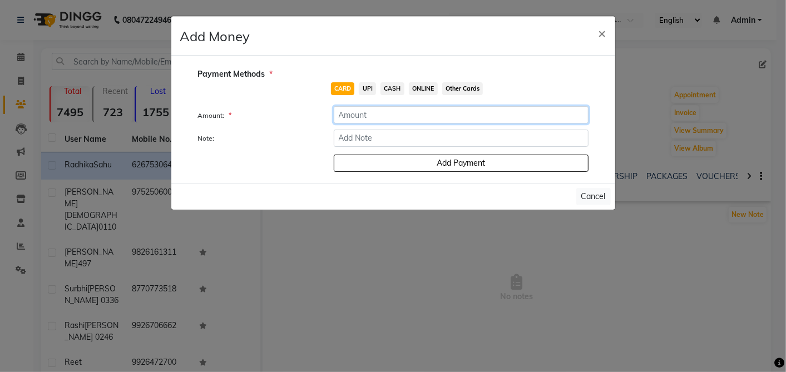
click at [500, 112] on input "number" at bounding box center [461, 114] width 255 height 17
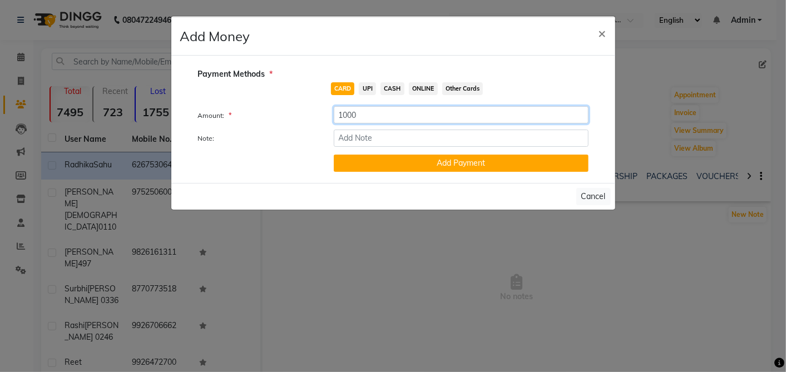
type input "1000"
click at [391, 88] on span "CASH" at bounding box center [392, 88] width 24 height 13
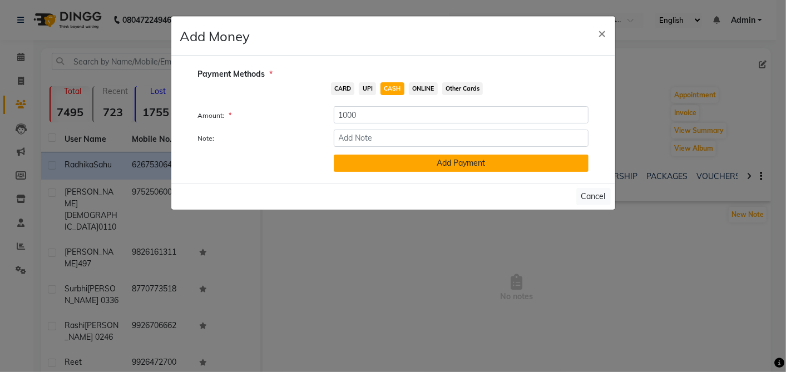
click at [428, 161] on button "Add Payment" at bounding box center [461, 163] width 255 height 17
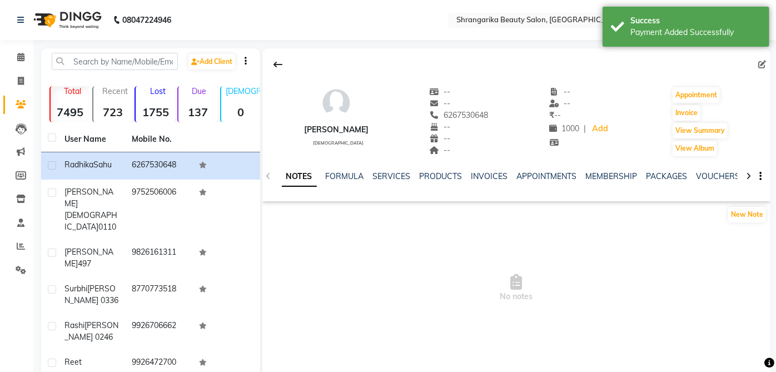
click at [388, 276] on span "No notes" at bounding box center [516, 287] width 508 height 111
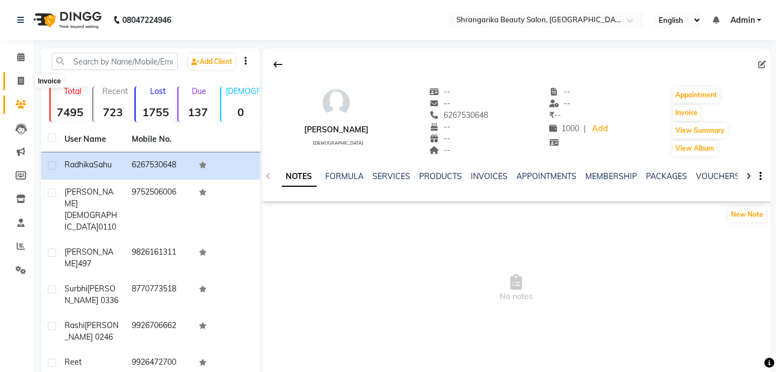
click at [13, 83] on span at bounding box center [20, 81] width 19 height 13
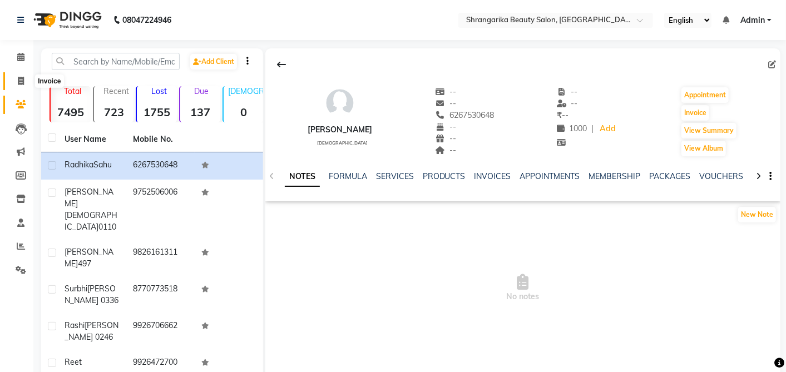
select select "service"
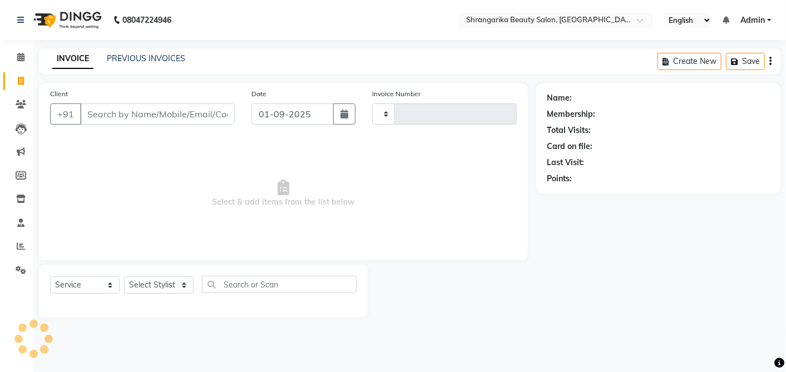
type input "2639"
select select "5168"
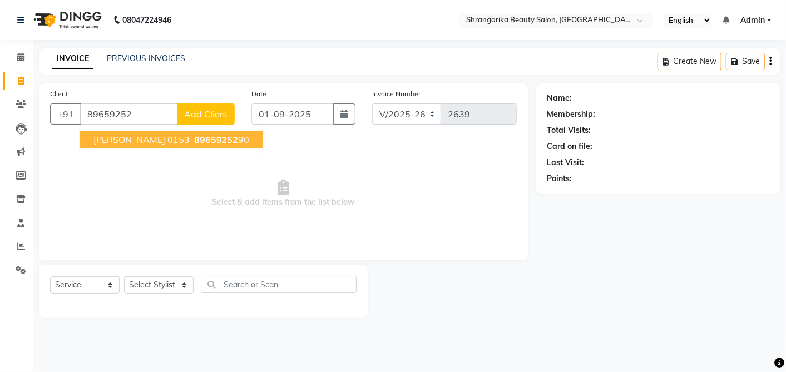
click at [123, 140] on span "[PERSON_NAME] 0153" at bounding box center [141, 139] width 96 height 11
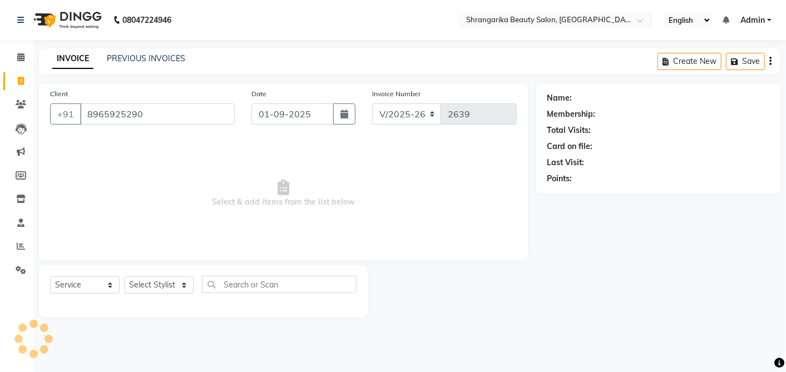
type input "8965925290"
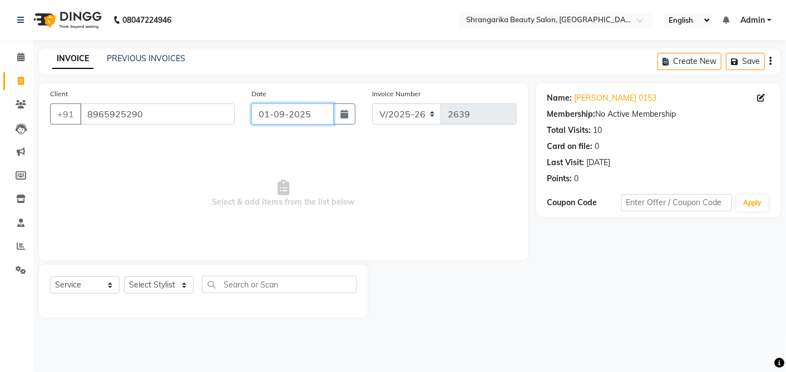
click at [280, 120] on input "01-09-2025" at bounding box center [292, 113] width 82 height 21
select select "9"
select select "2025"
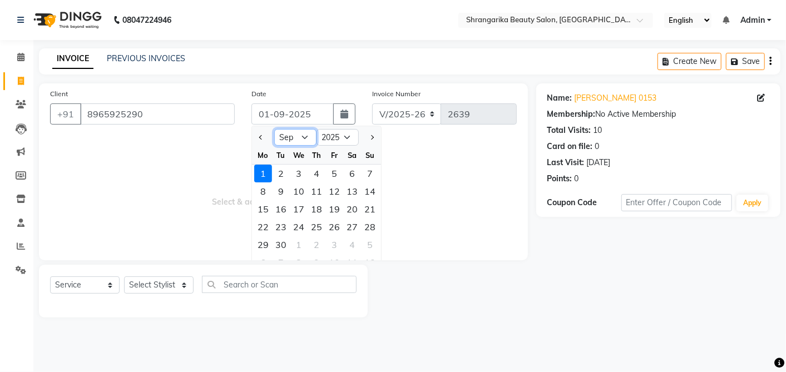
click at [295, 141] on select "Jan Feb Mar Apr May Jun [DATE] Aug Sep Oct Nov Dec" at bounding box center [295, 137] width 42 height 17
select select "8"
click at [274, 129] on select "Jan Feb Mar Apr May Jun [DATE] Aug Sep Oct Nov Dec" at bounding box center [295, 137] width 42 height 17
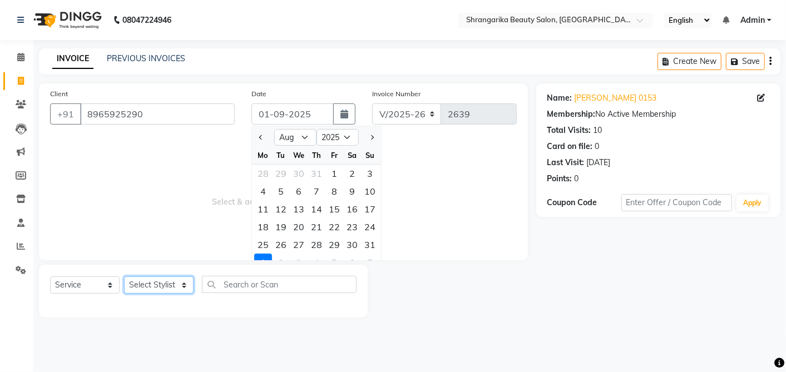
click at [168, 282] on select "Select Stylist aarti ANJALI [PERSON_NAME] [PERSON_NAME] [PERSON_NAME] Bhabhi [P…" at bounding box center [159, 284] width 70 height 17
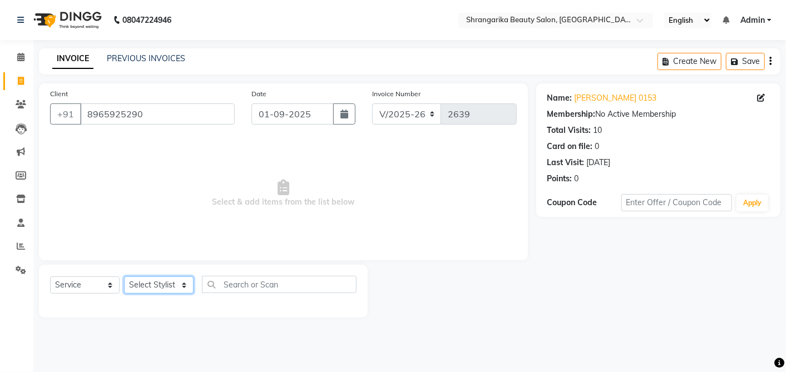
click at [163, 286] on select "Select Stylist aarti ANJALI [PERSON_NAME] [PERSON_NAME] [PERSON_NAME] Bhabhi [P…" at bounding box center [159, 284] width 70 height 17
click at [275, 117] on input "01-09-2025" at bounding box center [292, 113] width 82 height 21
select select "9"
select select "2025"
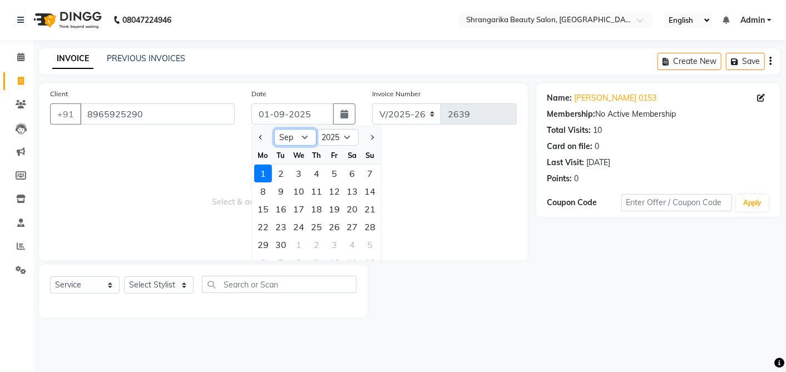
click at [300, 135] on select "Jan Feb Mar Apr May Jun [DATE] Aug Sep Oct Nov Dec" at bounding box center [295, 137] width 42 height 17
select select "8"
click at [274, 129] on select "Jan Feb Mar Apr May Jun [DATE] Aug Sep Oct Nov Dec" at bounding box center [295, 137] width 42 height 17
click at [368, 247] on div "31" at bounding box center [370, 245] width 18 height 18
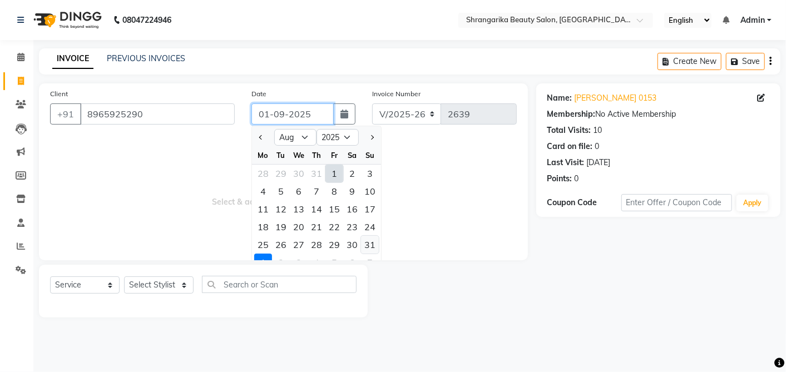
type input "31-08-2025"
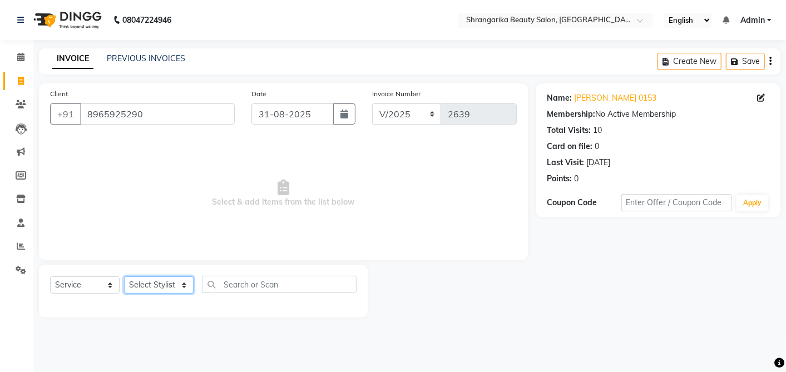
click at [170, 282] on select "Select Stylist aarti ANJALI [PERSON_NAME] [PERSON_NAME] [PERSON_NAME] Bhabhi [P…" at bounding box center [159, 284] width 70 height 17
select select "32943"
click at [124, 276] on select "Select Stylist aarti ANJALI [PERSON_NAME] [PERSON_NAME] [PERSON_NAME] Bhabhi [P…" at bounding box center [159, 284] width 70 height 17
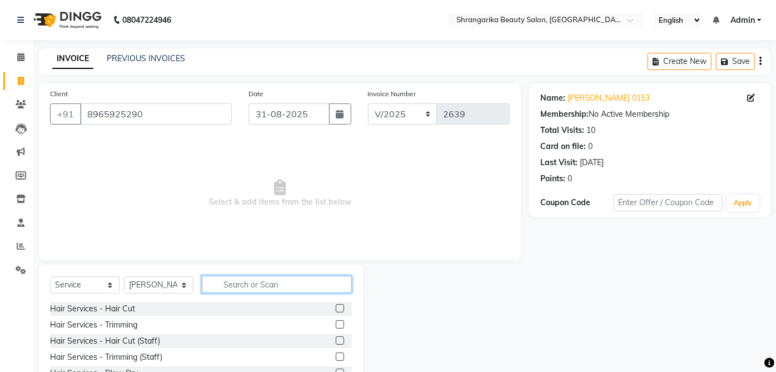
click at [232, 282] on input "text" at bounding box center [277, 284] width 150 height 17
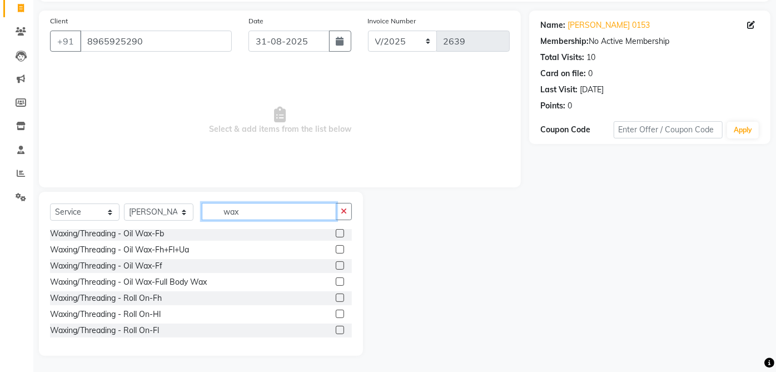
scroll to position [260, 0]
type input "wax"
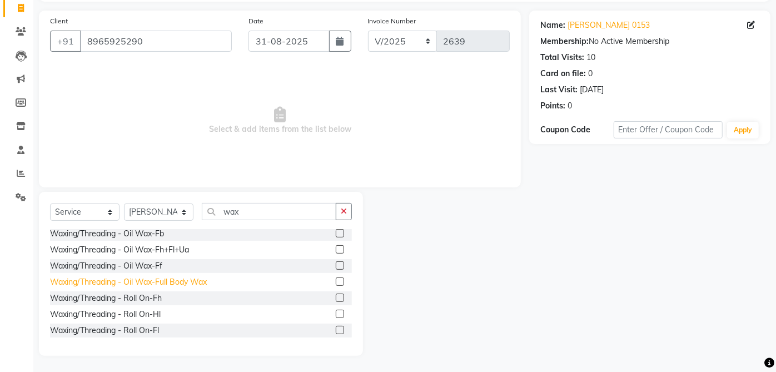
click at [197, 277] on div "Waxing/Threading - Oil Wax-Full Body Wax" at bounding box center [128, 282] width 157 height 12
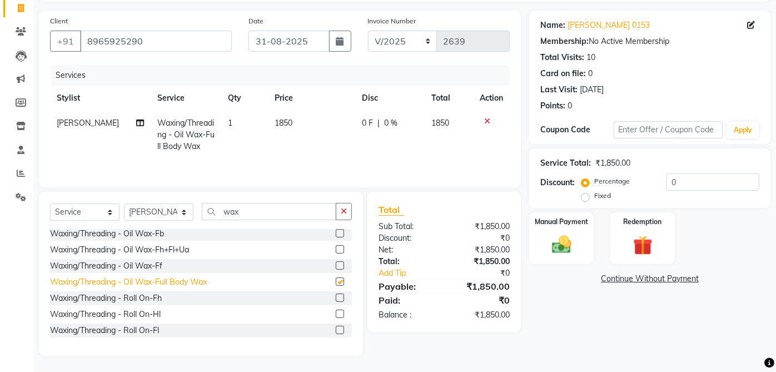
checkbox input "false"
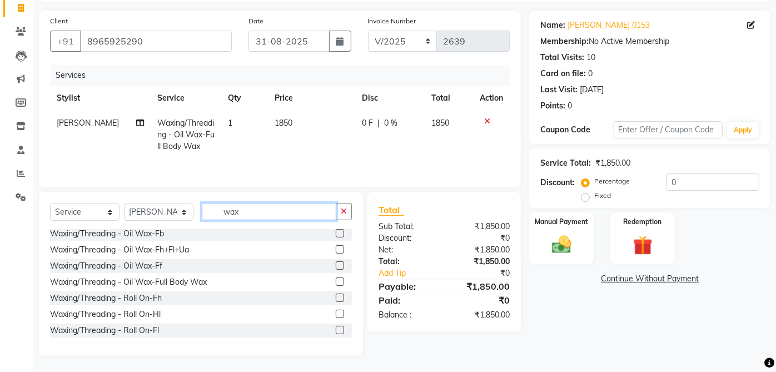
click at [269, 209] on input "wax" at bounding box center [269, 211] width 135 height 17
type input "w"
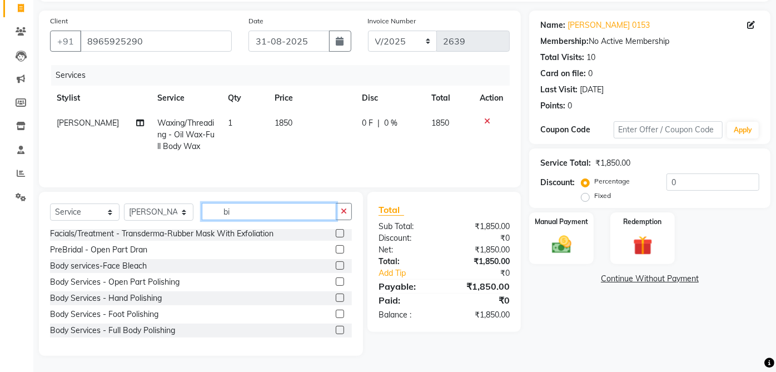
scroll to position [50, 0]
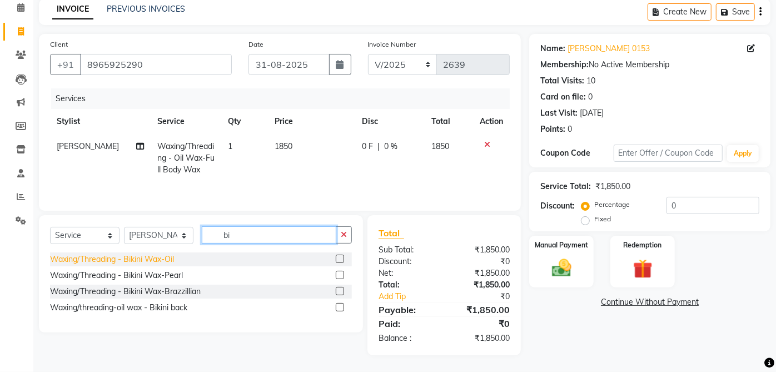
type input "bi"
click at [165, 262] on div "Waxing/Threading - Bikini Wax-Oil" at bounding box center [112, 260] width 124 height 12
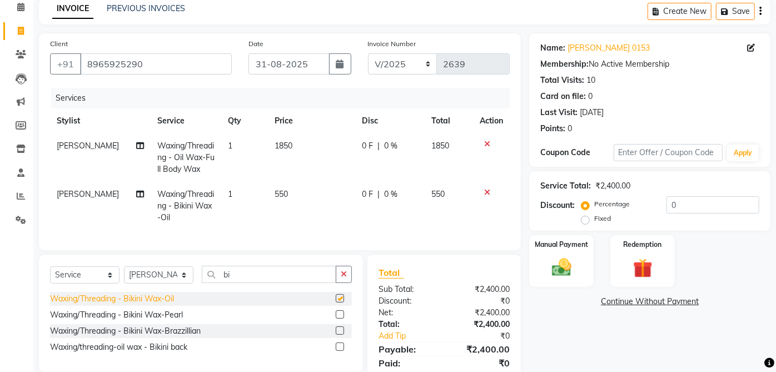
checkbox input "false"
click at [73, 193] on span "[PERSON_NAME]" at bounding box center [88, 194] width 62 height 10
select select "32943"
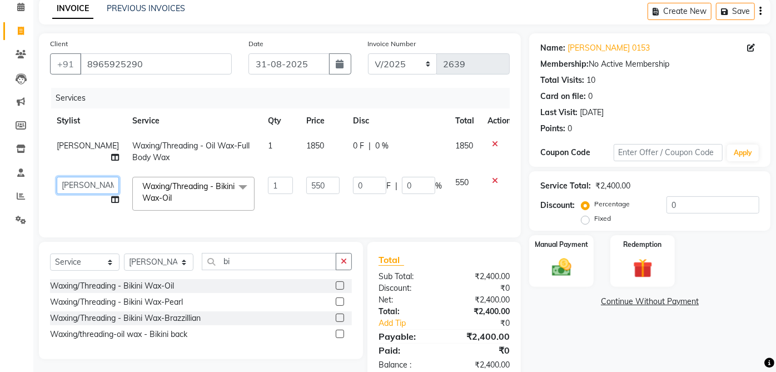
click at [78, 183] on select "aarti ANJALI [PERSON_NAME] [PERSON_NAME] [PERSON_NAME] Bhabhi [PERSON_NAME] OTH…" at bounding box center [88, 185] width 62 height 17
select select "32949"
click at [579, 260] on div "Manual Payment" at bounding box center [561, 261] width 67 height 54
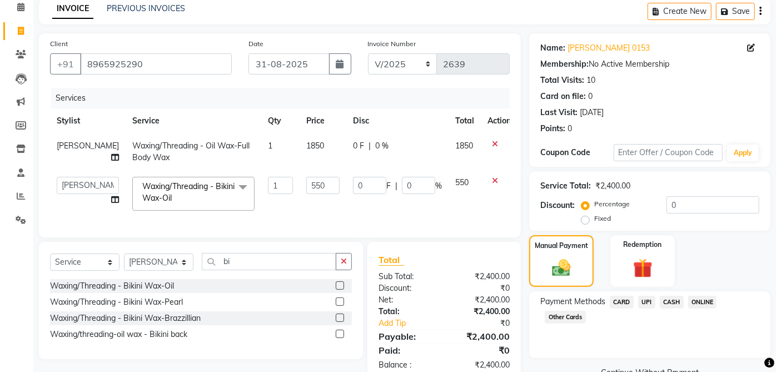
click at [681, 303] on span "CASH" at bounding box center [672, 302] width 24 height 13
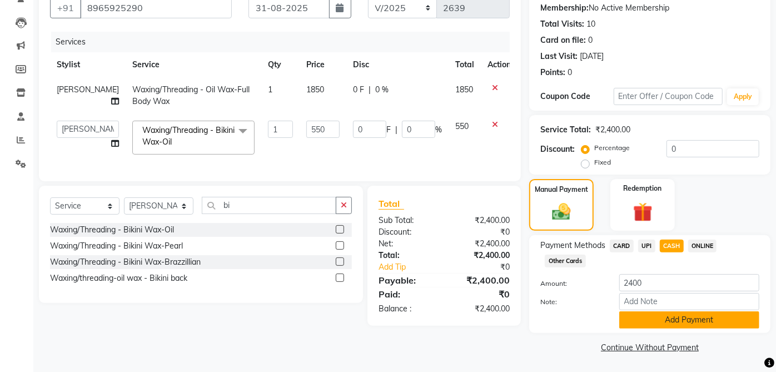
click at [708, 312] on button "Add Payment" at bounding box center [689, 319] width 140 height 17
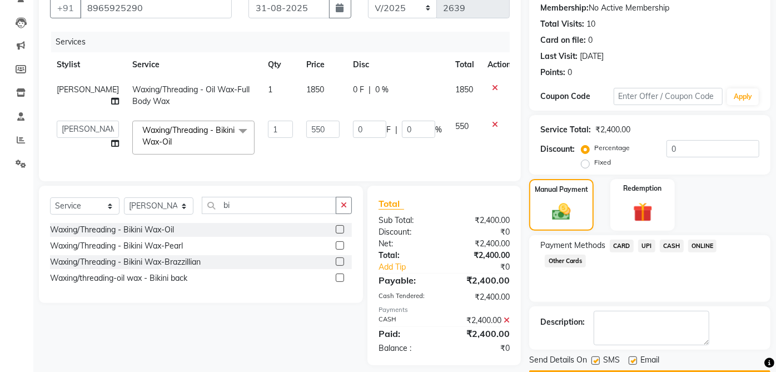
scroll to position [137, 0]
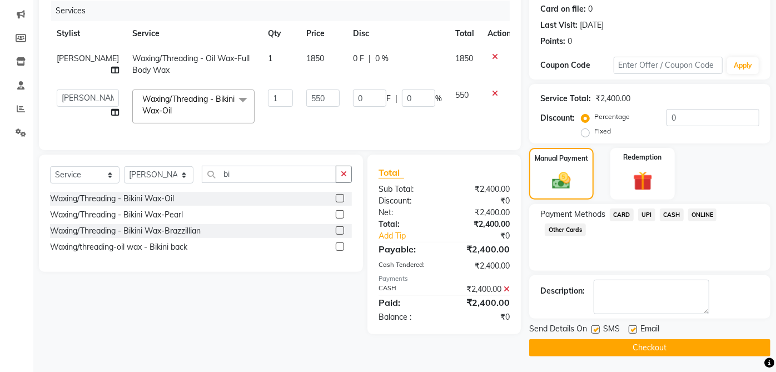
click at [633, 329] on label at bounding box center [633, 329] width 8 height 8
click at [633, 329] on input "checkbox" at bounding box center [632, 329] width 7 height 7
checkbox input "false"
click at [598, 326] on label at bounding box center [596, 329] width 8 height 8
click at [598, 326] on input "checkbox" at bounding box center [595, 329] width 7 height 7
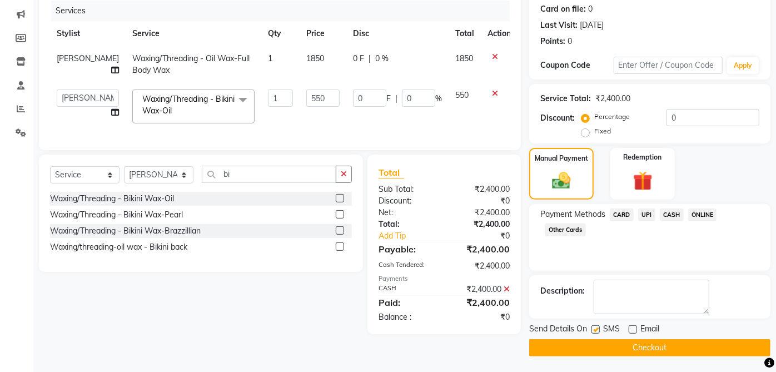
checkbox input "false"
click at [664, 346] on button "Checkout" at bounding box center [649, 347] width 241 height 17
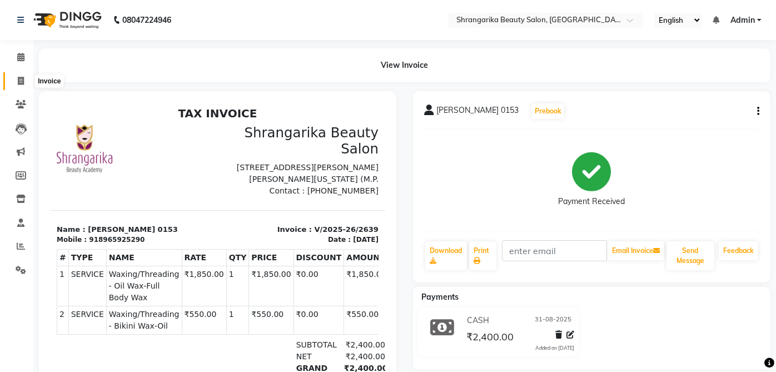
click at [24, 76] on span at bounding box center [20, 81] width 19 height 13
select select "service"
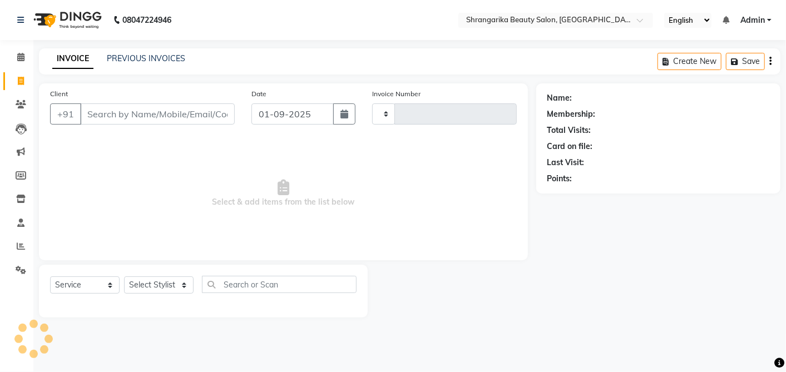
type input "2640"
select select "5168"
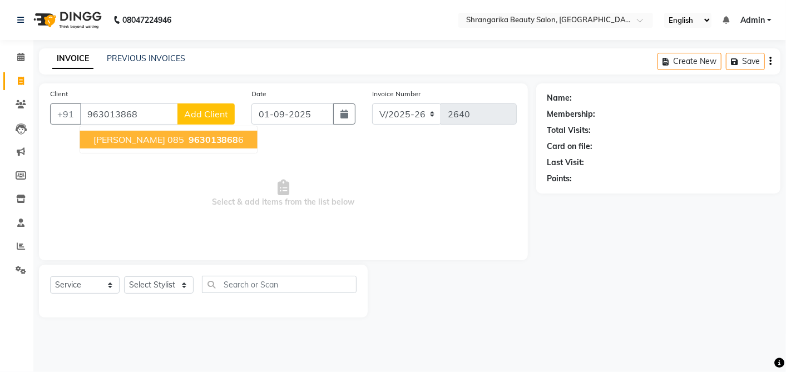
click at [186, 137] on ngb-highlight "963013868 6" at bounding box center [215, 139] width 58 height 11
type input "9630138686"
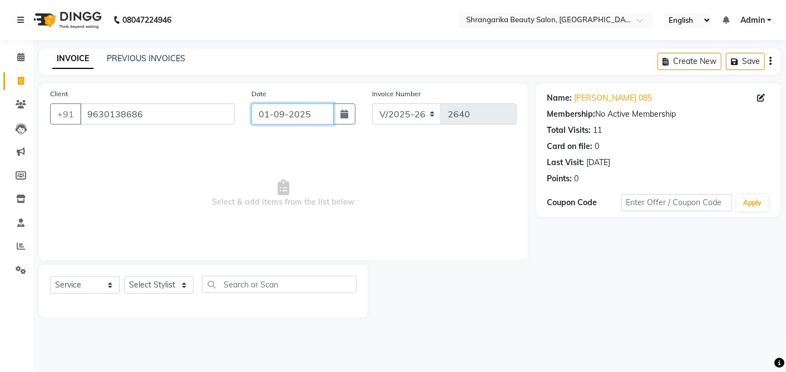
click at [267, 118] on input "01-09-2025" at bounding box center [292, 113] width 82 height 21
select select "9"
select select "2025"
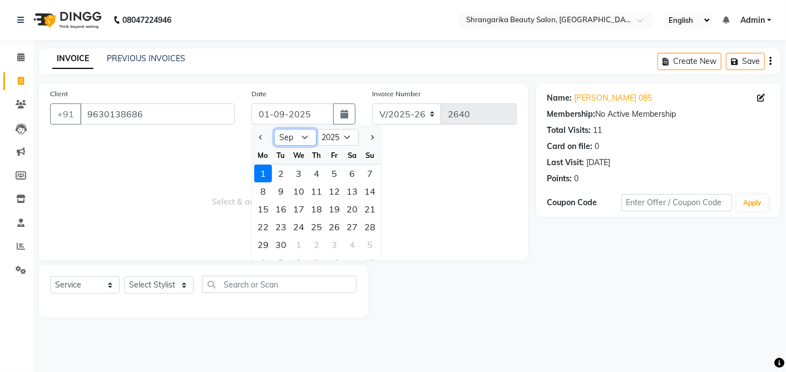
click at [299, 143] on select "Jan Feb Mar Apr May Jun [DATE] Aug Sep Oct Nov Dec" at bounding box center [295, 137] width 42 height 17
select select "8"
click at [274, 129] on select "Jan Feb Mar Apr May Jun [DATE] Aug Sep Oct Nov Dec" at bounding box center [295, 137] width 42 height 17
click at [365, 242] on div "31" at bounding box center [370, 245] width 18 height 18
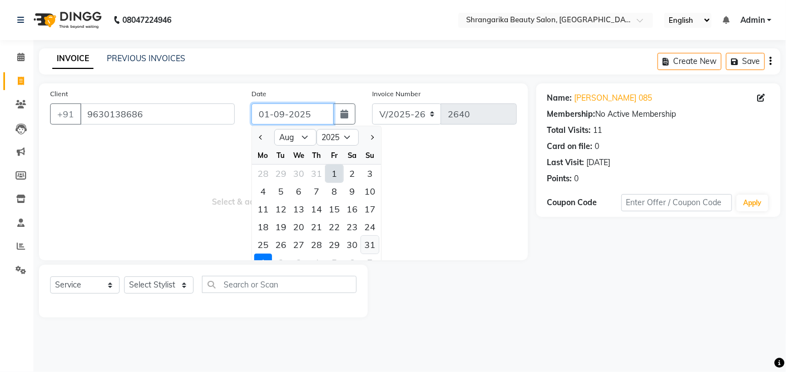
type input "31-08-2025"
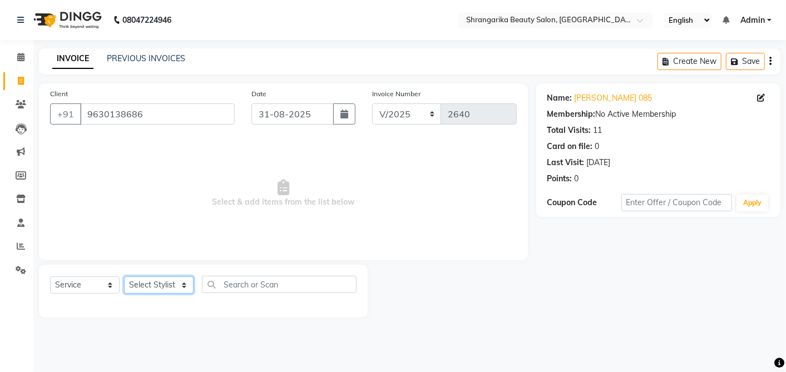
click at [136, 282] on select "Select Stylist aarti ANJALI [PERSON_NAME] [PERSON_NAME] [PERSON_NAME] Bhabhi [P…" at bounding box center [159, 284] width 70 height 17
select select "47062"
click at [124, 276] on select "Select Stylist aarti ANJALI [PERSON_NAME] [PERSON_NAME] [PERSON_NAME] Bhabhi [P…" at bounding box center [159, 284] width 70 height 17
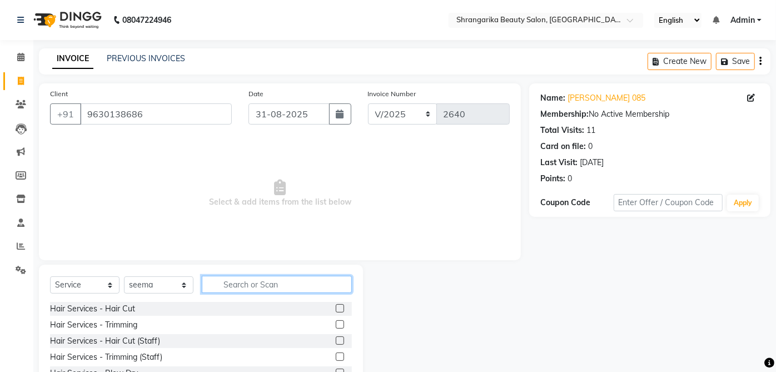
click at [256, 281] on input "text" at bounding box center [277, 284] width 150 height 17
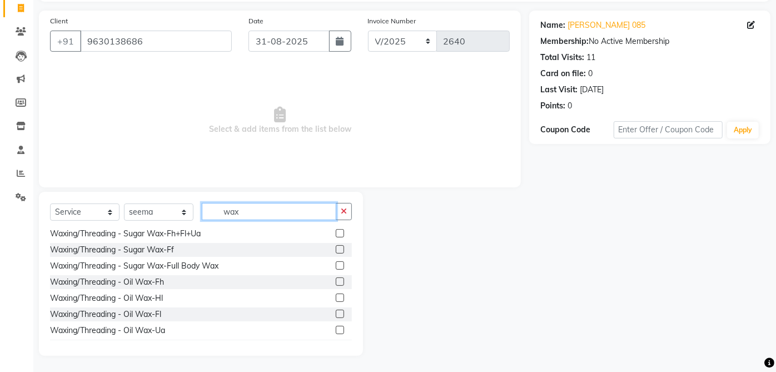
scroll to position [147, 0]
type input "wax"
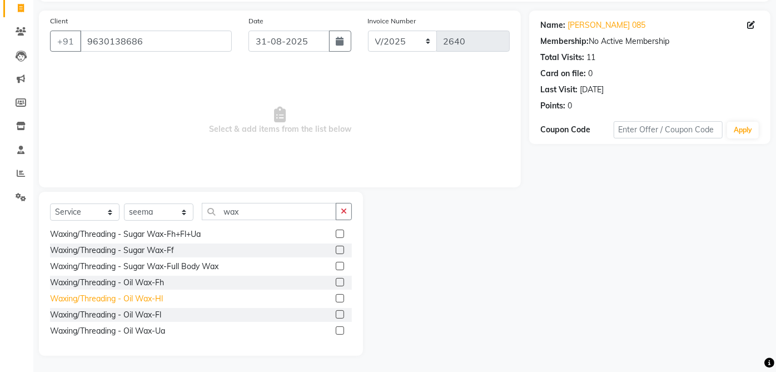
click at [160, 296] on div "Waxing/Threading - Oil Wax-Hl" at bounding box center [106, 299] width 113 height 12
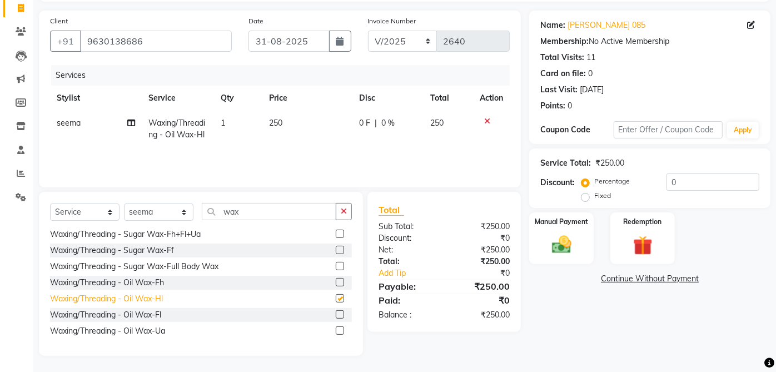
checkbox input "false"
click at [146, 316] on div "Waxing/Threading - Oil Wax-Fl" at bounding box center [105, 315] width 111 height 12
checkbox input "false"
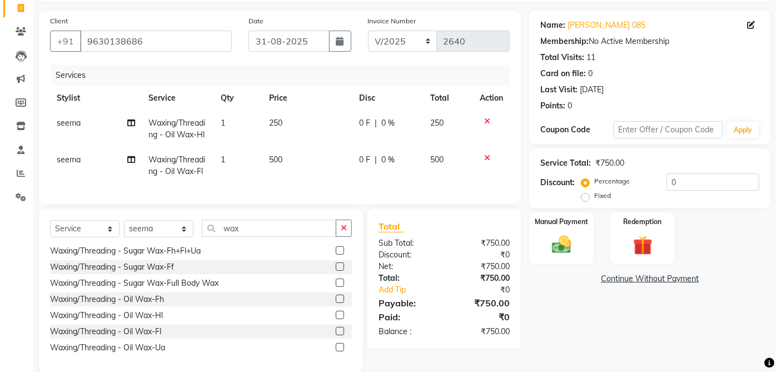
click at [485, 117] on icon at bounding box center [487, 121] width 6 height 8
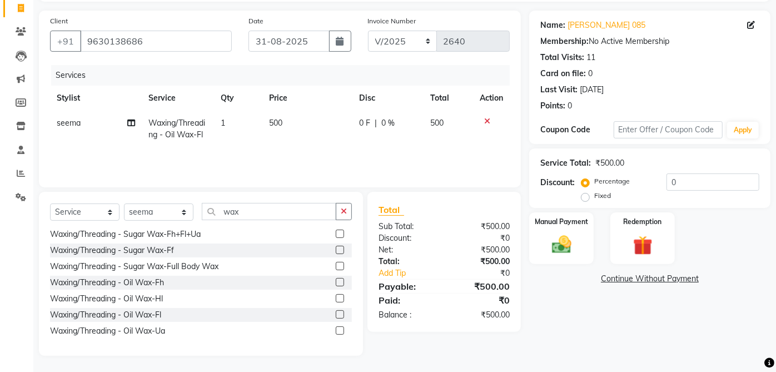
click at [568, 234] on img at bounding box center [562, 245] width 32 height 22
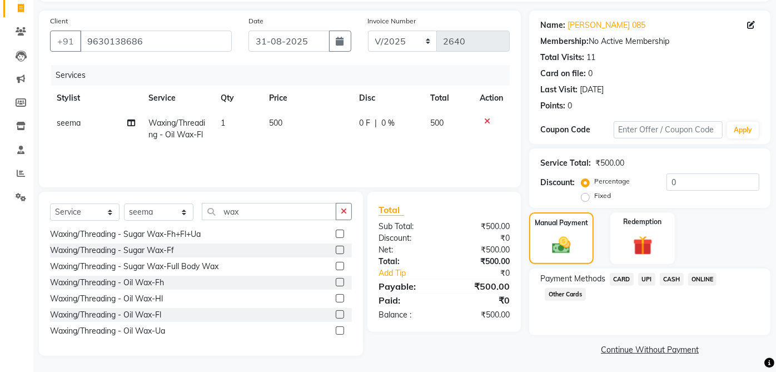
click at [648, 279] on span "UPI" at bounding box center [646, 279] width 17 height 13
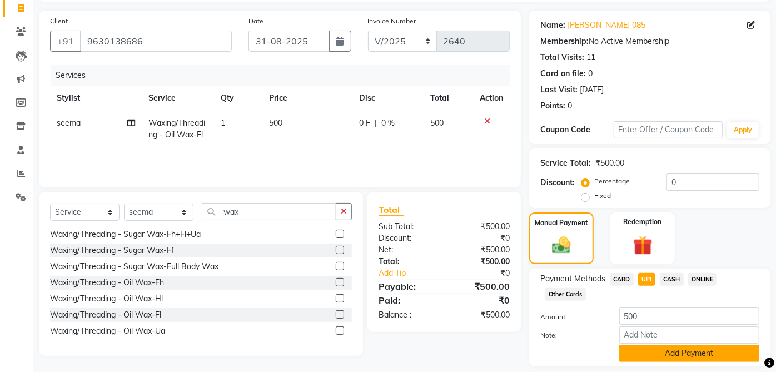
click at [694, 346] on button "Add Payment" at bounding box center [689, 353] width 140 height 17
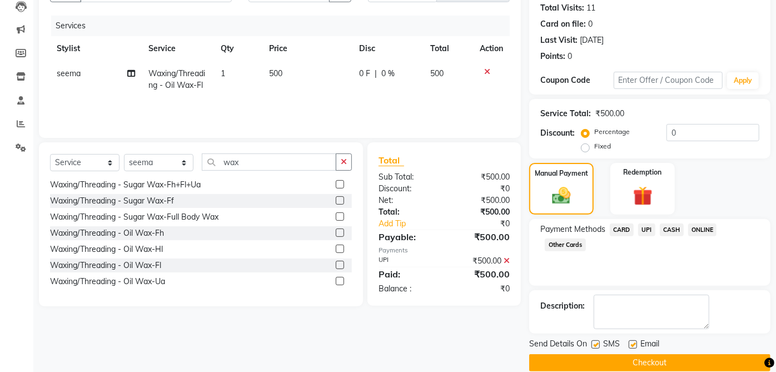
scroll to position [137, 0]
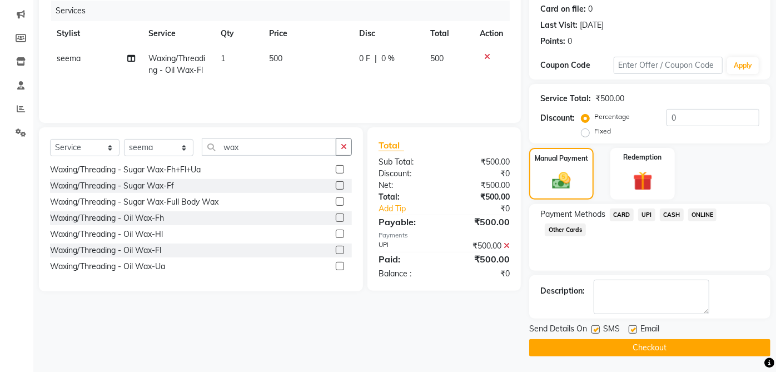
click at [633, 329] on label at bounding box center [633, 329] width 8 height 8
click at [633, 329] on input "checkbox" at bounding box center [632, 329] width 7 height 7
checkbox input "false"
click at [597, 326] on label at bounding box center [596, 329] width 8 height 8
click at [597, 326] on input "checkbox" at bounding box center [595, 329] width 7 height 7
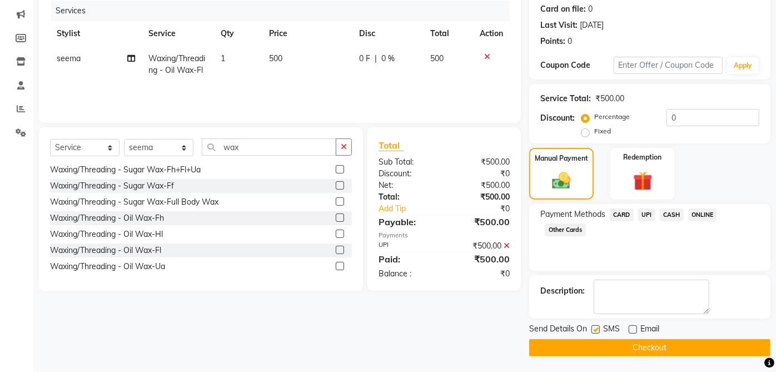
checkbox input "false"
click at [645, 349] on button "Checkout" at bounding box center [649, 347] width 241 height 17
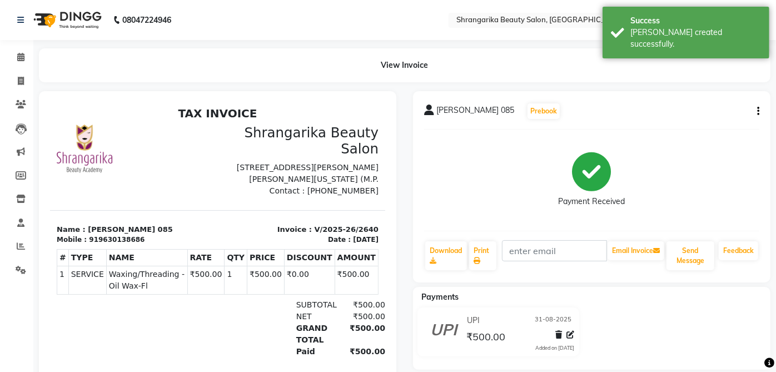
click at [177, 195] on div at bounding box center [133, 160] width 168 height 72
